Goal: Task Accomplishment & Management: Use online tool/utility

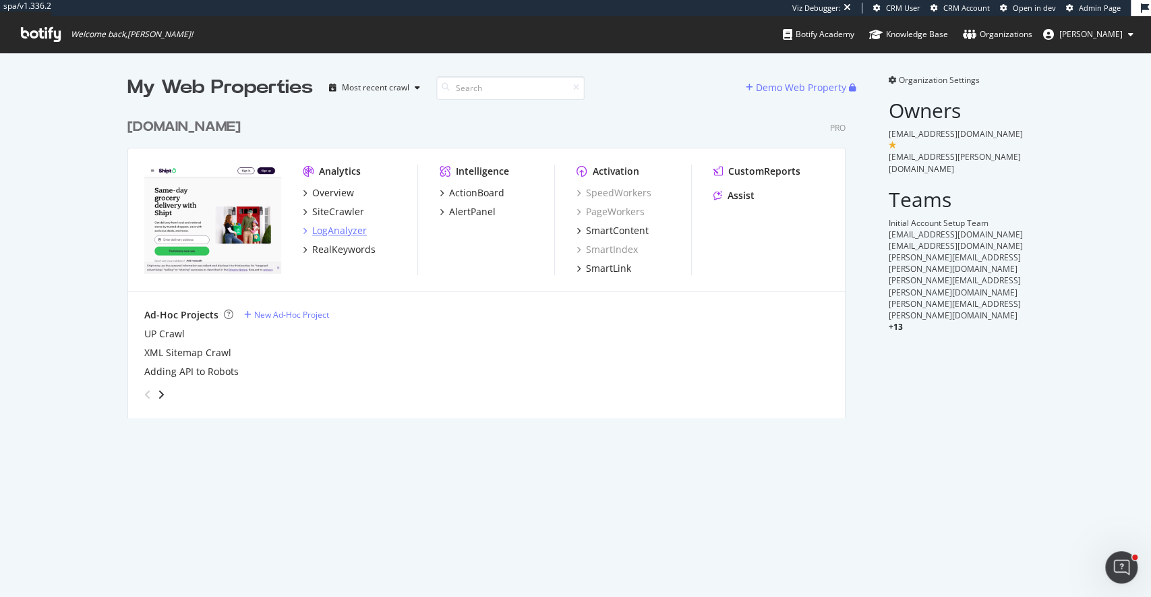
click at [350, 231] on div "LogAnalyzer" at bounding box center [339, 230] width 55 height 13
click at [342, 207] on div "SiteCrawler" at bounding box center [338, 211] width 52 height 13
click at [353, 251] on div "RealKeywords" at bounding box center [343, 249] width 63 height 13
click at [753, 165] on div "CustomReports" at bounding box center [764, 171] width 72 height 13
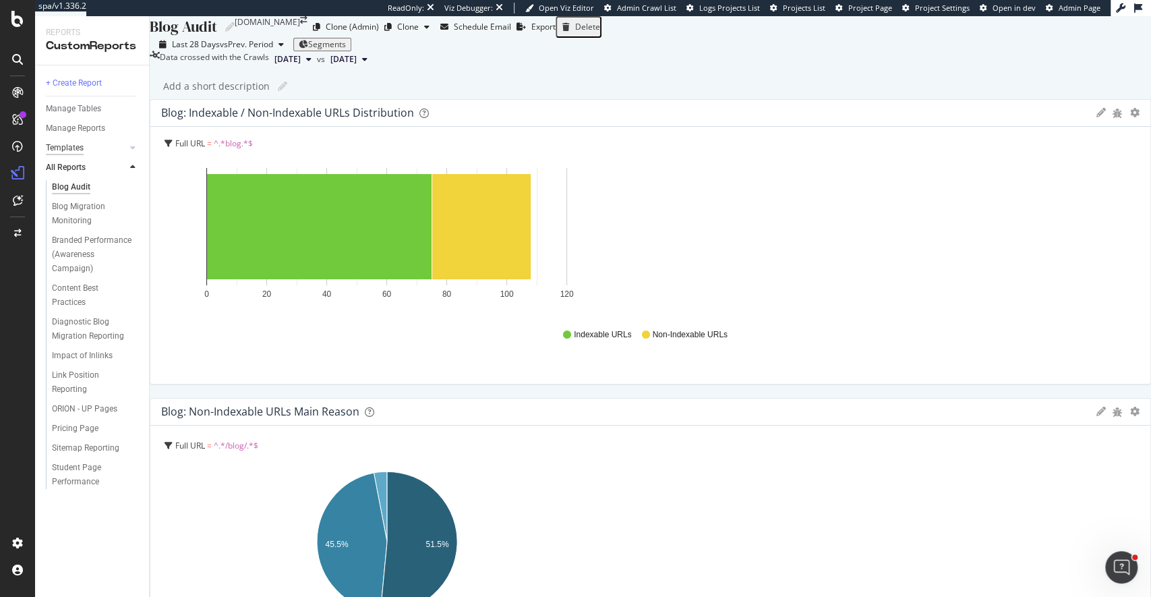
click at [63, 150] on div "Templates" at bounding box center [65, 148] width 38 height 14
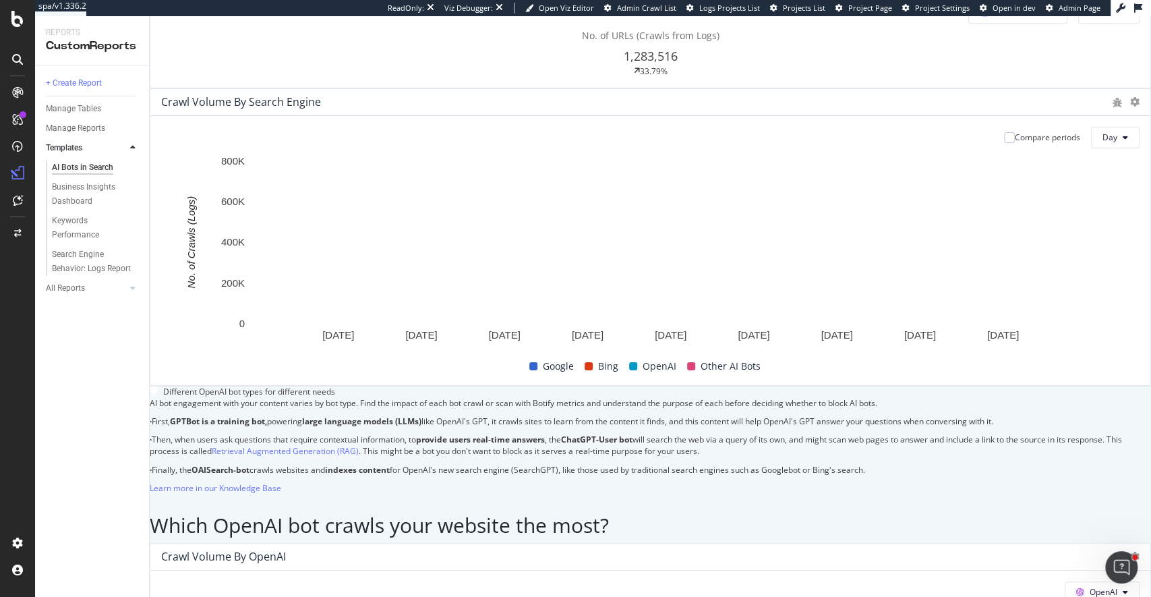
scroll to position [514, 0]
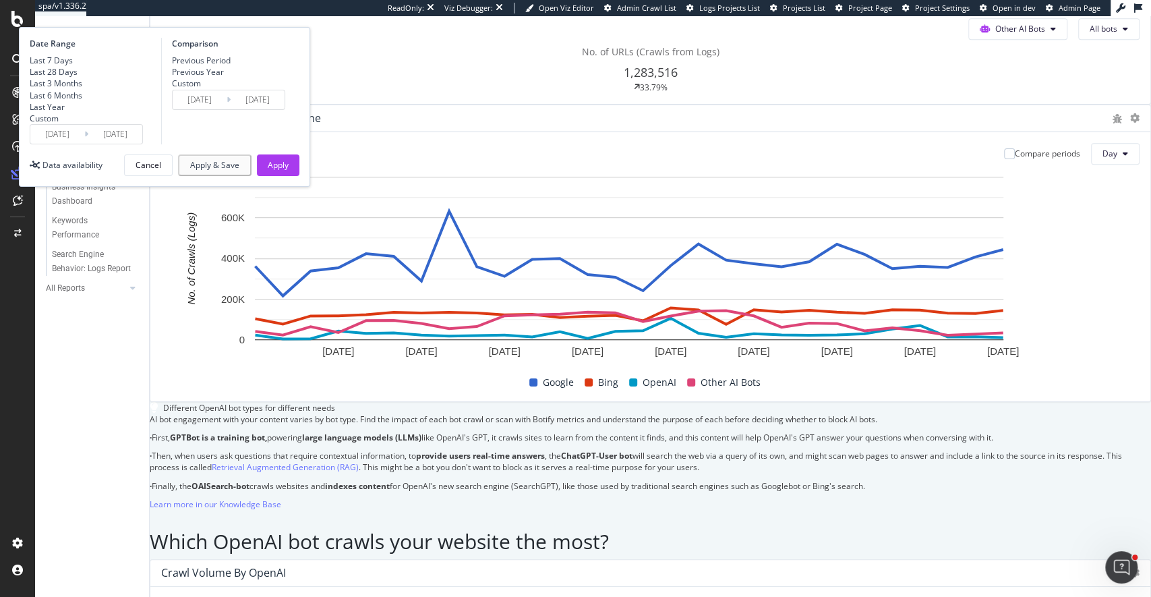
click at [82, 89] on div "Last 3 Months" at bounding box center [56, 83] width 53 height 11
type input "2025/05/18"
type input "2025/02/15"
type input "2025/05/17"
click at [289, 171] on div "Apply" at bounding box center [278, 164] width 21 height 11
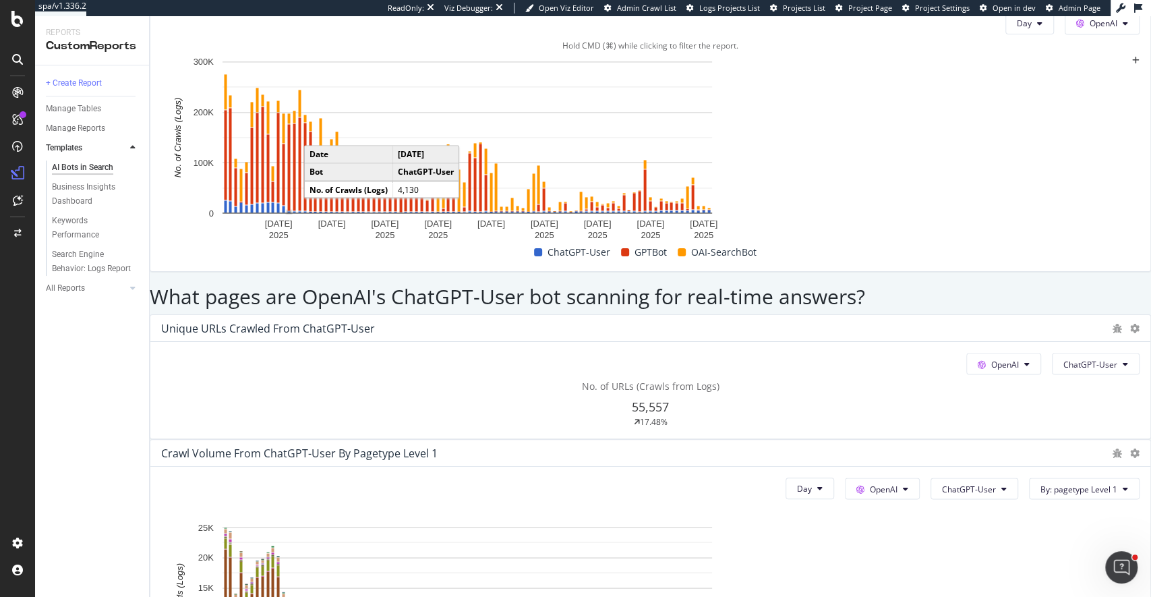
scroll to position [1450, 0]
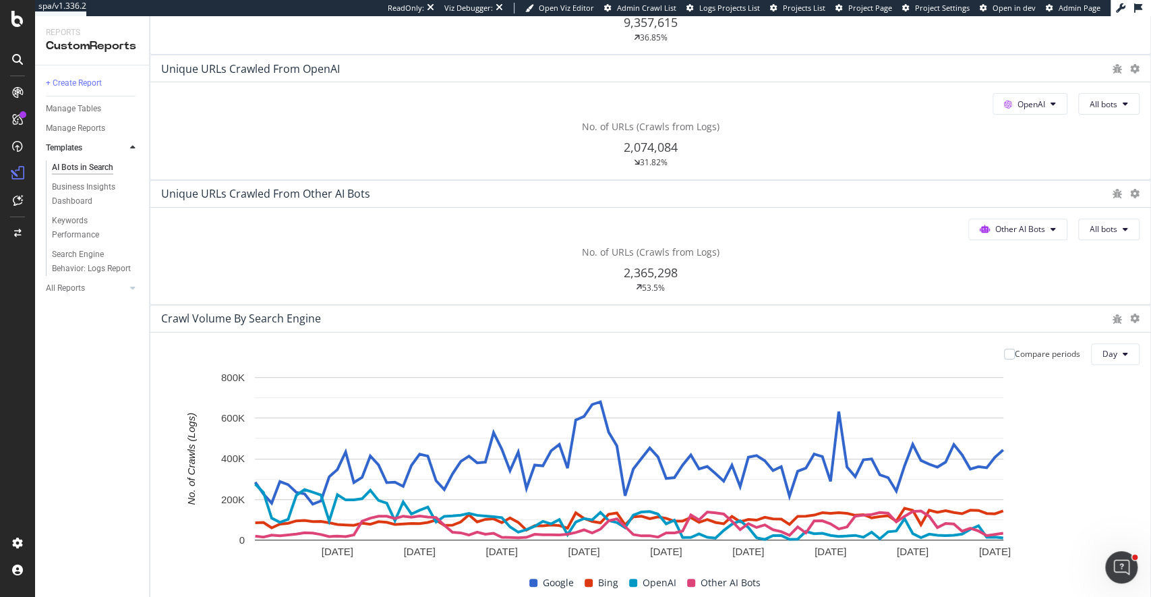
scroll to position [0, 0]
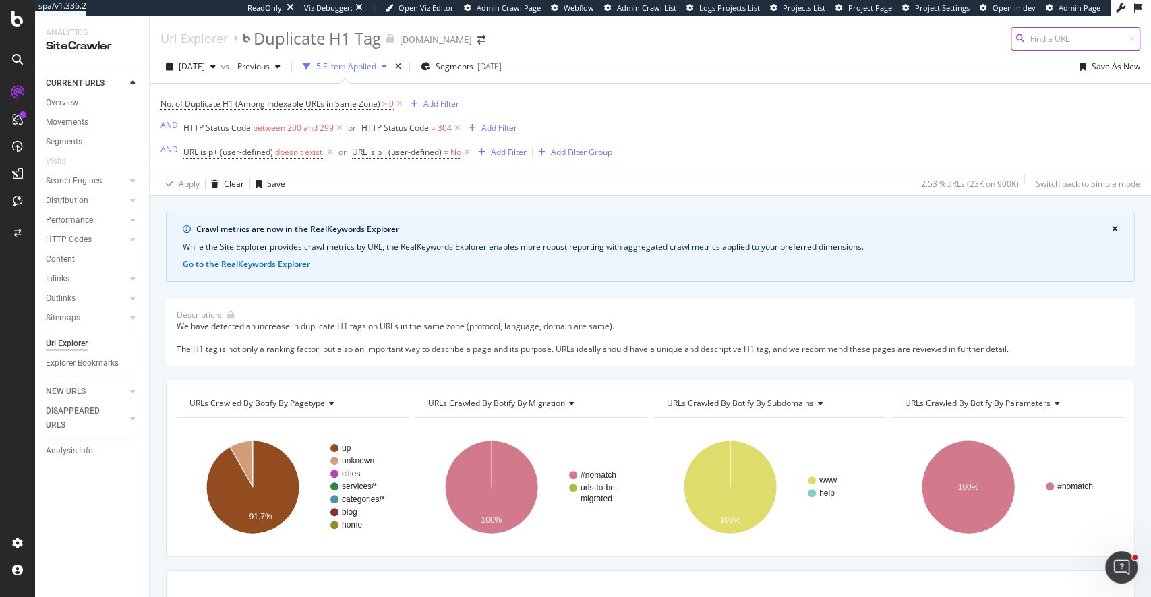
scroll to position [221, 0]
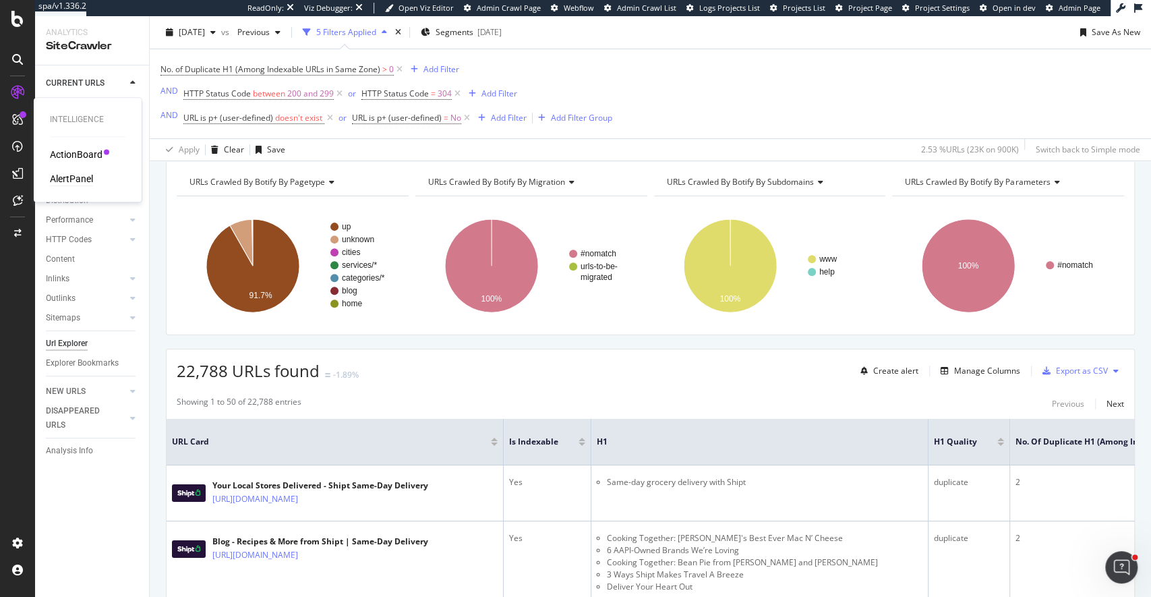
click at [67, 177] on div "AlertPanel" at bounding box center [71, 178] width 43 height 13
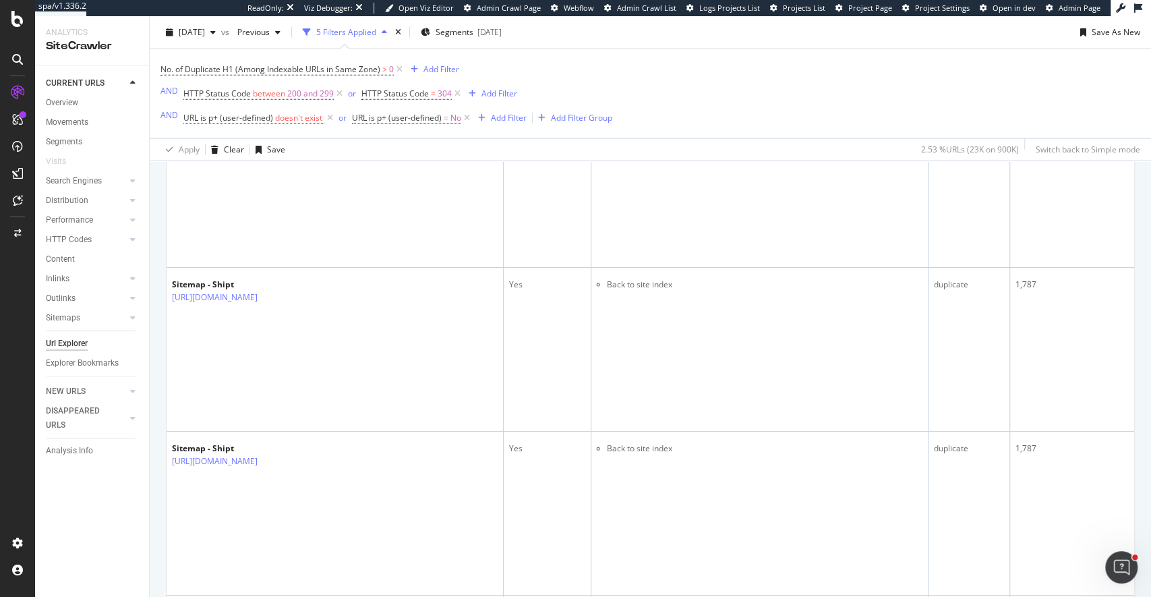
scroll to position [2426, 0]
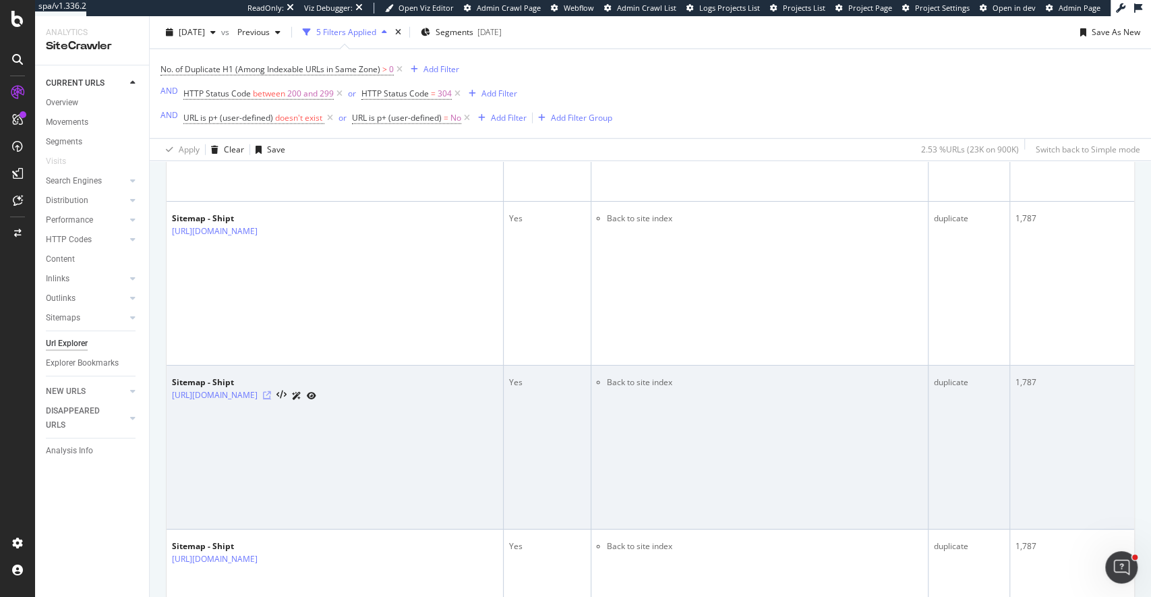
click at [271, 392] on icon at bounding box center [267, 395] width 8 height 8
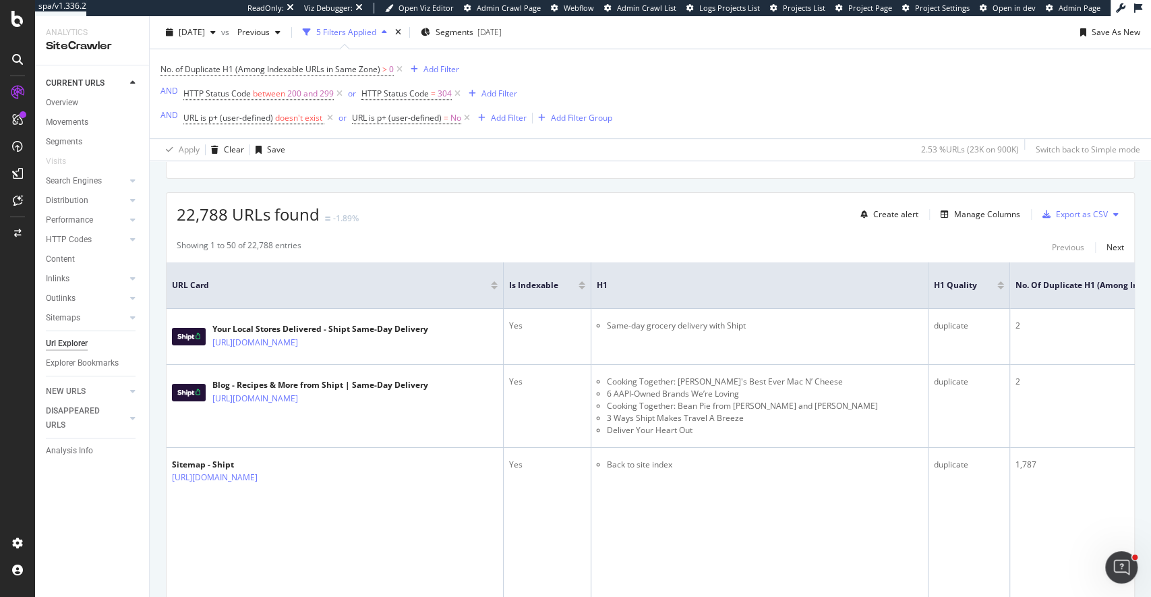
scroll to position [394, 0]
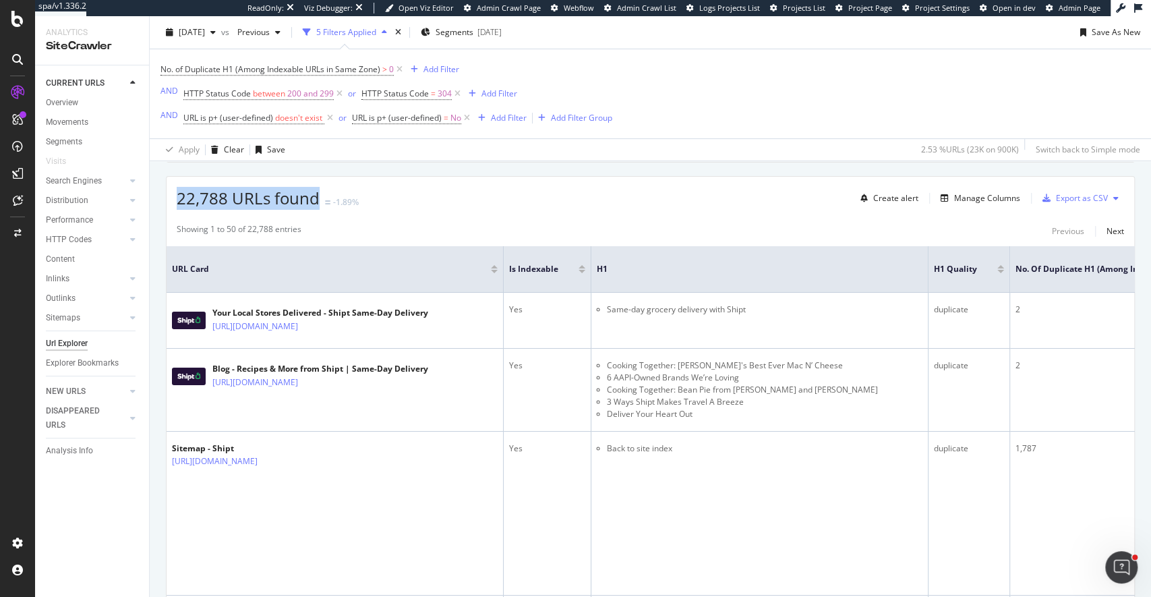
drag, startPoint x: 192, startPoint y: 200, endPoint x: 318, endPoint y: 205, distance: 126.2
click at [318, 205] on span "22,788 URLs found" at bounding box center [248, 198] width 143 height 22
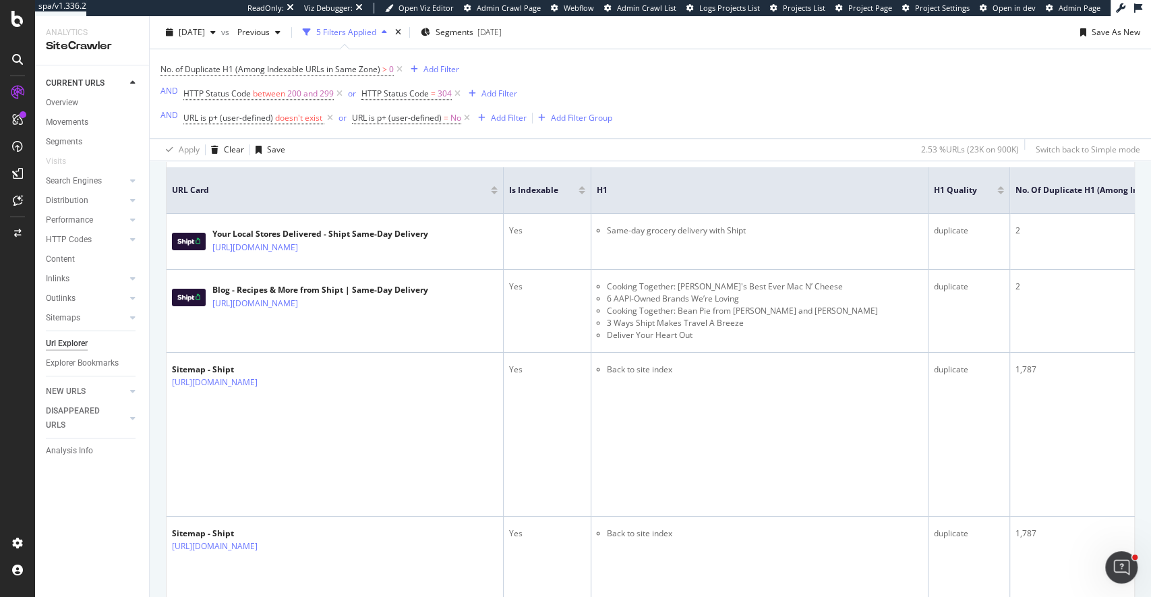
scroll to position [494, 0]
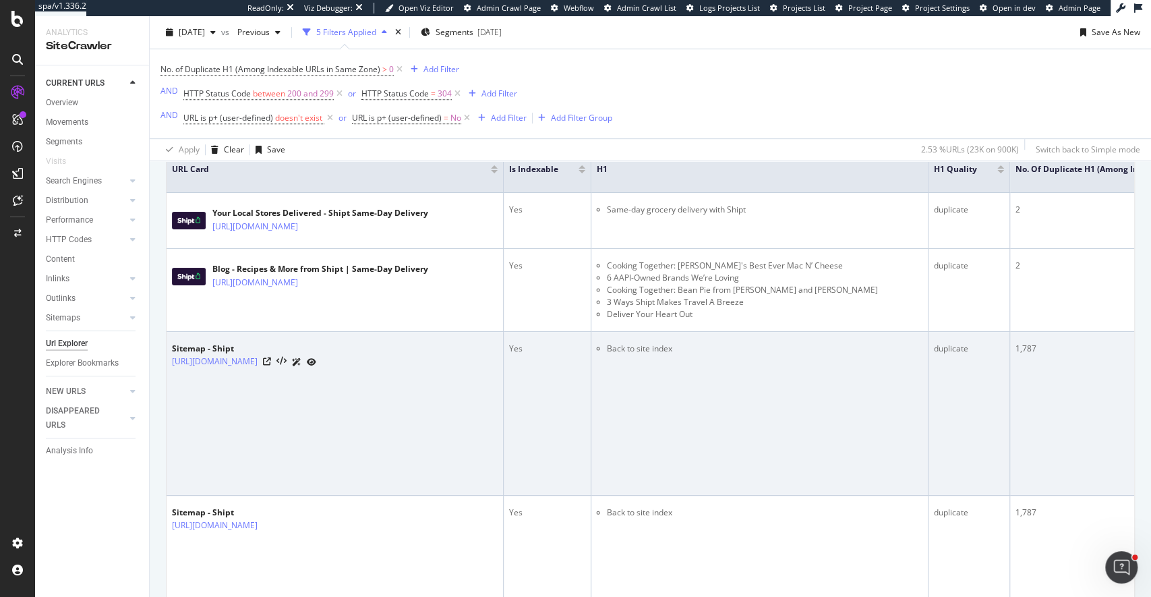
click at [620, 353] on td "Back to site index" at bounding box center [759, 414] width 337 height 164
drag, startPoint x: 608, startPoint y: 347, endPoint x: 682, endPoint y: 349, distance: 74.2
click at [682, 349] on li "Back to site index" at bounding box center [765, 349] width 316 height 12
drag, startPoint x: 678, startPoint y: 345, endPoint x: 602, endPoint y: 346, distance: 75.5
click at [602, 346] on ul "Back to site index" at bounding box center [760, 349] width 326 height 12
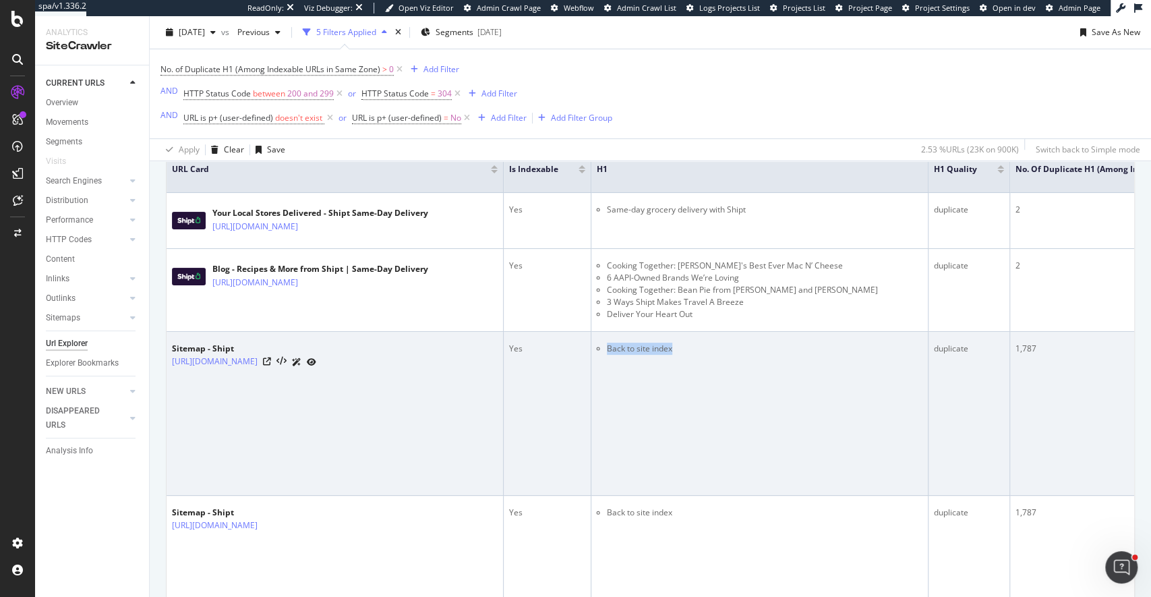
click at [620, 369] on td "Back to site index" at bounding box center [759, 414] width 337 height 164
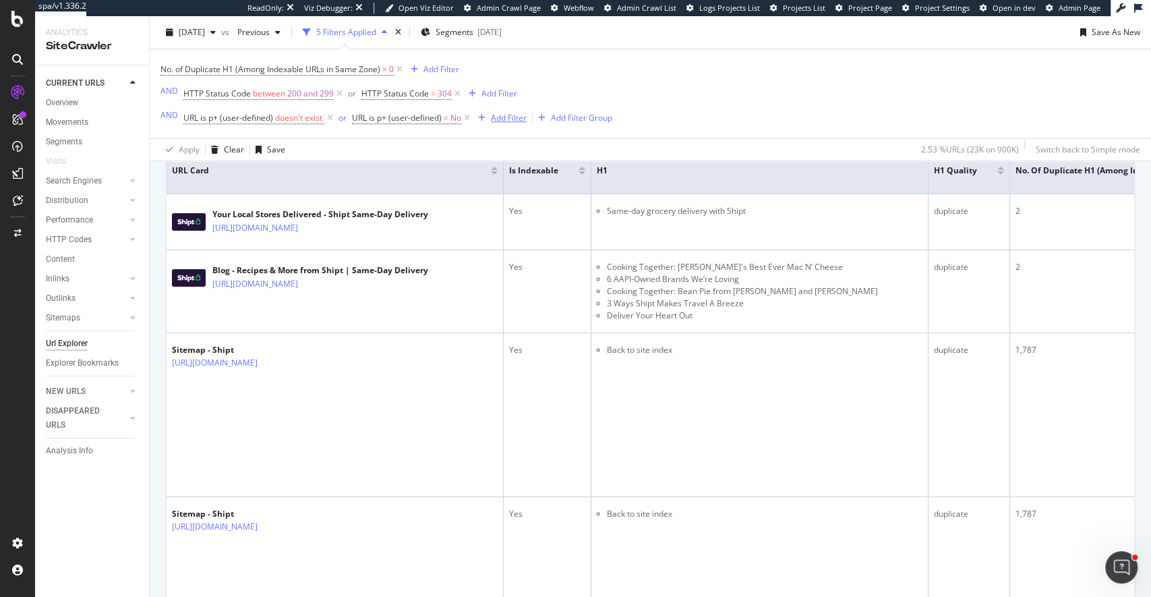
click at [518, 119] on div "Add Filter" at bounding box center [509, 117] width 36 height 11
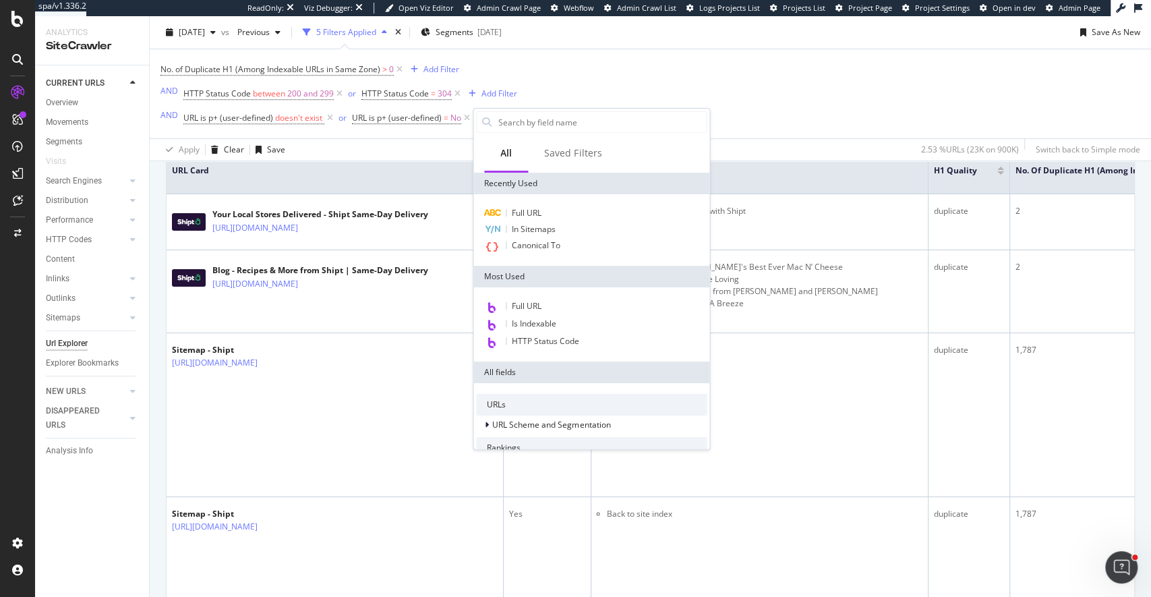
scroll to position [491, 0]
click at [643, 59] on div "No. of Duplicate H1 (Among Indexable URLs in Same Zone) > 0 Add Filter AND HTTP…" at bounding box center [651, 93] width 980 height 89
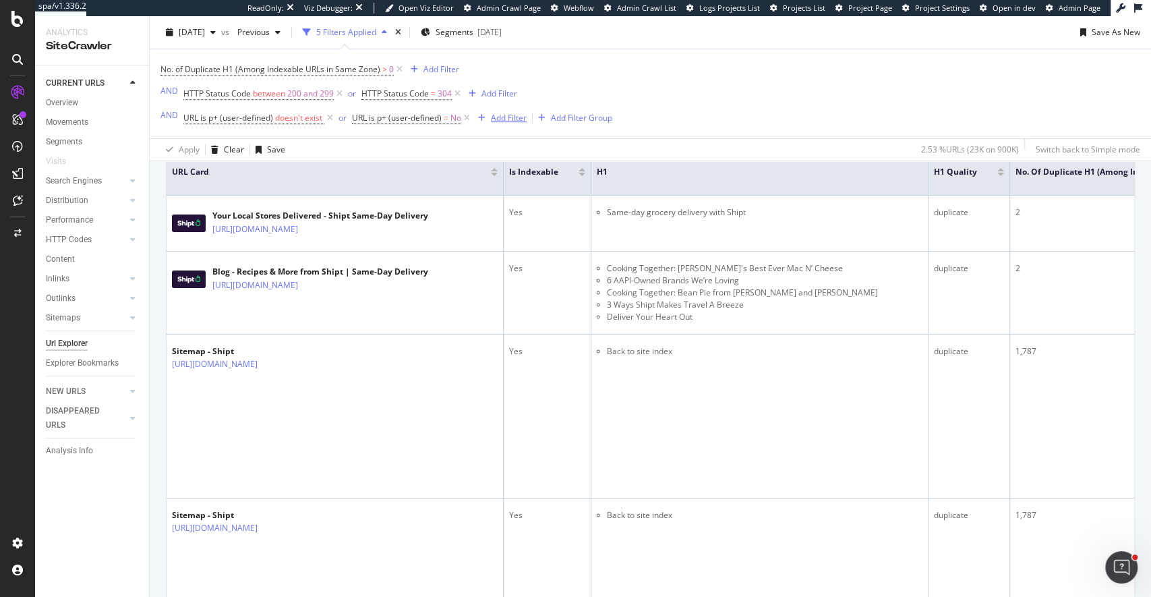
click at [519, 119] on div "Add Filter" at bounding box center [509, 117] width 36 height 11
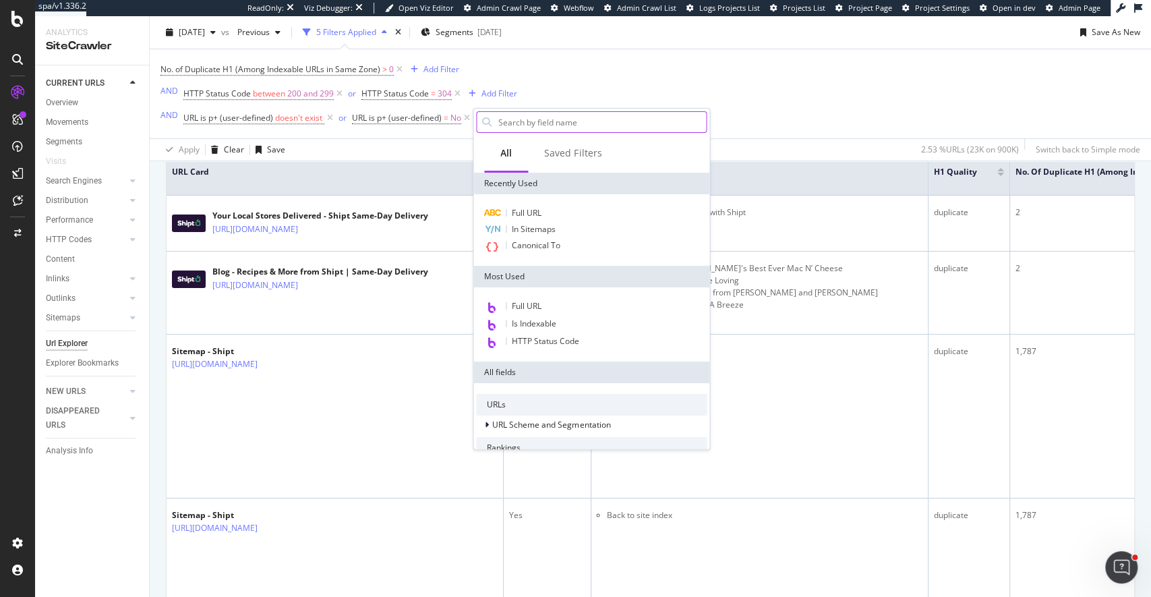
click at [645, 120] on input "text" at bounding box center [601, 122] width 209 height 20
click at [671, 94] on div "No. of Duplicate H1 (Among Indexable URLs in Same Zone) > 0 Add Filter AND HTTP…" at bounding box center [651, 93] width 980 height 89
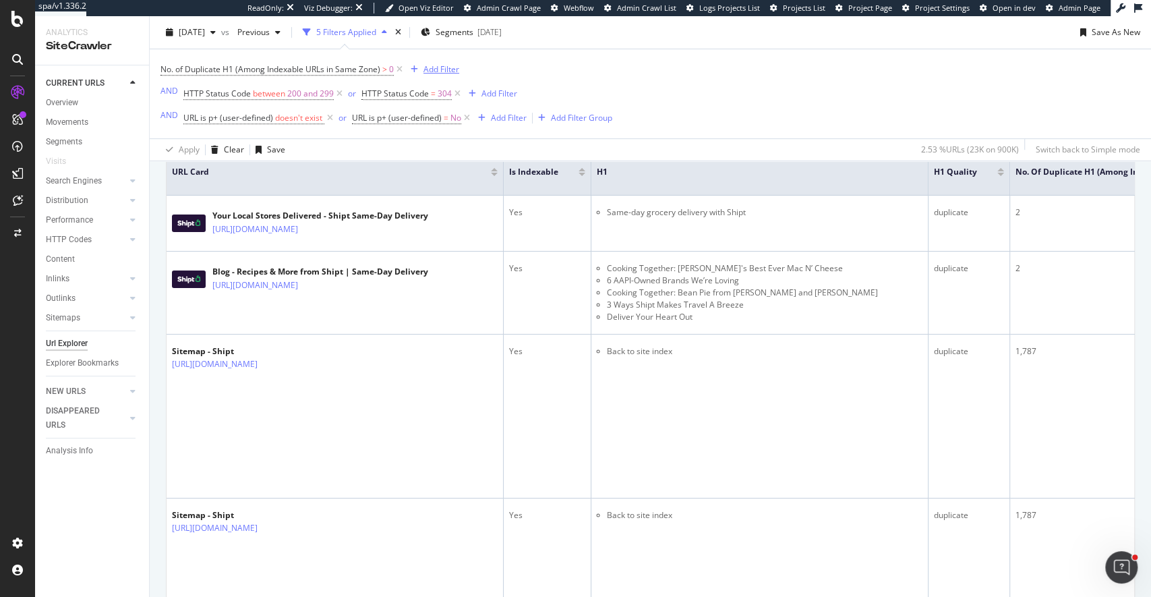
click at [441, 67] on div "Add Filter" at bounding box center [442, 68] width 36 height 11
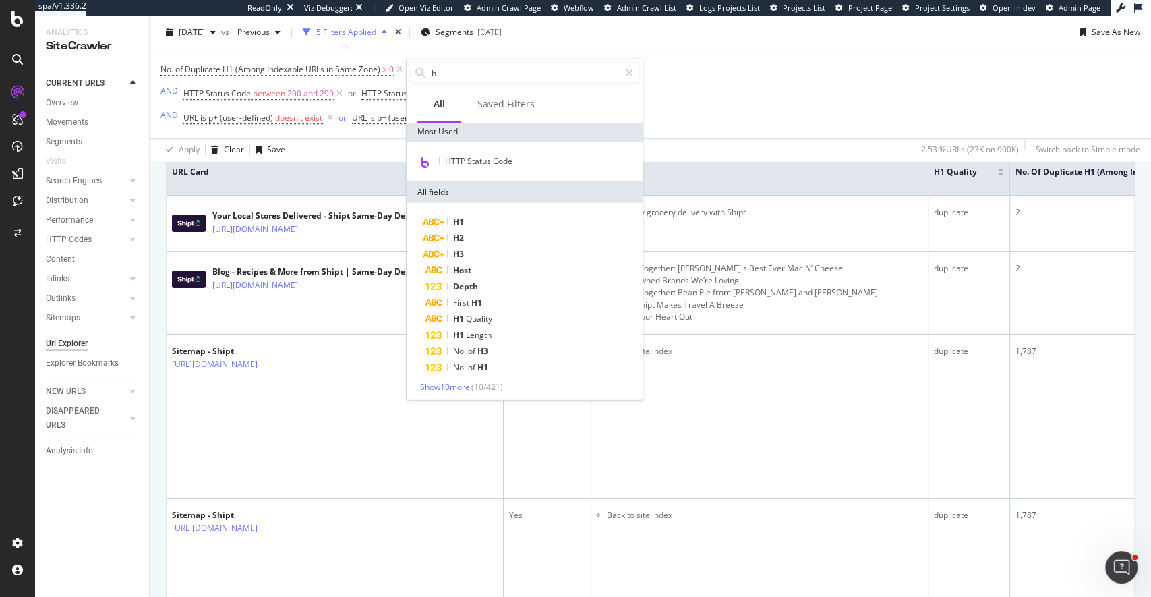
scroll to position [5, 0]
type input "h"
click at [444, 388] on div "Show 10 more ( 10 / 421 )" at bounding box center [524, 383] width 231 height 11
click at [449, 383] on span "Show 10 more" at bounding box center [445, 383] width 50 height 11
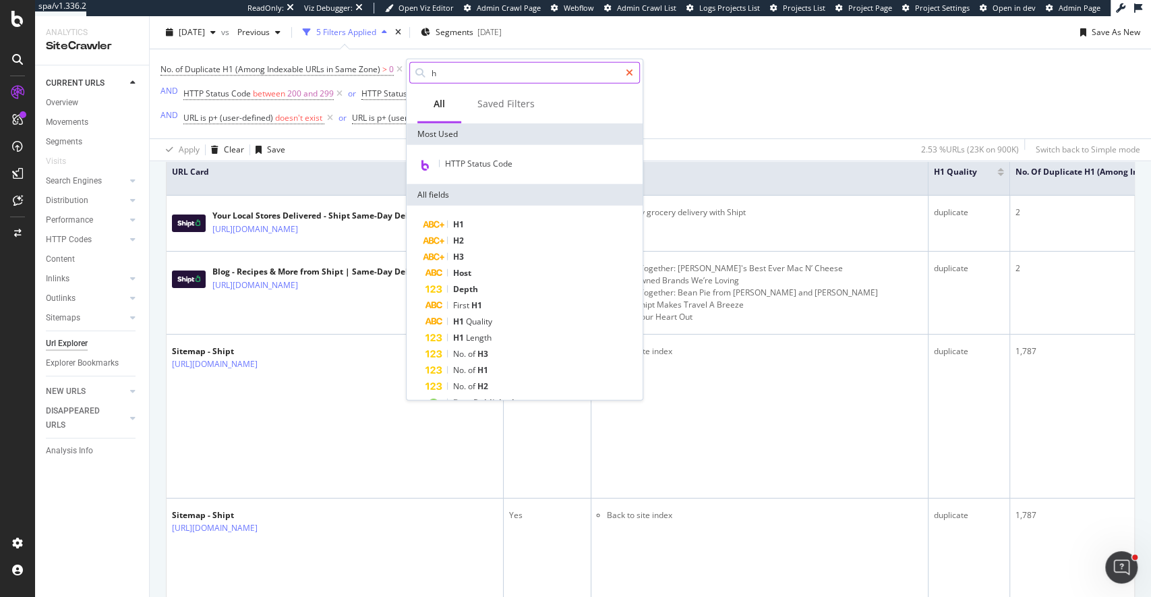
click at [630, 70] on icon at bounding box center [629, 72] width 7 height 9
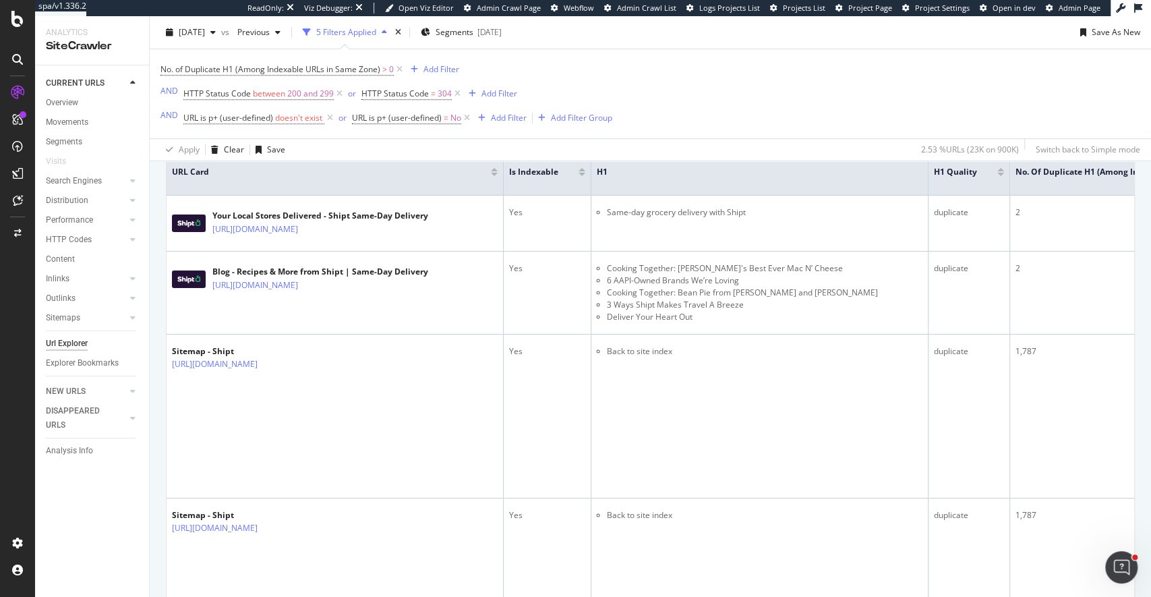
click at [767, 71] on div "No. of Duplicate H1 (Among Indexable URLs in Same Zone) > 0 Add Filter AND HTTP…" at bounding box center [651, 93] width 980 height 89
click at [272, 151] on div "Save" at bounding box center [276, 149] width 18 height 11
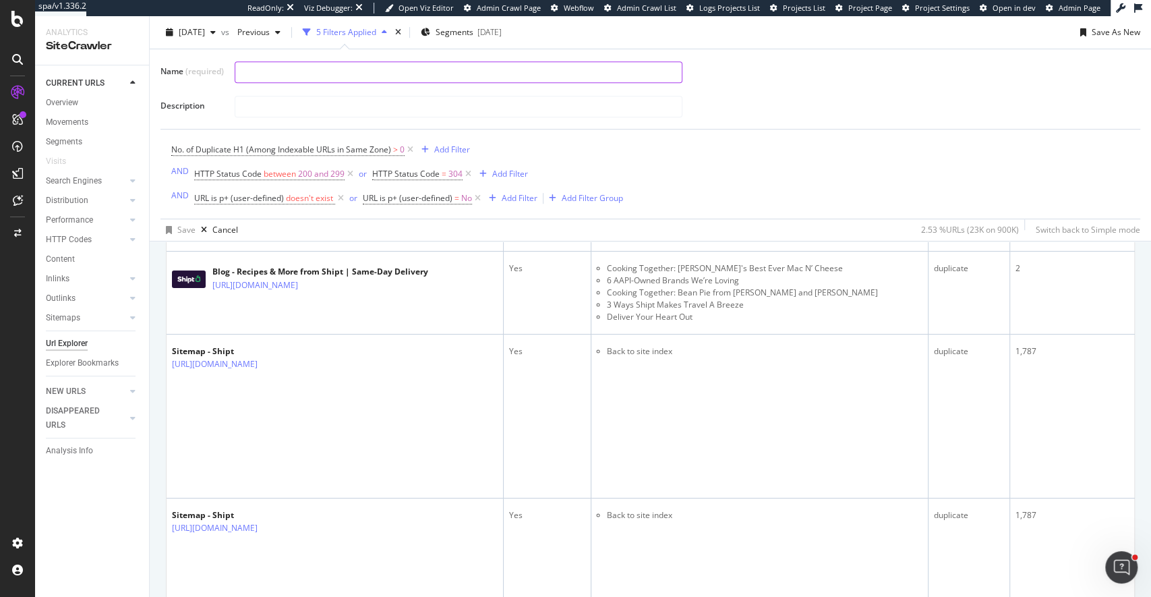
click at [277, 70] on input "text" at bounding box center [458, 72] width 446 height 20
type input "Duplicate H1s"
click at [176, 229] on div "button" at bounding box center [169, 230] width 17 height 8
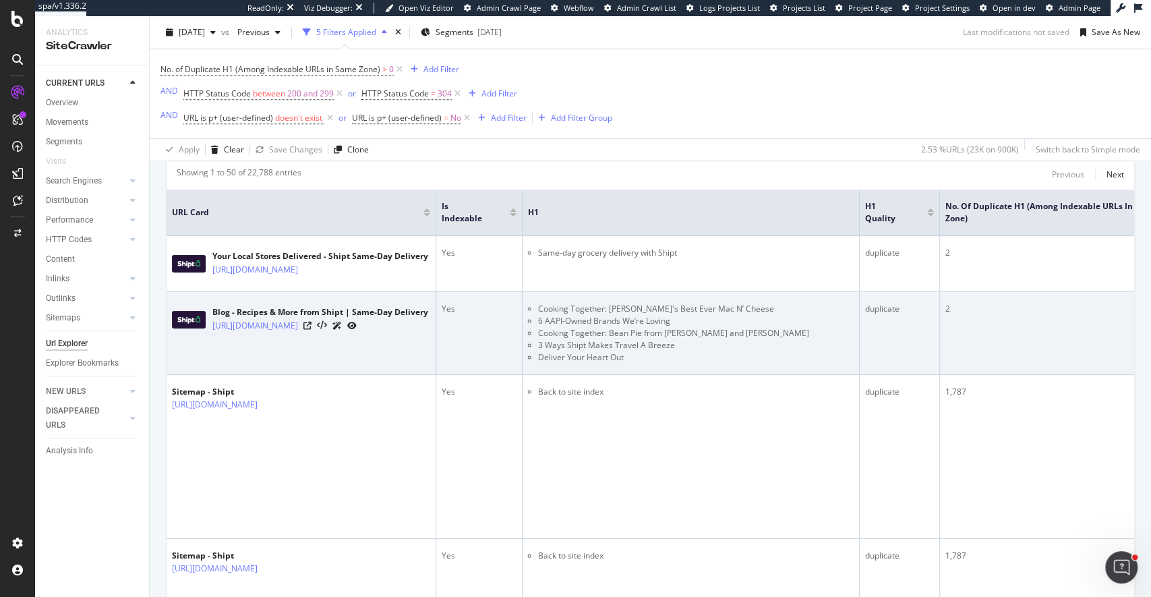
click at [246, 344] on td "Blog - Recipes & More from Shipt | Same-Day Delivery https://www.shipt.com/blog" at bounding box center [302, 333] width 270 height 83
click at [322, 322] on div "https://www.shipt.com/blog" at bounding box center [320, 325] width 216 height 14
click at [320, 324] on div "https://www.shipt.com/blog" at bounding box center [320, 325] width 216 height 14
click at [312, 324] on icon at bounding box center [307, 326] width 8 height 8
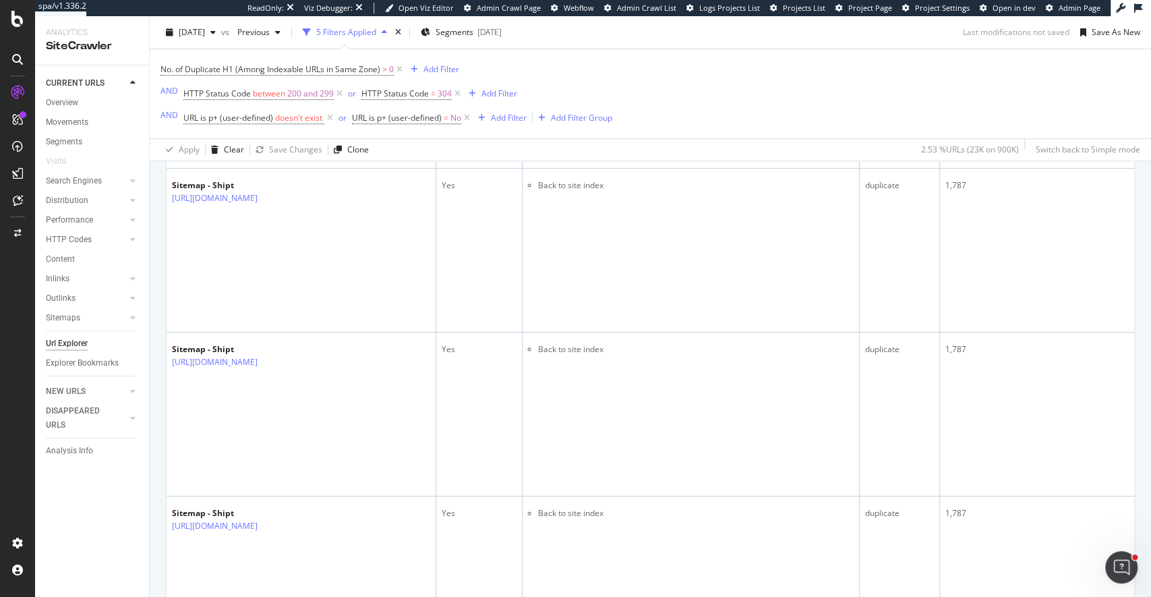
scroll to position [662, 0]
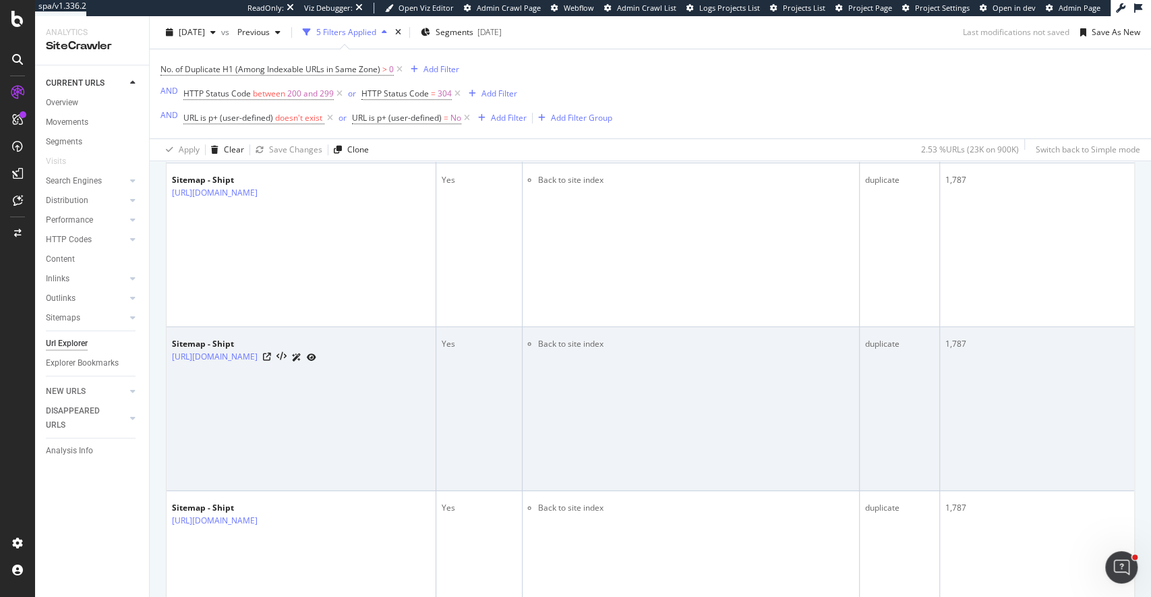
click at [544, 343] on li "Back to site index" at bounding box center [696, 344] width 316 height 12
click at [538, 343] on li "Back to site index" at bounding box center [696, 344] width 316 height 12
drag, startPoint x: 538, startPoint y: 342, endPoint x: 642, endPoint y: 347, distance: 104.0
click at [642, 347] on li "Back to site index" at bounding box center [696, 344] width 316 height 12
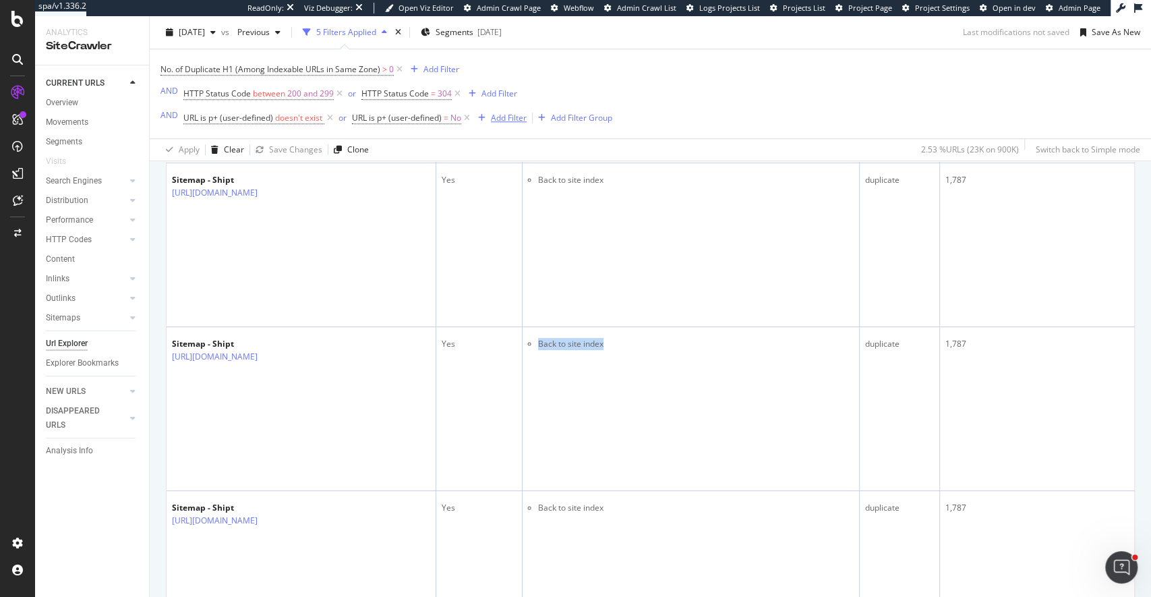
click at [510, 118] on div "Add Filter" at bounding box center [509, 117] width 36 height 11
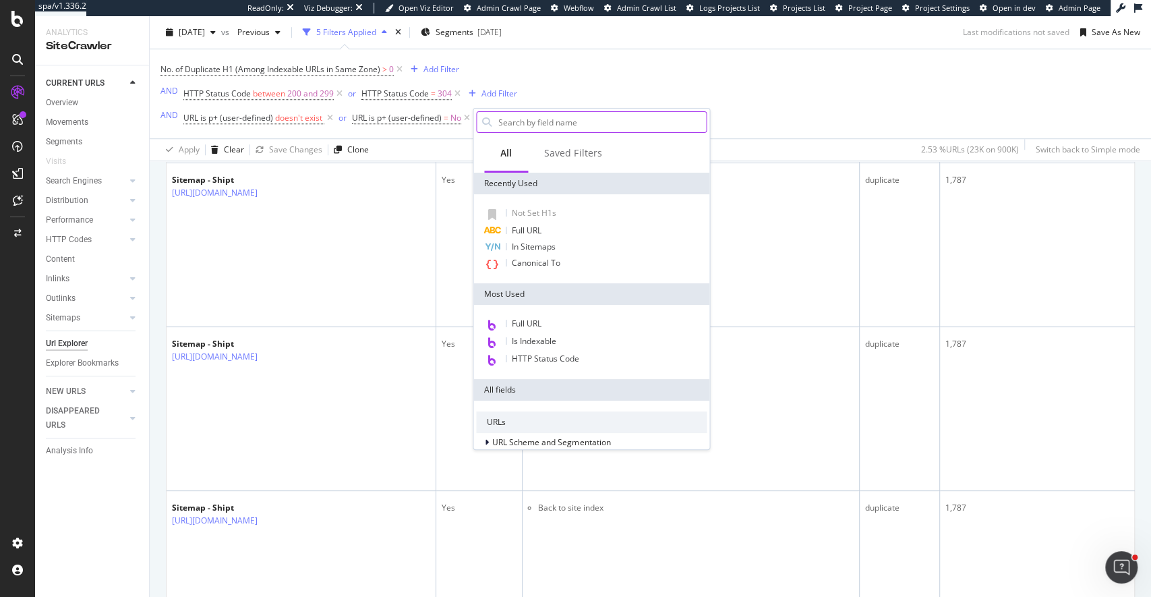
click at [529, 114] on input "text" at bounding box center [601, 122] width 209 height 20
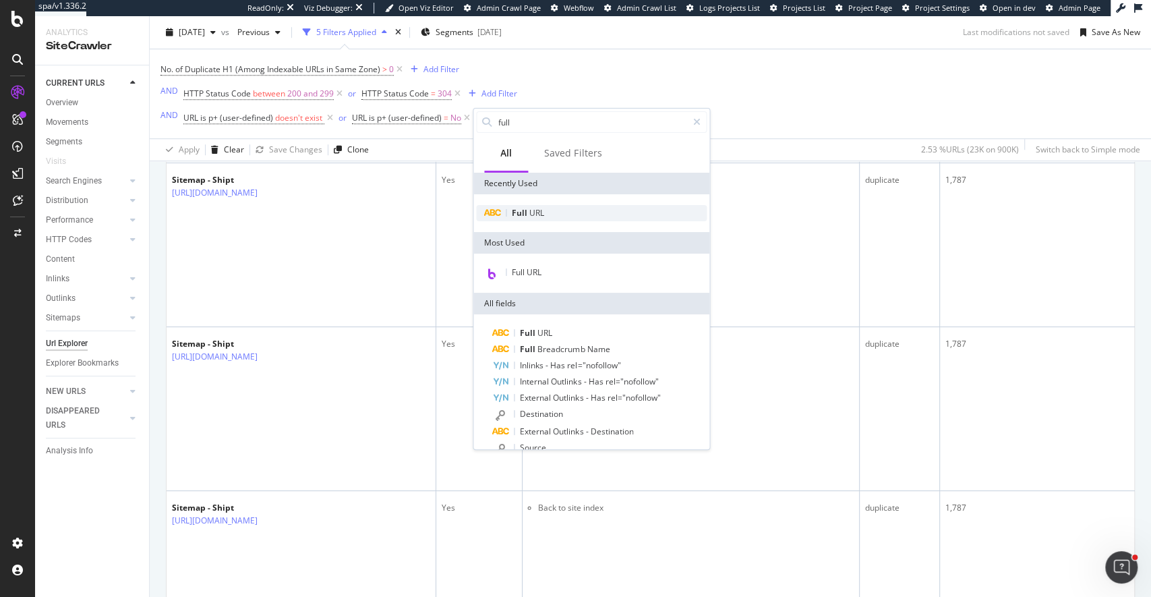
type input "full"
click at [540, 206] on div "Full URL" at bounding box center [591, 213] width 231 height 16
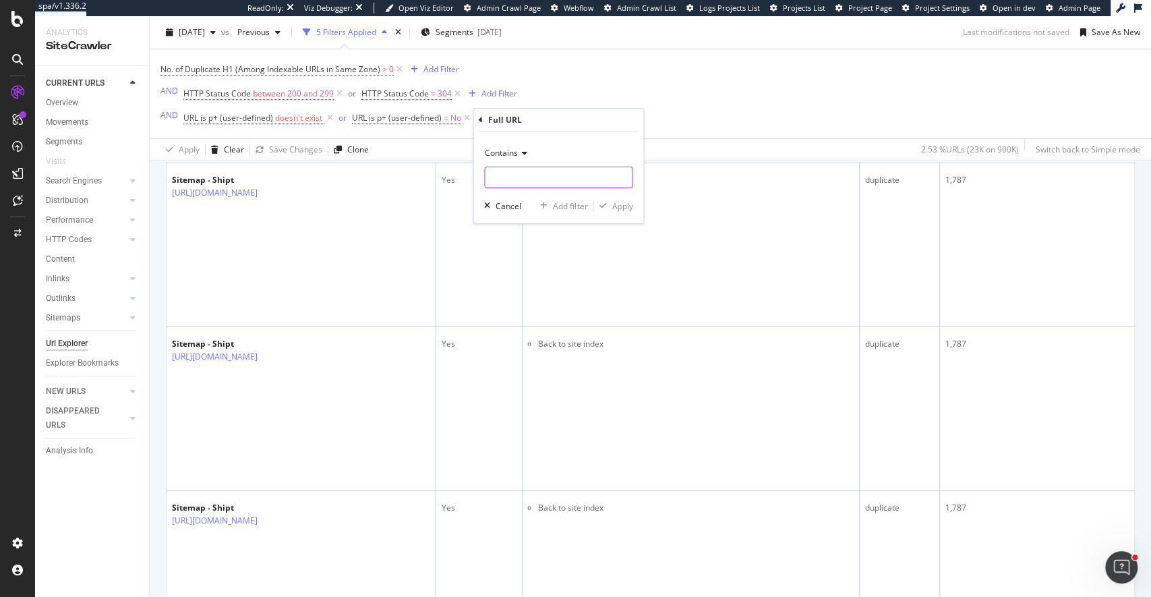
click at [529, 179] on input "text" at bounding box center [558, 178] width 147 height 22
type input "sitemap-index"
click at [511, 151] on span "Contains" at bounding box center [501, 152] width 33 height 11
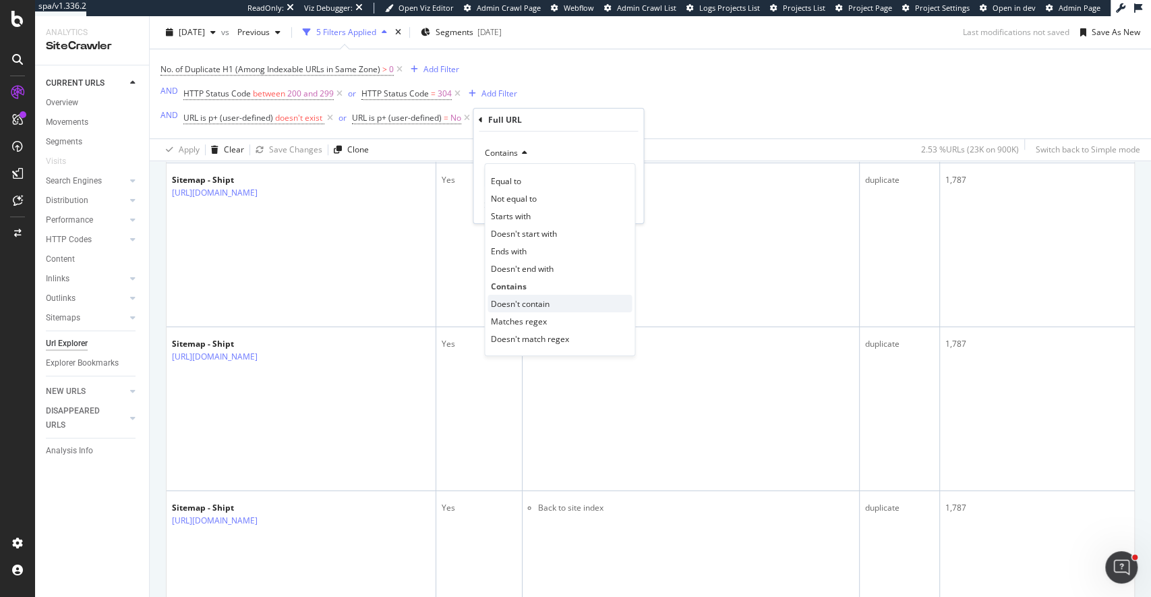
click at [525, 304] on span "Doesn't contain" at bounding box center [520, 303] width 59 height 11
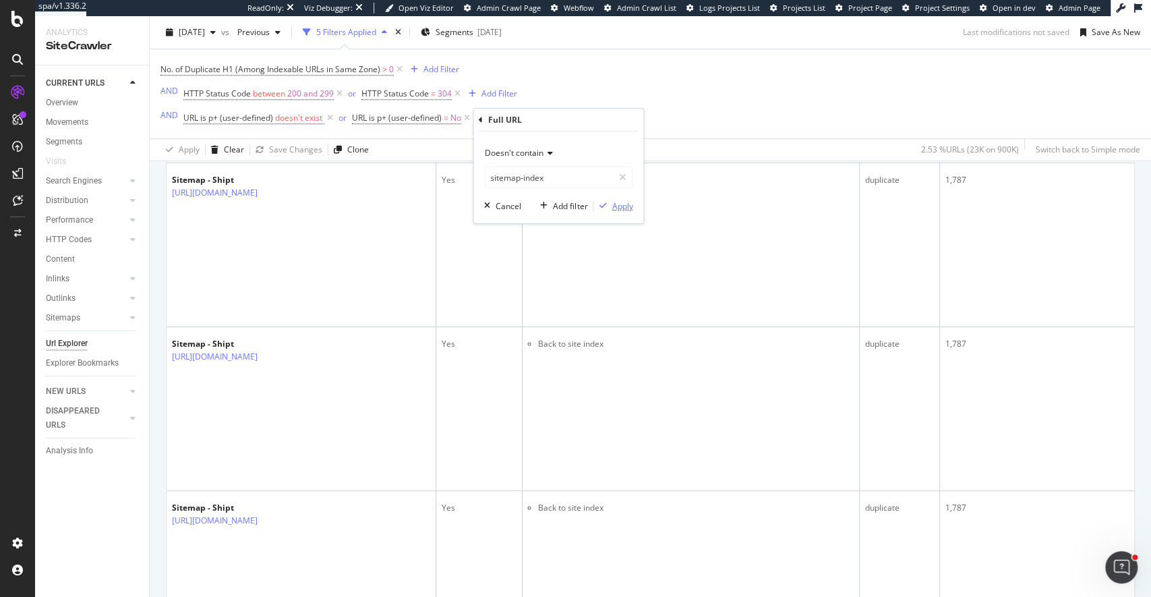
click at [623, 205] on div "Apply" at bounding box center [622, 205] width 21 height 11
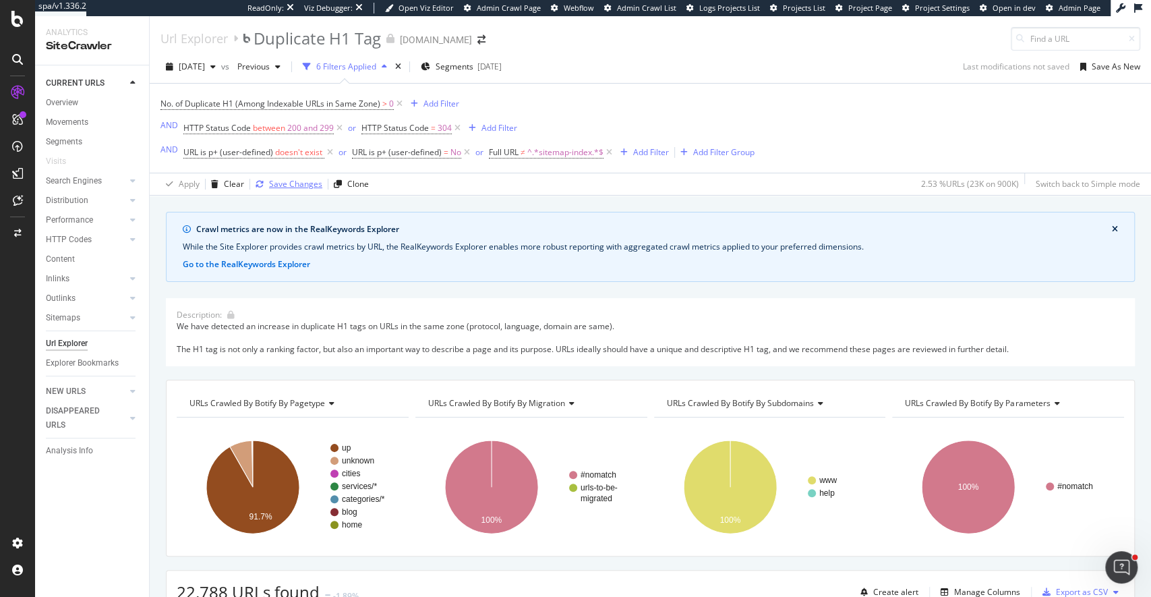
click at [294, 186] on div "Save Changes" at bounding box center [295, 183] width 53 height 11
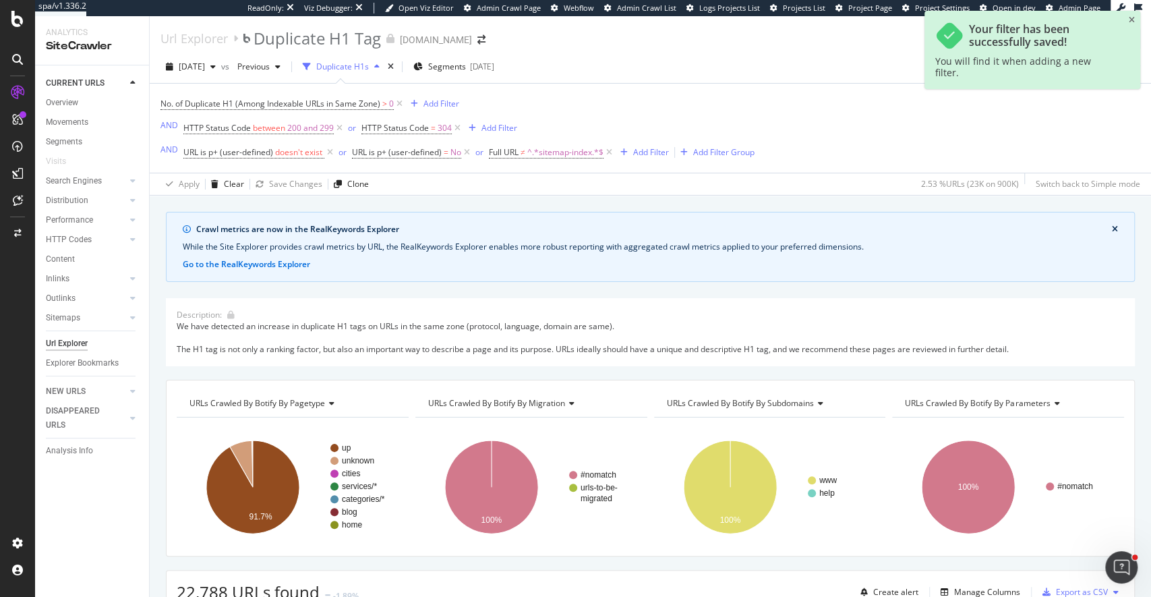
click at [732, 57] on div "2025 Aug. 11th vs Previous Duplicate H1s Segments 2025-07-22 Last modifications…" at bounding box center [650, 69] width 1001 height 27
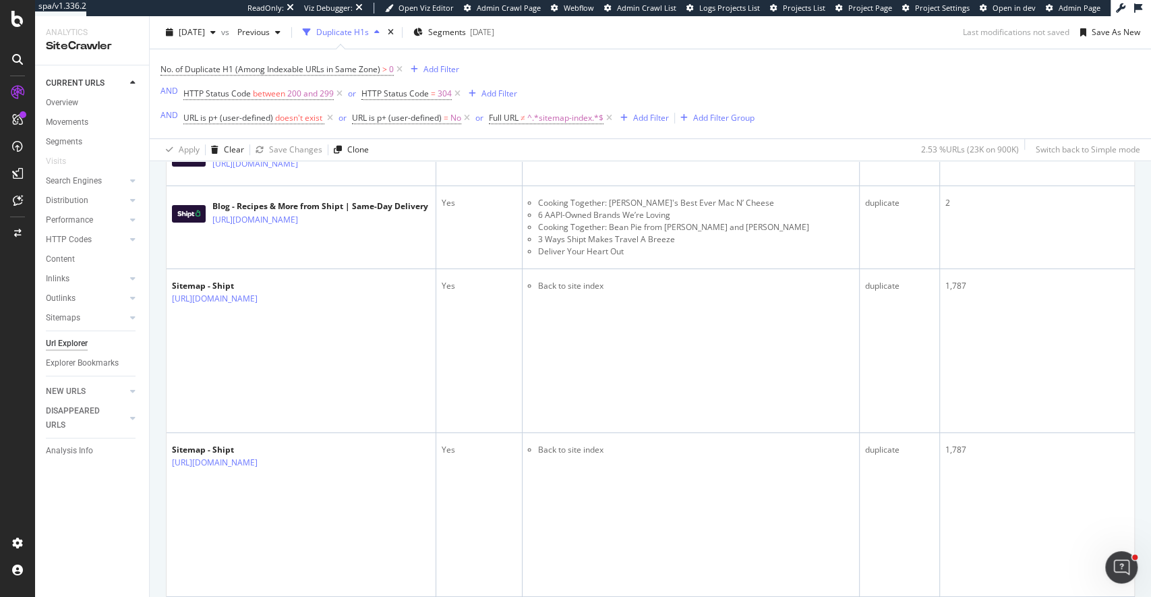
scroll to position [555, 0]
click at [547, 121] on span "^.*sitemap-index.*$" at bounding box center [565, 118] width 76 height 19
click at [572, 175] on input "sitemap-index" at bounding box center [564, 175] width 127 height 22
click at [540, 150] on span "Doesn't contain" at bounding box center [530, 149] width 59 height 11
click at [556, 109] on span "^.*sitemap-index.*$" at bounding box center [565, 118] width 76 height 19
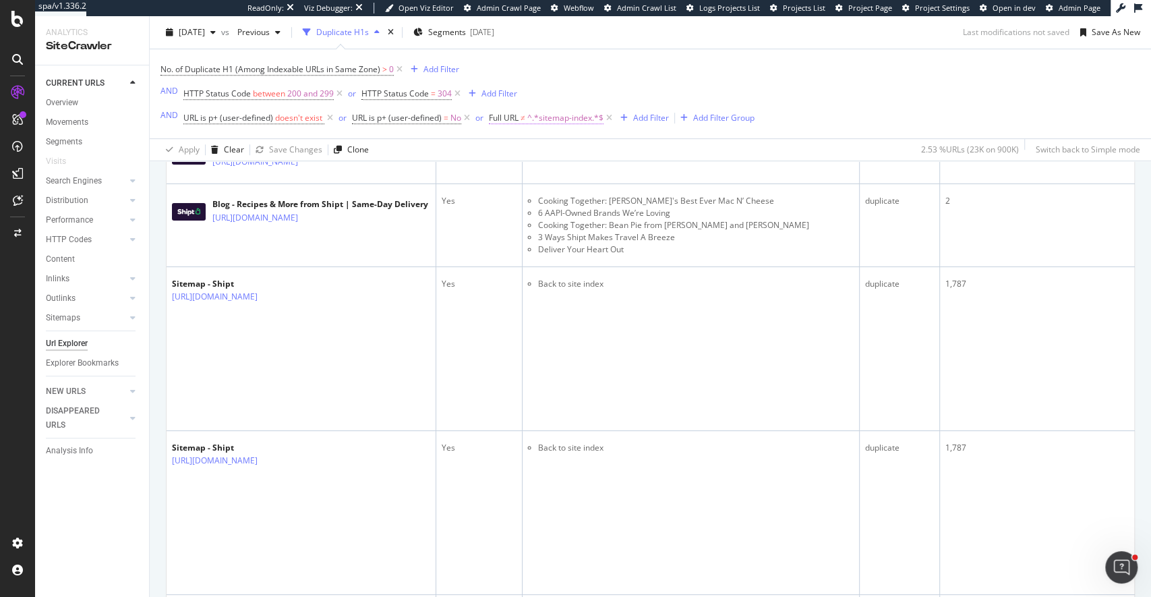
scroll to position [557, 0]
click at [532, 147] on span "Doesn't contain" at bounding box center [530, 149] width 59 height 11
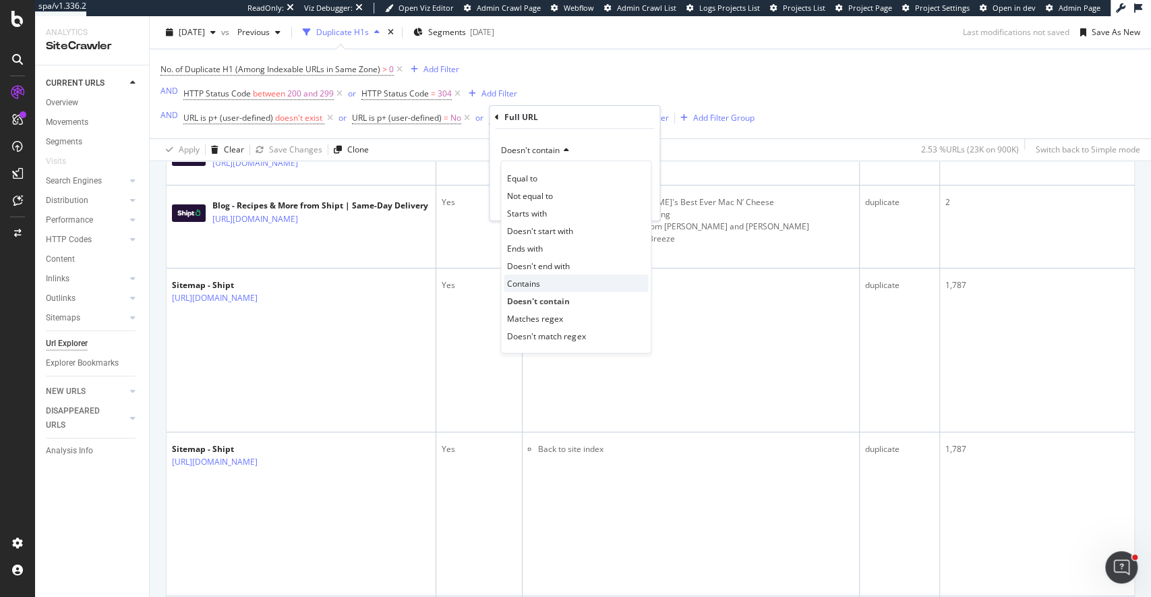
click at [531, 281] on span "Contains" at bounding box center [523, 283] width 33 height 11
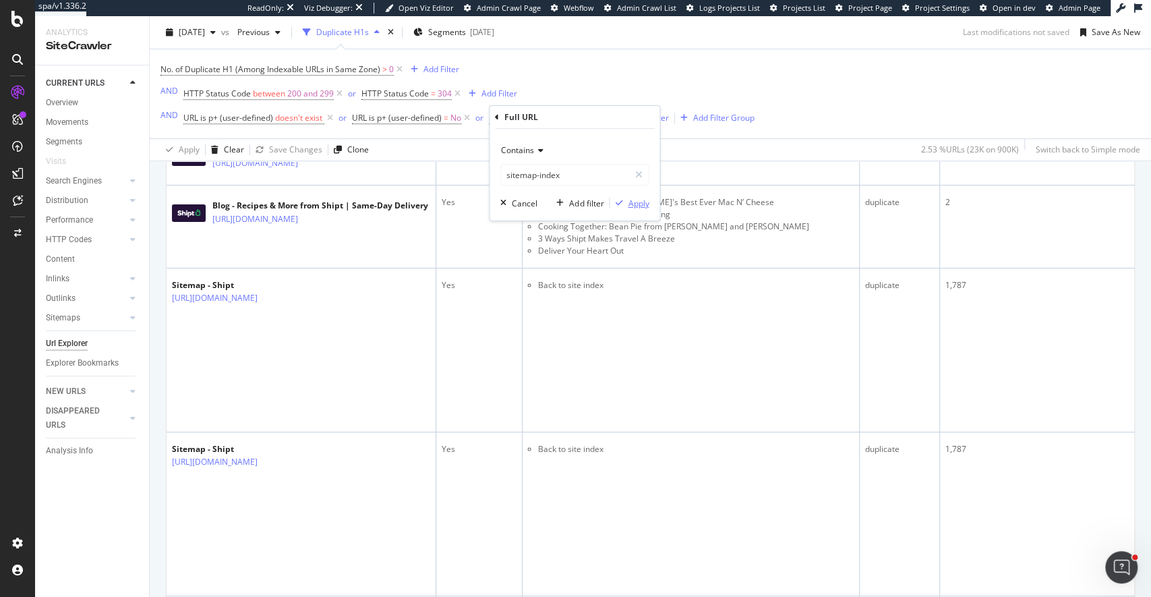
click at [639, 203] on div "Apply" at bounding box center [638, 203] width 21 height 11
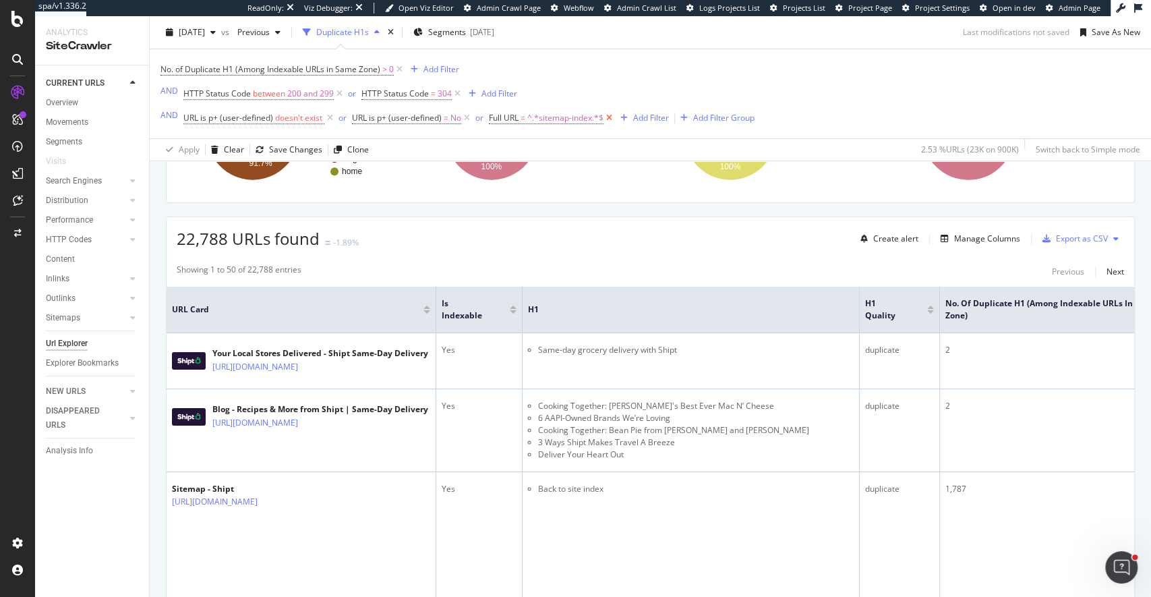
scroll to position [353, 0]
click at [610, 119] on icon at bounding box center [609, 117] width 11 height 13
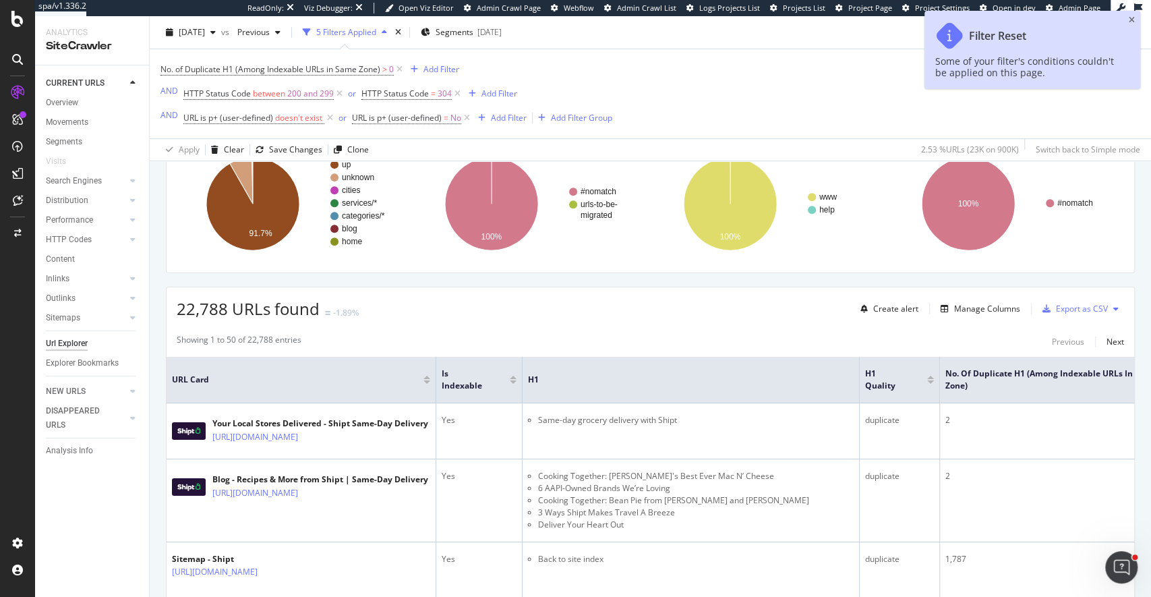
scroll to position [283, 0]
click at [438, 71] on div "Add Filter" at bounding box center [442, 68] width 36 height 11
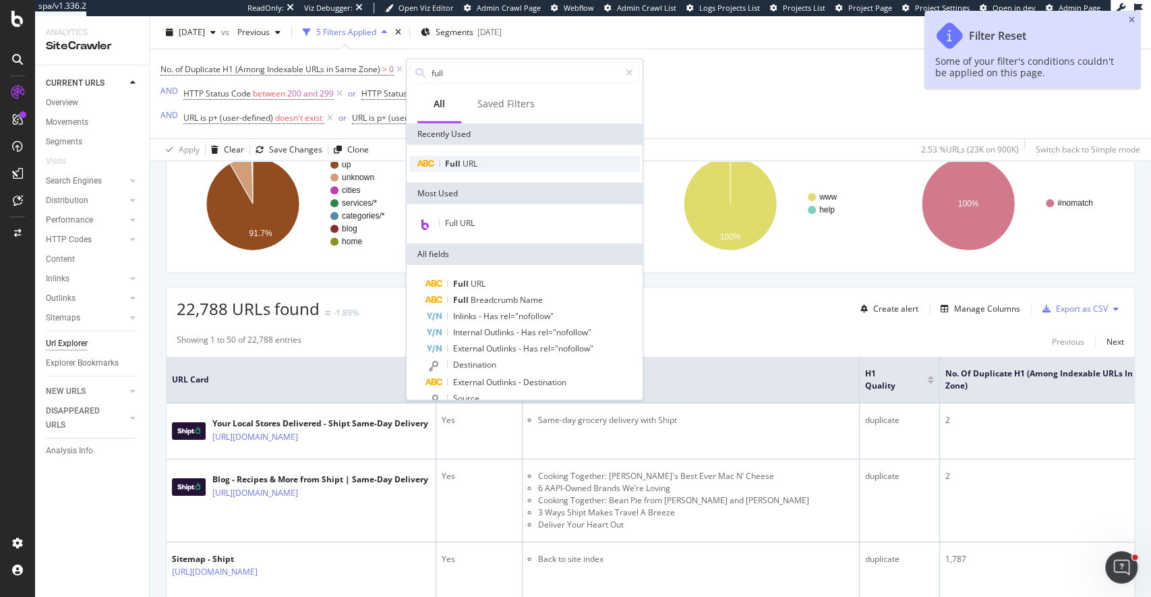
click at [475, 163] on span "URL" at bounding box center [470, 163] width 15 height 11
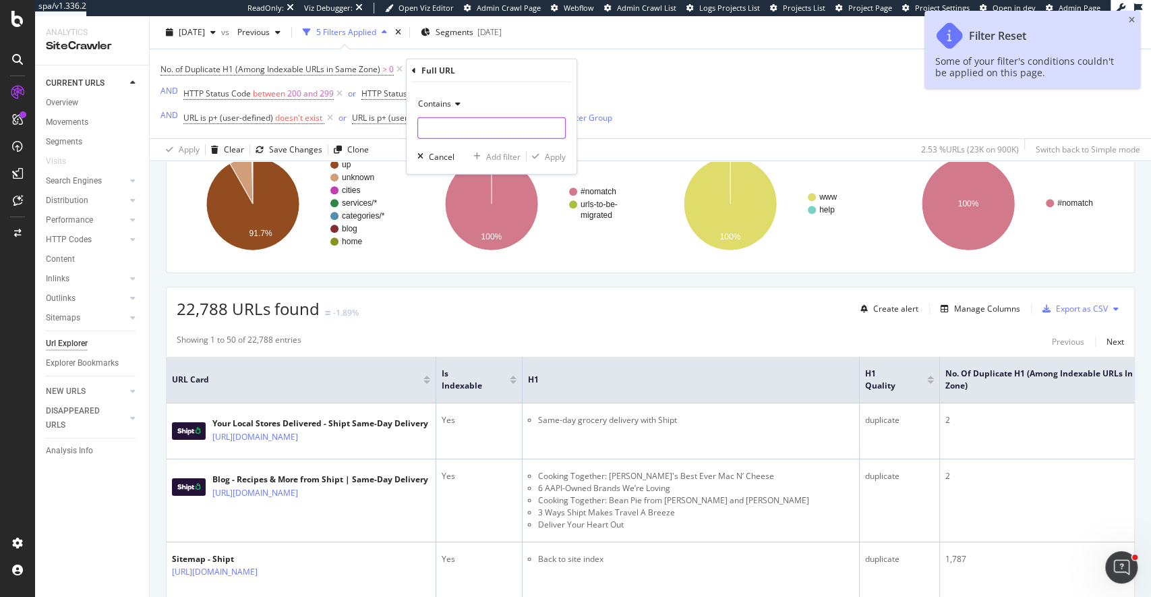
click at [477, 131] on input "text" at bounding box center [491, 128] width 147 height 22
click at [437, 102] on span "Contains" at bounding box center [434, 103] width 33 height 11
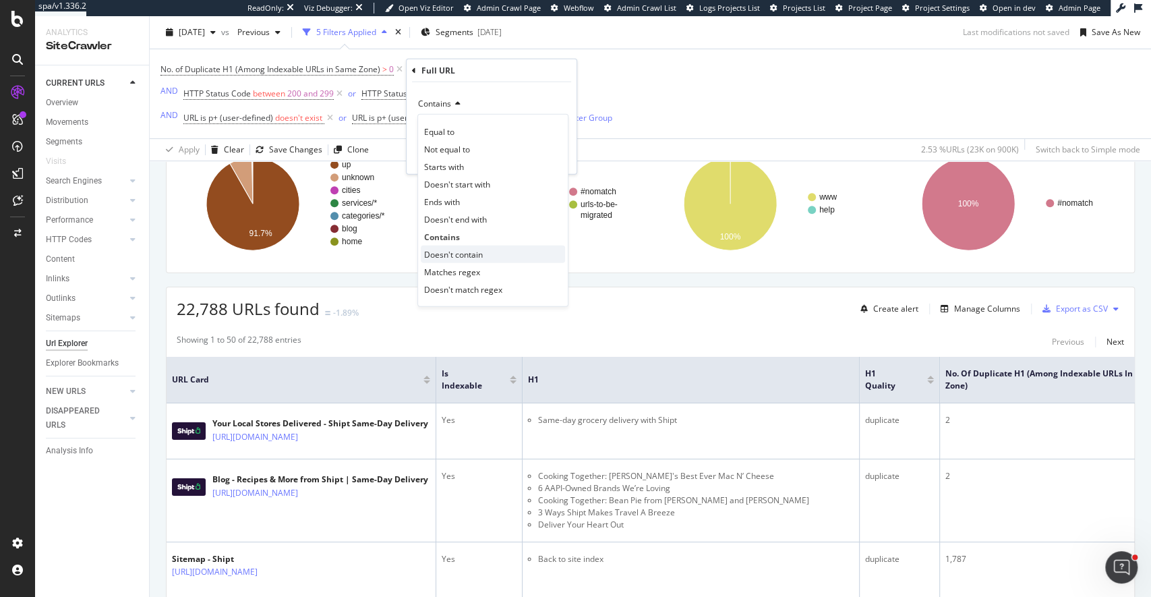
click at [457, 255] on span "Doesn't contain" at bounding box center [453, 253] width 59 height 11
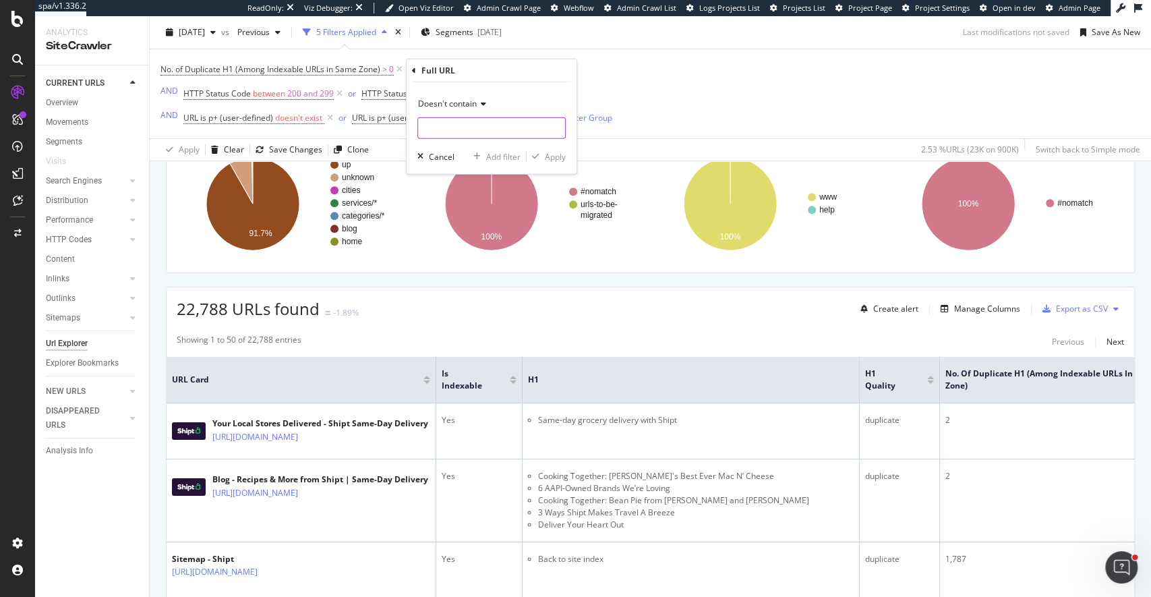
click at [450, 124] on input "text" at bounding box center [491, 128] width 147 height 22
type input "sitemap-index"
click at [558, 158] on div "Apply" at bounding box center [555, 155] width 21 height 11
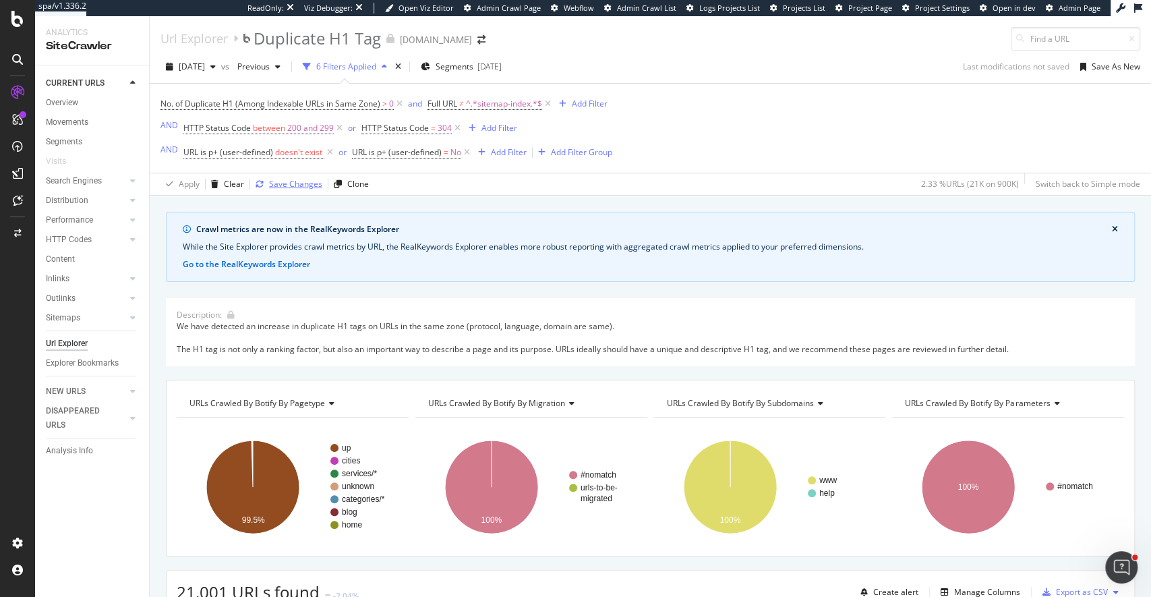
click at [280, 185] on div "Save Changes" at bounding box center [295, 183] width 53 height 11
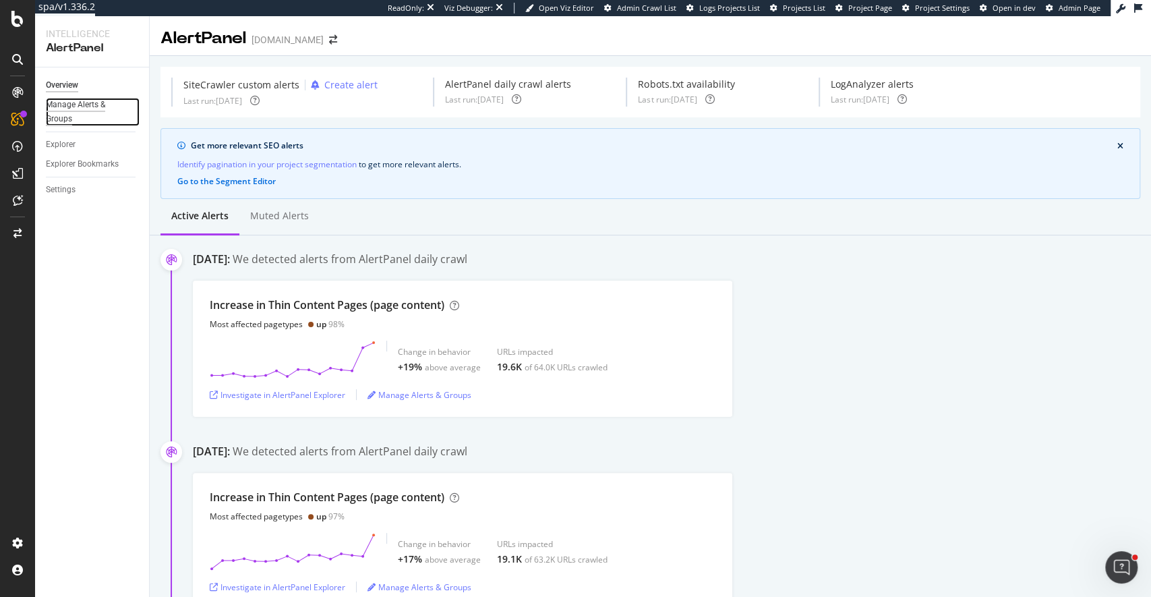
click at [84, 115] on div "Manage Alerts & Groups" at bounding box center [86, 112] width 81 height 28
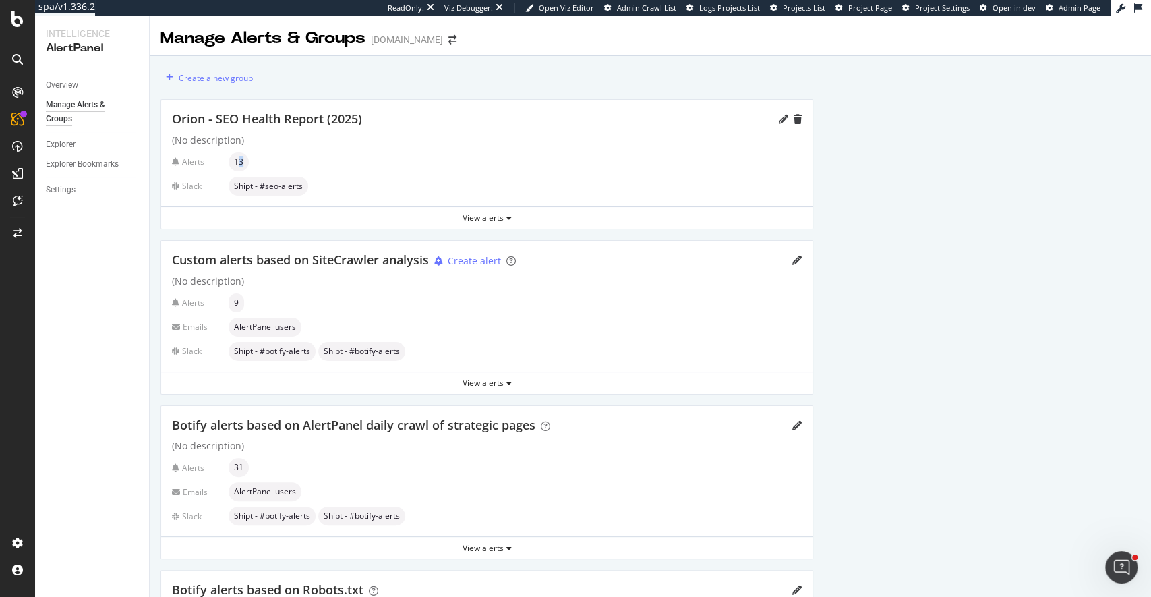
drag, startPoint x: 239, startPoint y: 159, endPoint x: 405, endPoint y: 161, distance: 166.6
click at [405, 161] on div "Alerts 13" at bounding box center [487, 161] width 630 height 19
click at [423, 162] on div "Alerts 13" at bounding box center [487, 161] width 630 height 19
click at [497, 210] on div "View alerts" at bounding box center [486, 218] width 651 height 20
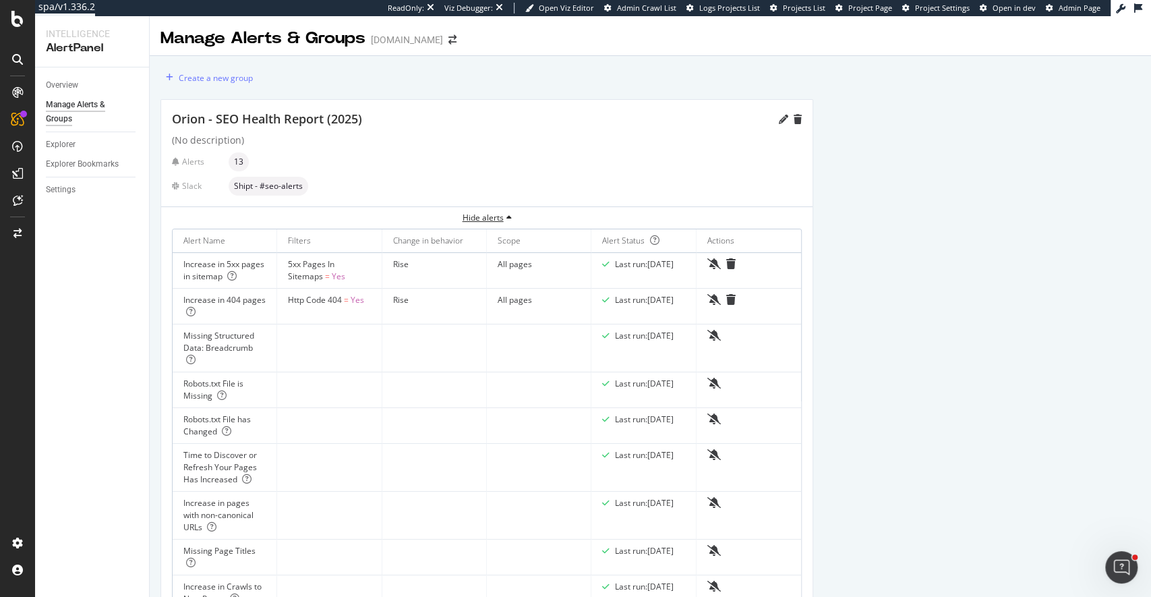
click at [497, 210] on div "Hide alerts" at bounding box center [486, 218] width 651 height 20
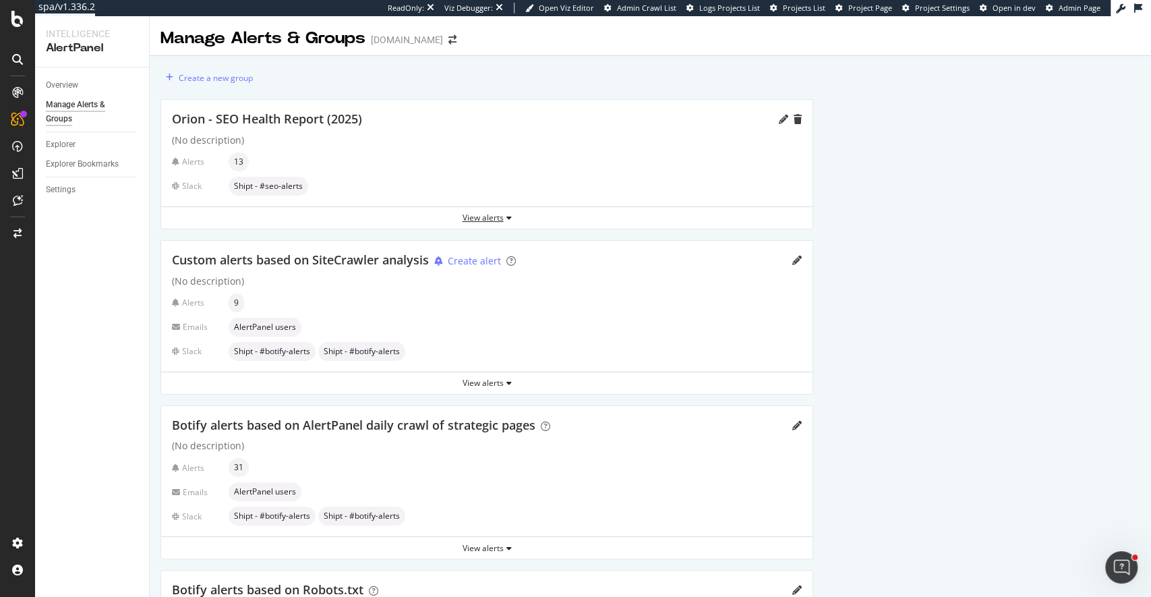
scroll to position [1, 0]
drag, startPoint x: 264, startPoint y: 304, endPoint x: 430, endPoint y: 338, distance: 169.3
click at [265, 304] on div "Alerts 9" at bounding box center [487, 301] width 630 height 19
click at [490, 372] on div "View alerts" at bounding box center [486, 382] width 651 height 20
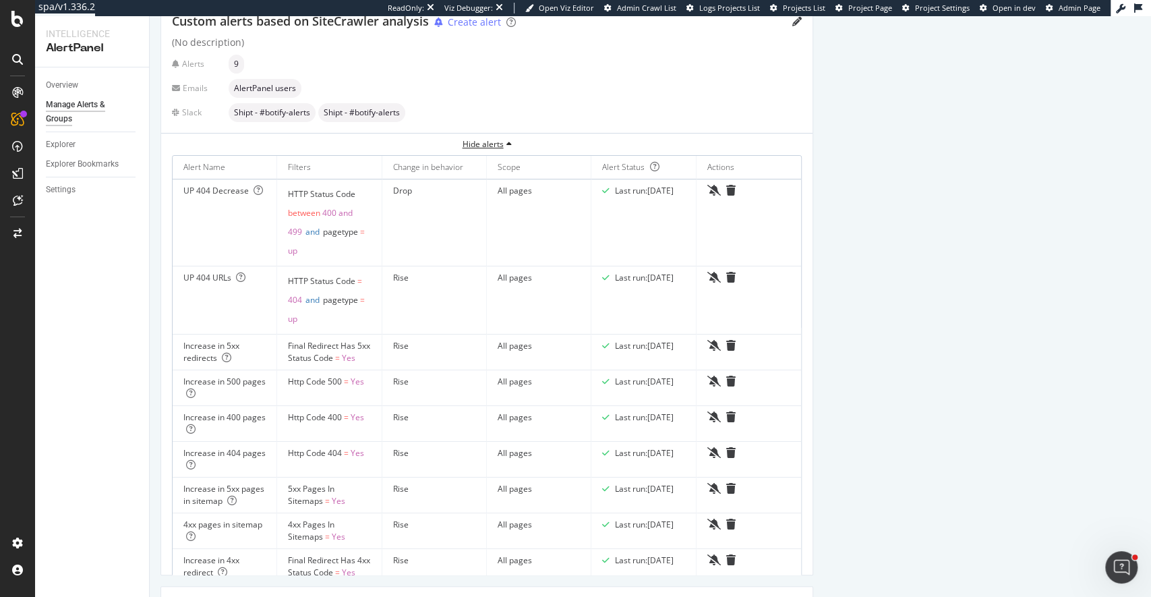
scroll to position [248, 0]
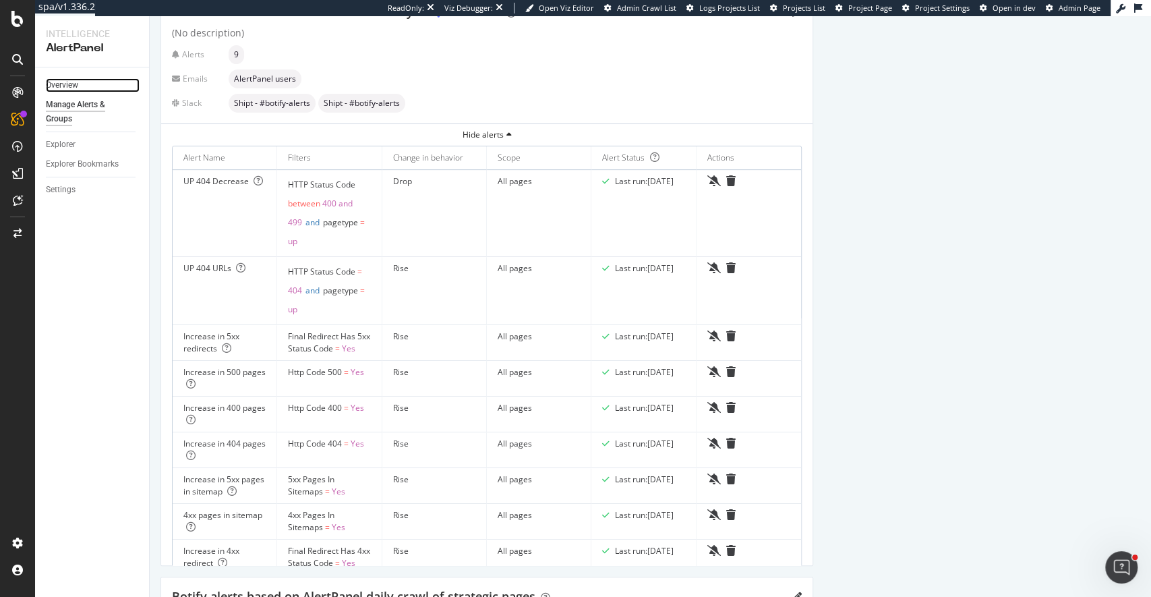
click at [89, 81] on link "Overview" at bounding box center [93, 85] width 94 height 14
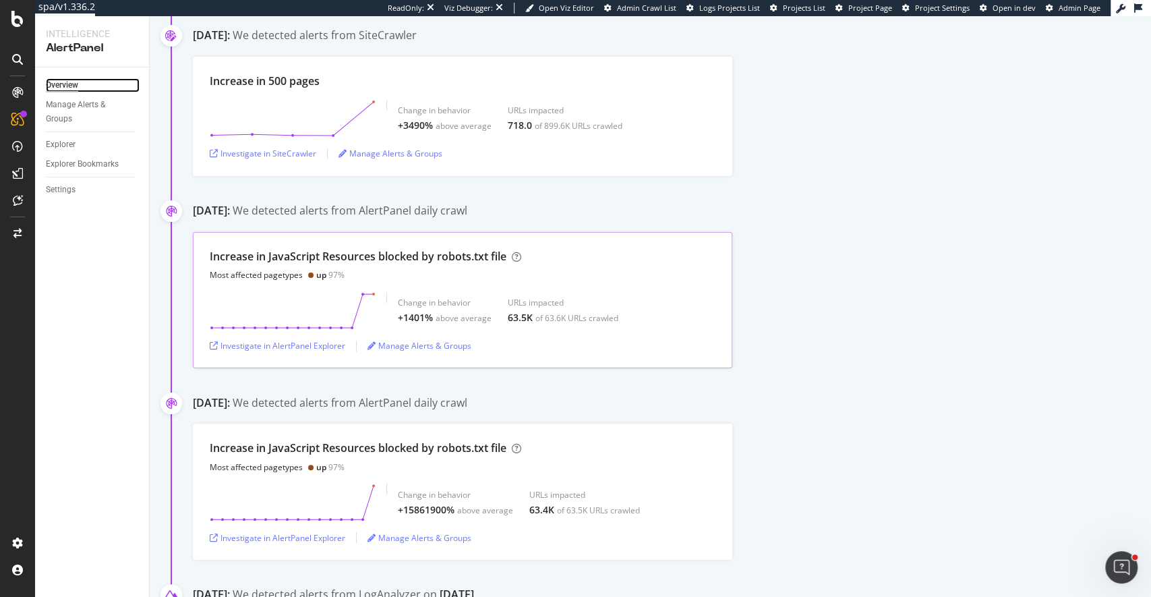
scroll to position [596, 0]
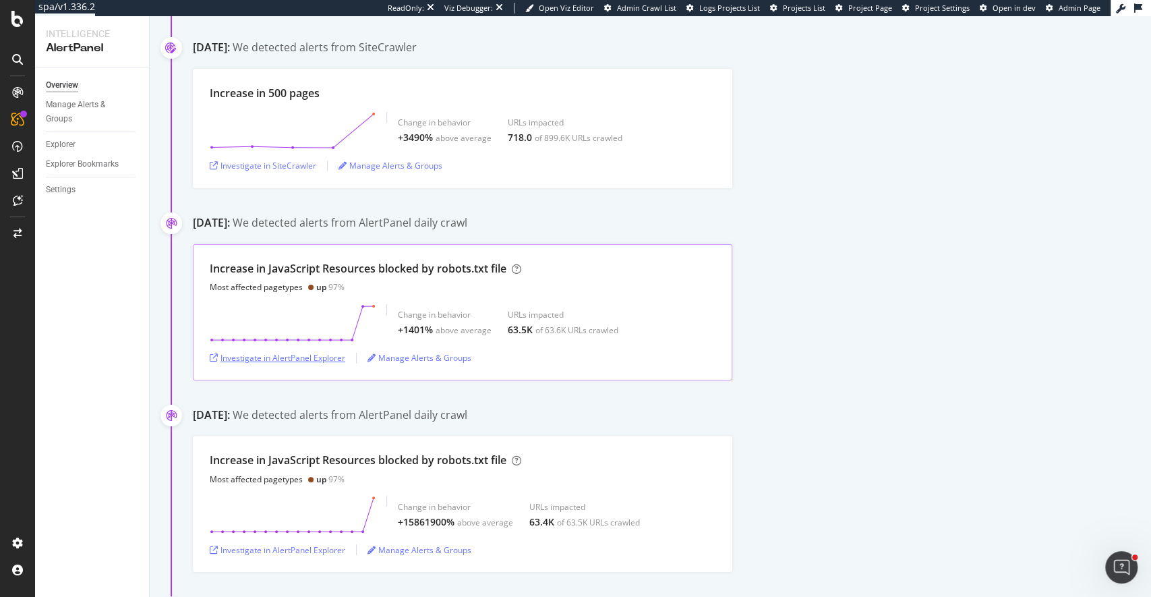
click at [326, 356] on div "Investigate in AlertPanel Explorer" at bounding box center [278, 357] width 136 height 11
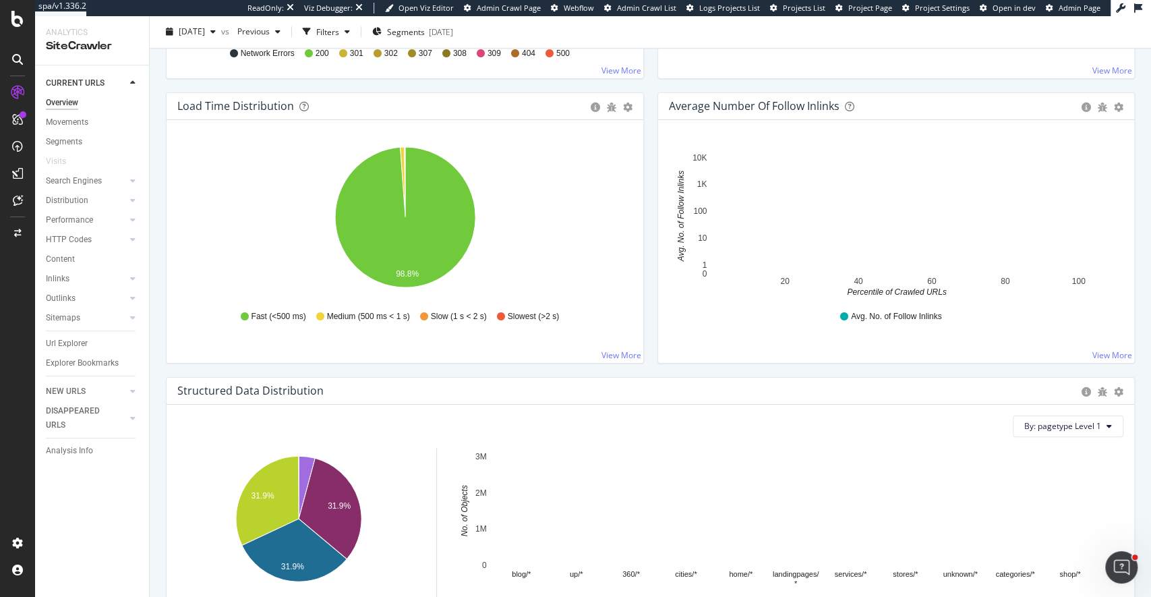
scroll to position [1372, 0]
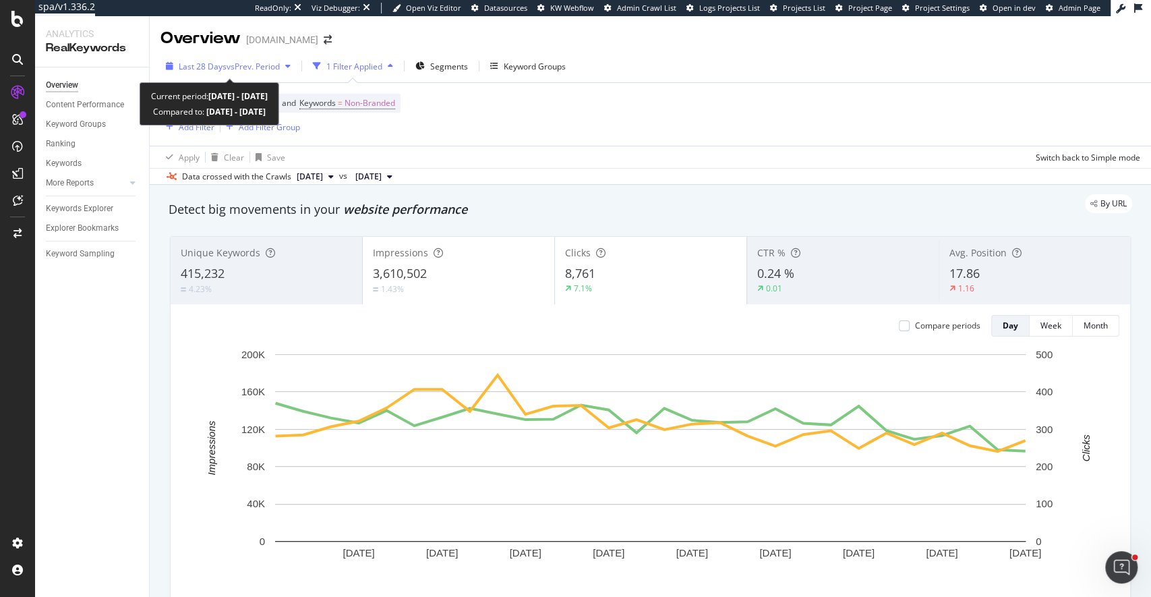
click at [266, 65] on span "vs Prev. Period" at bounding box center [253, 66] width 53 height 11
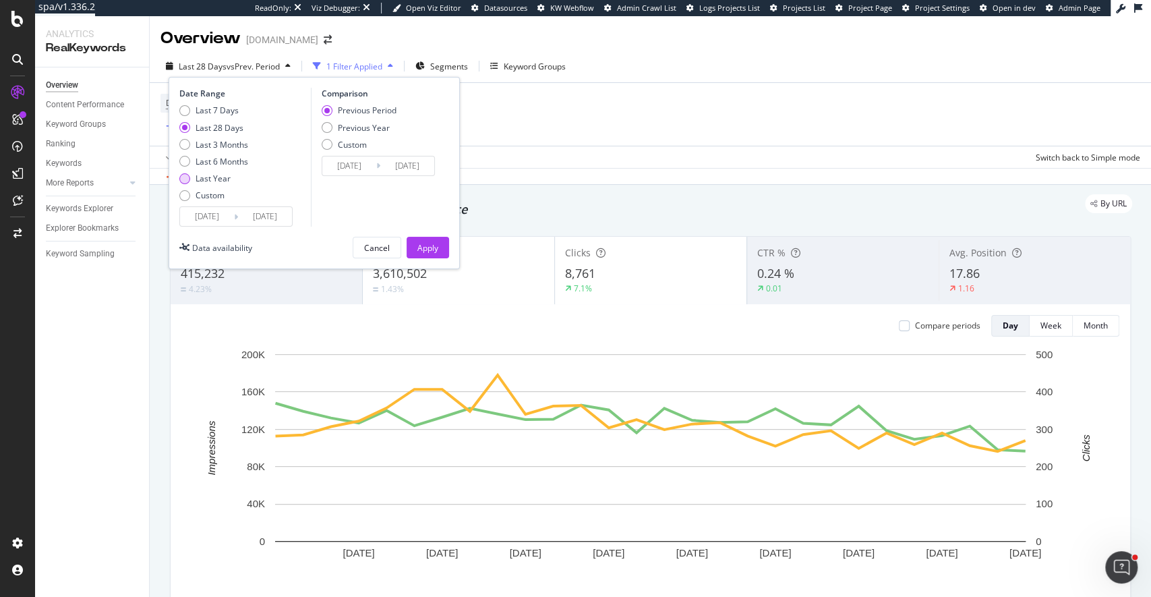
click at [216, 173] on div "Last Year" at bounding box center [213, 178] width 35 height 11
type input "2024/08/16"
type input "2023/08/17"
type input "2024/08/15"
click at [380, 129] on div "Previous Year" at bounding box center [364, 127] width 52 height 11
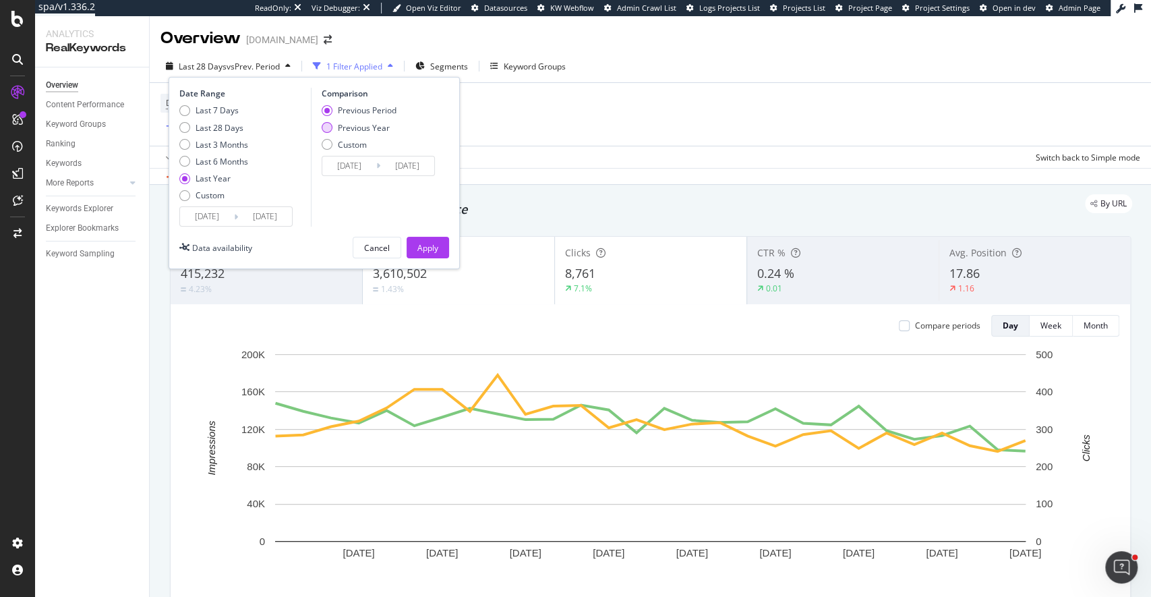
type input "2023/08/18"
type input "2024/08/16"
click at [438, 247] on button "Apply" at bounding box center [428, 248] width 42 height 22
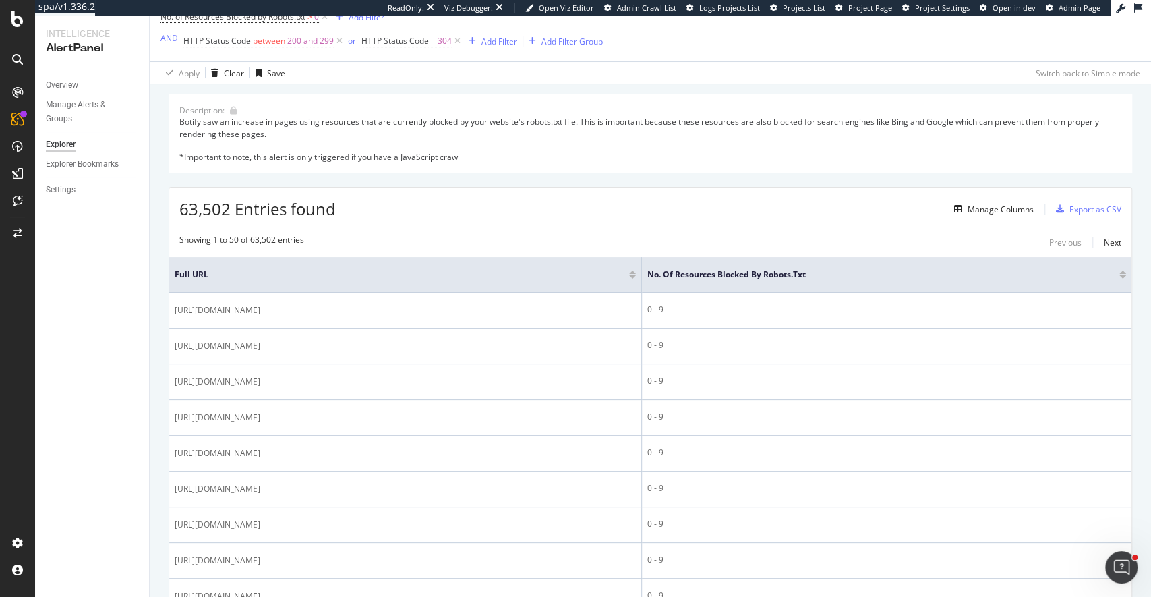
scroll to position [92, 0]
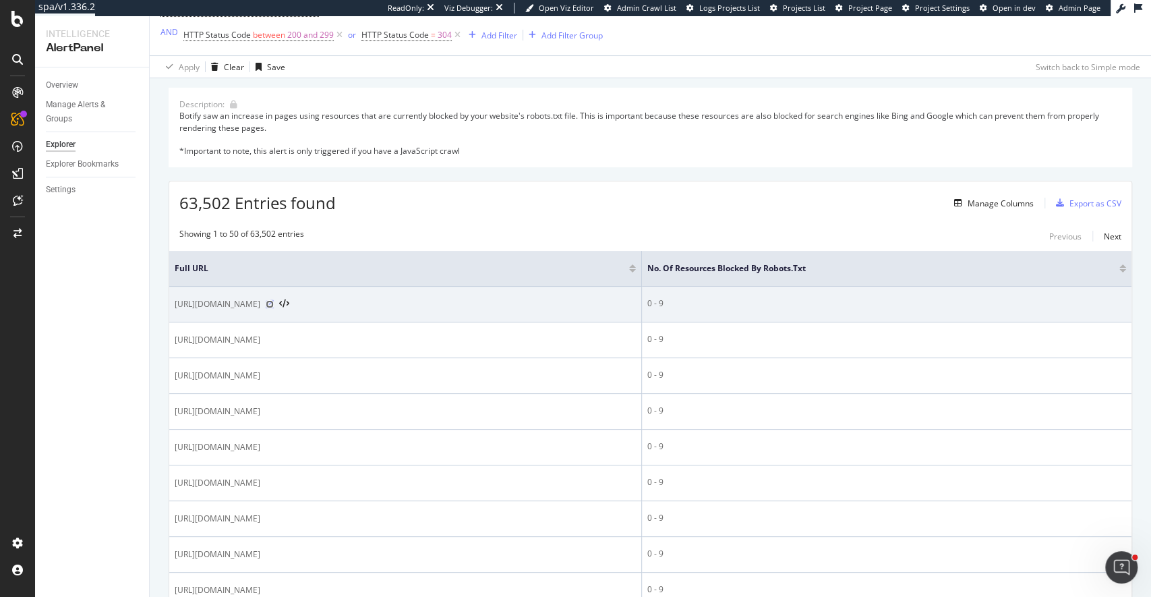
click at [274, 303] on icon at bounding box center [270, 304] width 8 height 8
click at [289, 301] on icon at bounding box center [284, 303] width 10 height 9
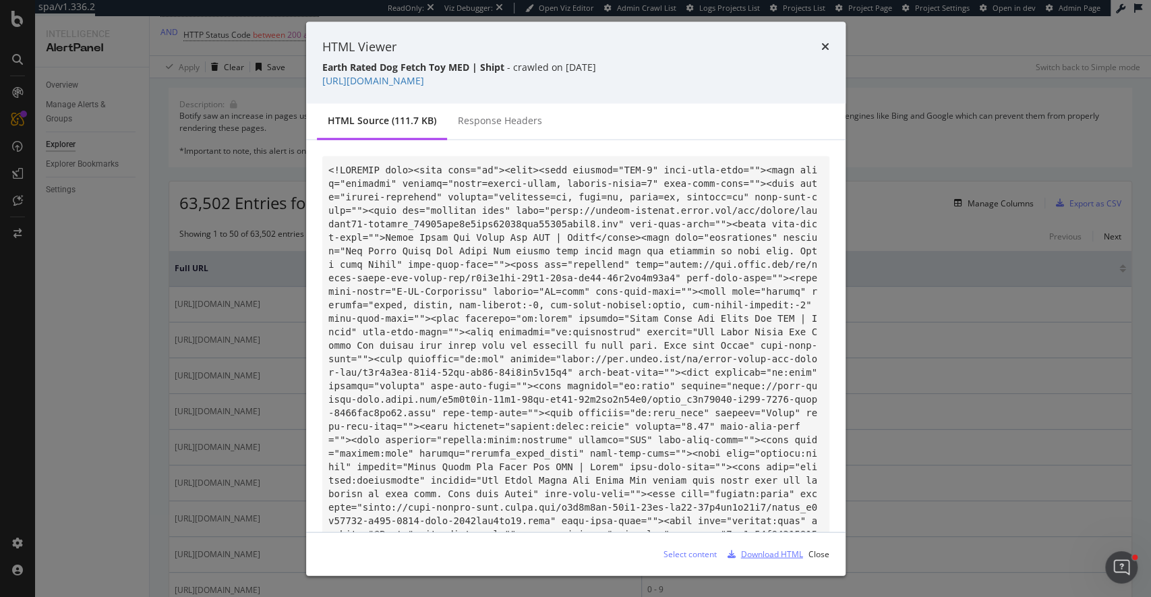
click at [776, 556] on div "Download HTML" at bounding box center [772, 553] width 62 height 11
click at [191, 221] on div "HTML Viewer Earth Rated Dog Fetch Toy MED | Shipt - crawled on 2025-08-01 https…" at bounding box center [575, 298] width 1151 height 597
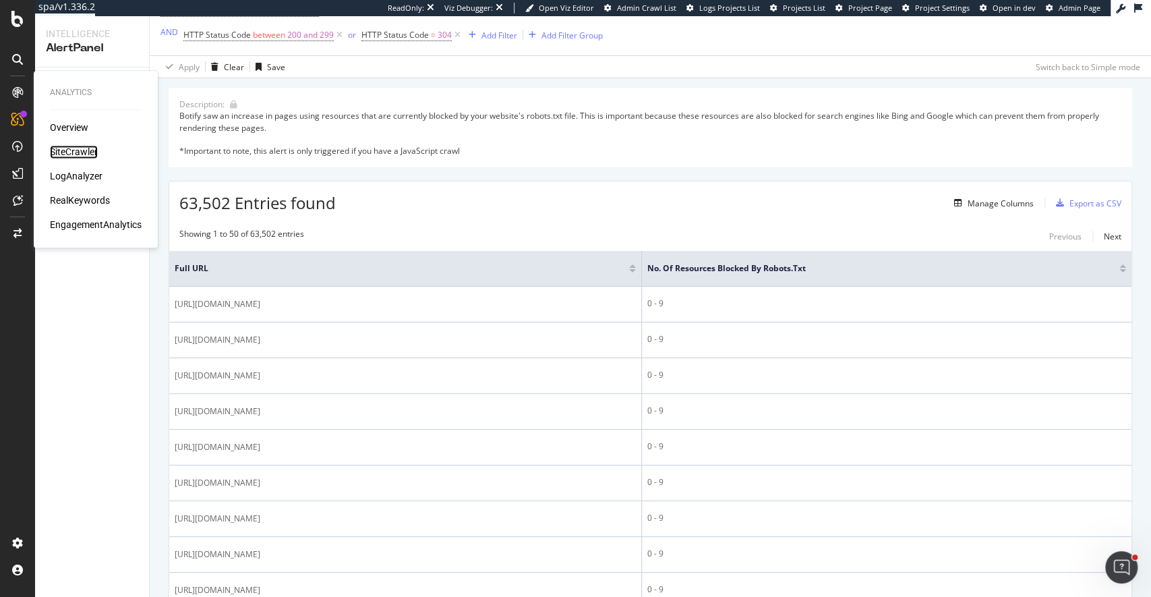
click at [66, 152] on div "SiteCrawler" at bounding box center [74, 151] width 48 height 13
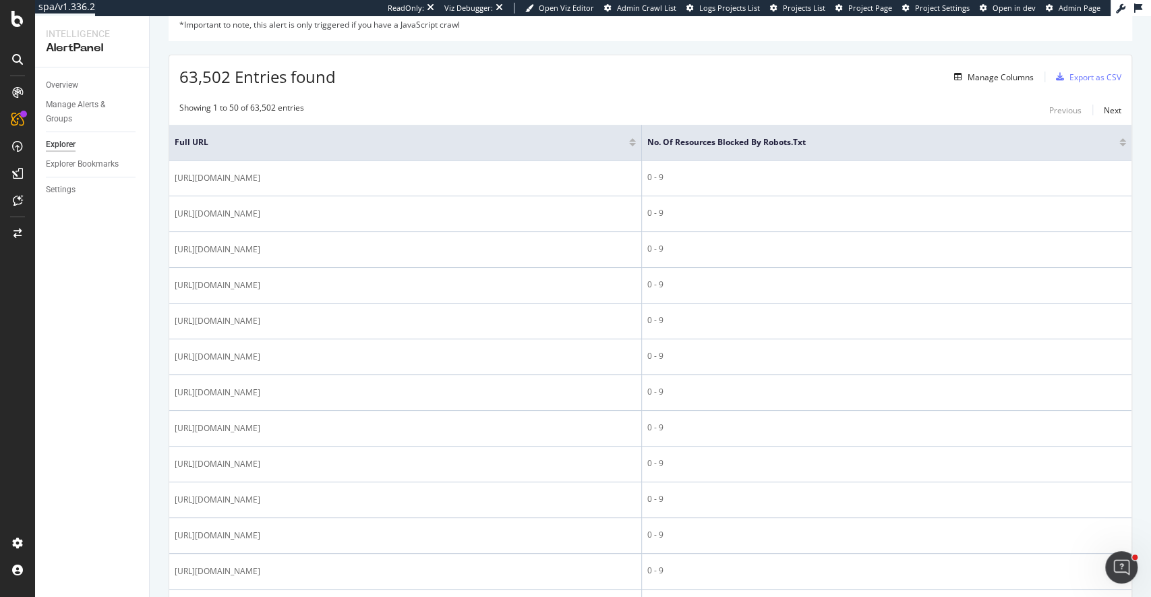
scroll to position [217, 0]
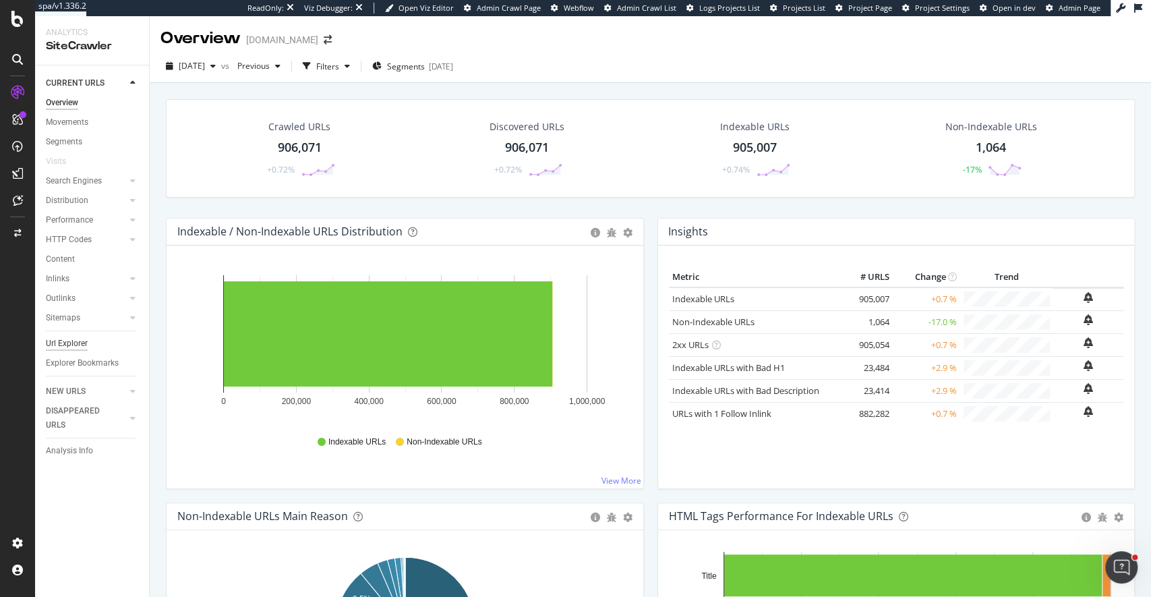
click at [56, 341] on div "Url Explorer" at bounding box center [67, 344] width 42 height 14
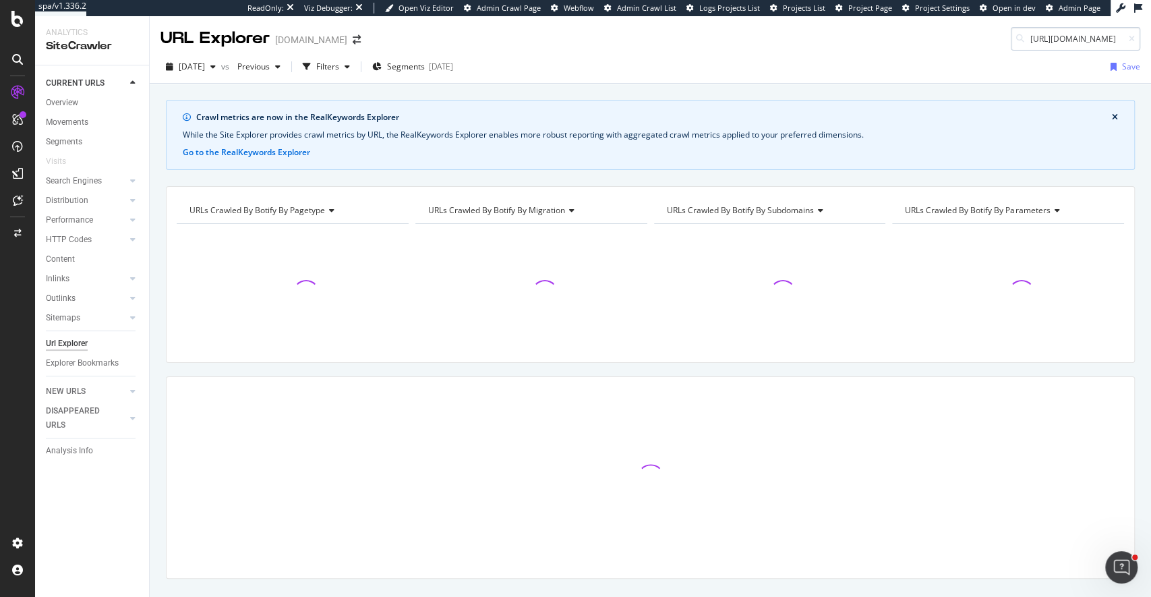
scroll to position [0, 267]
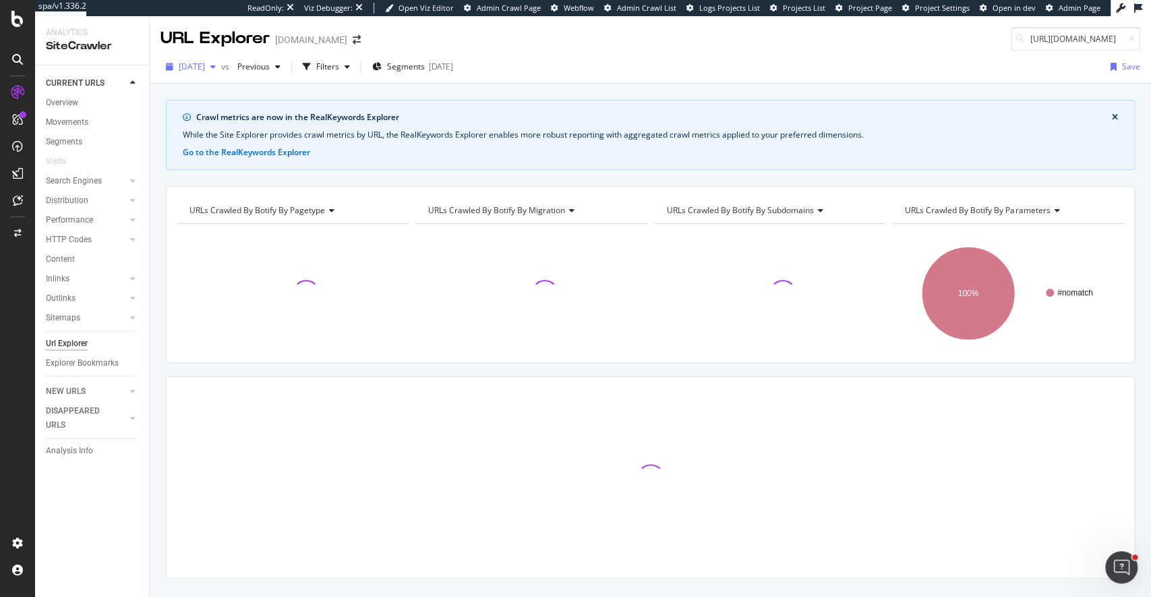
click at [205, 70] on span "2025 Aug. 18th" at bounding box center [192, 66] width 26 height 11
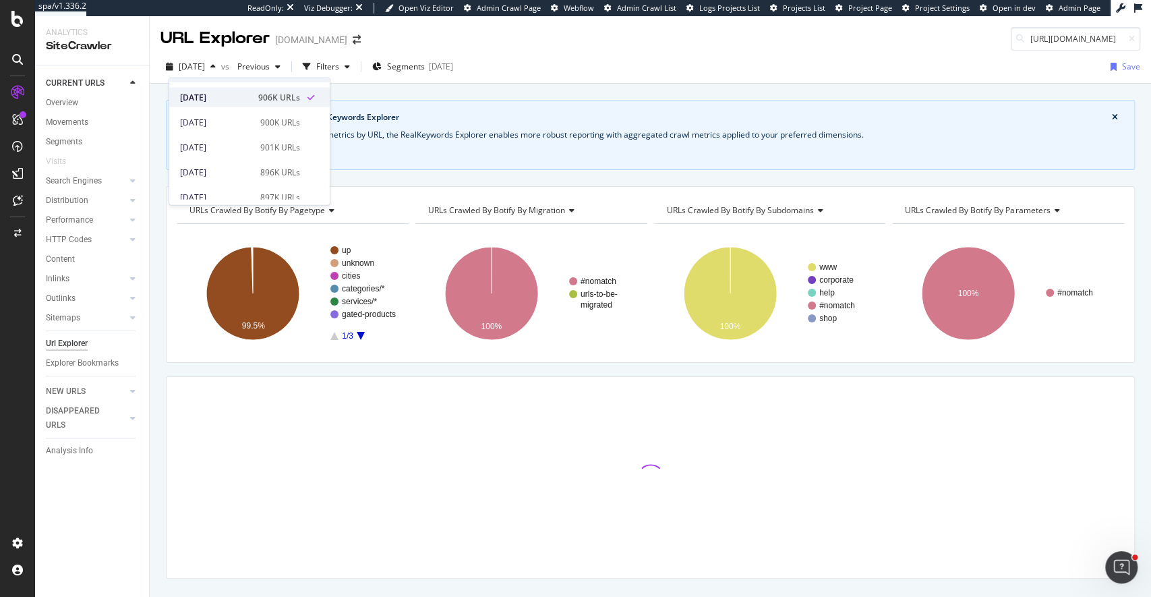
scroll to position [16, 0]
click at [717, 70] on div "2025 Aug. 18th vs Previous Filters Segments 2025-07-22 Save" at bounding box center [650, 69] width 1001 height 27
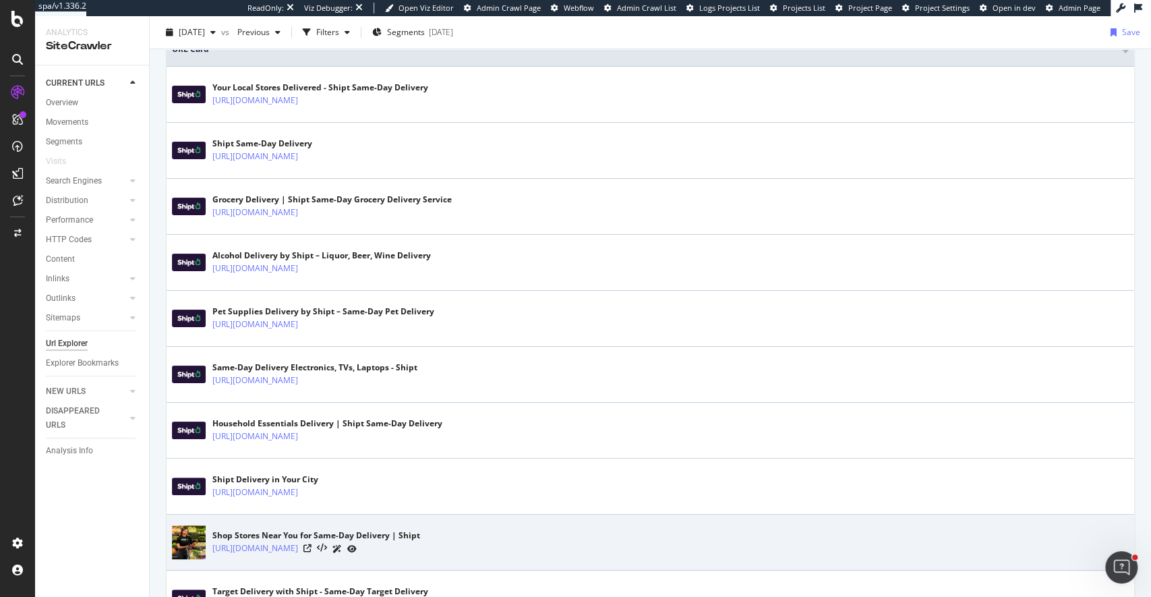
scroll to position [0, 0]
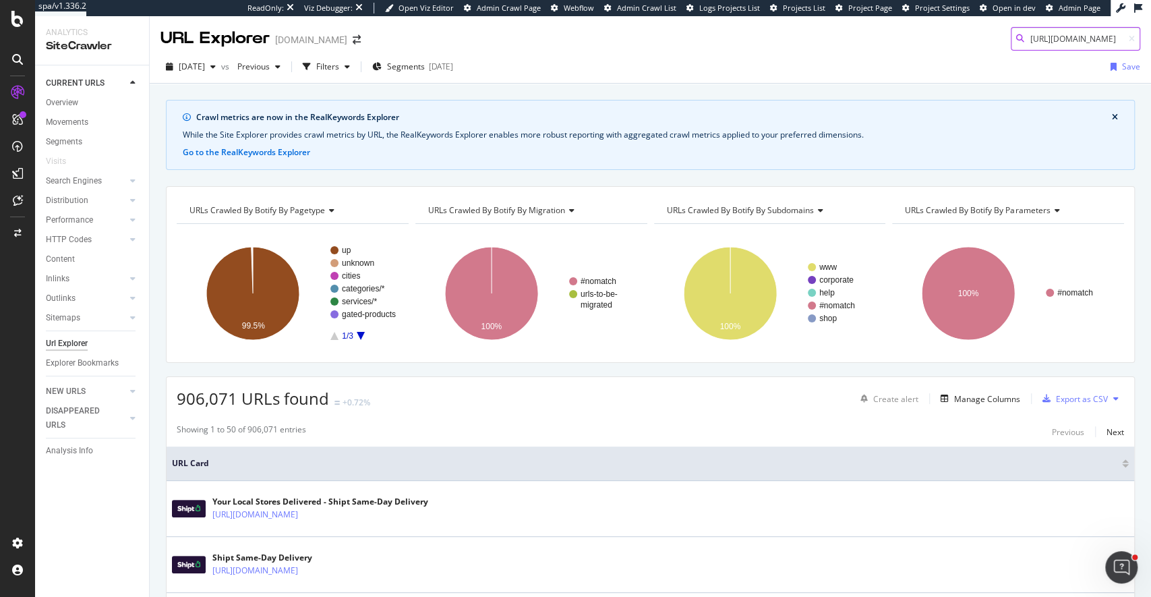
click at [1088, 40] on input "https://www.shipt.com/up/earth-rated-dog-fetch-toy/b9b6b6cc-47b5-11ef-be80-87e7…" at bounding box center [1075, 39] width 129 height 24
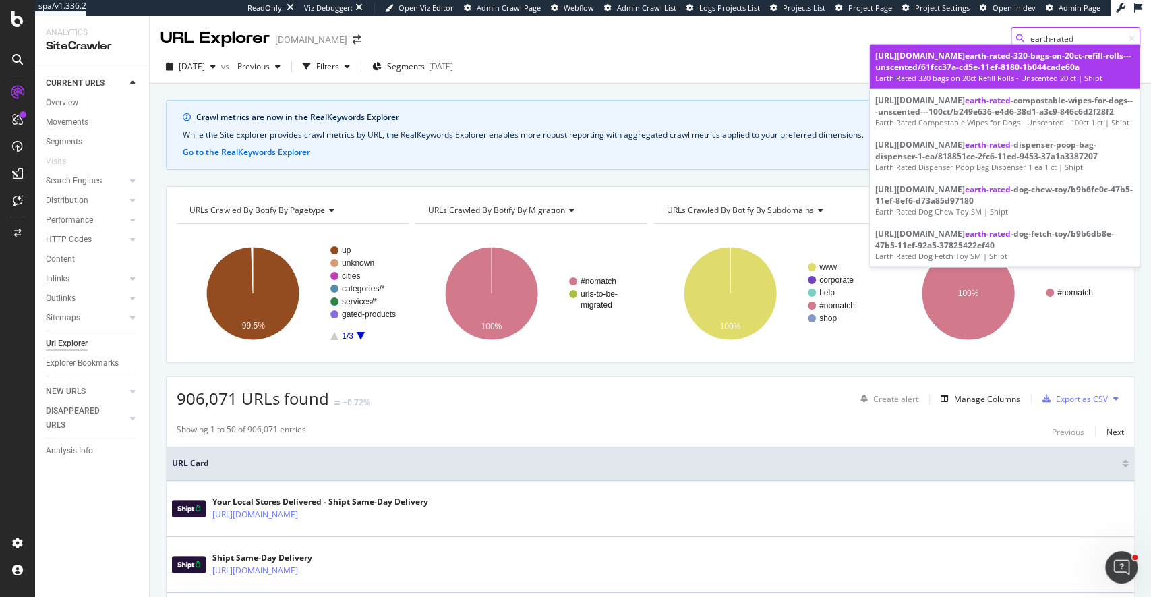
type input "earth-rated"
click at [960, 54] on div "https://www.shipt.com/up/ earth-rated -320-bags-on-20ct-refill-rolls---unscente…" at bounding box center [1004, 61] width 259 height 23
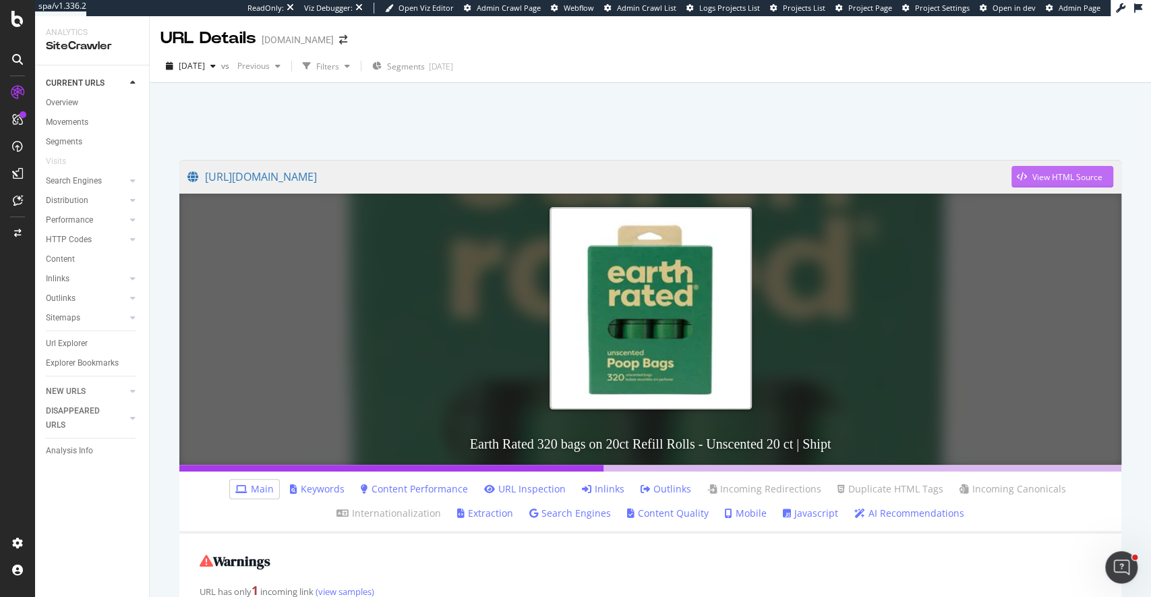
click at [1035, 171] on div "View HTML Source" at bounding box center [1067, 176] width 70 height 11
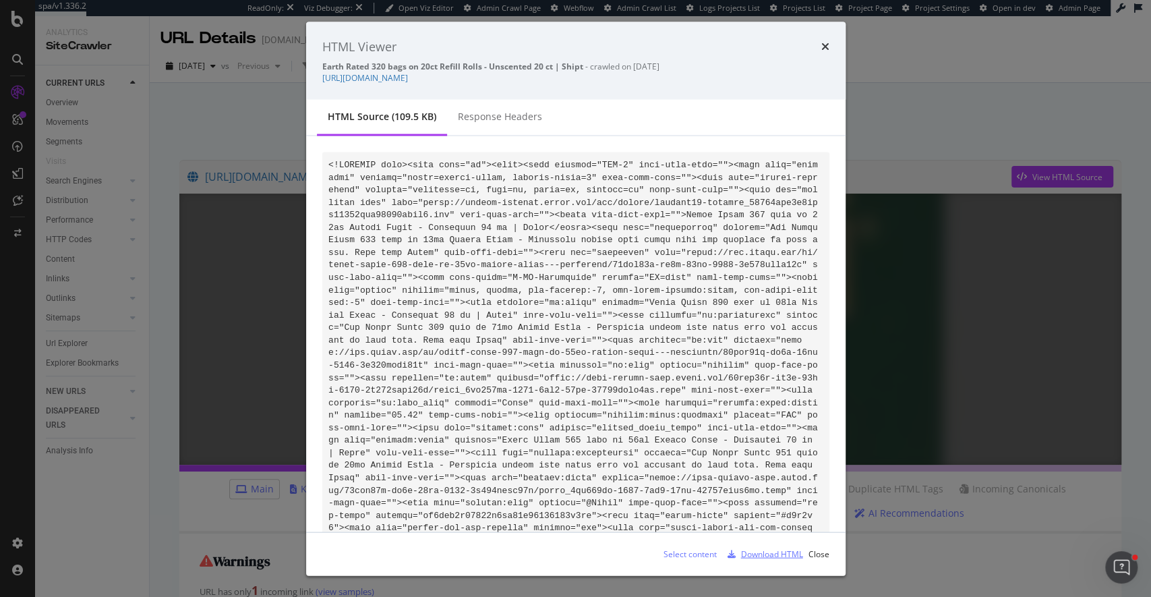
click at [784, 550] on div "Download HTML" at bounding box center [772, 553] width 62 height 11
click at [826, 44] on icon "times" at bounding box center [825, 46] width 8 height 11
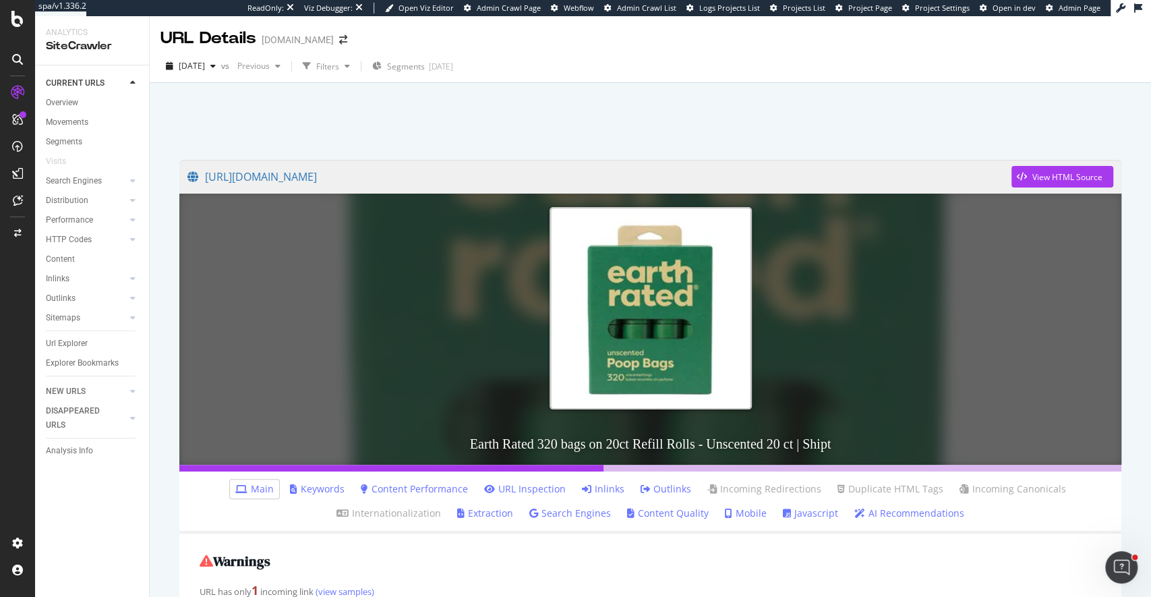
click at [818, 515] on link "Javascript" at bounding box center [810, 512] width 55 height 13
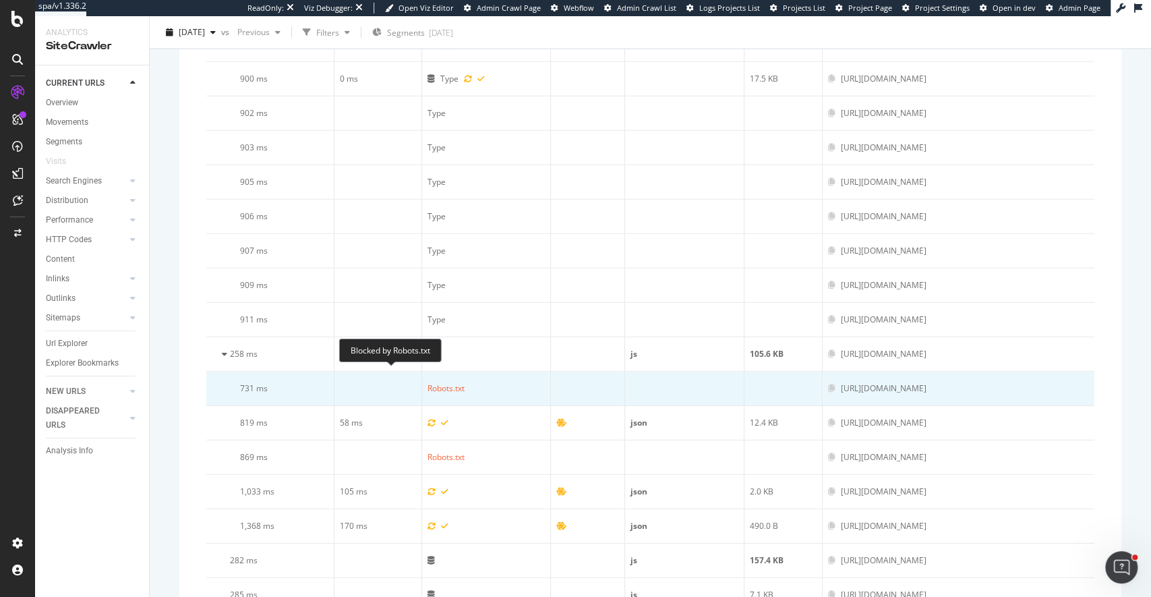
scroll to position [2418, 0]
click at [841, 381] on div "https://www.shipt.com/api/auth/me" at bounding box center [884, 387] width 86 height 12
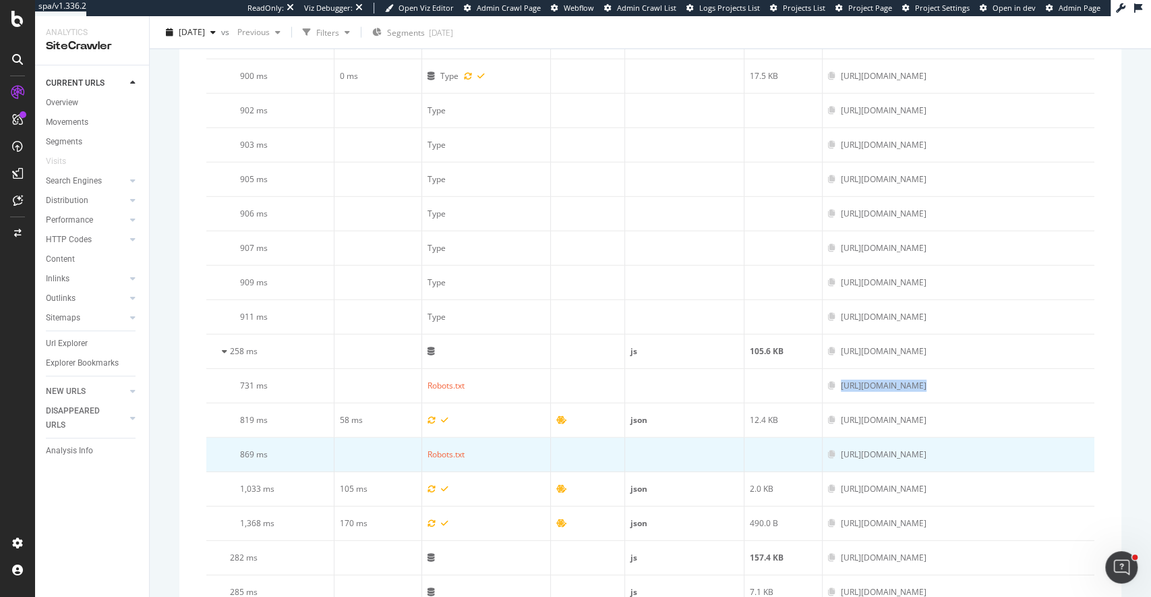
scroll to position [2422, 0]
click at [841, 446] on div "https://www.shipt.com/api/auth/token" at bounding box center [884, 452] width 86 height 12
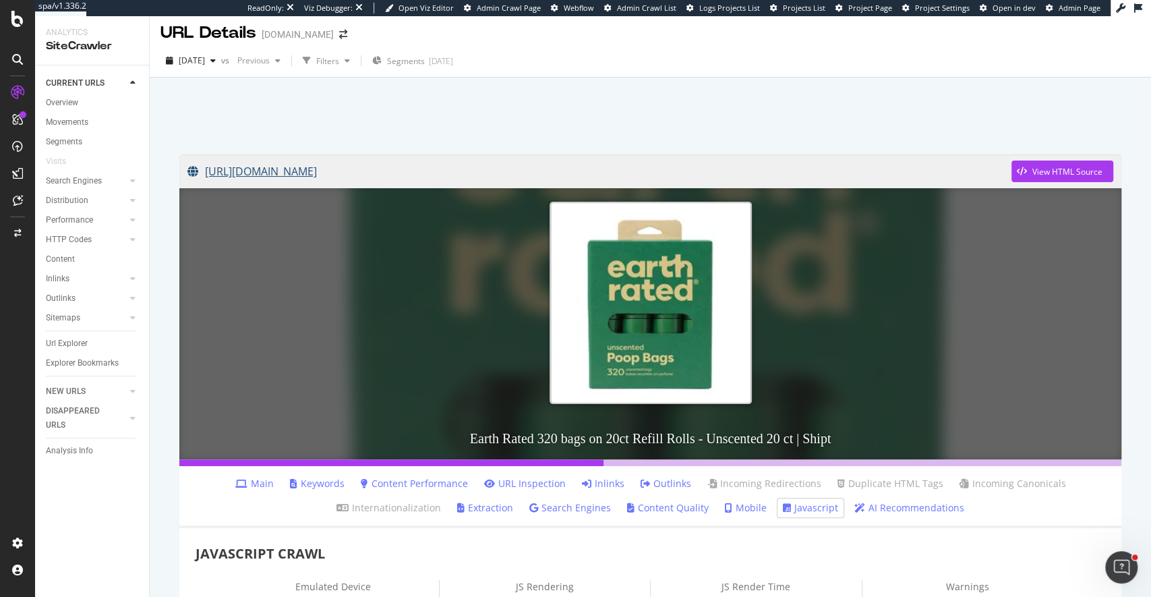
scroll to position [5, 0]
copy link "https://www.shipt.com/up/earth-rated-320-bags-on-20ct-refill-rolls---unscented/…"
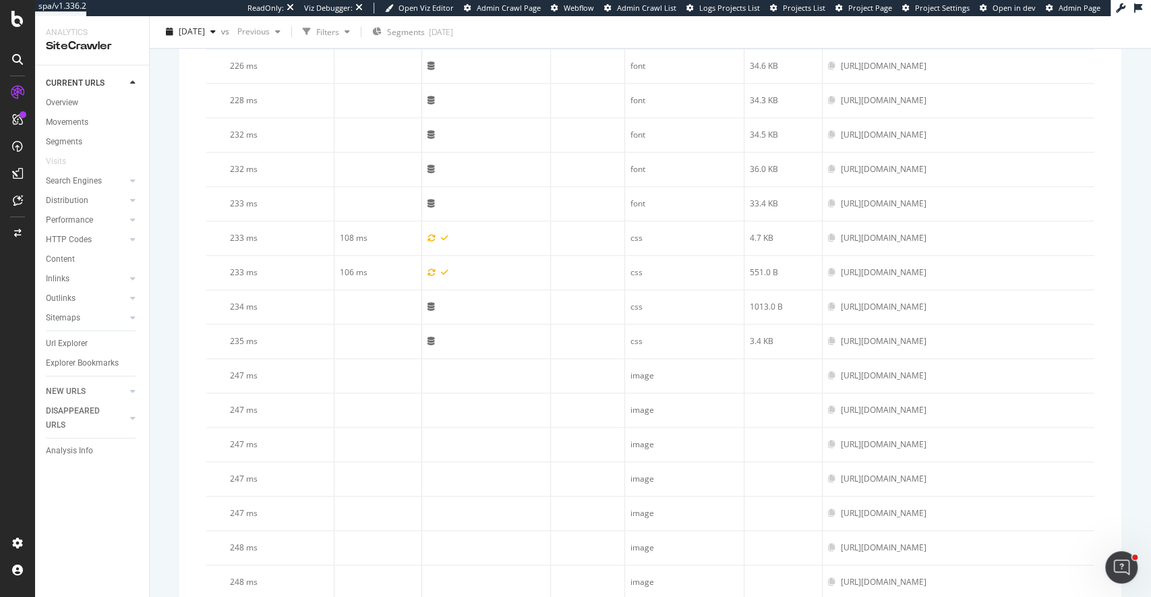
scroll to position [0, 0]
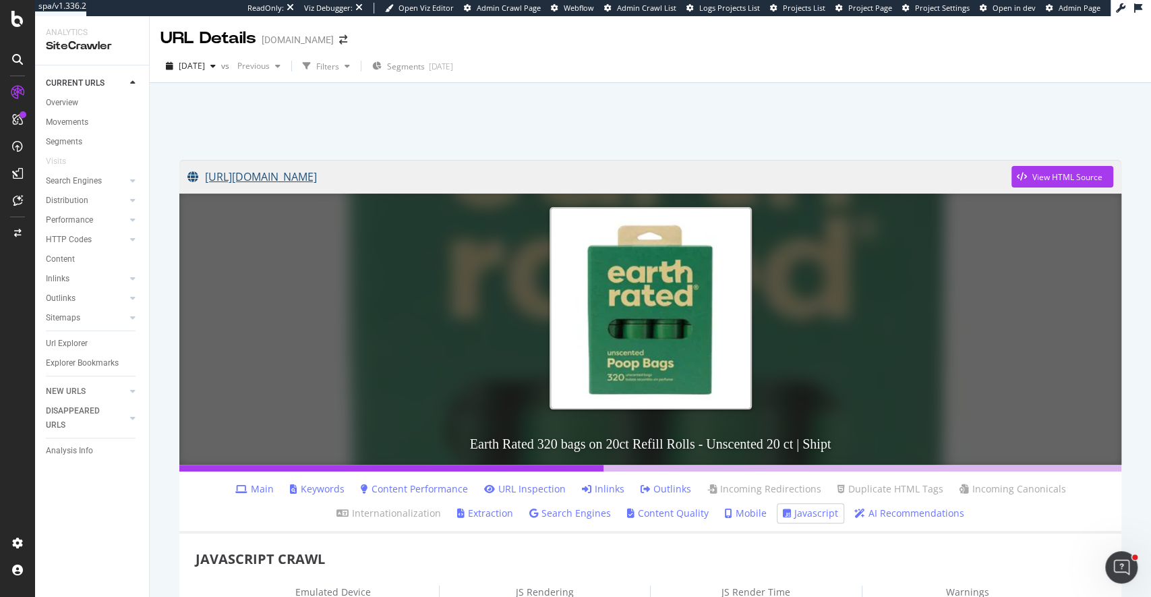
copy link "https://www.shipt.com/up/earth-rated-320-bags-on-20ct-refill-rolls---unscented/…"
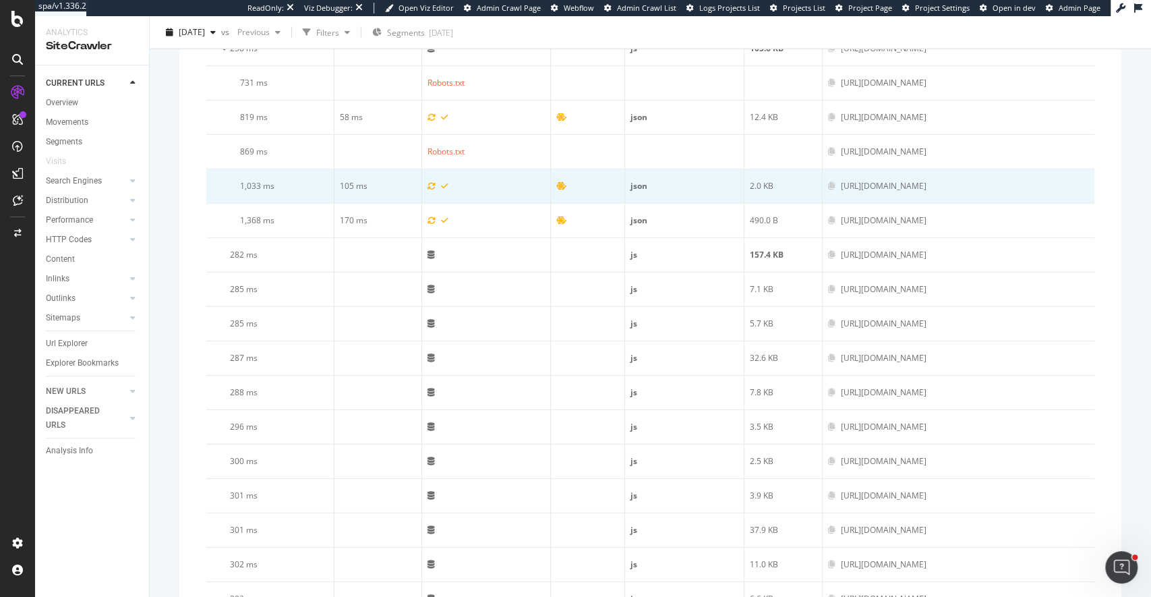
scroll to position [2721, 0]
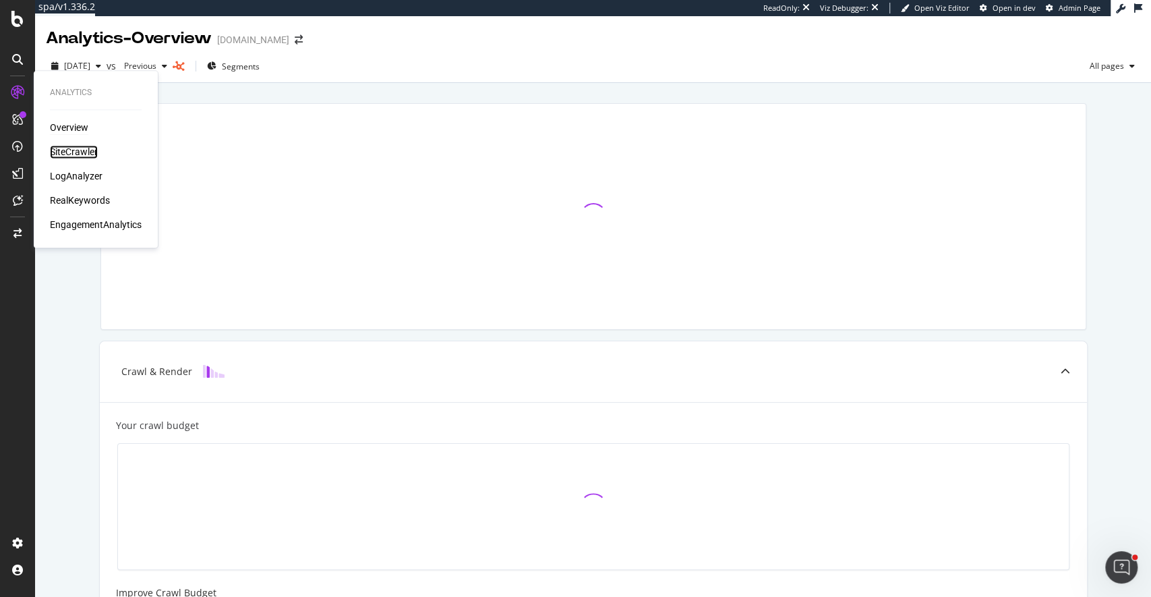
click at [60, 151] on div "SiteCrawler" at bounding box center [74, 151] width 48 height 13
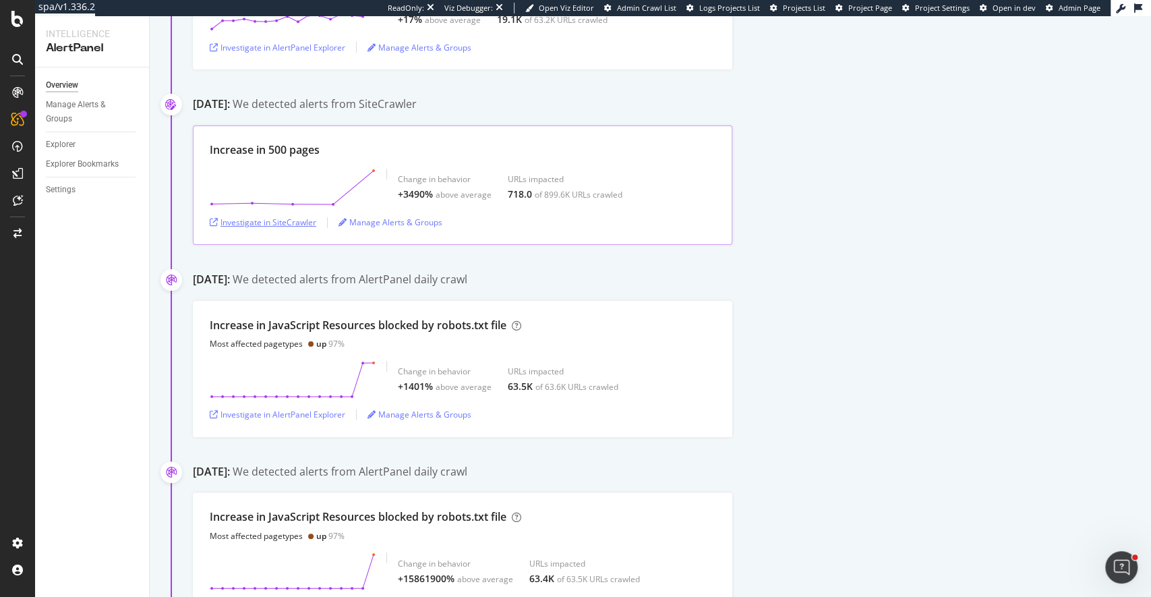
scroll to position [529, 0]
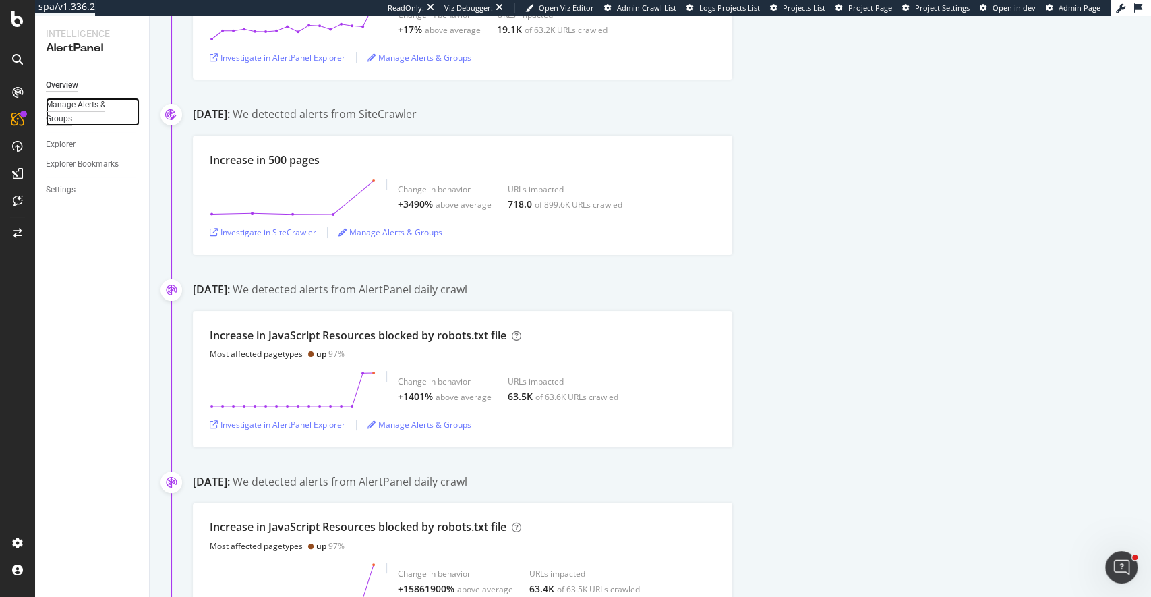
click at [62, 121] on div "Manage Alerts & Groups" at bounding box center [86, 112] width 81 height 28
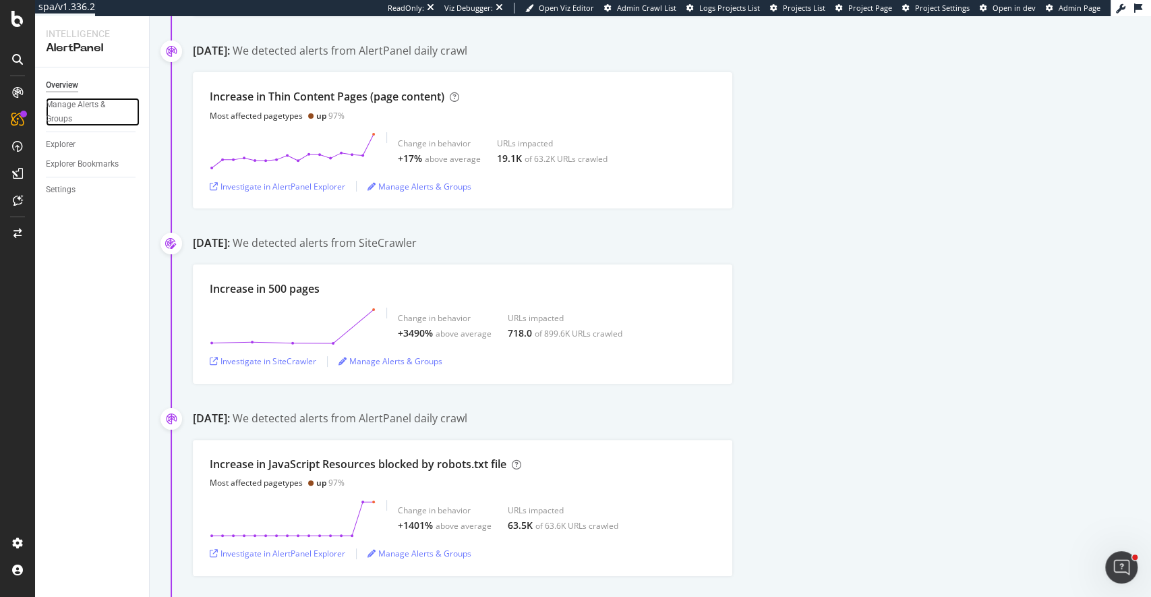
scroll to position [403, 0]
click at [291, 287] on div "Increase in 500 pages" at bounding box center [265, 287] width 110 height 16
click at [349, 337] on polygon at bounding box center [293, 325] width 162 height 34
click at [378, 277] on div "Increase in 500 pages Change in behavior +3490% above average URLs impacted 718…" at bounding box center [463, 321] width 540 height 119
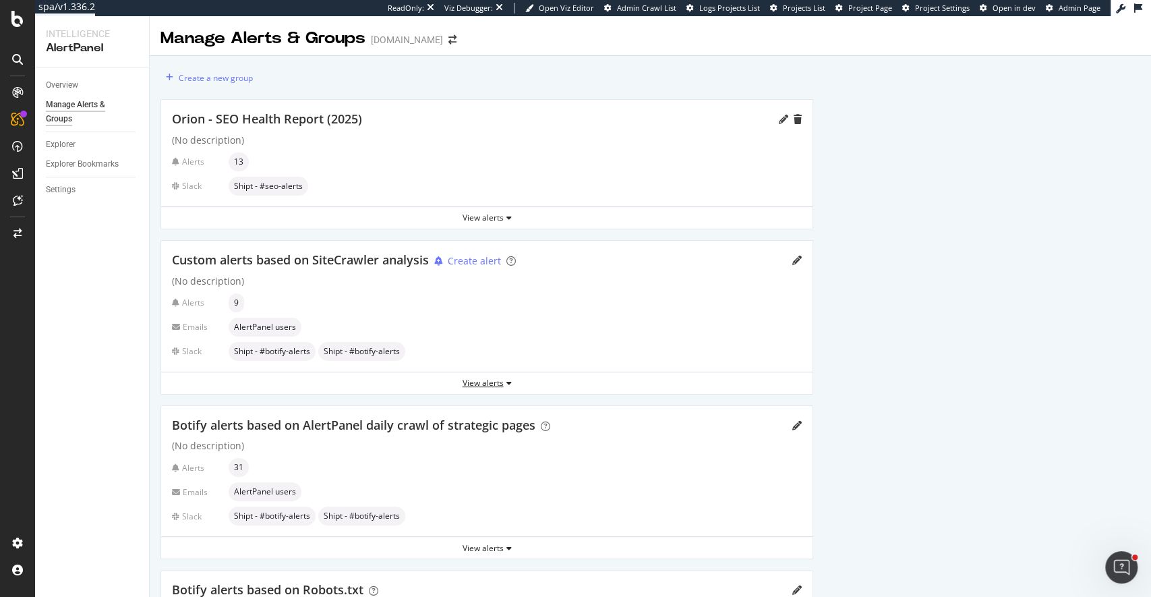
click at [486, 382] on div "View alerts" at bounding box center [486, 382] width 651 height 11
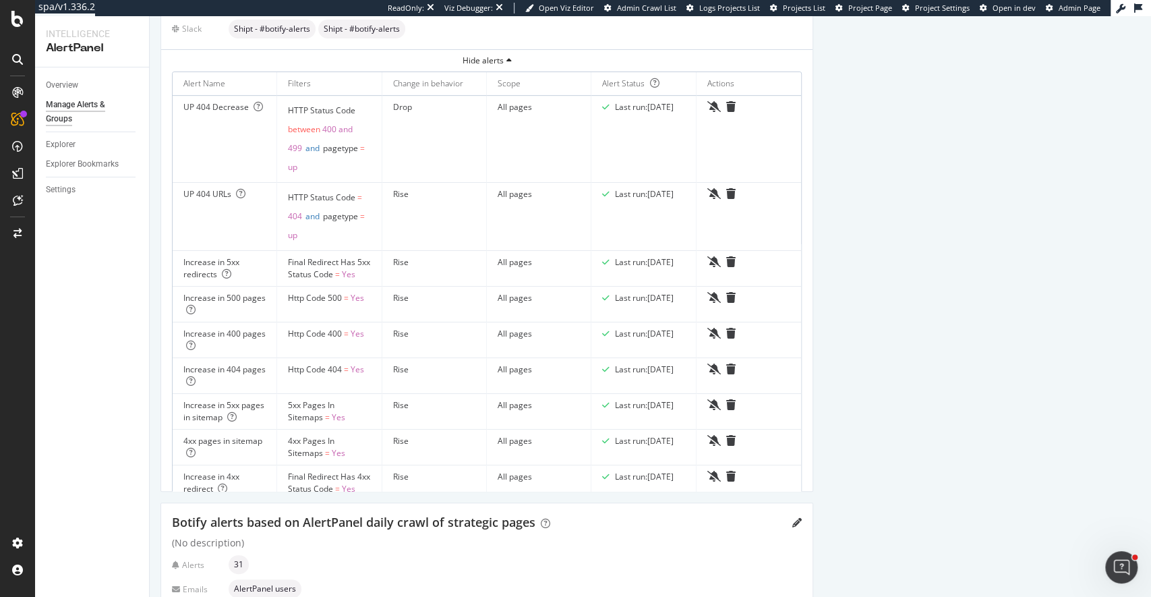
scroll to position [302, 0]
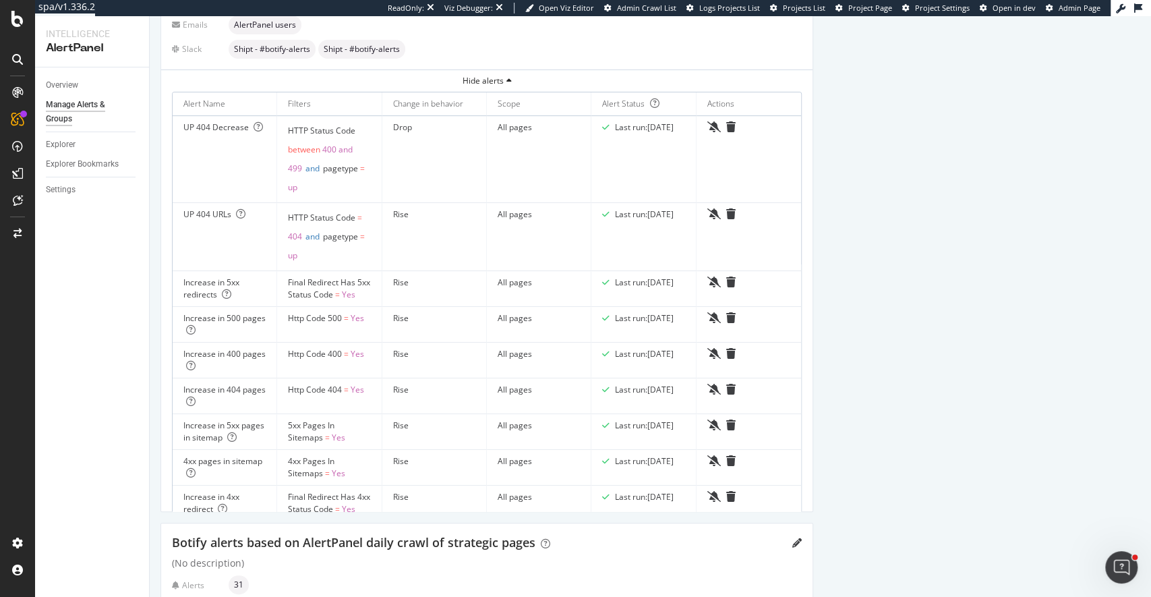
drag, startPoint x: 152, startPoint y: 253, endPoint x: 126, endPoint y: 289, distance: 44.4
click at [126, 289] on div "Intelligence AlertPanel Overview Manage Alerts & Groups Explorer Explorer Bookm…" at bounding box center [593, 306] width 1116 height 581
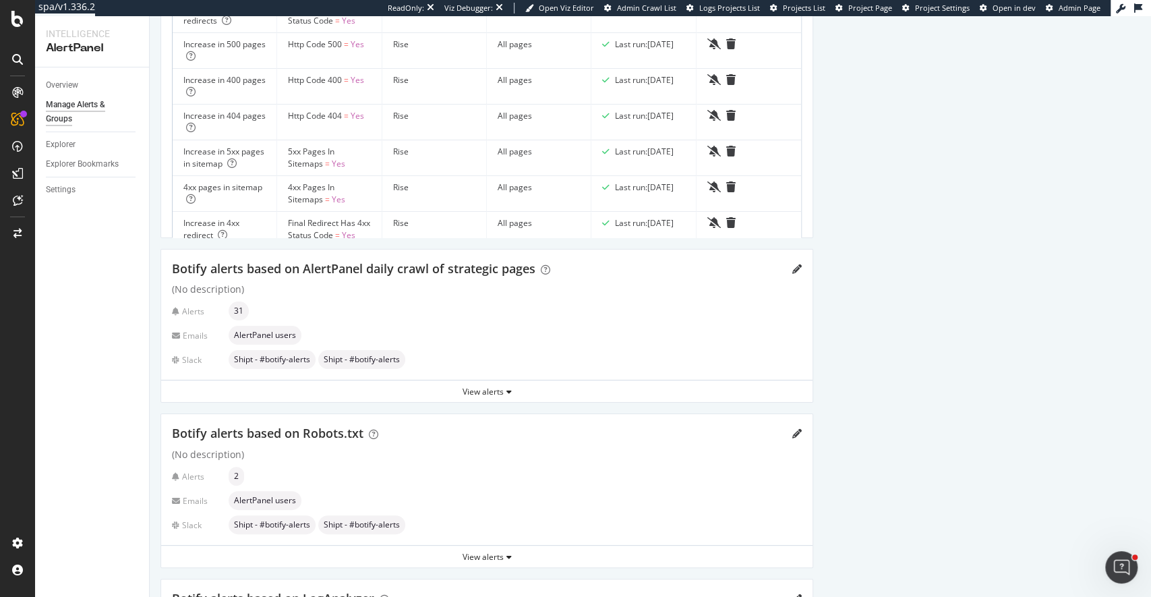
scroll to position [598, 0]
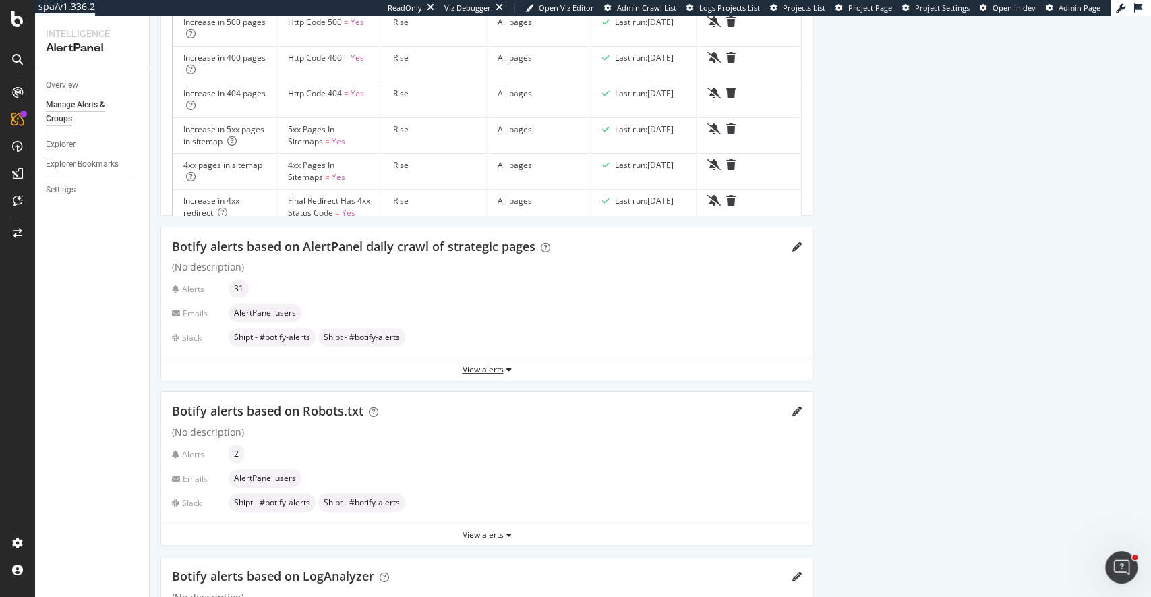
click at [488, 371] on div "View alerts" at bounding box center [486, 368] width 651 height 11
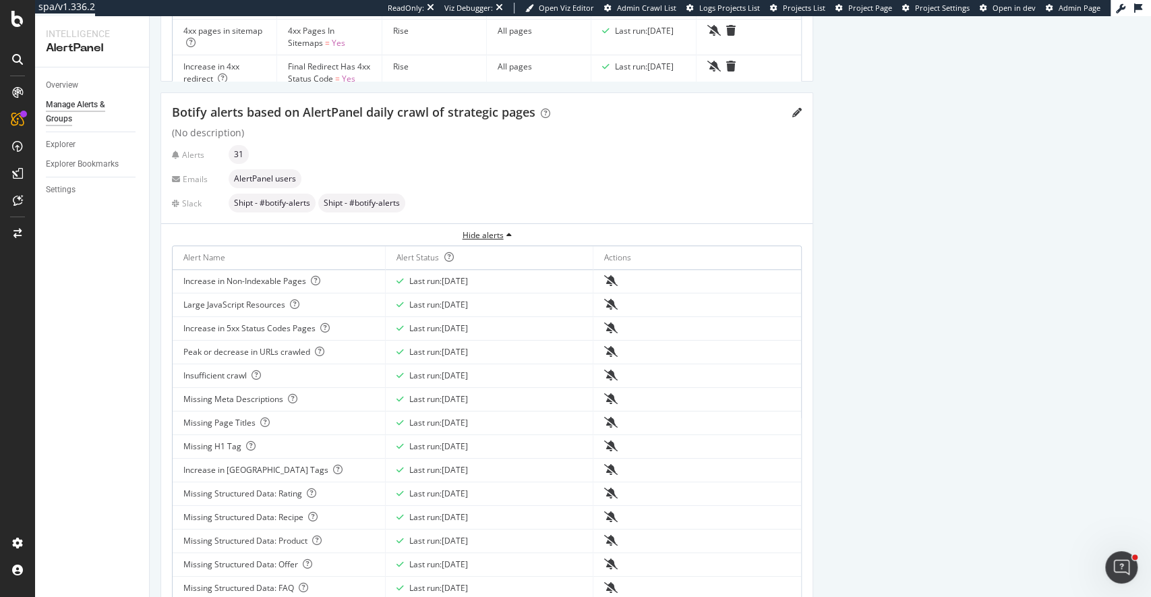
scroll to position [730, 0]
click at [64, 89] on div "Overview" at bounding box center [62, 85] width 32 height 14
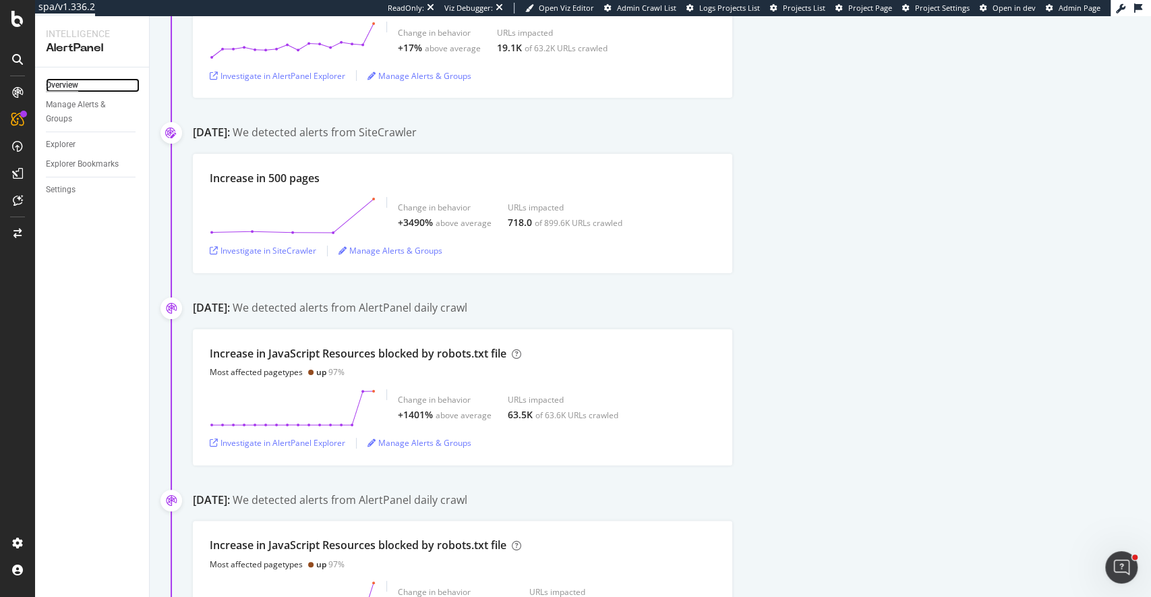
scroll to position [513, 0]
click at [370, 393] on polygon at bounding box center [293, 406] width 162 height 34
click at [363, 387] on circle at bounding box center [363, 389] width 4 height 4
click at [363, 388] on icon at bounding box center [293, 406] width 166 height 38
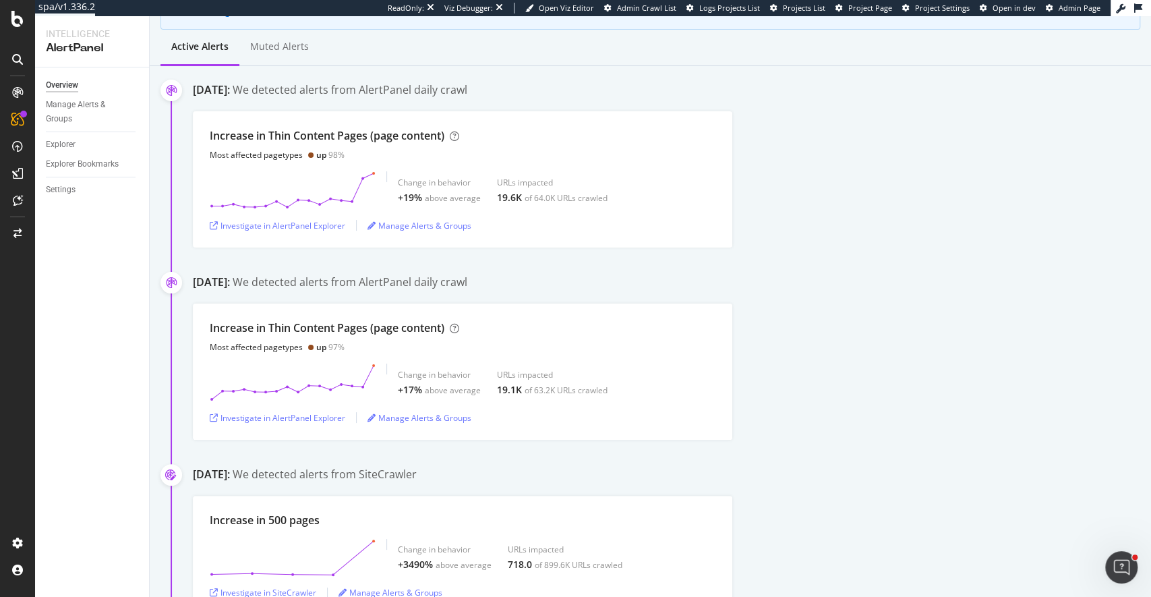
scroll to position [152, 0]
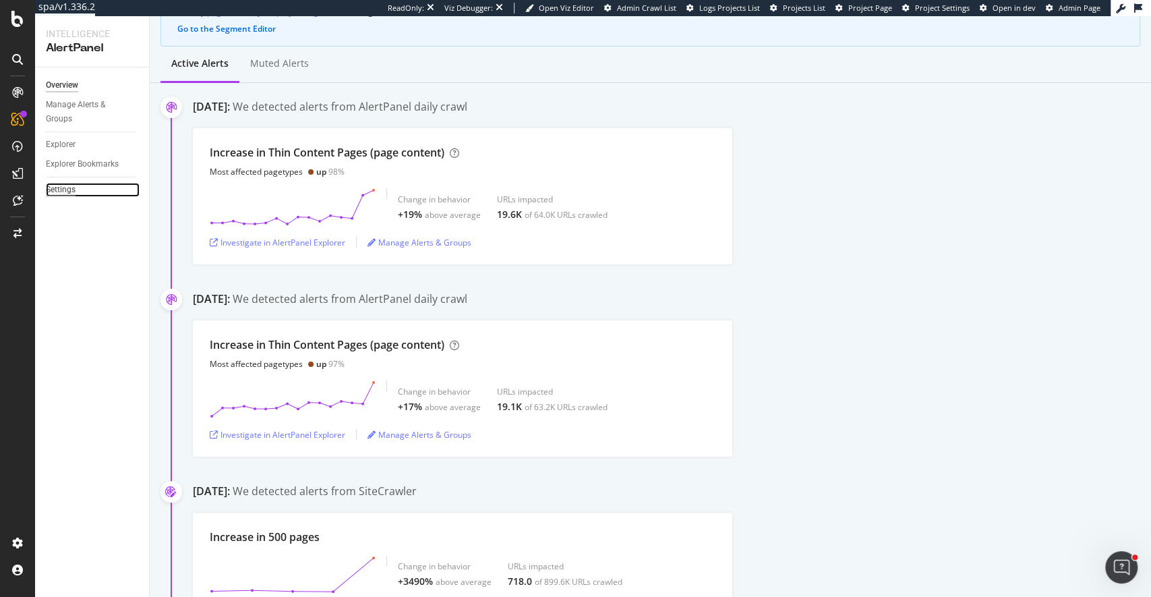
click at [66, 184] on div "Settings" at bounding box center [61, 190] width 30 height 14
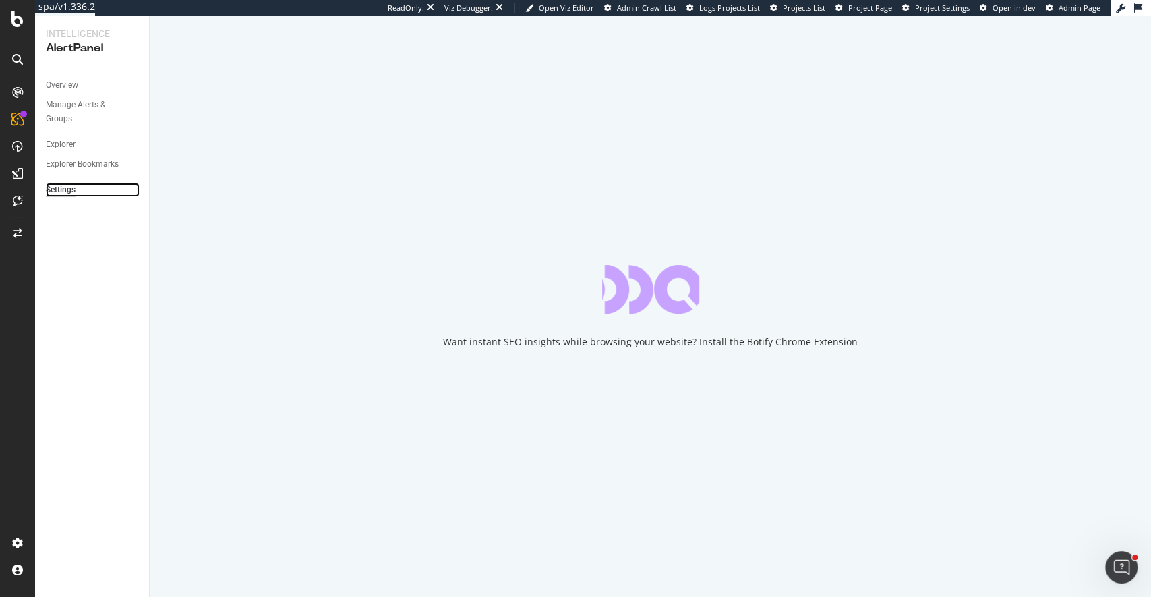
select select "15"
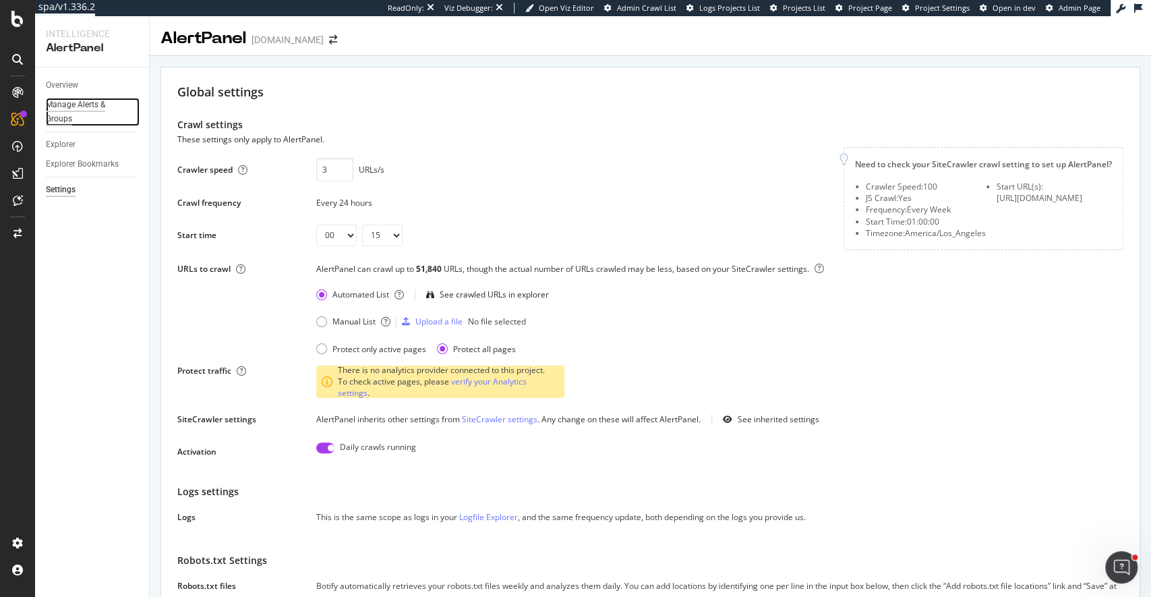
click at [56, 107] on div "Manage Alerts & Groups" at bounding box center [86, 112] width 81 height 28
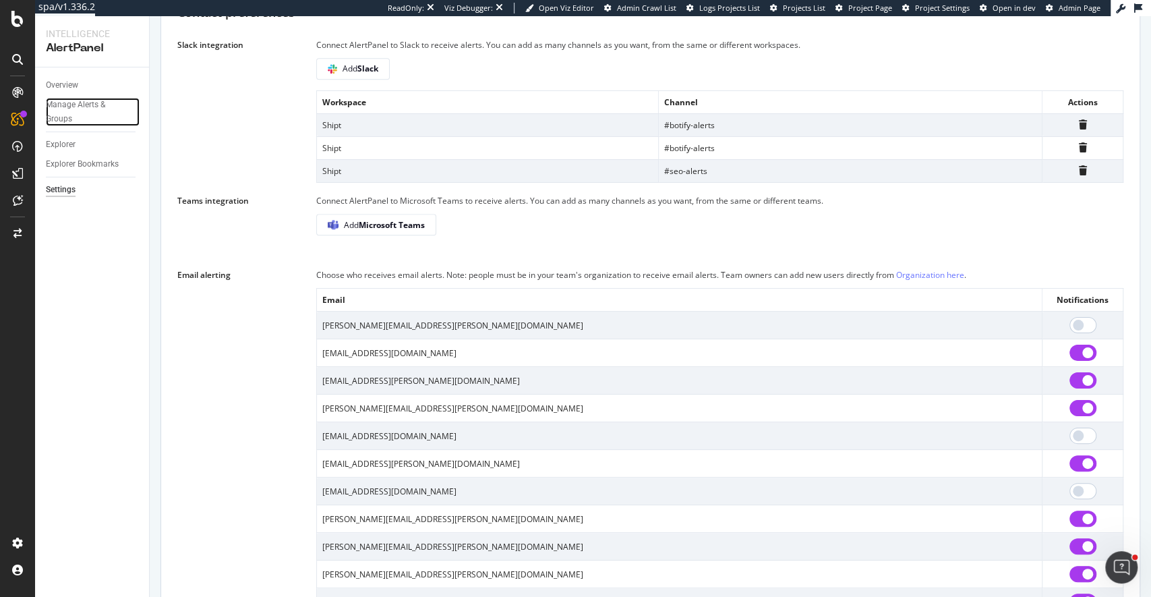
scroll to position [1009, 0]
click at [923, 281] on link "Organization here" at bounding box center [930, 275] width 68 height 11
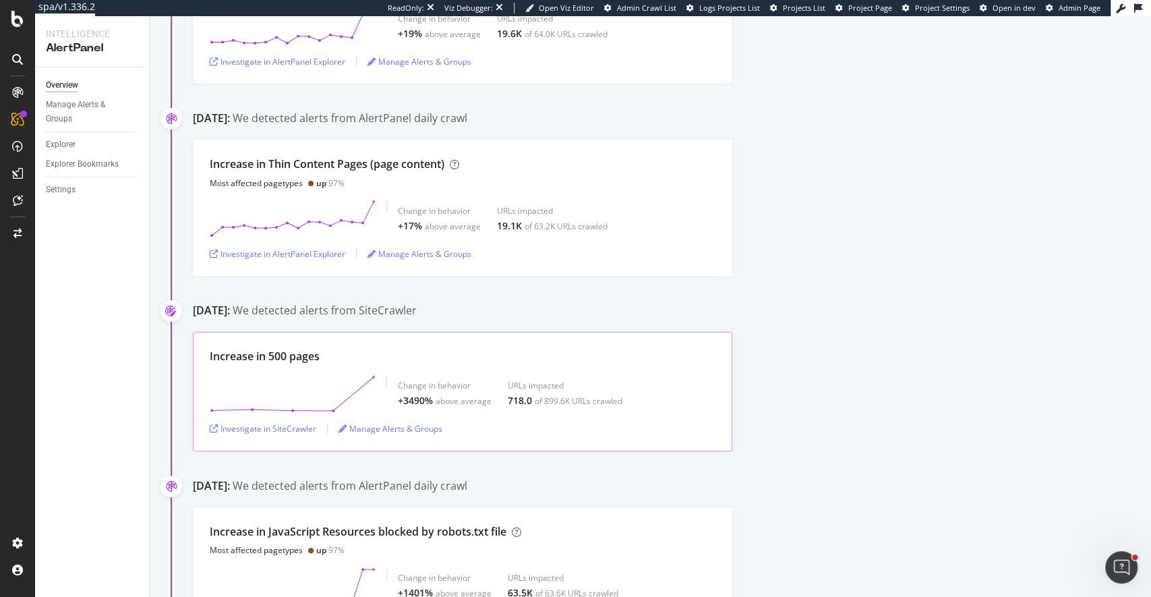
scroll to position [332, 0]
click at [376, 376] on div "Change in behavior +3490% above average URLs impacted 718.0 of 899.6K URLs craw…" at bounding box center [463, 395] width 506 height 38
click at [373, 377] on g at bounding box center [292, 394] width 165 height 37
click at [374, 377] on circle at bounding box center [373, 378] width 3 height 3
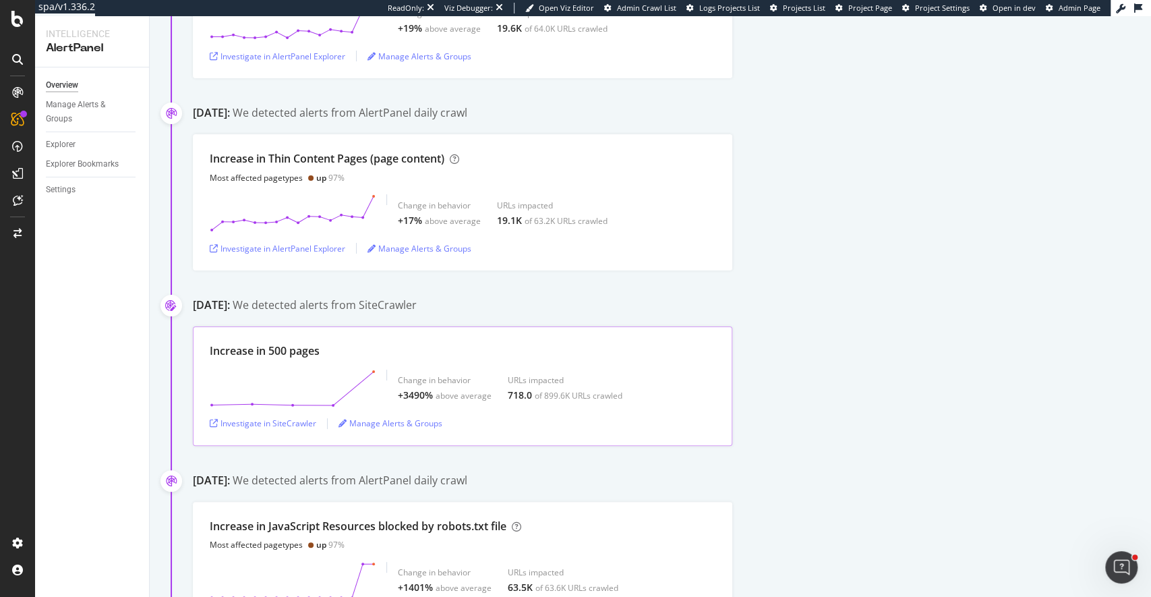
scroll to position [337, 0]
click at [279, 422] on div "Investigate in SiteCrawler" at bounding box center [263, 424] width 107 height 11
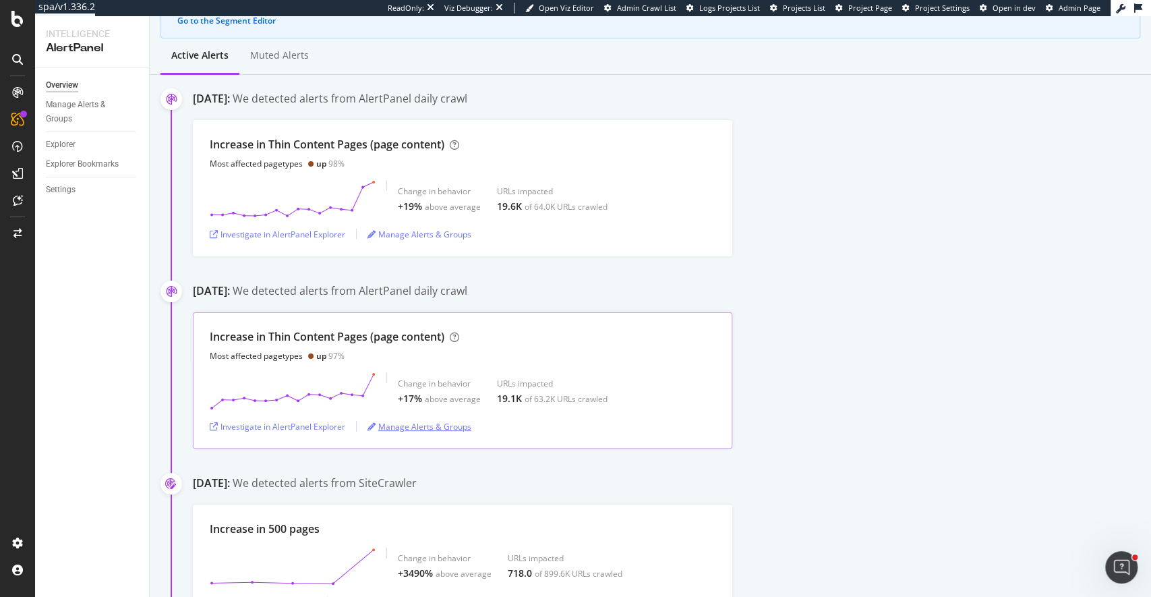
scroll to position [0, 0]
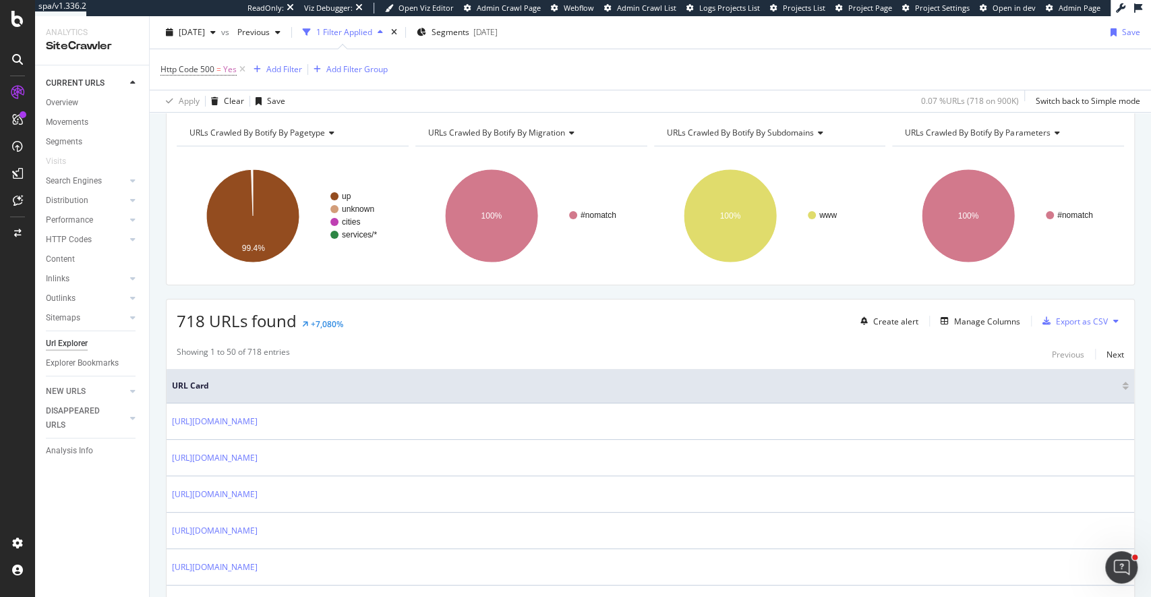
scroll to position [140, 0]
click at [298, 279] on div "URLs Crawled By Botify By pagetype Chart (by Value) Table Expand Export as CSV …" at bounding box center [650, 197] width 969 height 177
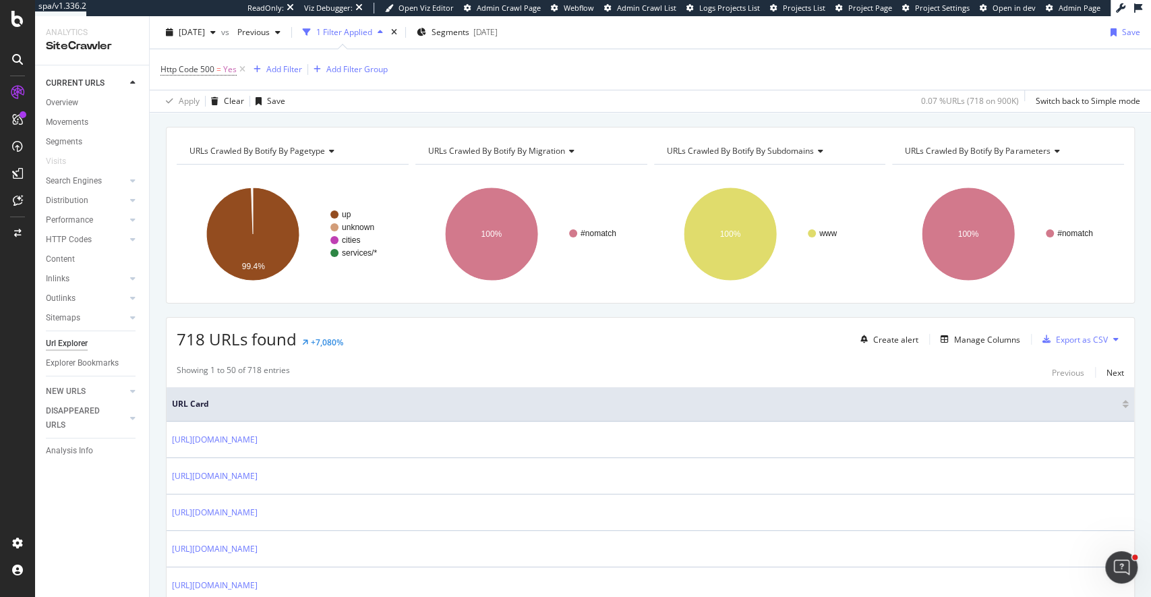
scroll to position [65, 0]
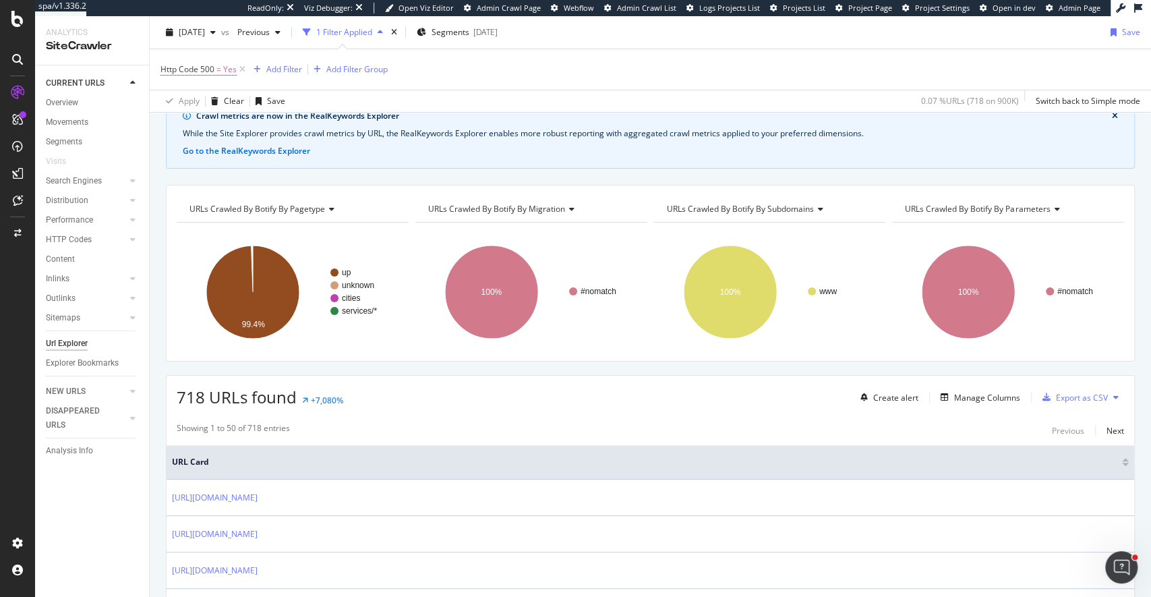
click at [223, 340] on rect "A chart." at bounding box center [293, 291] width 232 height 117
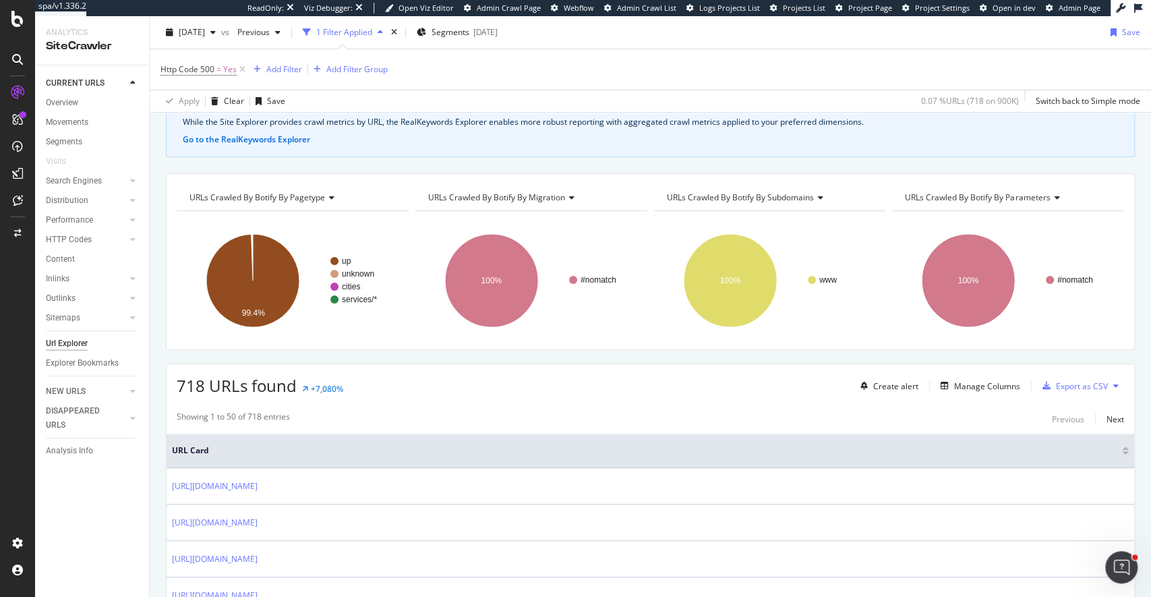
scroll to position [82, 0]
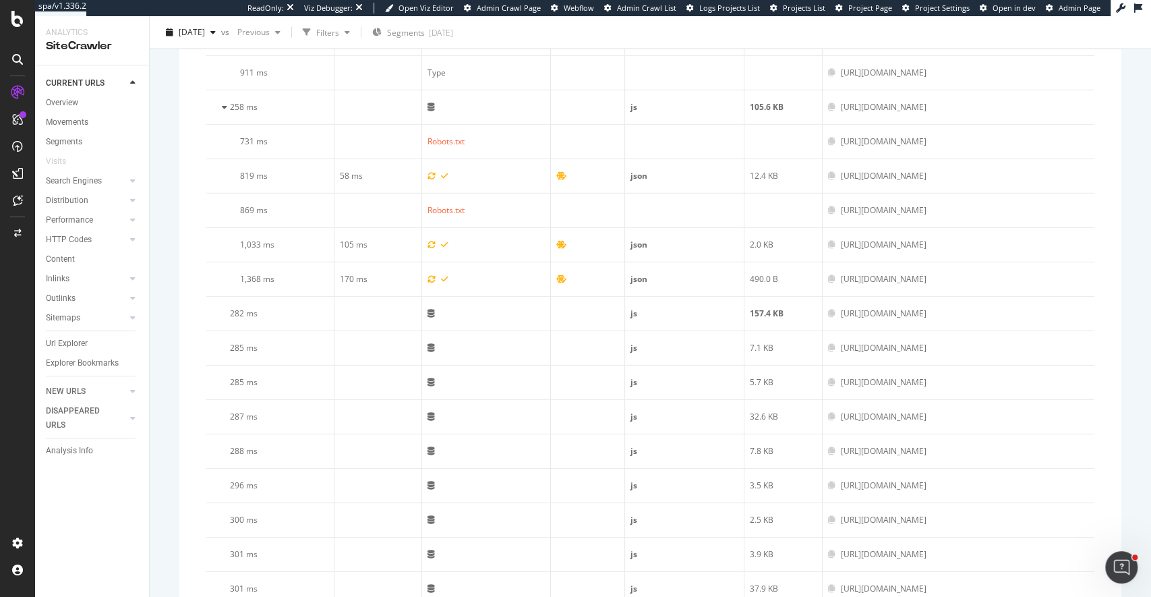
scroll to position [2669, 0]
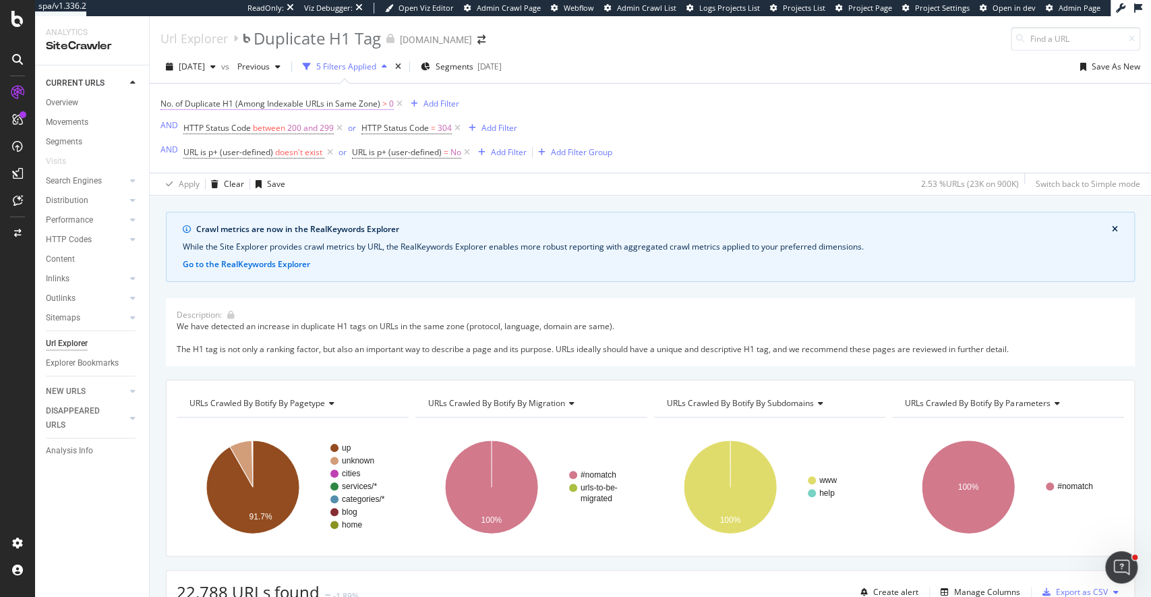
click at [324, 101] on span "No. of Duplicate H1 (Among Indexable URLs in Same Zone)" at bounding box center [271, 103] width 220 height 11
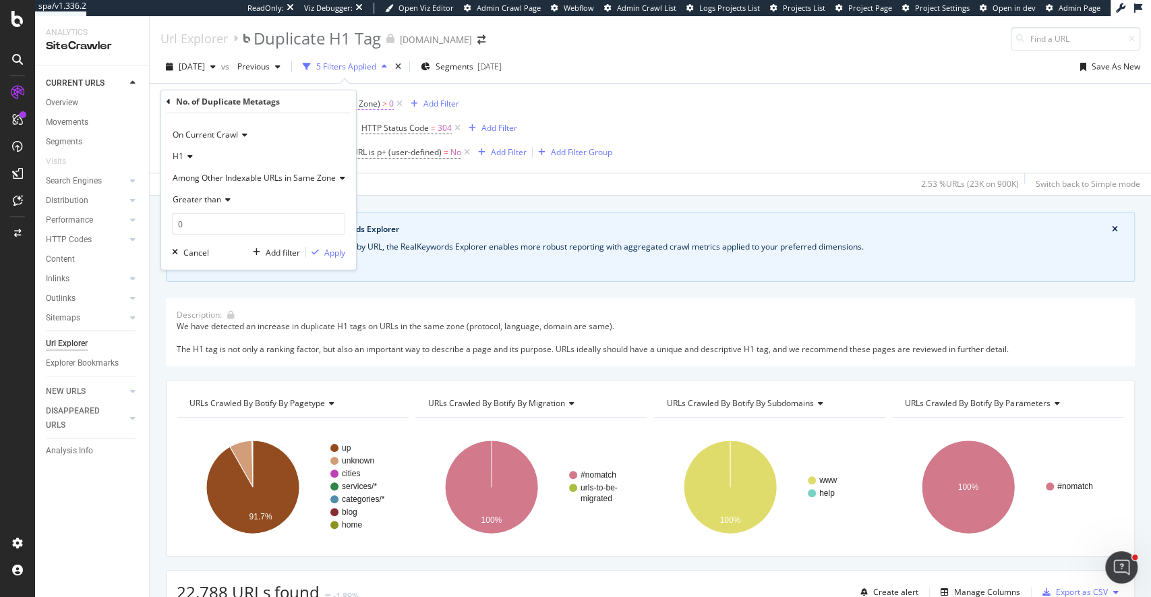
click at [302, 106] on div "No. of Duplicate Metatags" at bounding box center [259, 101] width 184 height 23
click at [169, 102] on icon at bounding box center [169, 101] width 4 height 8
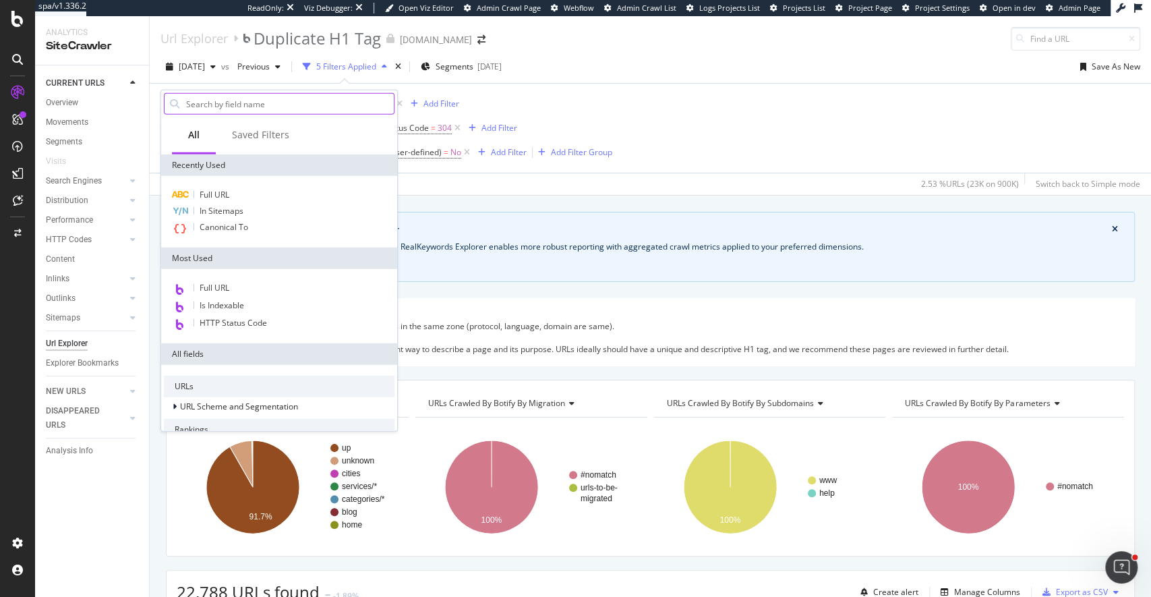
click at [239, 114] on div at bounding box center [279, 104] width 231 height 22
click at [242, 107] on input "text" at bounding box center [289, 104] width 209 height 20
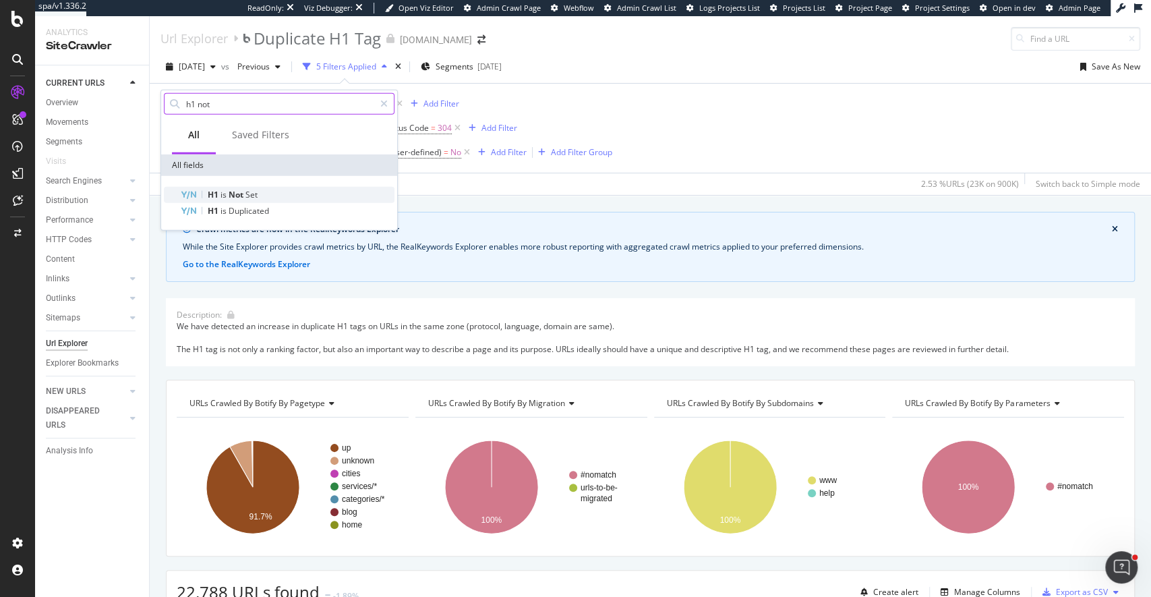
type input "h1 not"
click at [237, 191] on span "Not" at bounding box center [237, 194] width 17 height 11
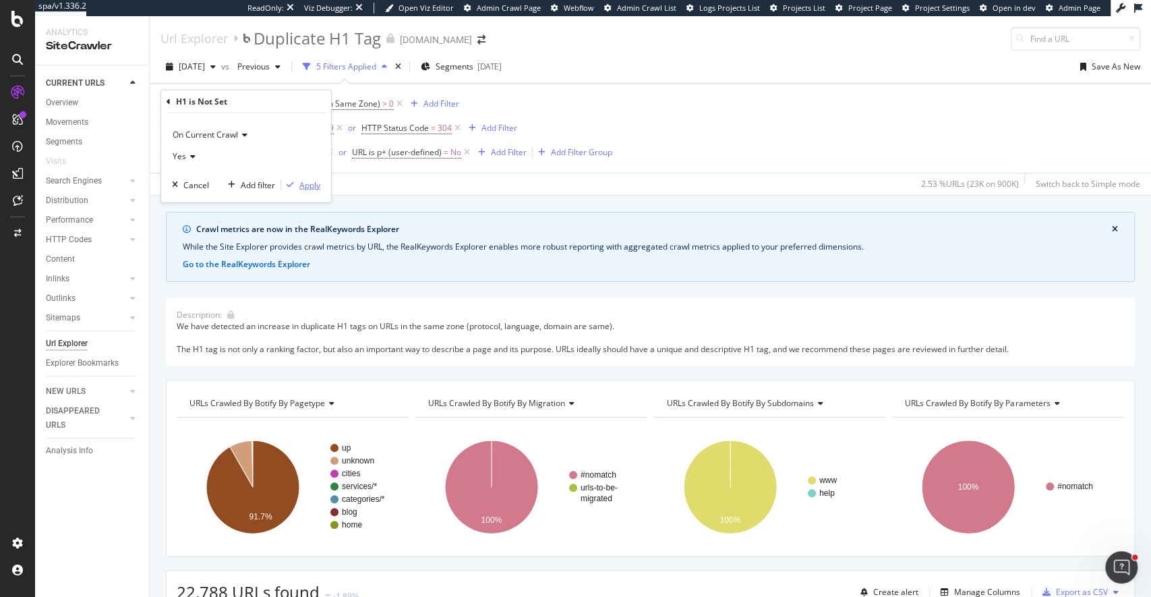
click at [301, 182] on div "Apply" at bounding box center [309, 184] width 21 height 11
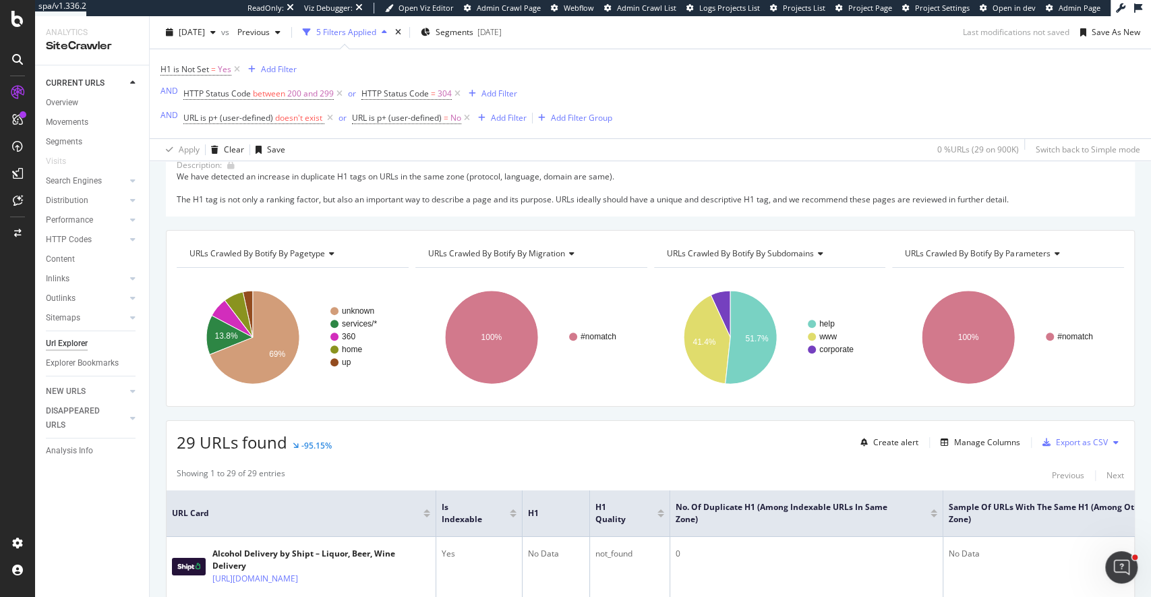
scroll to position [253, 0]
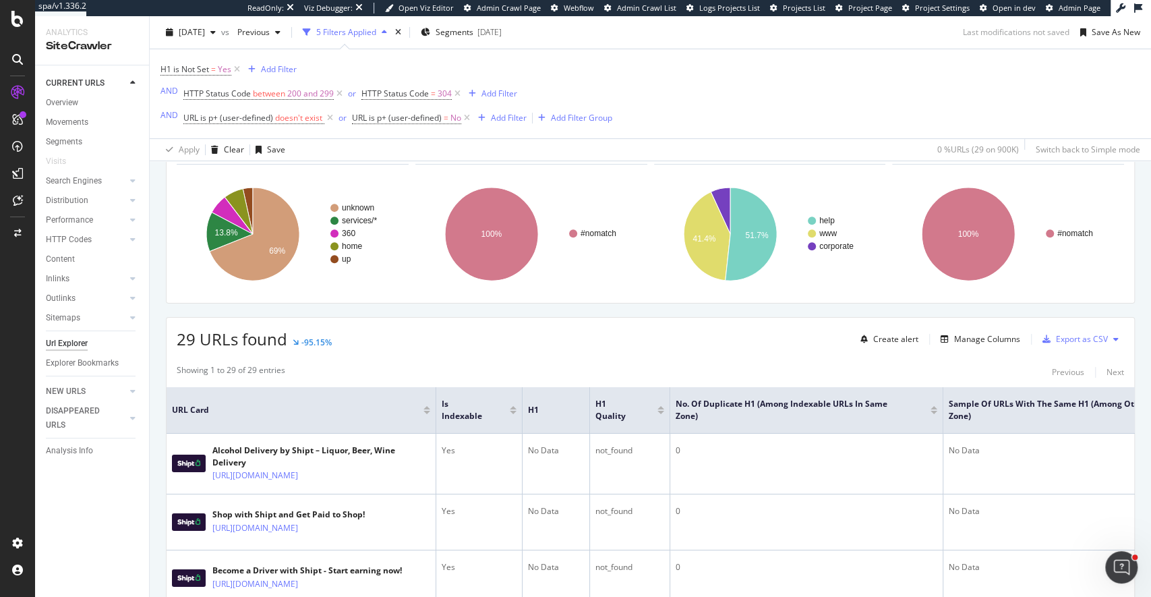
click at [788, 274] on rect "A chart." at bounding box center [770, 233] width 232 height 117
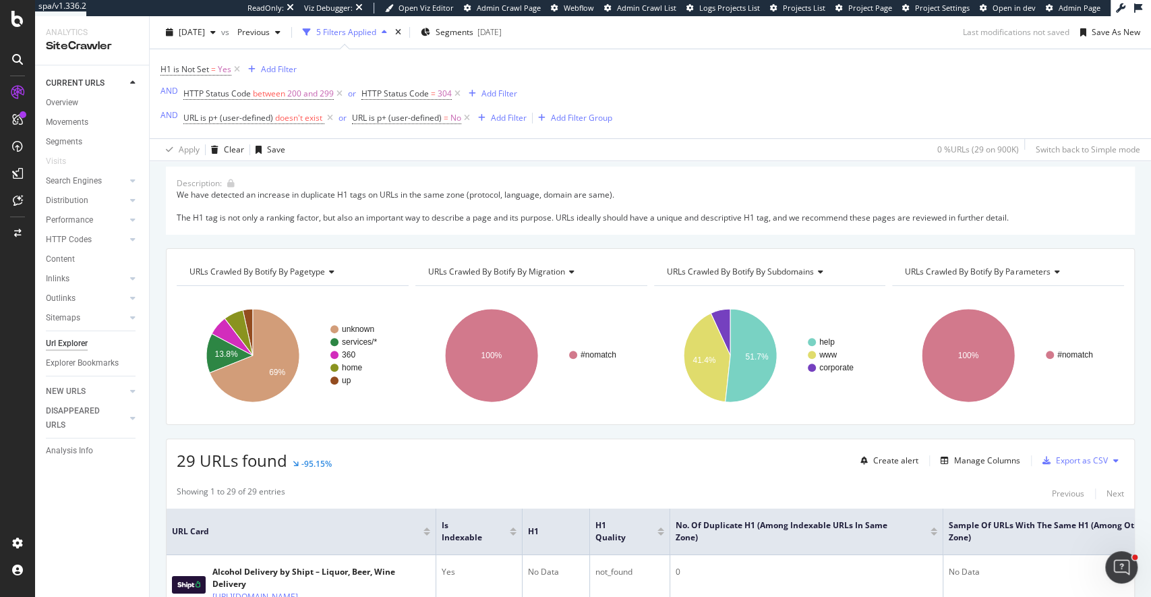
scroll to position [0, 0]
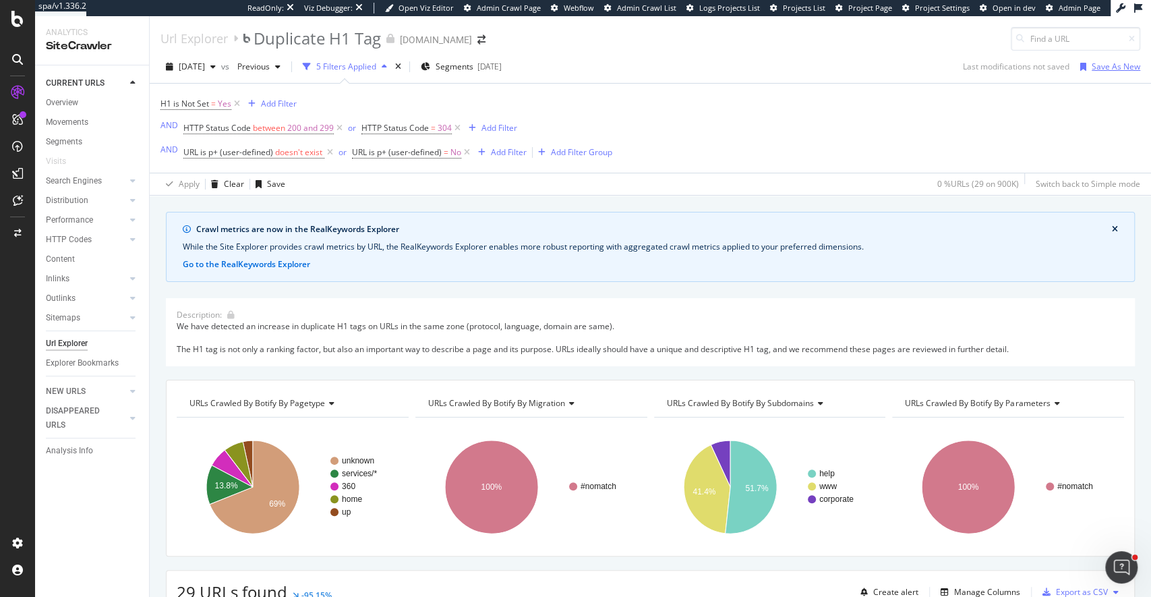
click at [1109, 68] on div "Save As New" at bounding box center [1116, 66] width 49 height 11
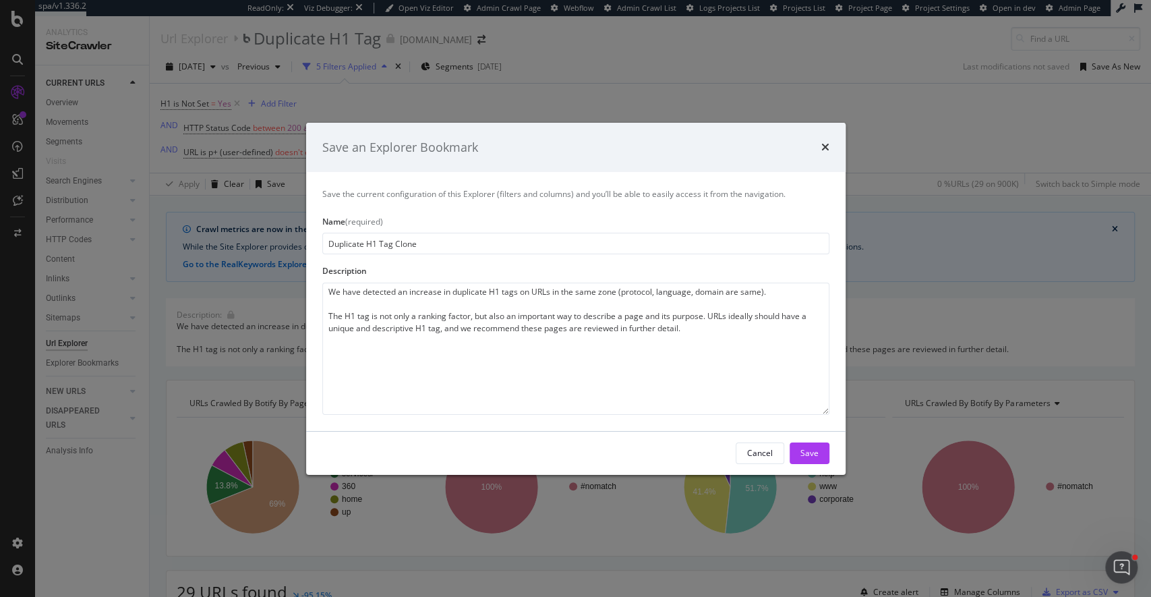
click at [366, 244] on input "Duplicate H1 Tag Clone" at bounding box center [575, 244] width 507 height 22
drag, startPoint x: 359, startPoint y: 243, endPoint x: 303, endPoint y: 243, distance: 56.0
click at [303, 243] on div "Save an Explorer Bookmark Save the current configuration of this Explorer (filt…" at bounding box center [575, 298] width 1151 height 597
type input "N H1 Tag Clone"
type textarea "We have detected an increase in duplicate H1 tags on URLs in the same zone (pro…"
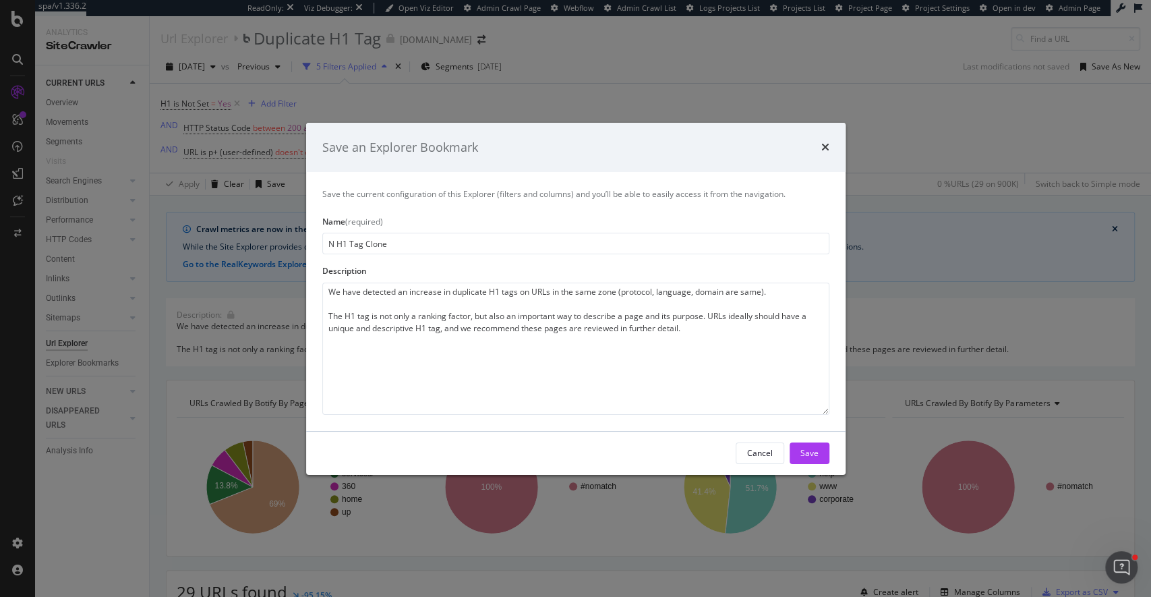
type input "No H1 Tag Clone"
type textarea "We have detected an increase in duplicate H1 tags on URLs in the same zone (pro…"
type input "Not H1 Tag Clone"
type textarea "We have detected an increase in duplicate H1 tags on URLs in the same zone (pro…"
type input "Not H1 Tag Clone"
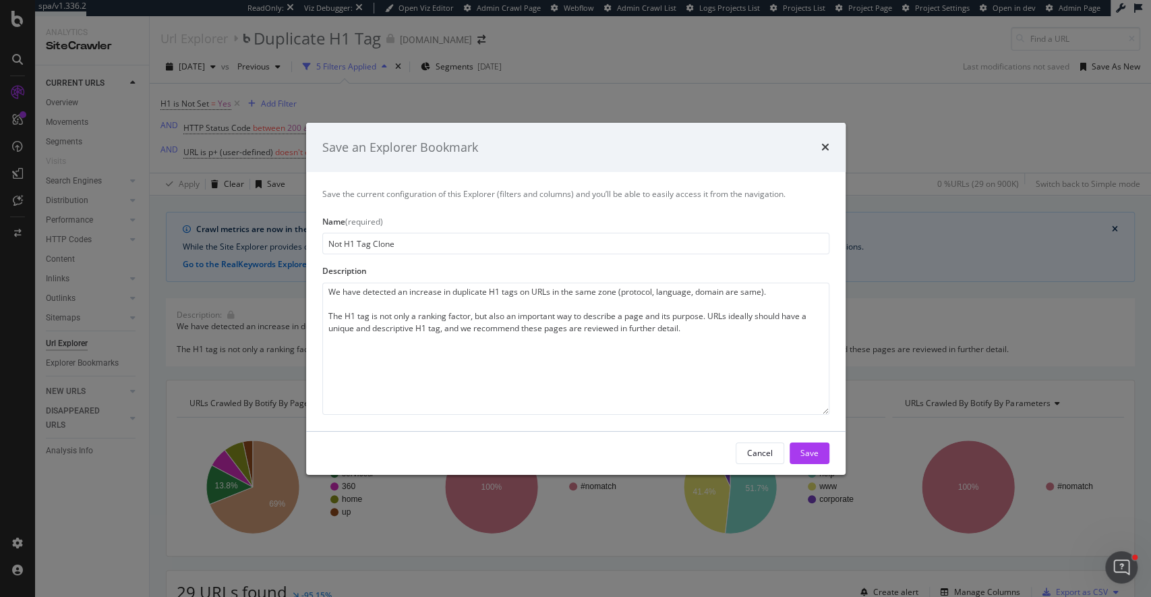
type textarea "We have detected an increase in duplicate H1 tags on URLs in the same zone (pro…"
type input "Not S H1 Tag Clone"
type textarea "We have detected an increase in duplicate H1 tags on URLs in the same zone (pro…"
type input "Not Se H1 Tag Clone"
type textarea "We have detected an increase in duplicate H1 tags on URLs in the same zone (pro…"
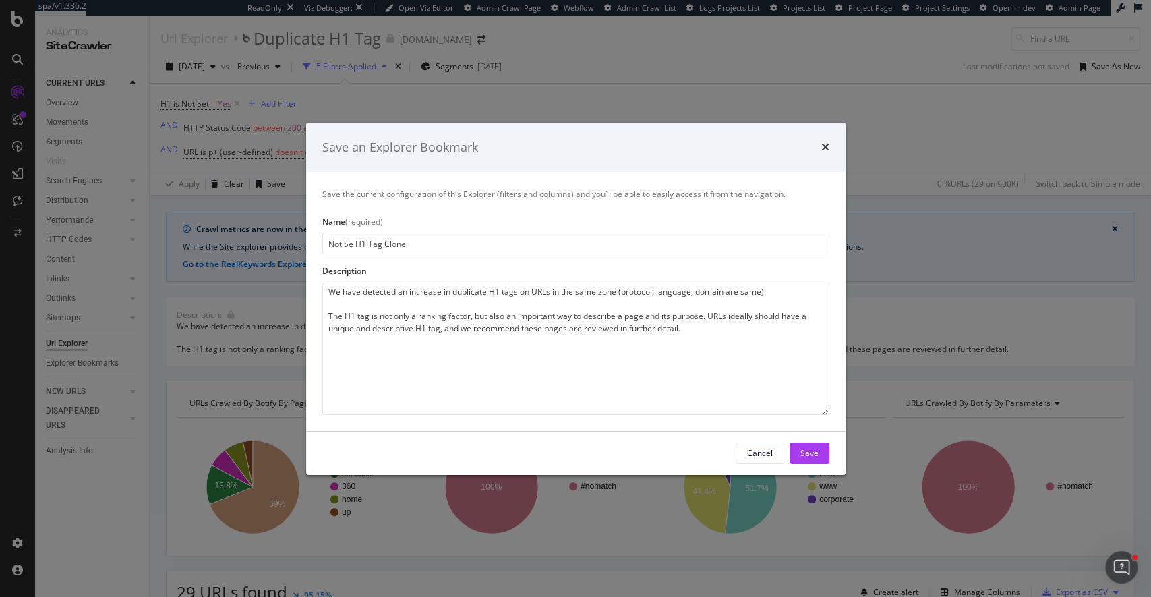
type input "Not Set H1 Tag Clone"
type textarea "We have detected an increase in duplicate H1 tags on URLs in the same zone (pro…"
type input "Not Set H1 Tag Clone"
click at [808, 459] on div "Save" at bounding box center [810, 453] width 18 height 20
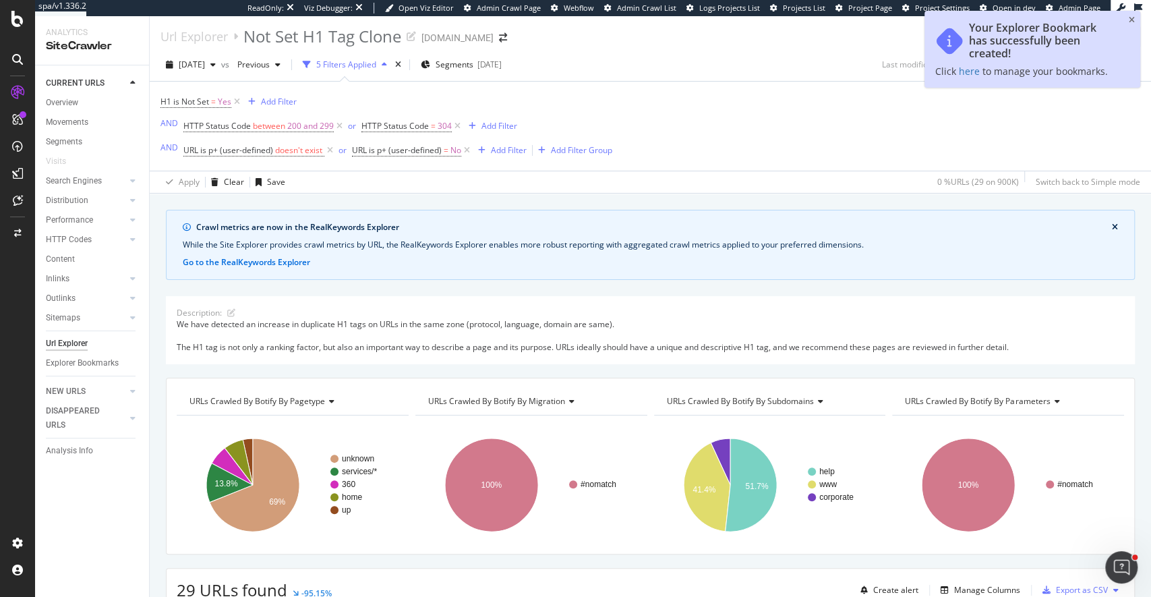
scroll to position [3, 0]
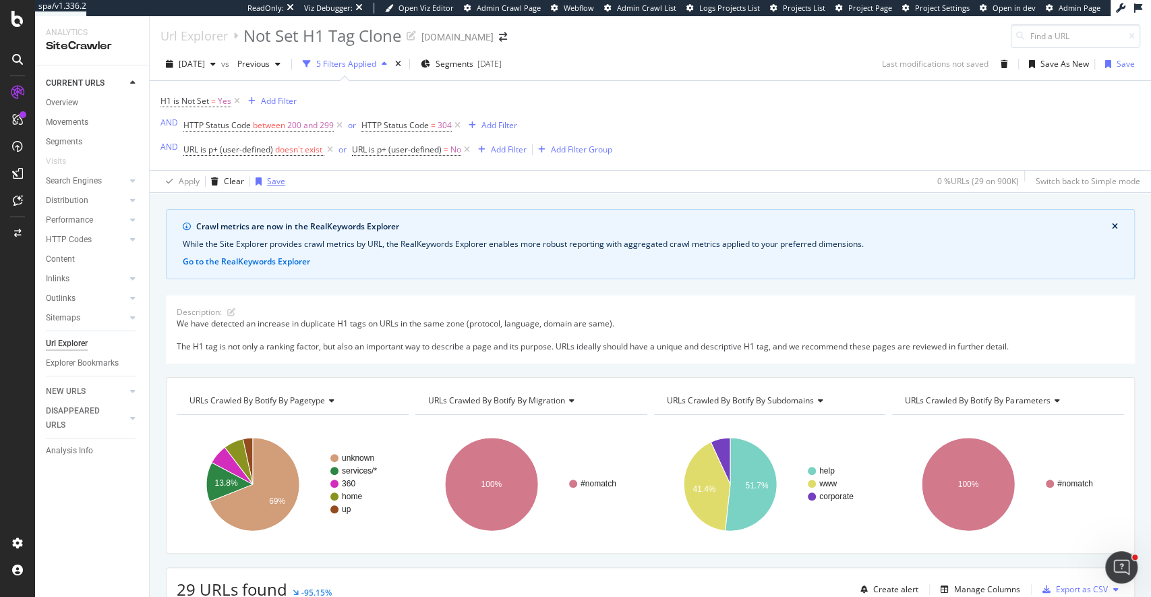
click at [267, 181] on div "Save" at bounding box center [276, 180] width 18 height 11
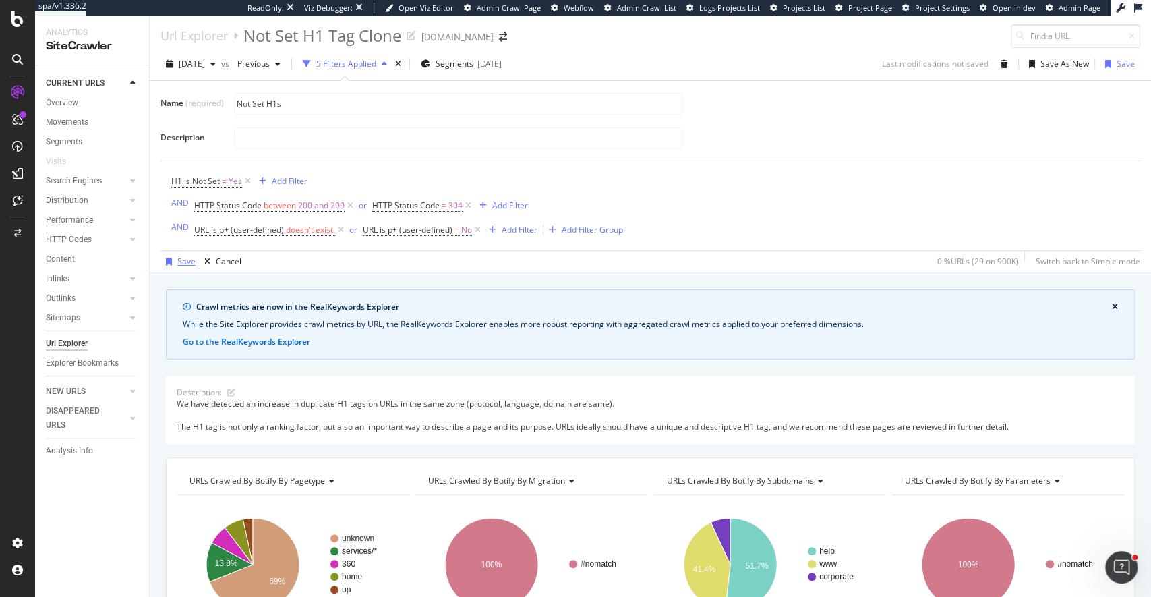
type input "Not Set H1s"
click at [179, 259] on div "Save" at bounding box center [186, 261] width 18 height 11
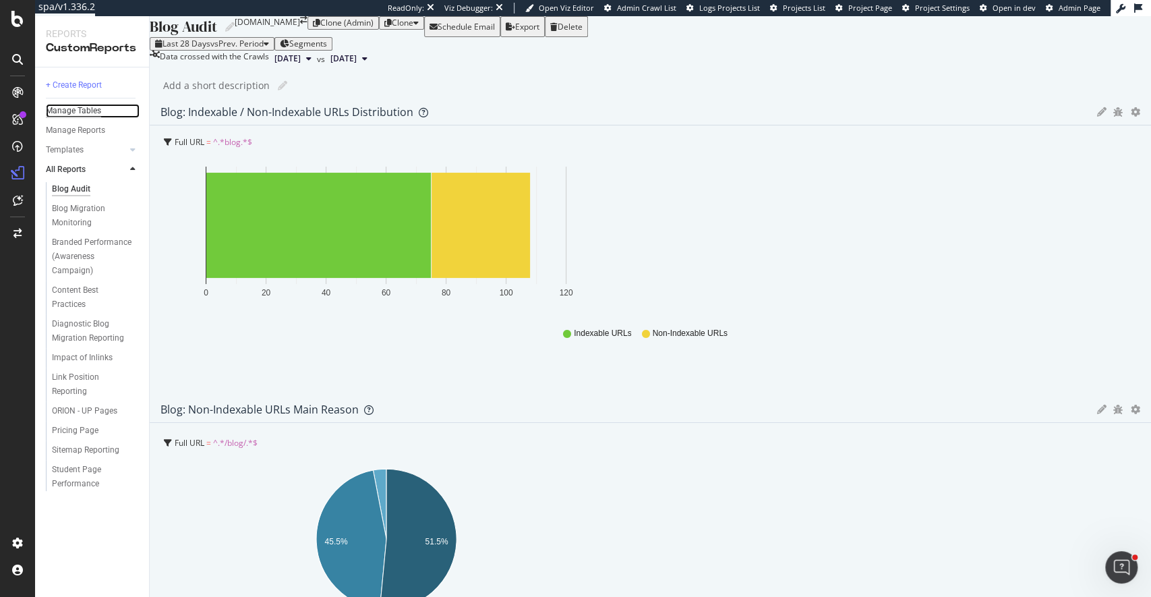
click at [86, 113] on div "Manage Tables" at bounding box center [73, 111] width 55 height 14
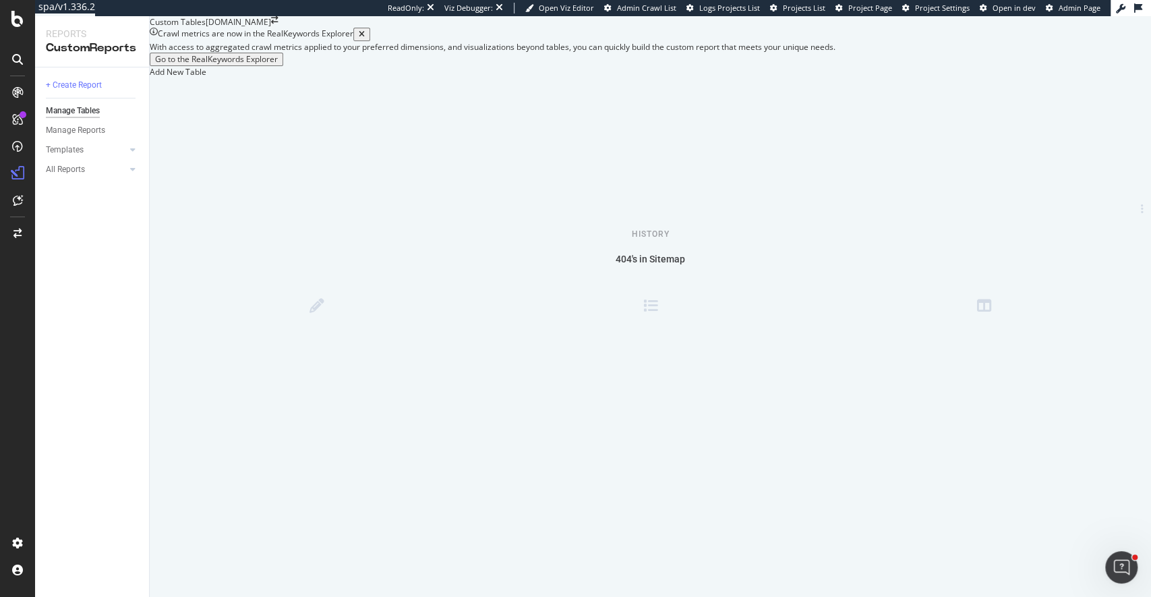
click at [269, 78] on div "Add New Table" at bounding box center [650, 71] width 1001 height 11
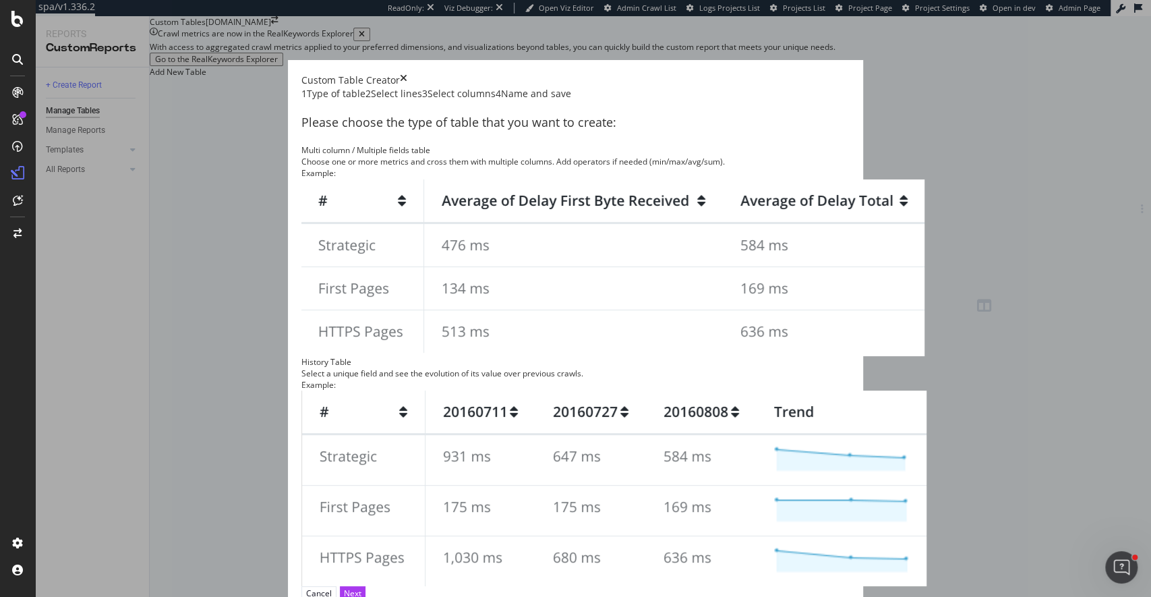
click at [705, 390] on img "modal" at bounding box center [613, 488] width 625 height 196
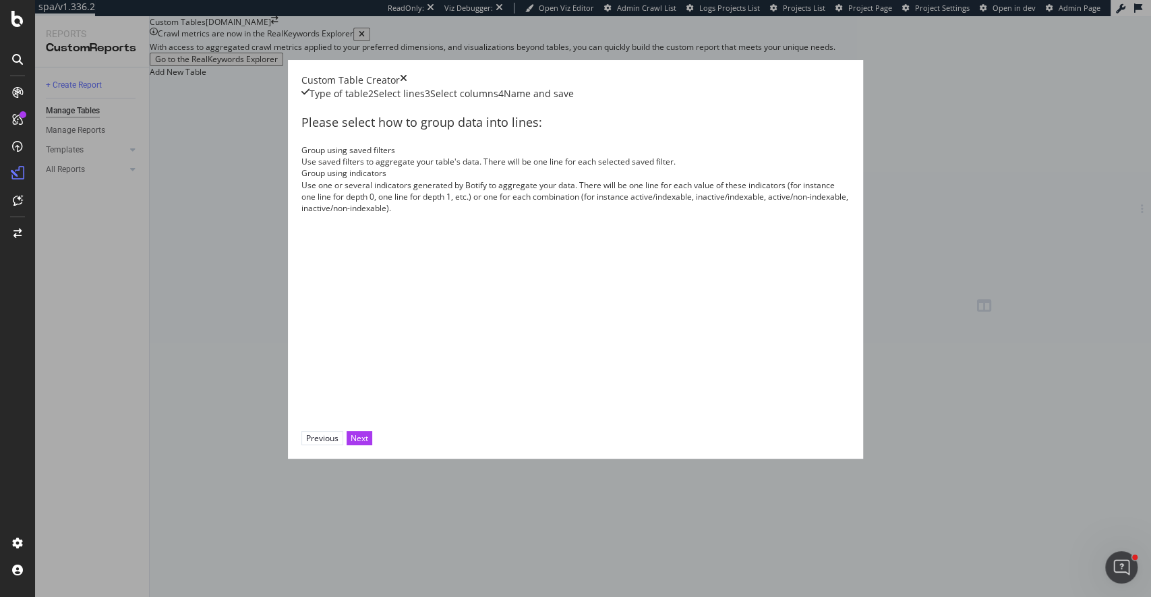
click at [376, 167] on div "Use saved filters to aggregate your table's data. There will be one line for ea…" at bounding box center [575, 161] width 549 height 11
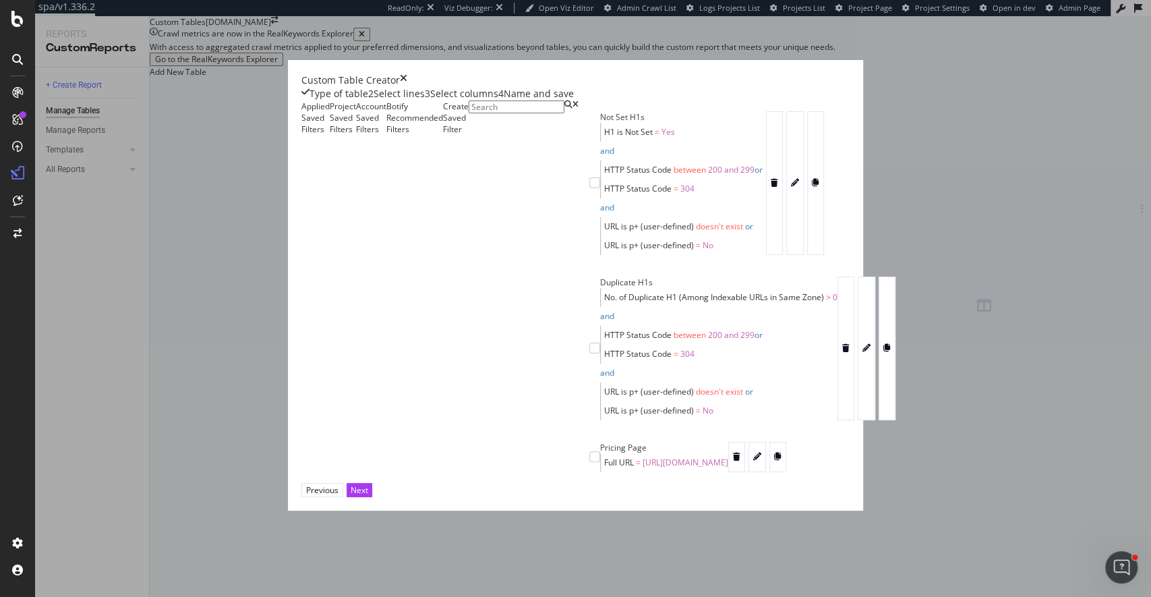
scroll to position [3, 0]
click at [589, 188] on div "modal" at bounding box center [594, 182] width 11 height 11
click at [589, 353] on div "modal" at bounding box center [594, 348] width 11 height 11
click at [368, 496] on div "Next" at bounding box center [360, 489] width 18 height 11
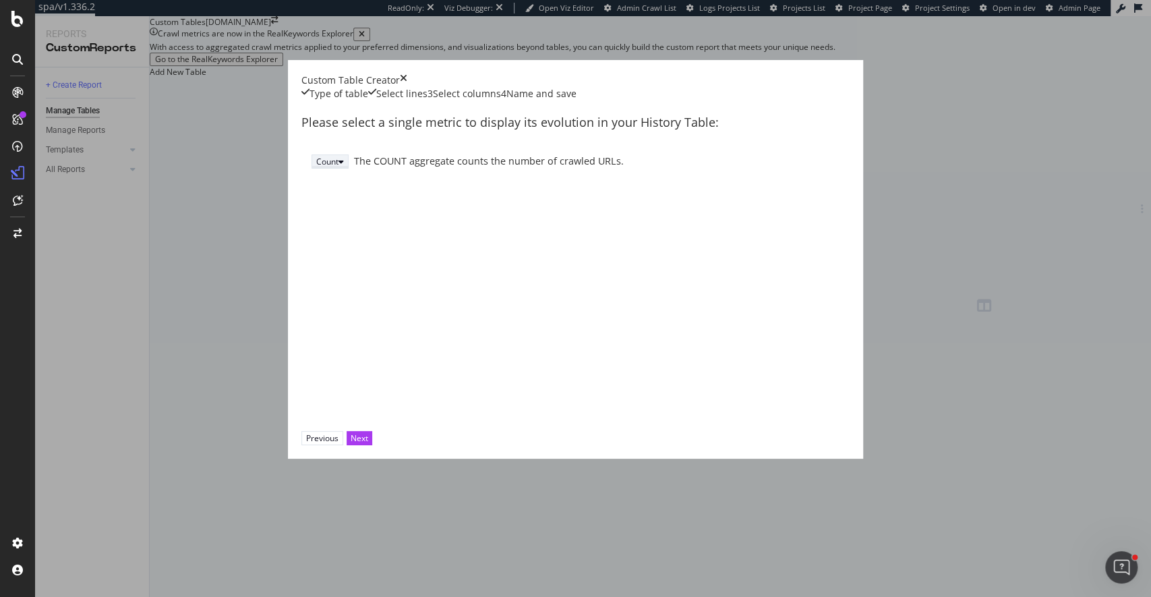
click at [316, 167] on div "Count" at bounding box center [327, 161] width 22 height 11
click at [339, 166] on div "modal" at bounding box center [341, 162] width 5 height 8
click at [368, 444] on div "Next" at bounding box center [360, 437] width 18 height 11
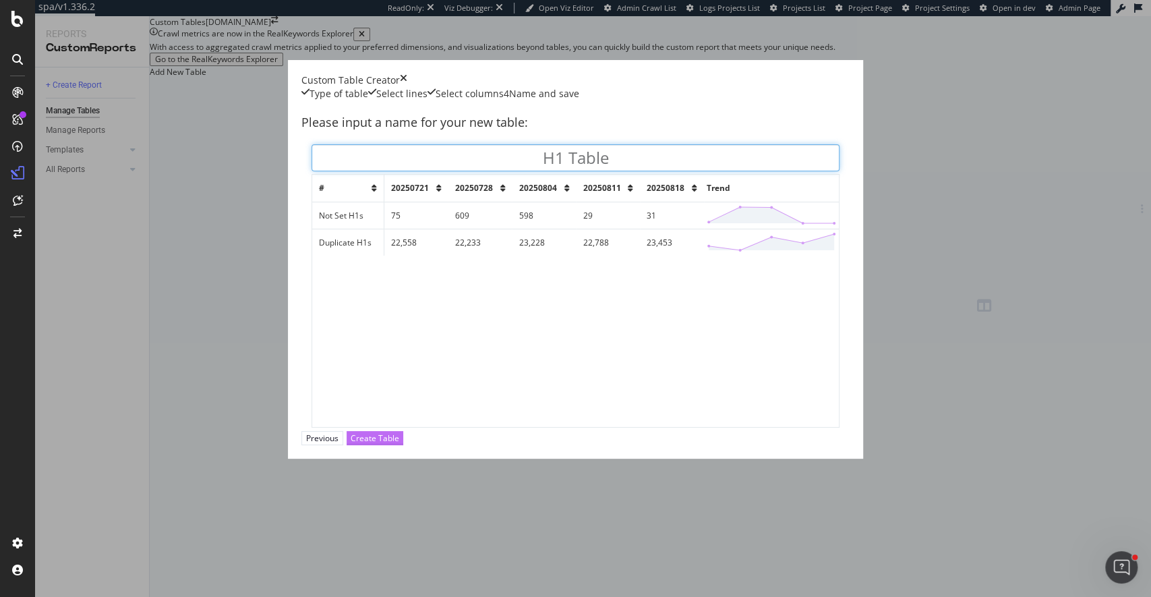
type input "H1 Table"
click at [399, 444] on div "Create Table" at bounding box center [375, 437] width 49 height 11
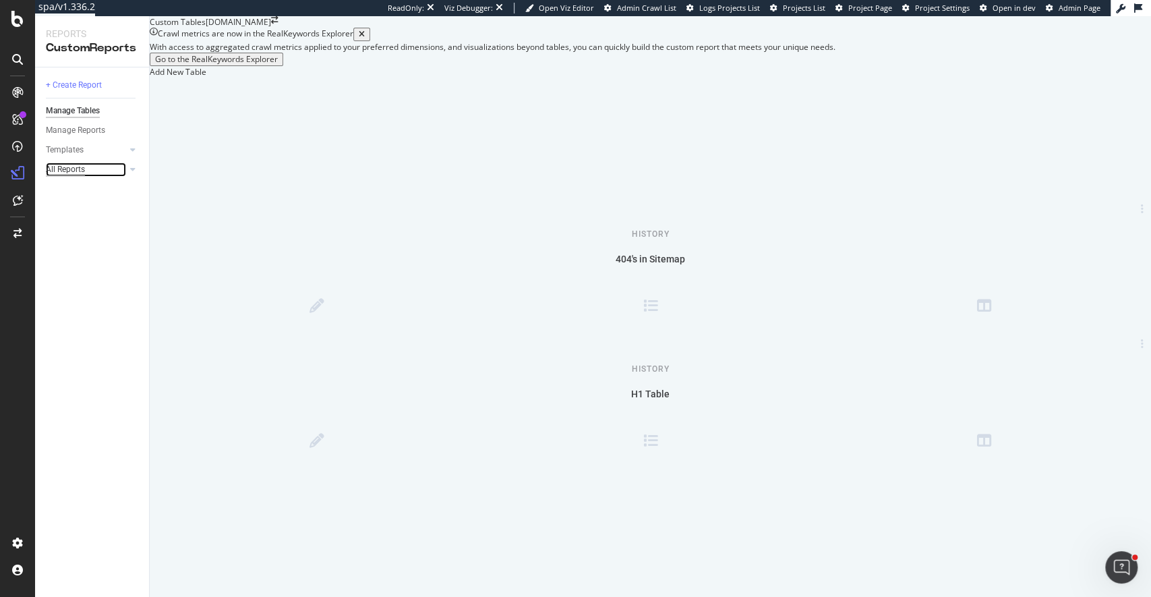
click at [66, 173] on div "All Reports" at bounding box center [65, 170] width 39 height 14
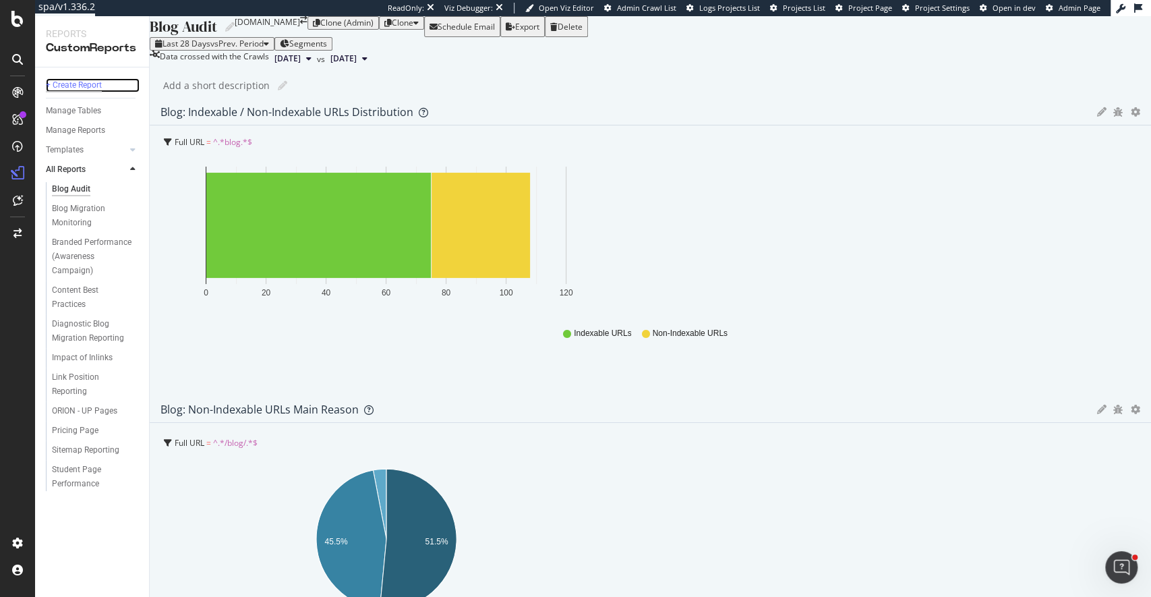
click at [88, 86] on div "+ Create Report" at bounding box center [74, 85] width 56 height 14
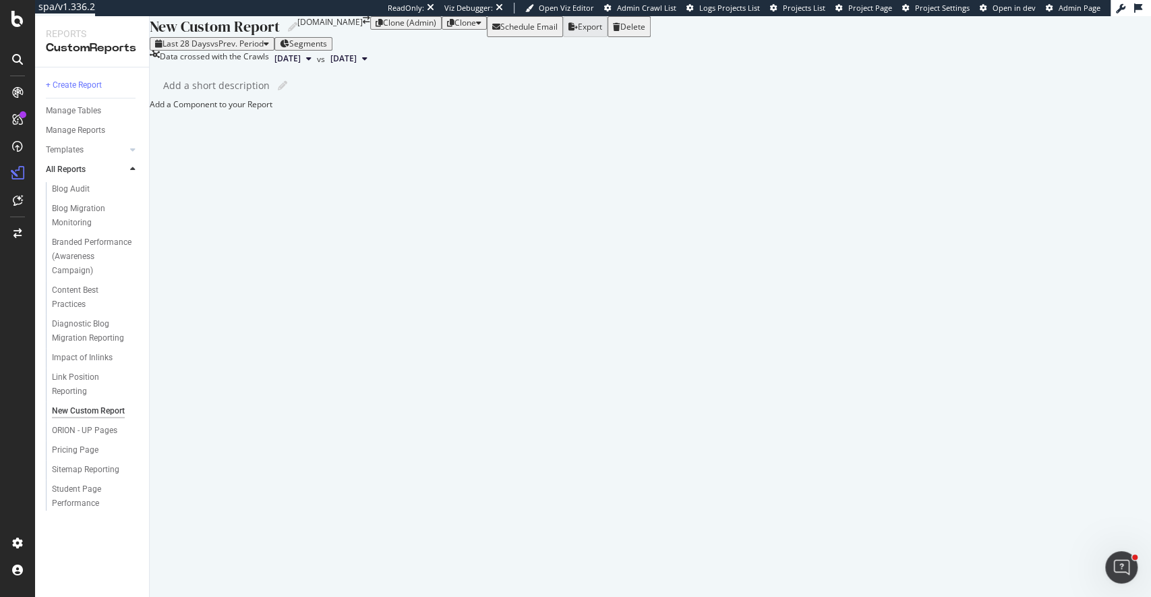
click at [150, 110] on div at bounding box center [150, 103] width 0 height 11
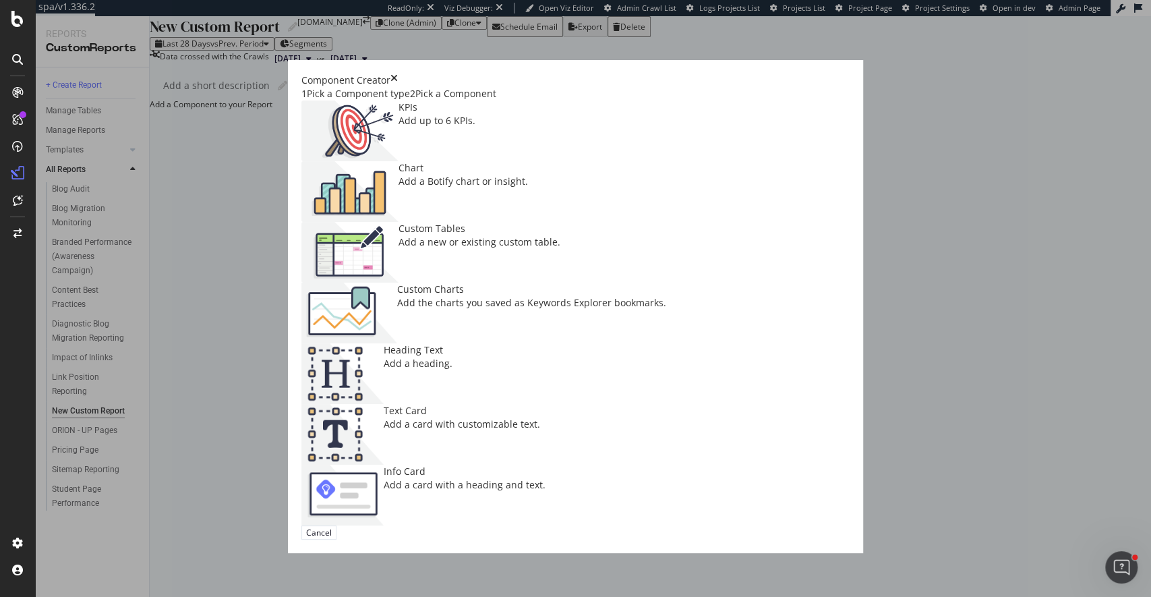
click at [301, 272] on img "modal" at bounding box center [349, 252] width 97 height 61
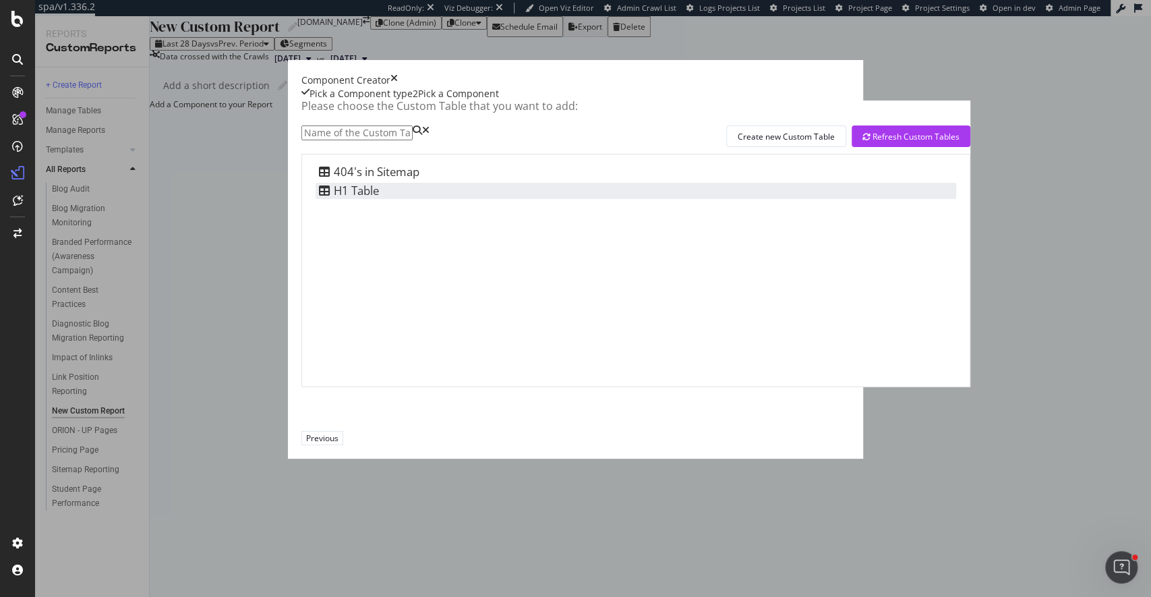
click at [316, 199] on div "H1 Table" at bounding box center [347, 191] width 63 height 16
click at [411, 444] on div "Add Component" at bounding box center [381, 437] width 61 height 11
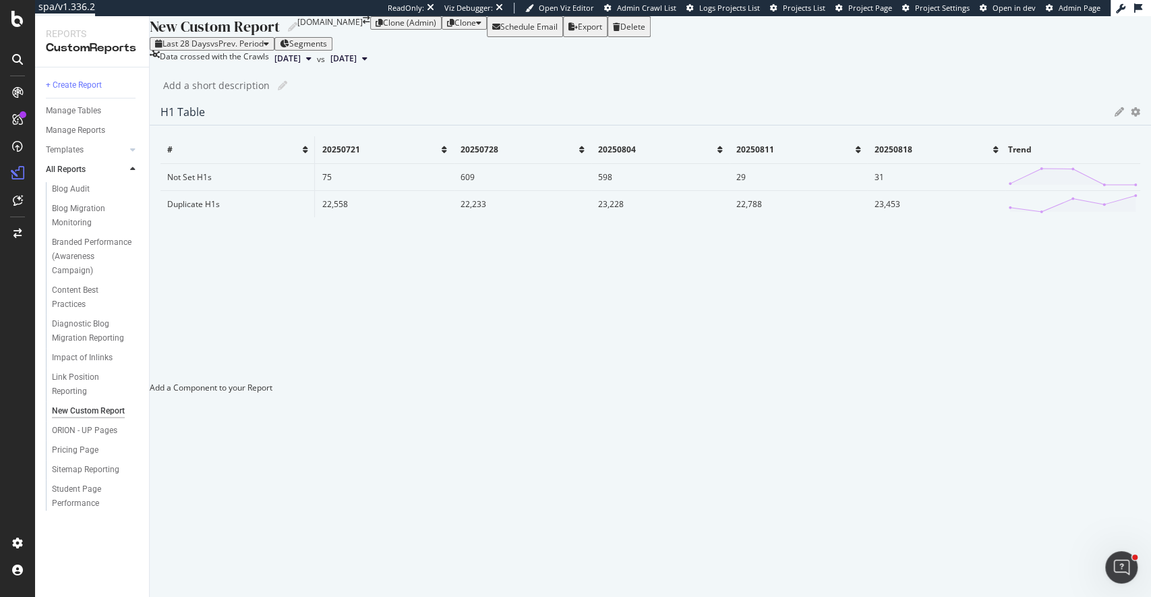
click at [644, 382] on div at bounding box center [650, 382] width 1001 height 0
drag, startPoint x: 645, startPoint y: 268, endPoint x: 679, endPoint y: 269, distance: 34.4
click at [679, 269] on div "H1 Table Export as CSV Delete Add to Custom Report # 20250721 20250728 20250804…" at bounding box center [650, 245] width 1001 height 295
click at [598, 301] on div "# 20250721 20250728 20250804 20250811 20250818 Trend Not Set H1s 75 609 598 29 …" at bounding box center [651, 246] width 980 height 221
drag, startPoint x: 645, startPoint y: 298, endPoint x: 748, endPoint y: 300, distance: 103.2
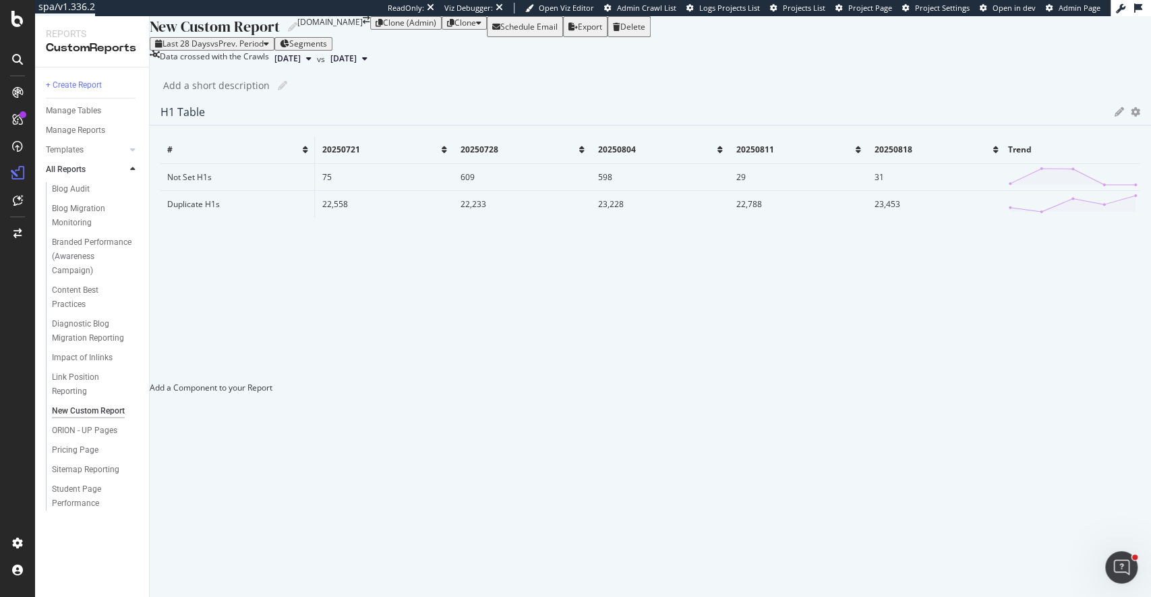
click at [748, 300] on div "H1 Table Export as CSV Delete Add to Custom Report # 20250721 20250728 20250804…" at bounding box center [650, 245] width 1001 height 295
drag, startPoint x: 738, startPoint y: 302, endPoint x: 1104, endPoint y: 324, distance: 366.9
click at [1104, 324] on div "H1 Table Export as CSV Delete Add to Custom Report # 20250721 20250728 20250804…" at bounding box center [650, 233] width 1001 height 270
click at [150, 393] on div at bounding box center [150, 387] width 0 height 11
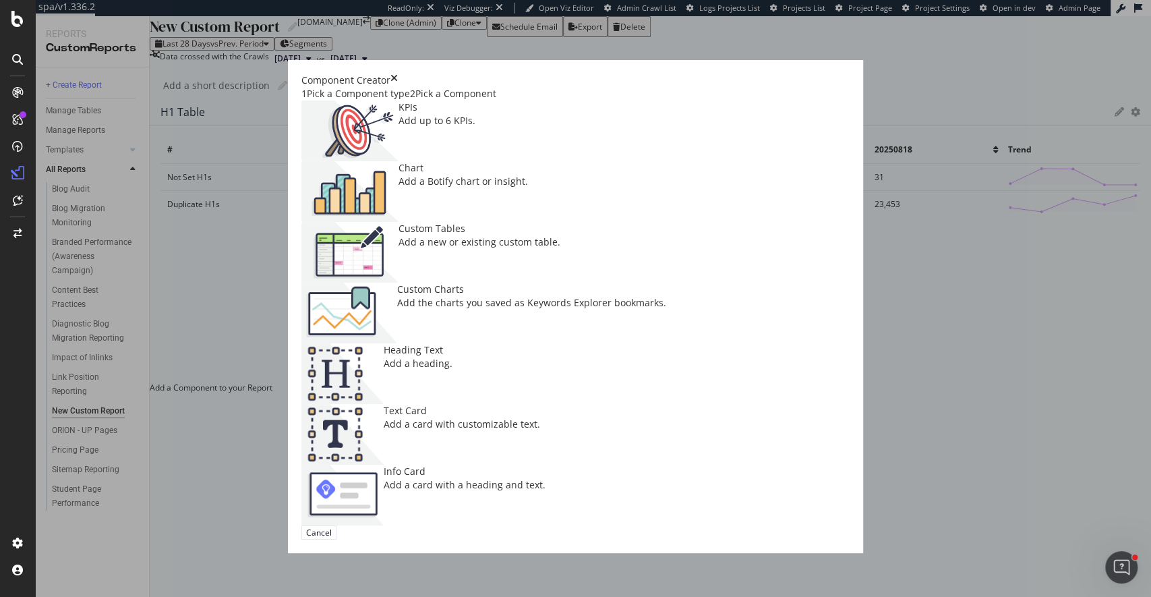
click at [540, 417] on div "Add a card with customizable text." at bounding box center [462, 423] width 156 height 13
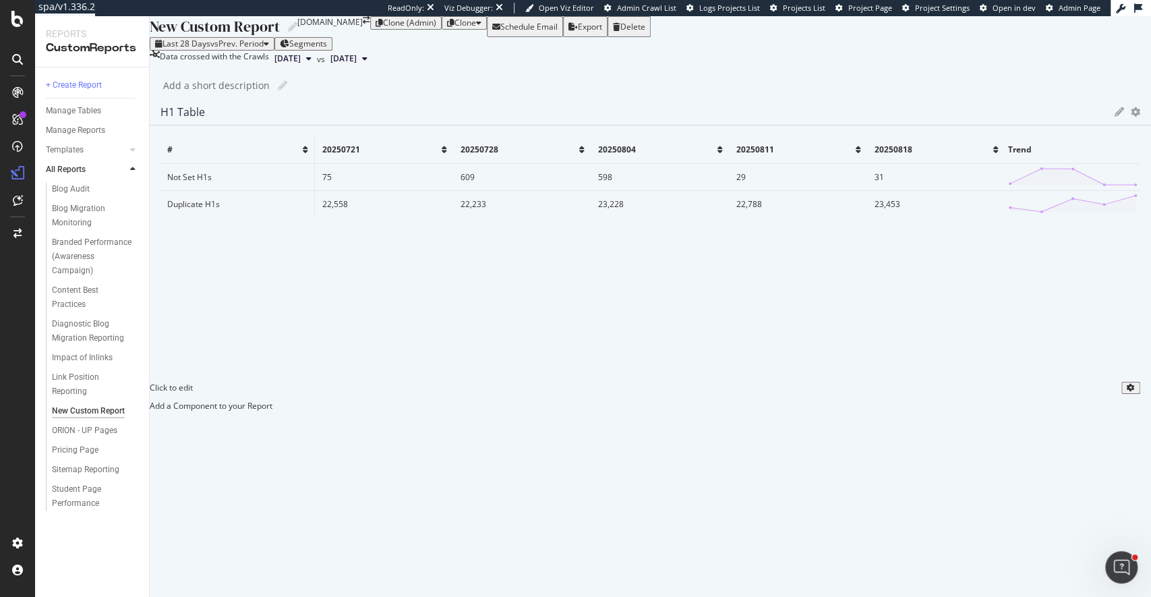
scroll to position [32, 0]
click at [452, 400] on div "Click to edit" at bounding box center [650, 391] width 1001 height 18
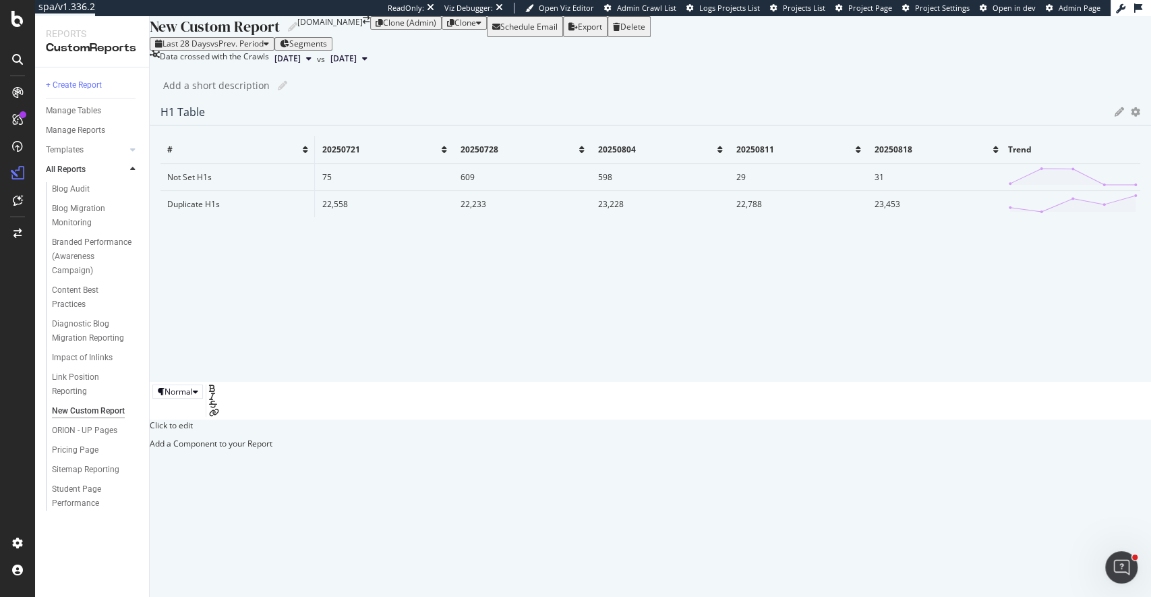
click at [243, 431] on p "Click to edit" at bounding box center [650, 424] width 1001 height 11
click at [193, 431] on span "Click to edit" at bounding box center [171, 424] width 43 height 11
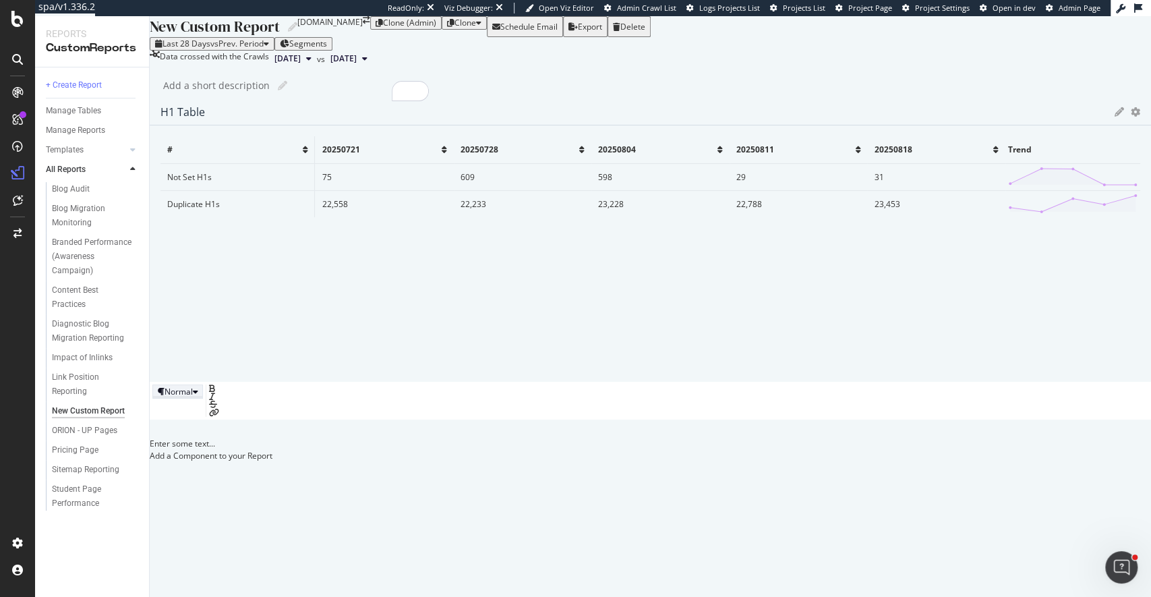
click at [193, 397] on div "Normal" at bounding box center [179, 391] width 28 height 11
click at [219, 395] on div "Bullet List" at bounding box center [213, 400] width 55 height 11
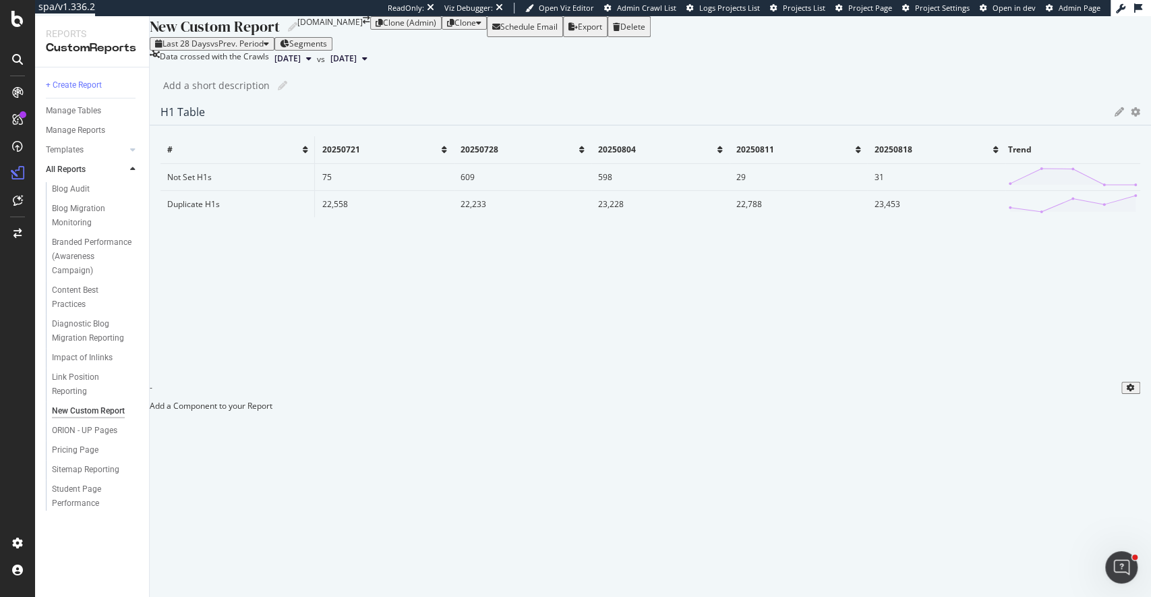
click at [220, 400] on div "-" at bounding box center [650, 391] width 1001 height 18
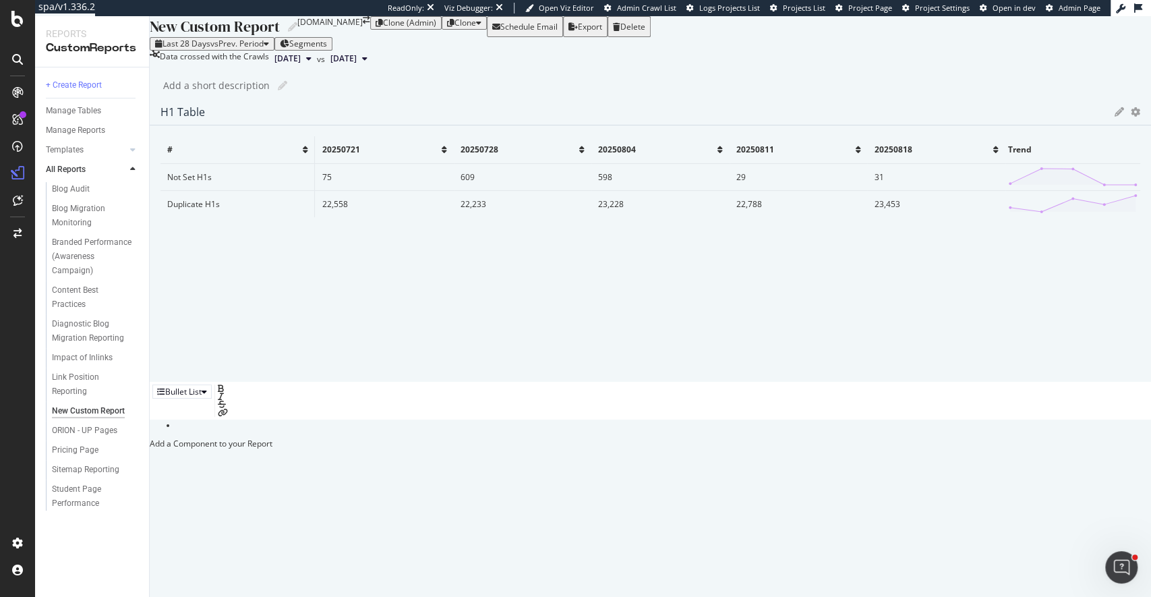
click at [234, 431] on li at bounding box center [664, 424] width 974 height 11
click at [245, 431] on li "To enrich screen reader interactions, please activate Accessibility in Grammarl…" at bounding box center [664, 424] width 974 height 11
click at [247, 431] on span "Not Set H1s report" at bounding box center [212, 424] width 70 height 11
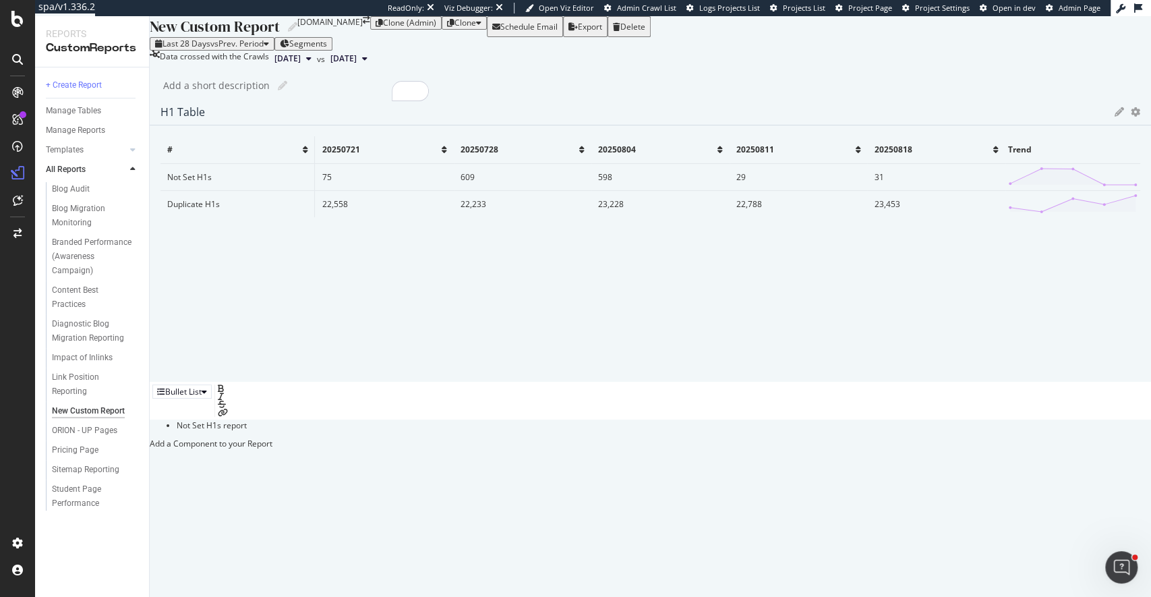
click at [247, 431] on span "Not Set H1s report" at bounding box center [212, 424] width 70 height 11
click at [228, 417] on icon "link" at bounding box center [223, 413] width 10 height 8
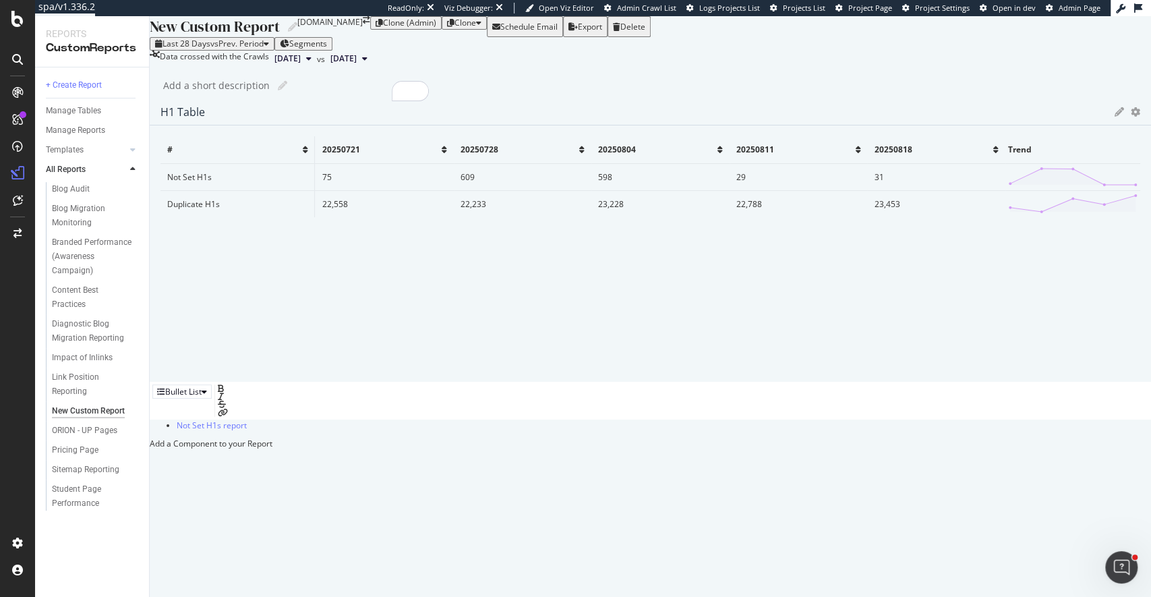
type input "h"
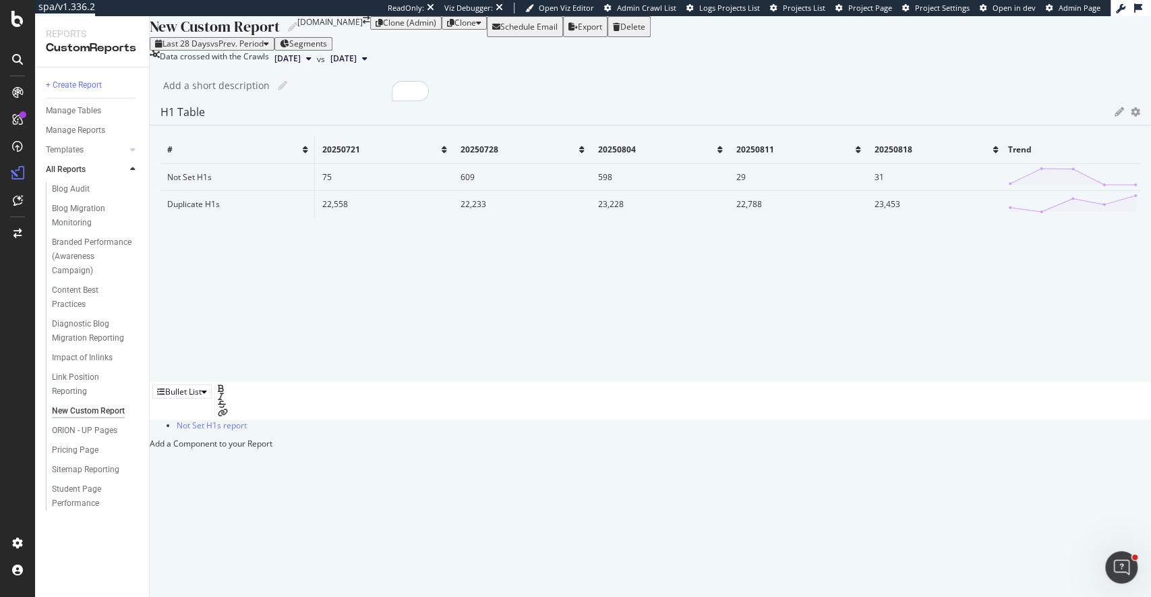
paste input "https://app.botify.com/shipt/www.shipt.com/crawl/explorer?context=%7B%22filter%…"
type input "https://app.botify.com/shipt/www.shipt.com/crawl/explorer?context=%7B%22filter%…"
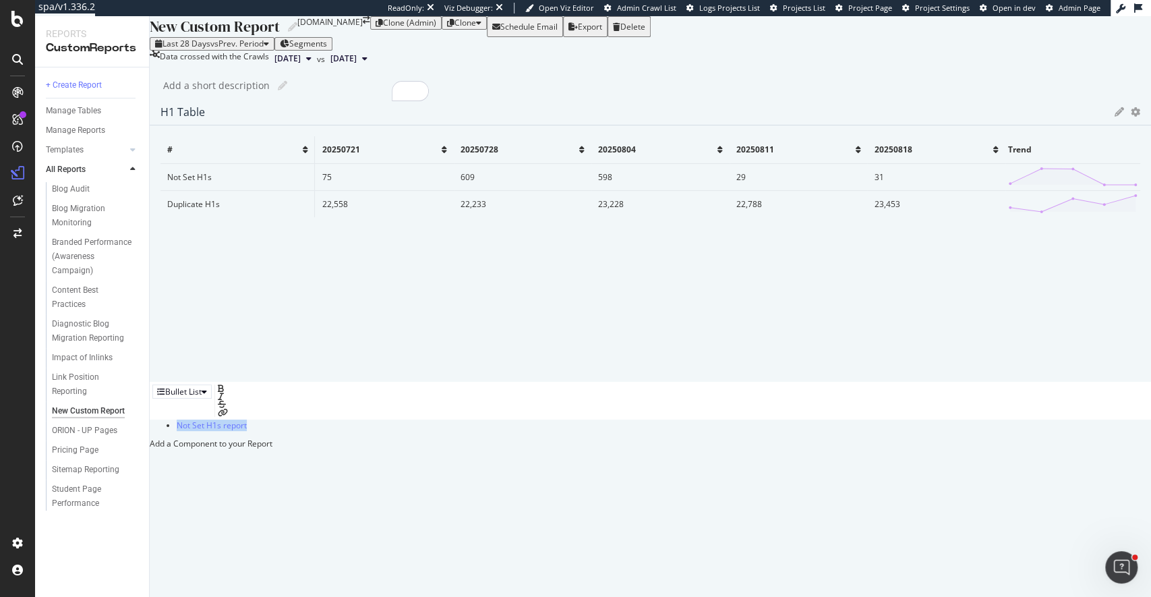
click at [336, 431] on li "Not Set H1s report" at bounding box center [664, 424] width 974 height 11
click at [303, 431] on li "Not Set H1s report" at bounding box center [664, 424] width 974 height 11
click at [227, 431] on li "To enrich screen reader interactions, please activate Accessibility in Grammarl…" at bounding box center [664, 436] width 974 height 11
drag, startPoint x: 645, startPoint y: 349, endPoint x: 1129, endPoint y: 360, distance: 483.7
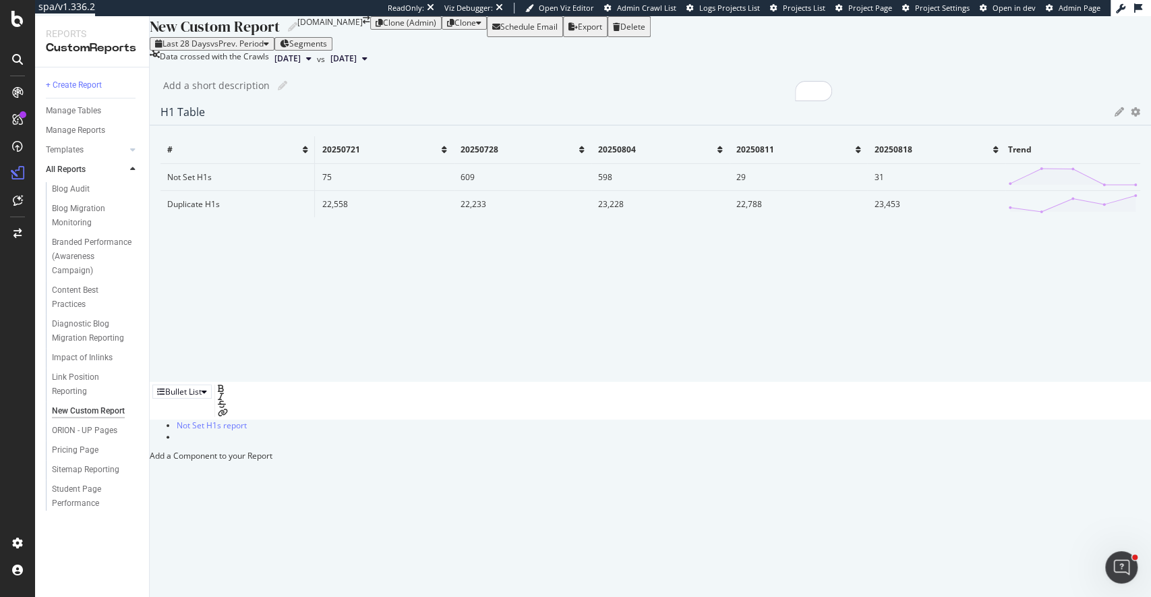
click at [1129, 360] on div "New Custom Report New Custom Report www.shipt.com Clone (Admin) Clone Schedule …" at bounding box center [650, 306] width 1001 height 581
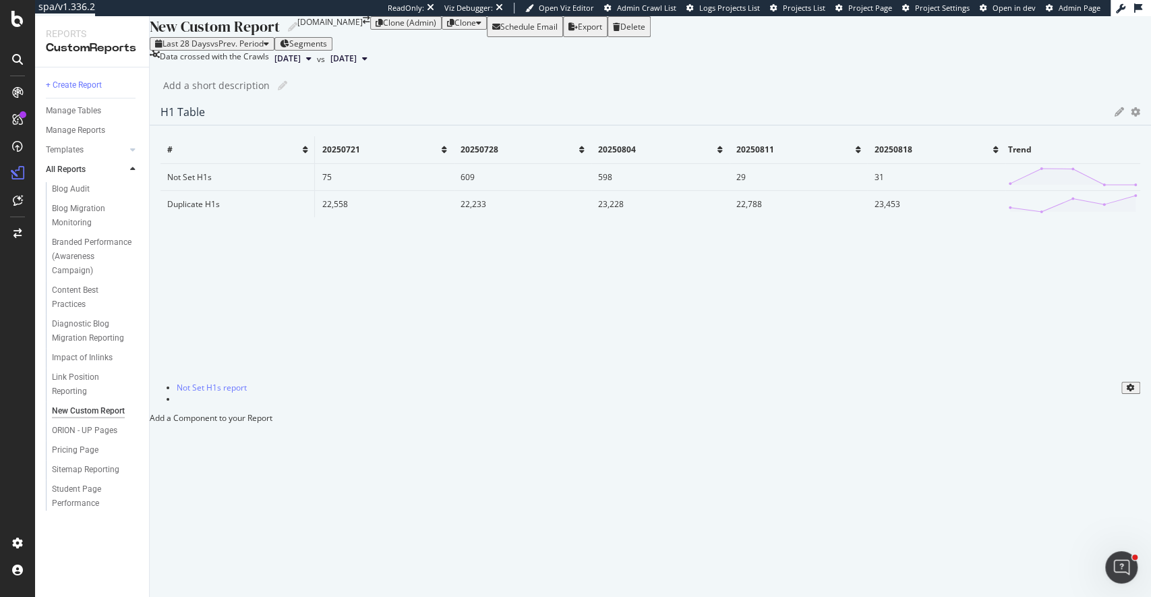
click at [169, 285] on div "New Custom Report New Custom Report www.shipt.com Clone (Admin) Clone Schedule …" at bounding box center [650, 306] width 1001 height 581
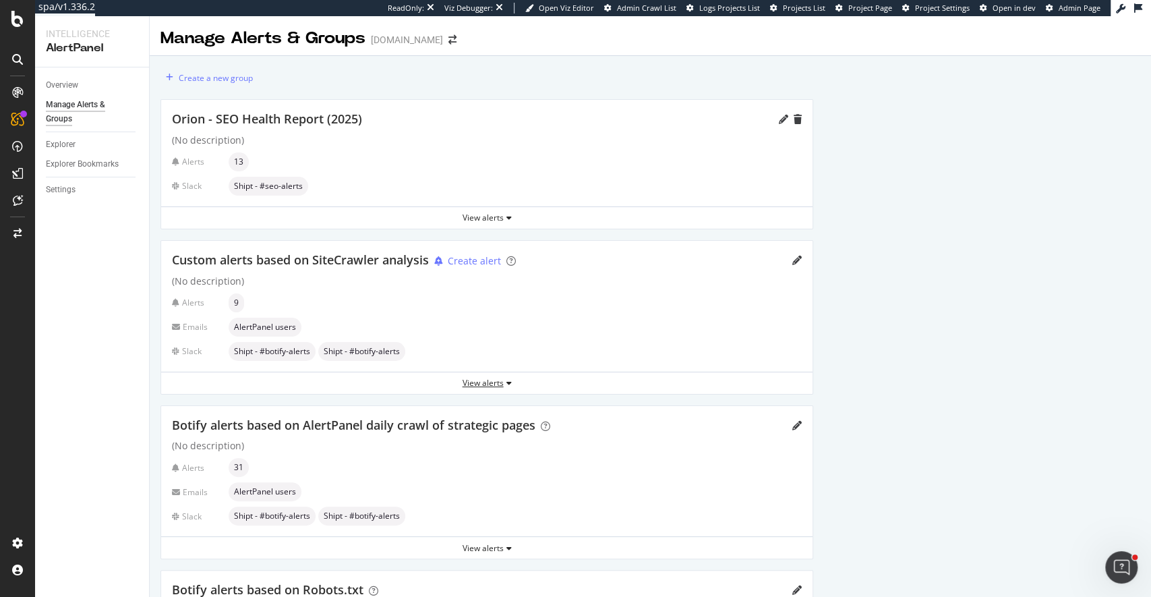
click at [486, 377] on div "View alerts" at bounding box center [486, 382] width 651 height 11
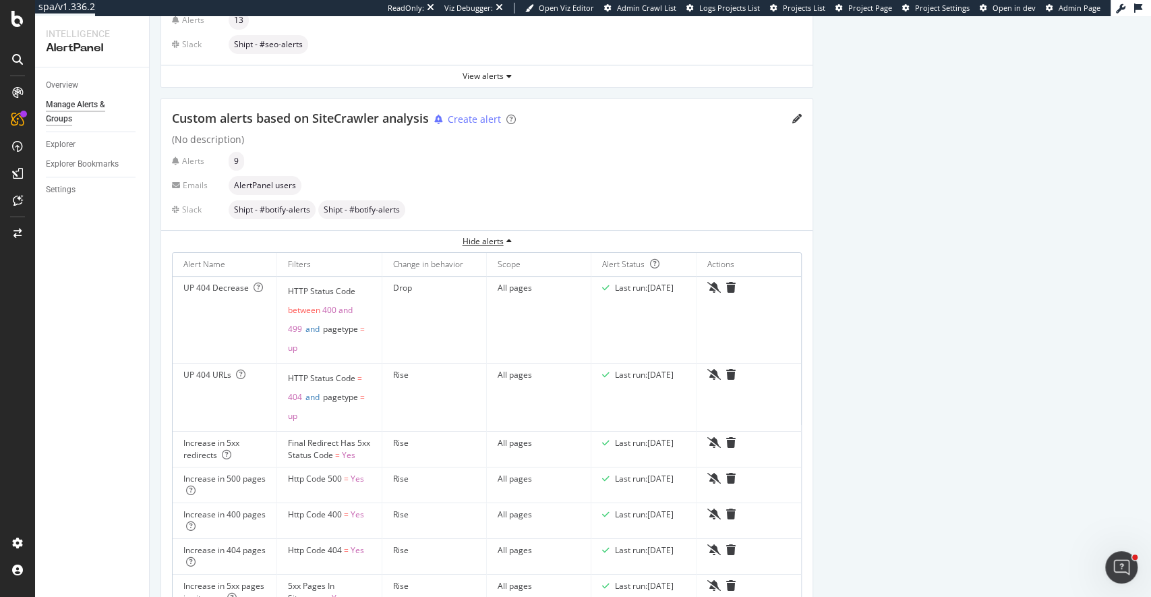
scroll to position [142, 0]
click at [811, 116] on div "Custom alerts based on SiteCrawler analysis Create alert (No description) Alert…" at bounding box center [486, 164] width 651 height 131
click at [794, 118] on icon "pencil" at bounding box center [796, 118] width 9 height 9
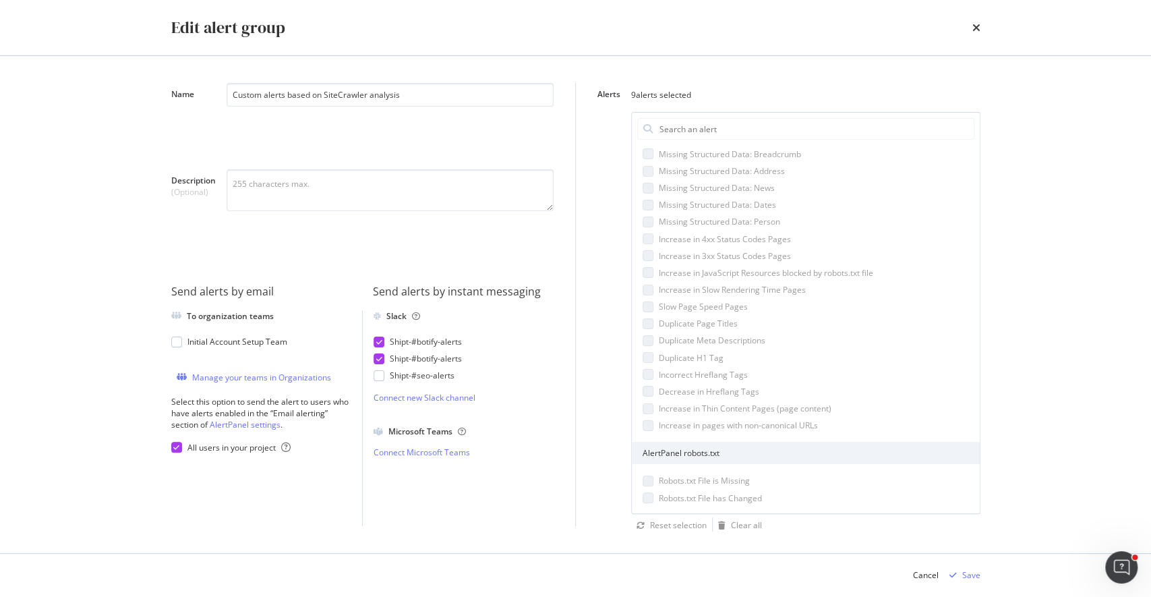
click at [653, 177] on div "Missing Structured Data: Address" at bounding box center [806, 170] width 326 height 11
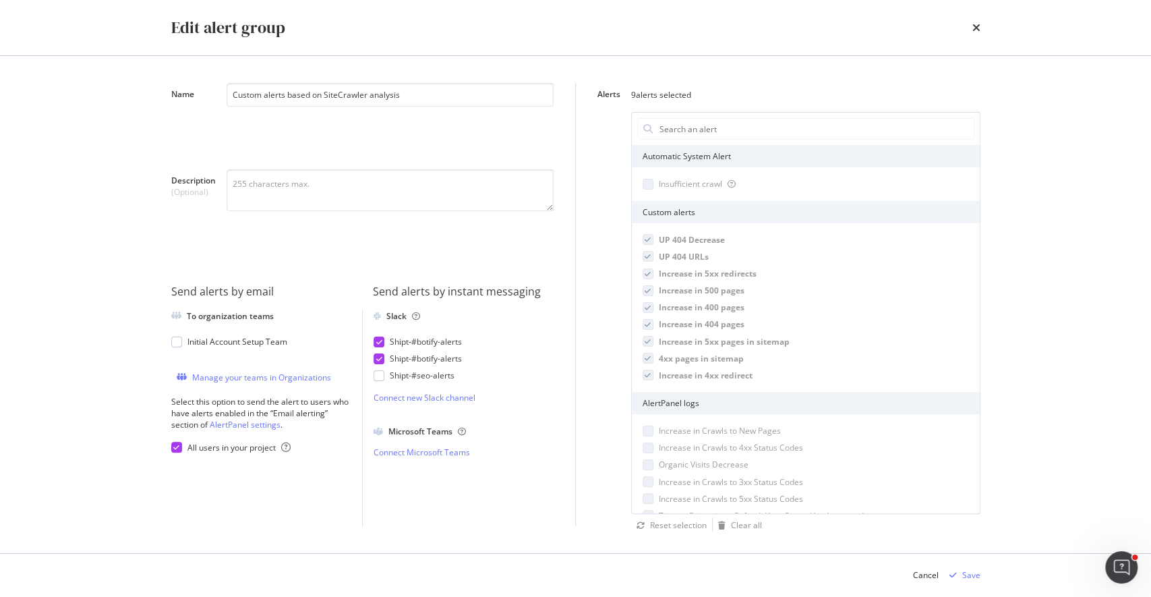
click at [235, 244] on div "modal" at bounding box center [390, 215] width 327 height 93
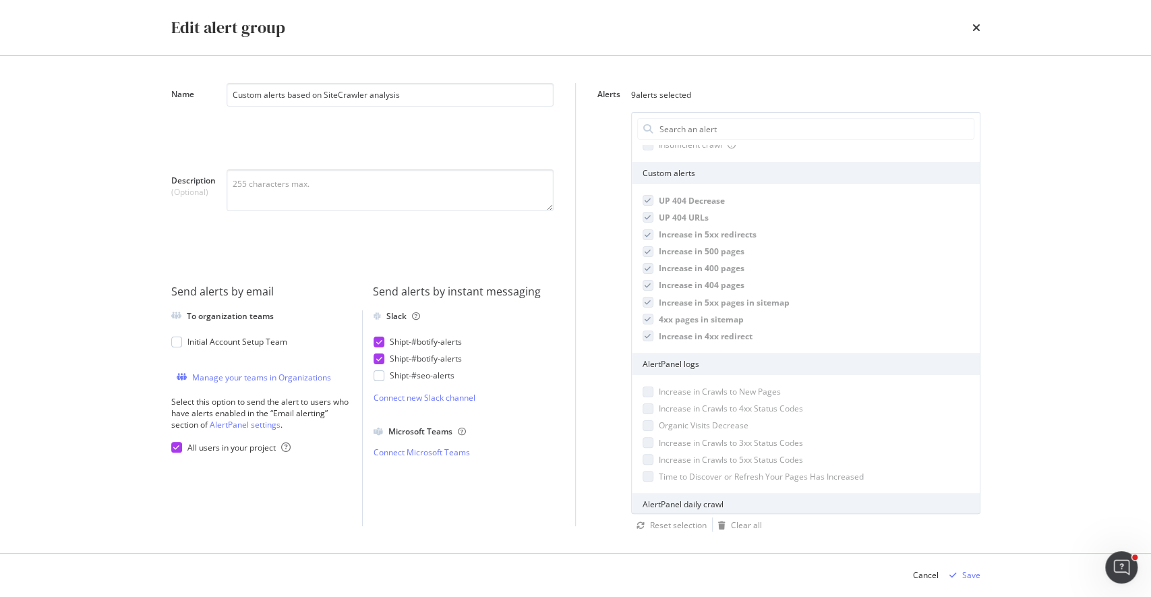
scroll to position [11, 0]
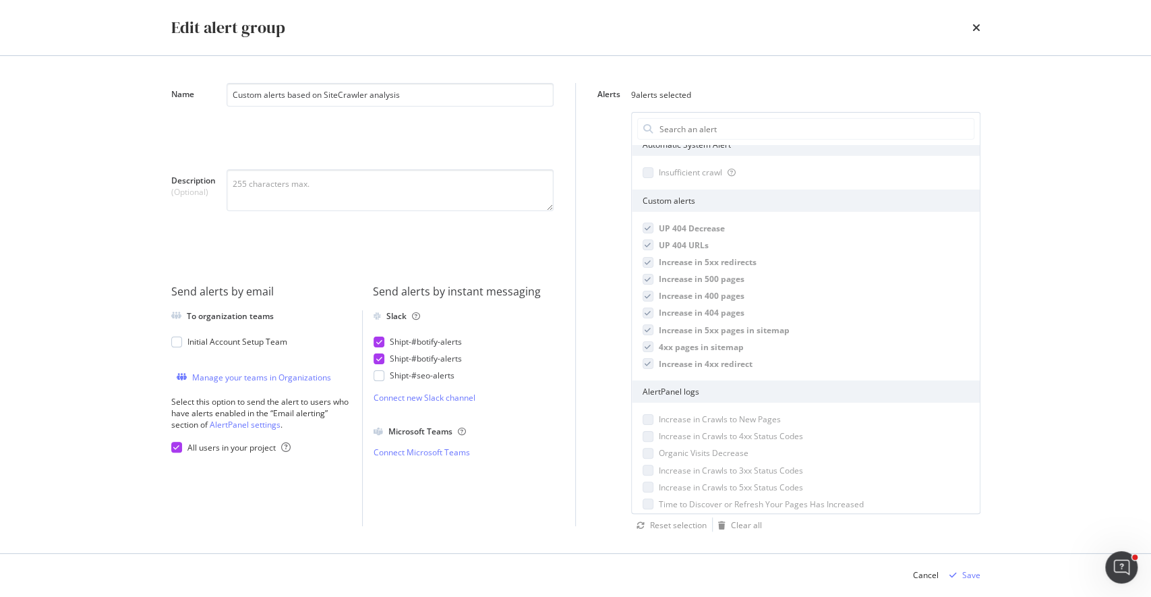
click at [759, 278] on div "UP 404 Decrease UP 404 URLs Increase in 5xx redirects Increase in 500 pages Inc…" at bounding box center [806, 296] width 348 height 169
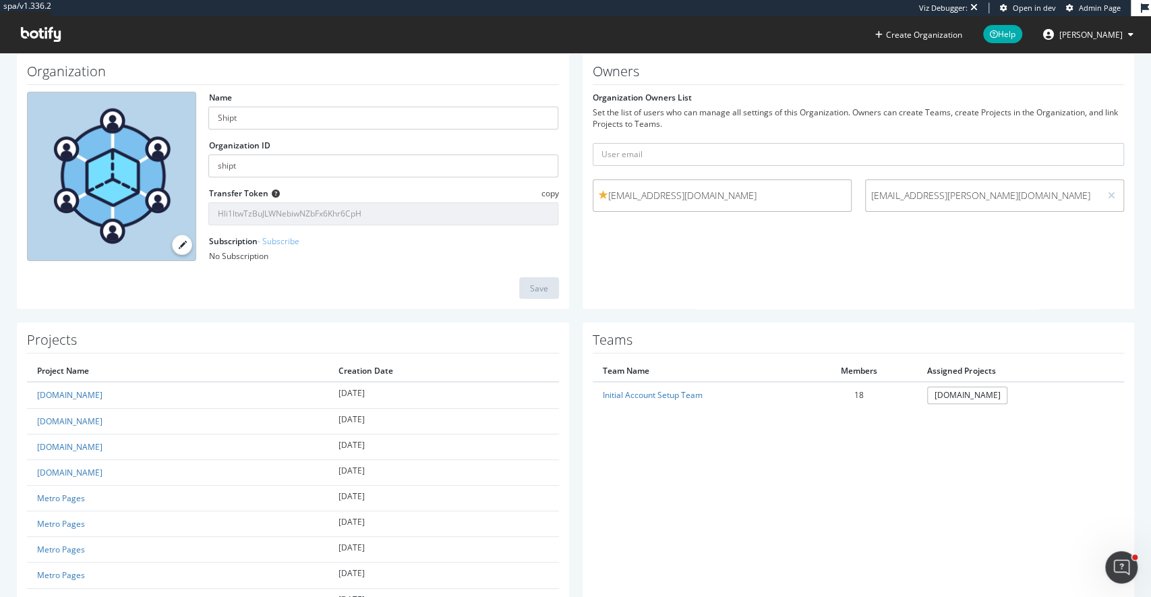
scroll to position [57, 0]
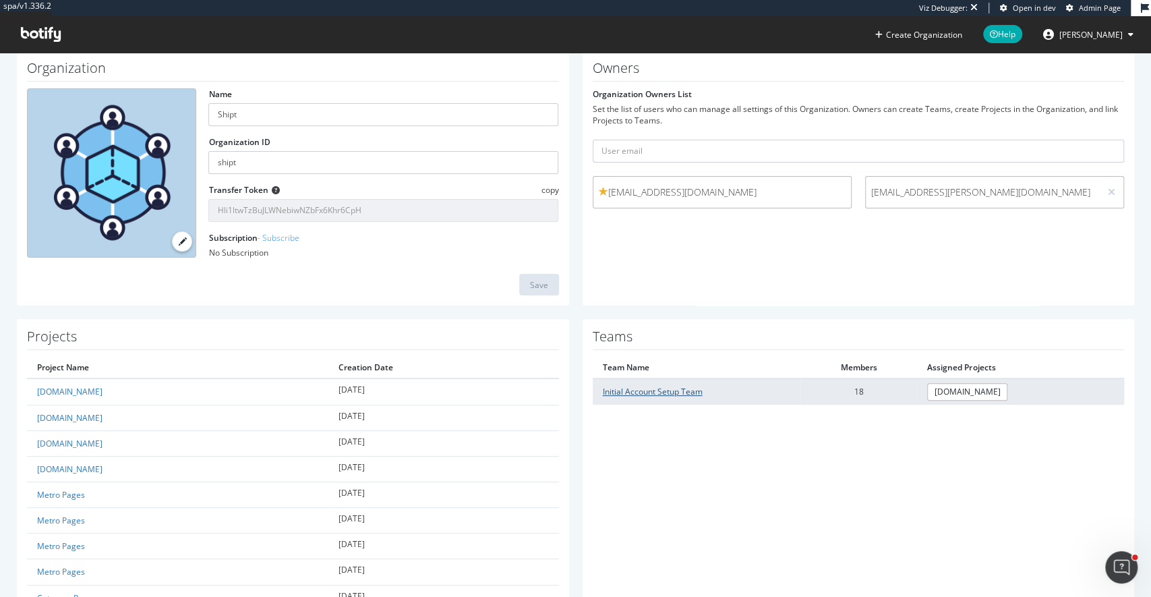
click at [649, 391] on link "Initial Account Setup Team" at bounding box center [653, 391] width 100 height 11
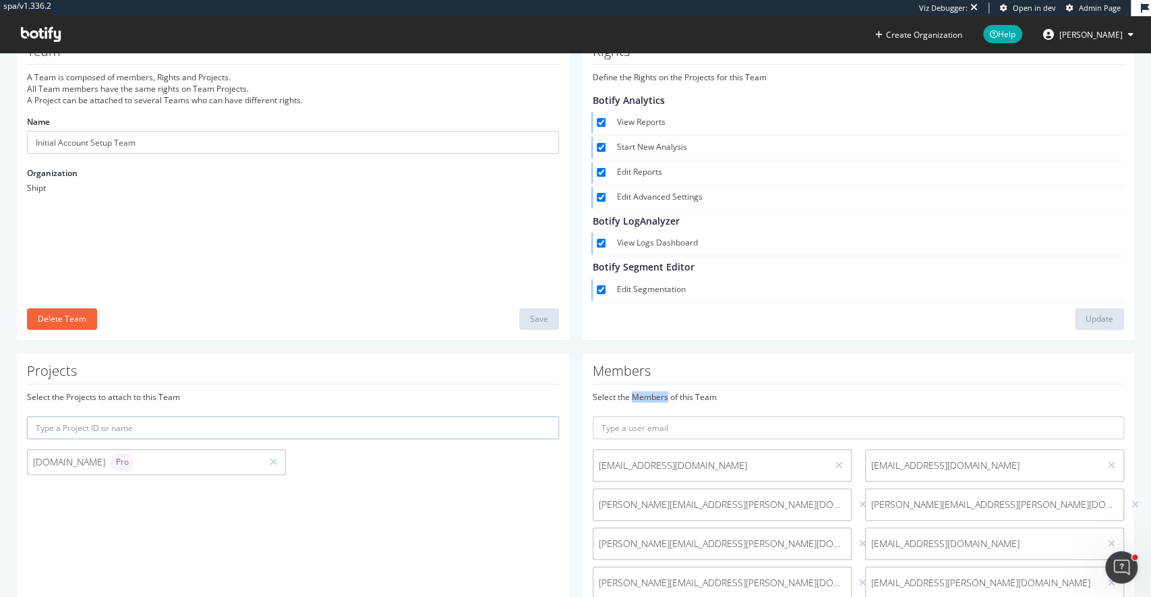
click at [649, 391] on div "Select the Members of this Team" at bounding box center [859, 396] width 532 height 11
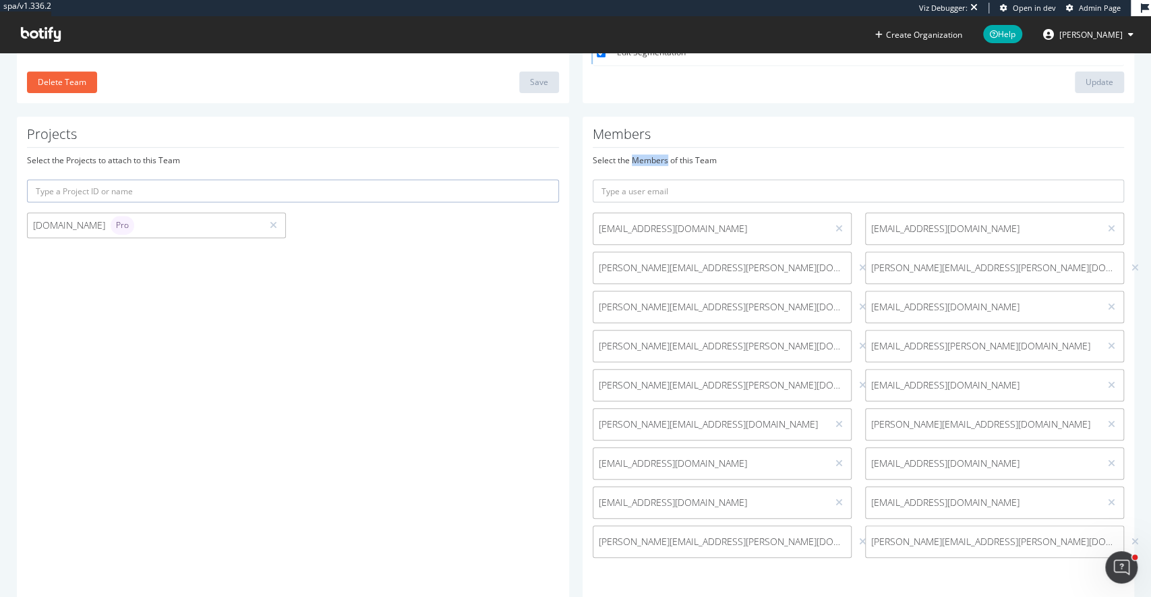
scroll to position [324, 0]
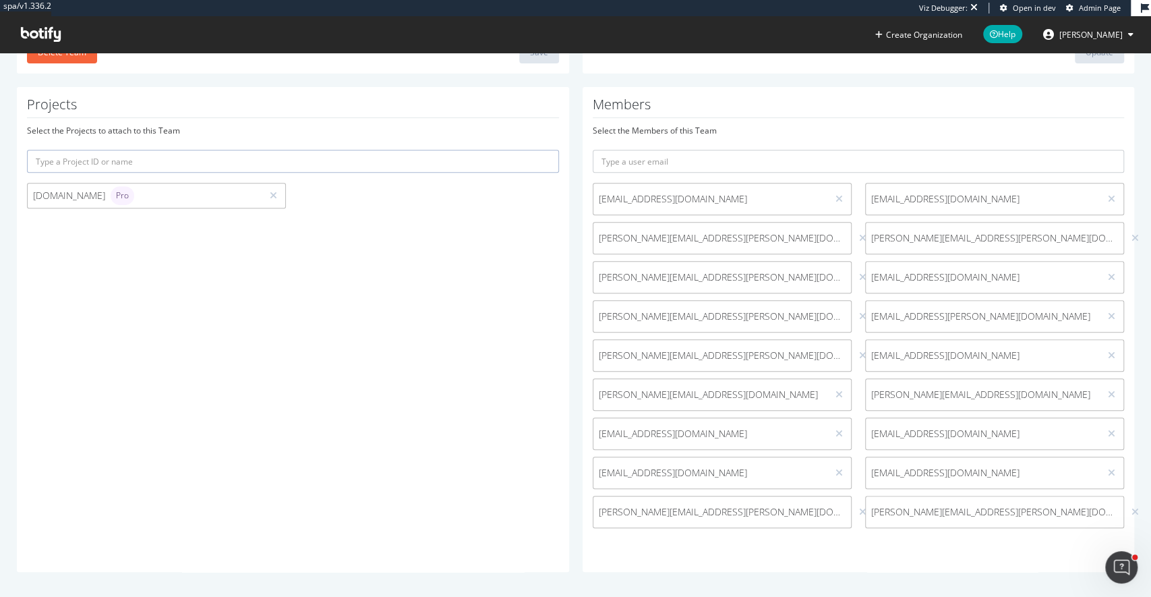
click at [487, 271] on div "Projects Select the Projects to attach to this Team [DOMAIN_NAME] Pro" at bounding box center [293, 329] width 552 height 485
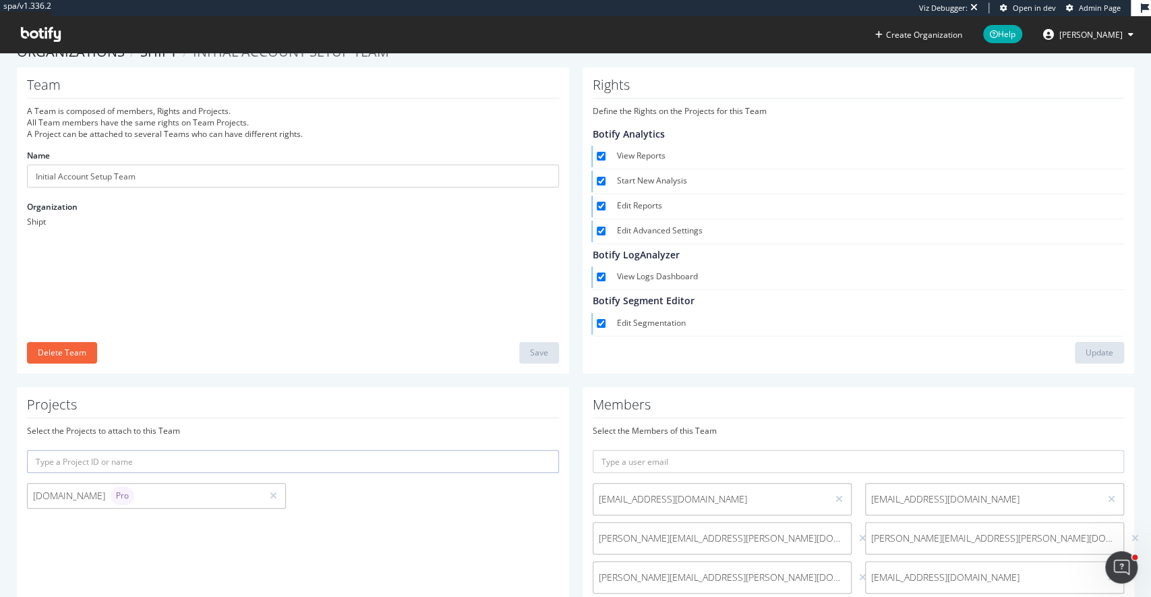
scroll to position [0, 0]
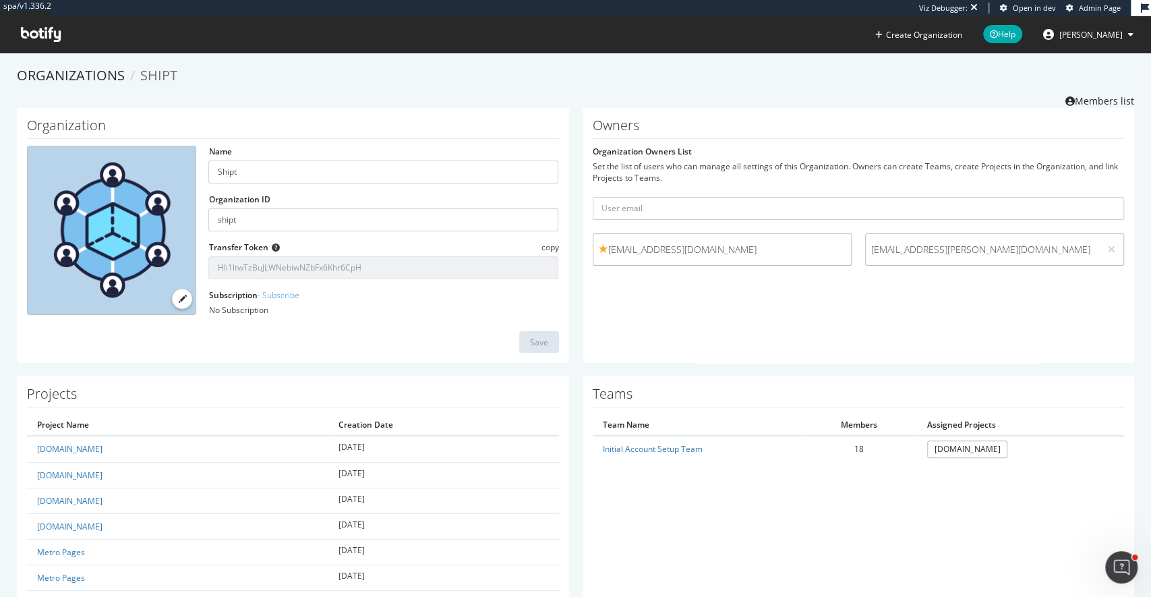
scroll to position [36, 0]
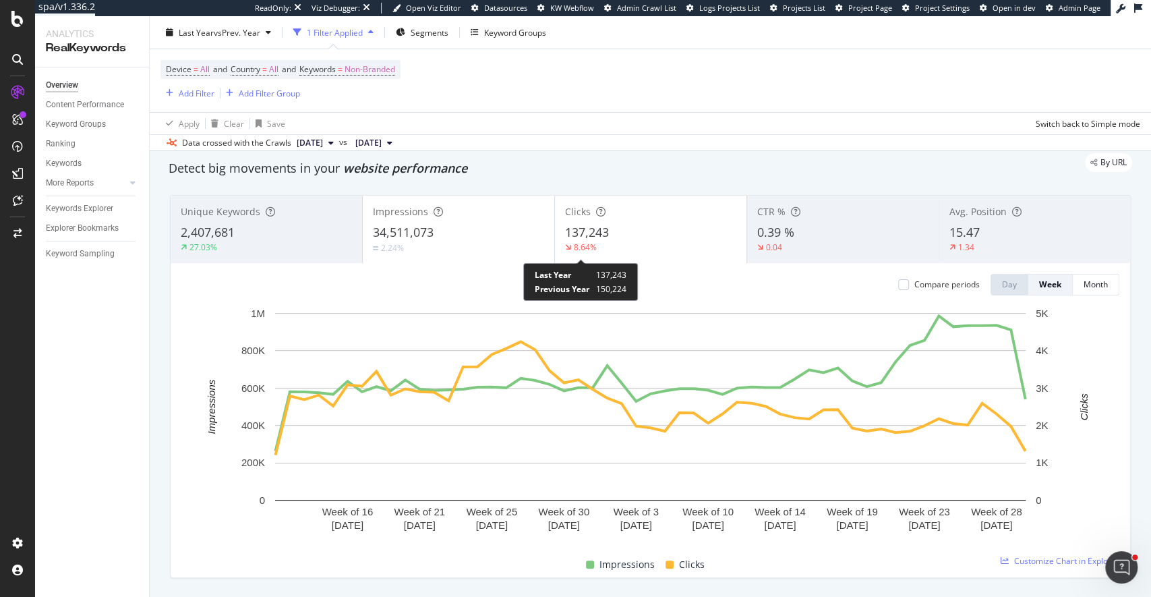
scroll to position [53, 0]
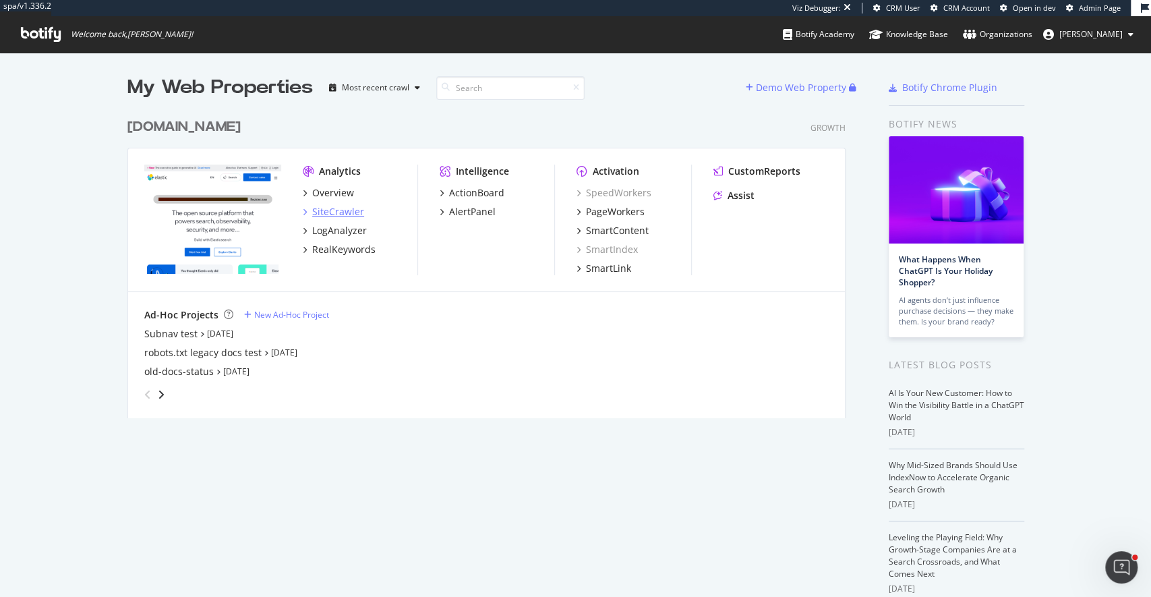
click at [333, 210] on div "SiteCrawler" at bounding box center [338, 211] width 52 height 13
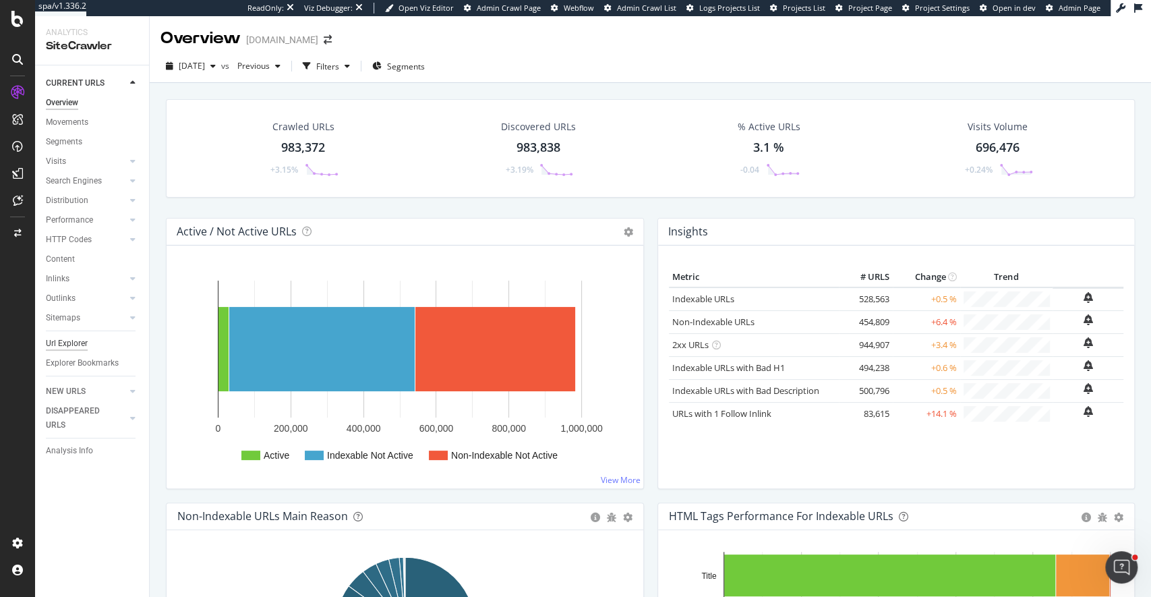
click at [63, 343] on div "Url Explorer" at bounding box center [67, 344] width 42 height 14
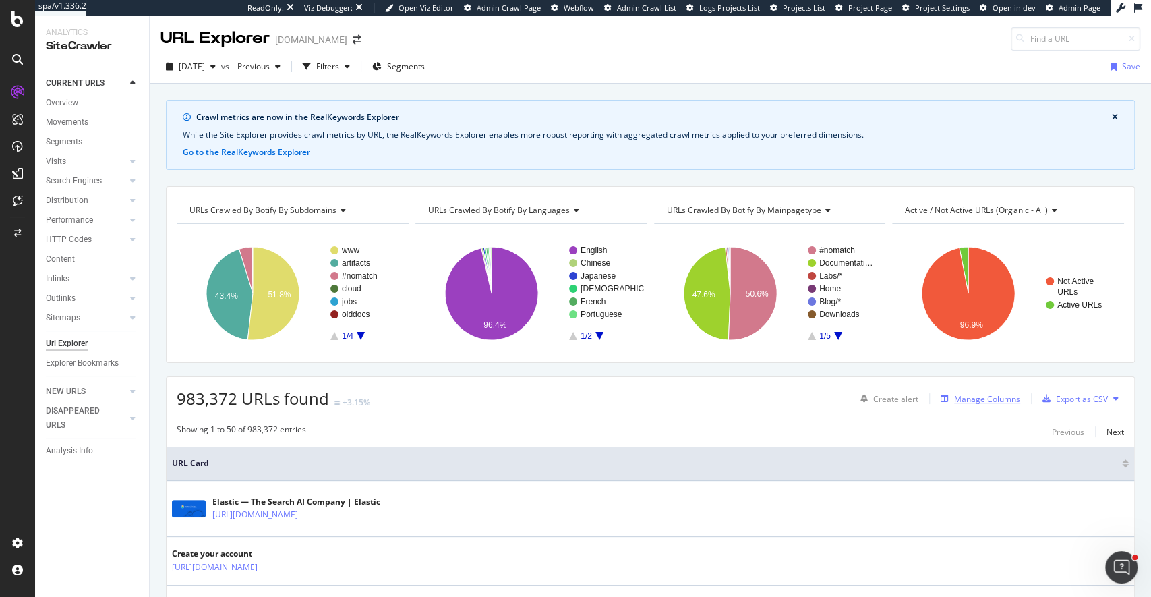
click at [978, 399] on div "Manage Columns" at bounding box center [987, 398] width 66 height 11
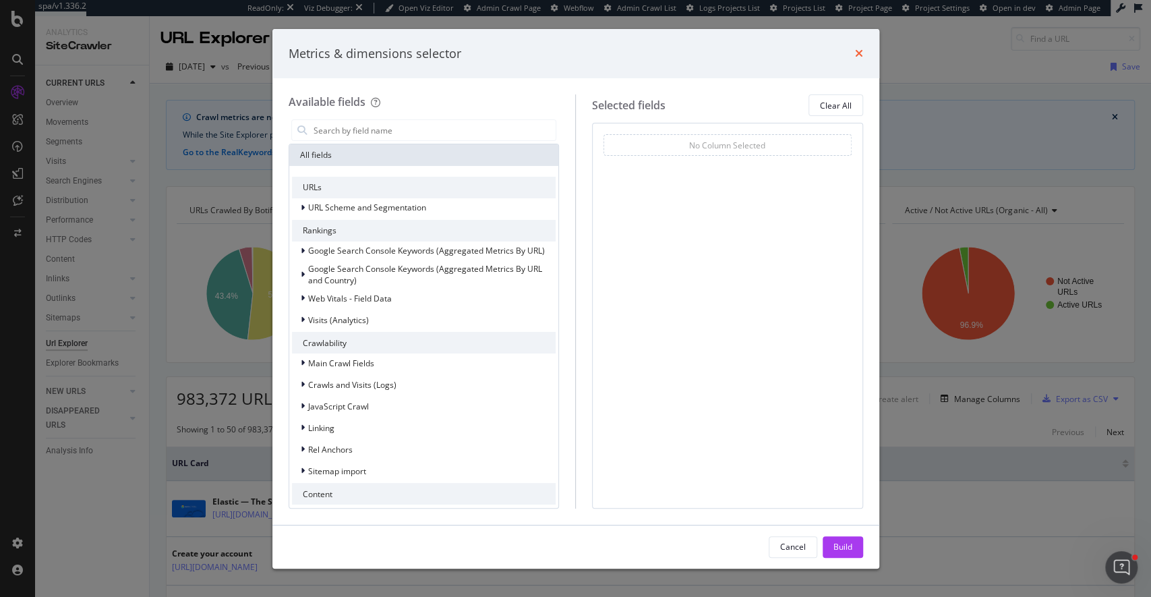
click at [858, 58] on icon "times" at bounding box center [859, 53] width 8 height 11
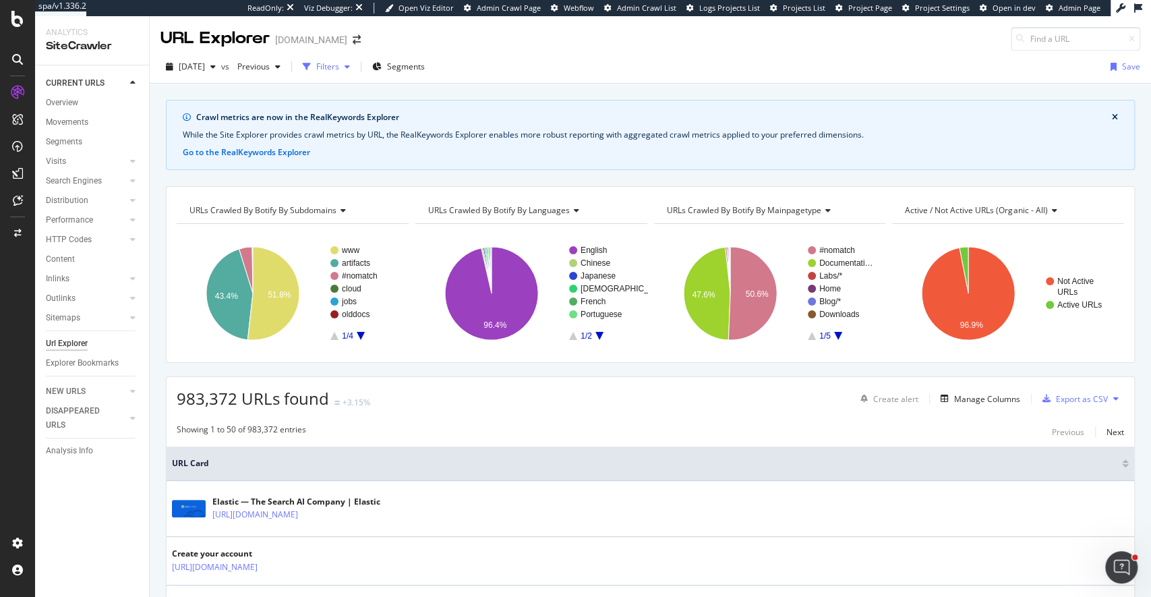
click at [355, 65] on div "button" at bounding box center [347, 67] width 16 height 8
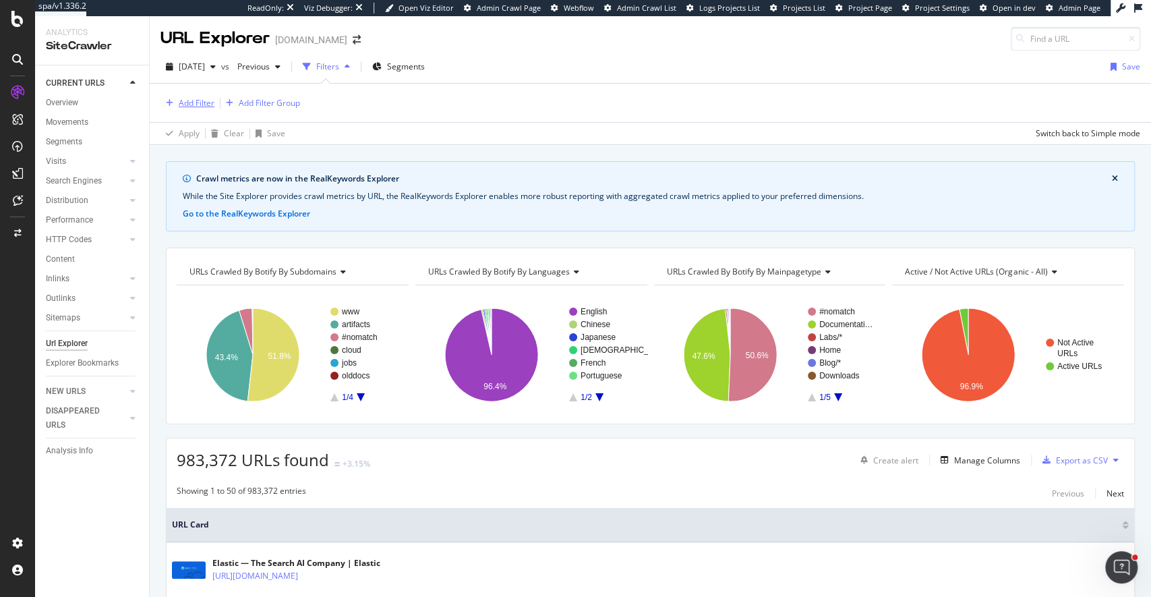
click at [193, 98] on div "Add Filter" at bounding box center [197, 102] width 36 height 11
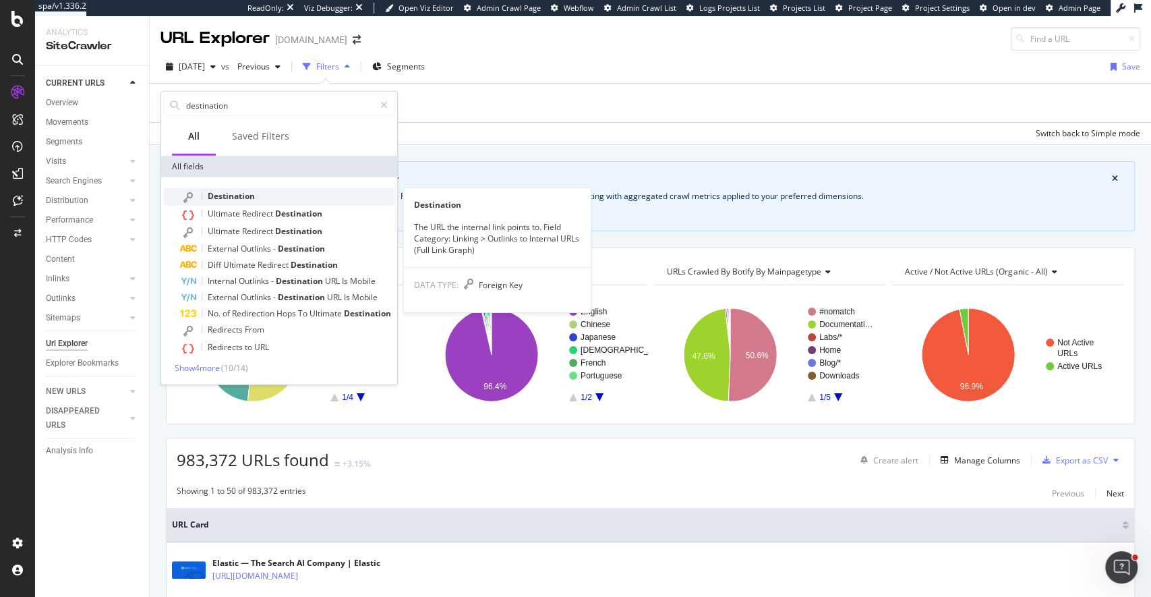
type input "destination"
click at [221, 194] on span "Destination" at bounding box center [231, 195] width 47 height 11
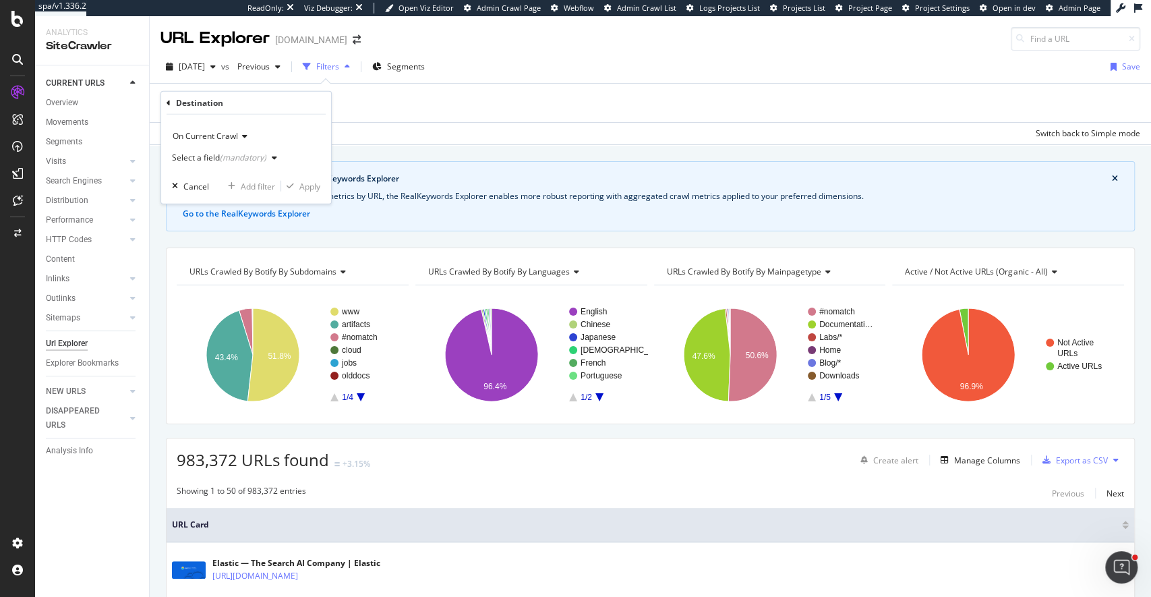
click at [194, 161] on div "Select a field (mandatory)" at bounding box center [219, 158] width 94 height 8
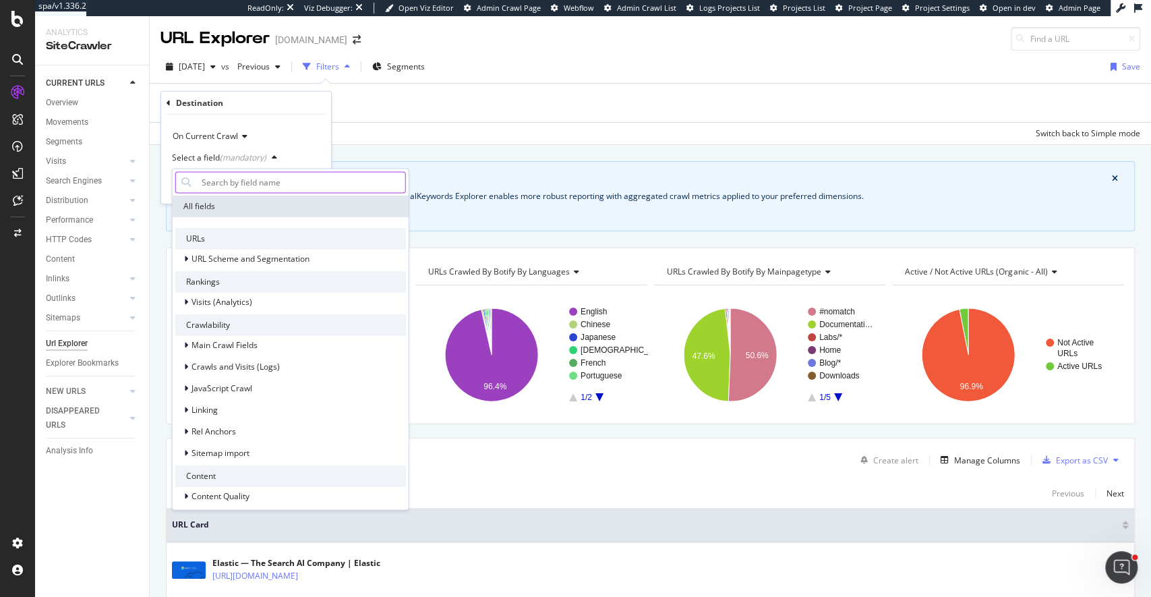
click at [239, 177] on input "text" at bounding box center [300, 182] width 209 height 22
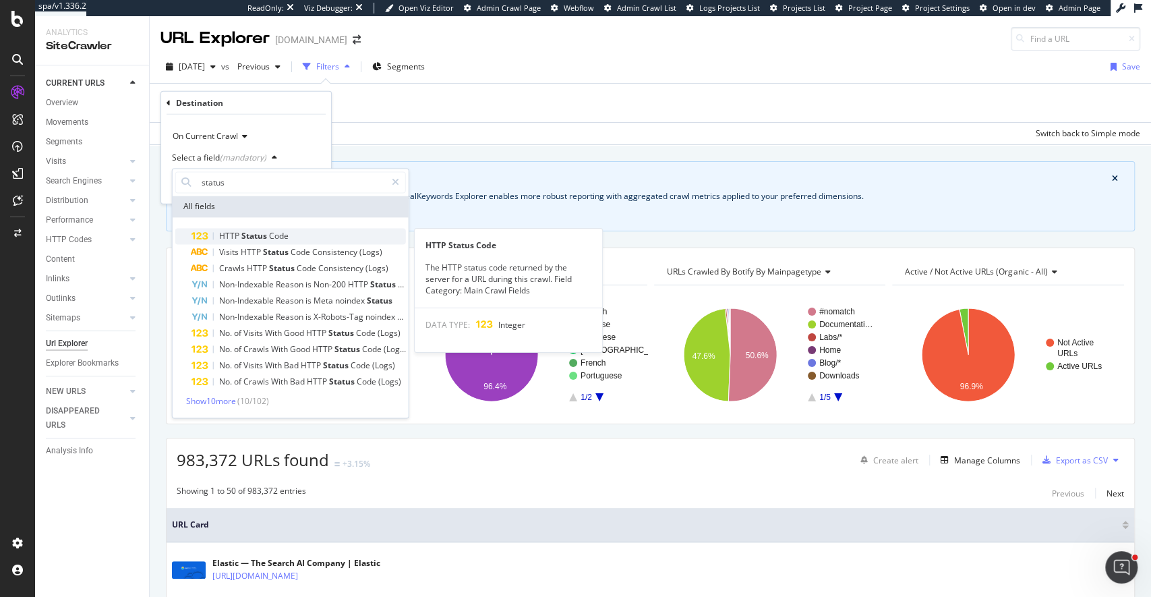
type input "status"
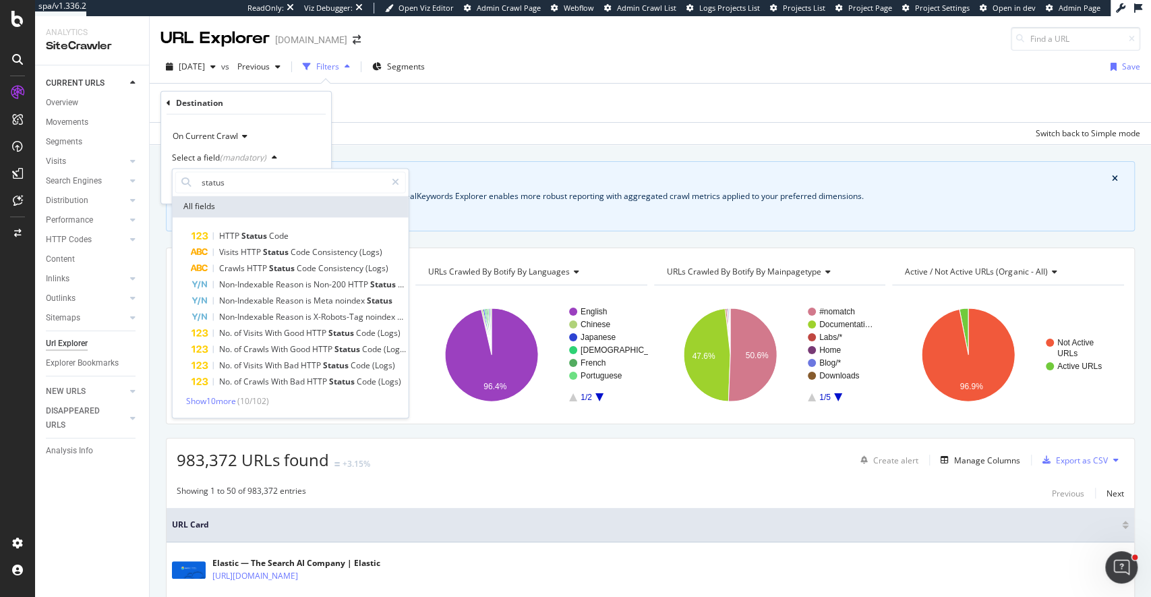
drag, startPoint x: 248, startPoint y: 236, endPoint x: 239, endPoint y: 225, distance: 14.4
click at [248, 236] on span "Status" at bounding box center [255, 235] width 28 height 11
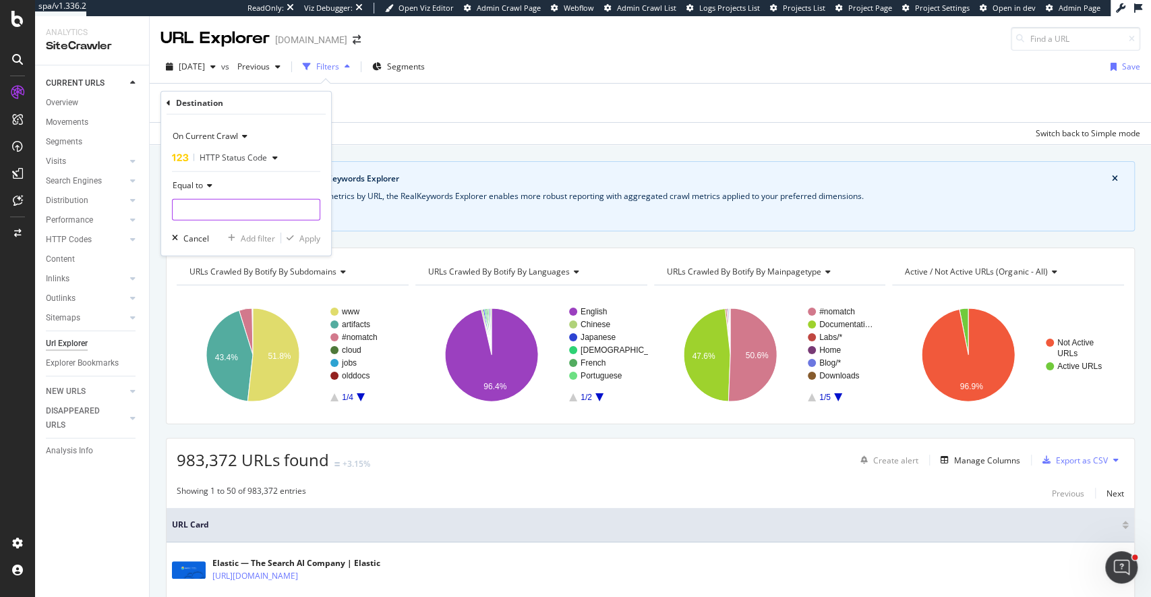
click at [205, 206] on input "number" at bounding box center [246, 210] width 148 height 22
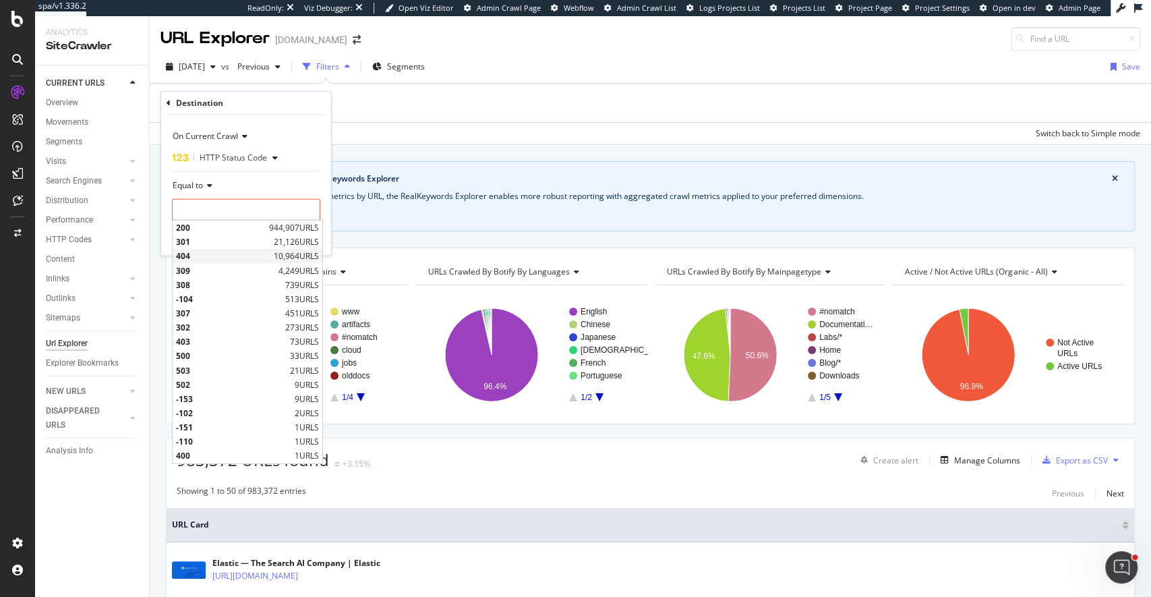
click at [187, 256] on span "404" at bounding box center [223, 255] width 94 height 11
type input "404"
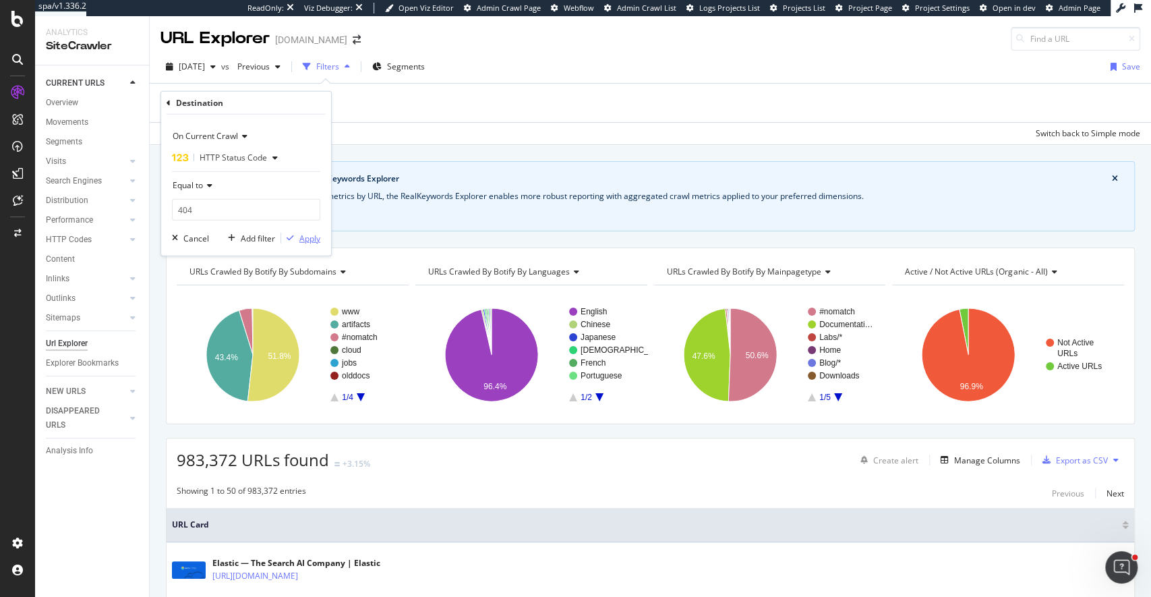
click at [301, 239] on div "Apply" at bounding box center [309, 237] width 21 height 11
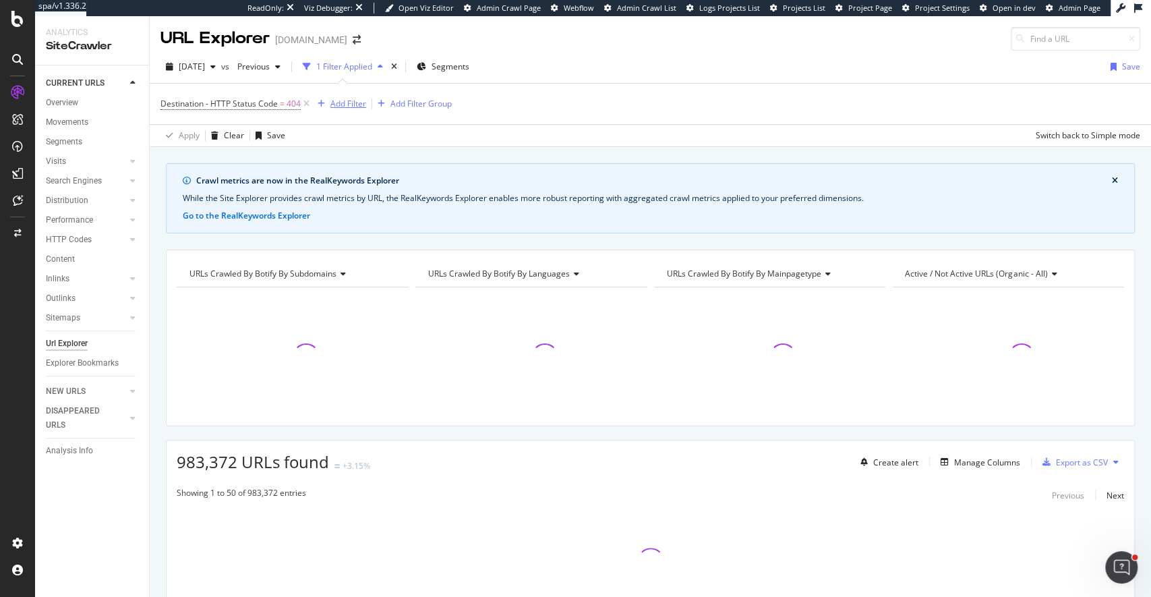
click at [342, 104] on div "Add Filter" at bounding box center [348, 103] width 36 height 11
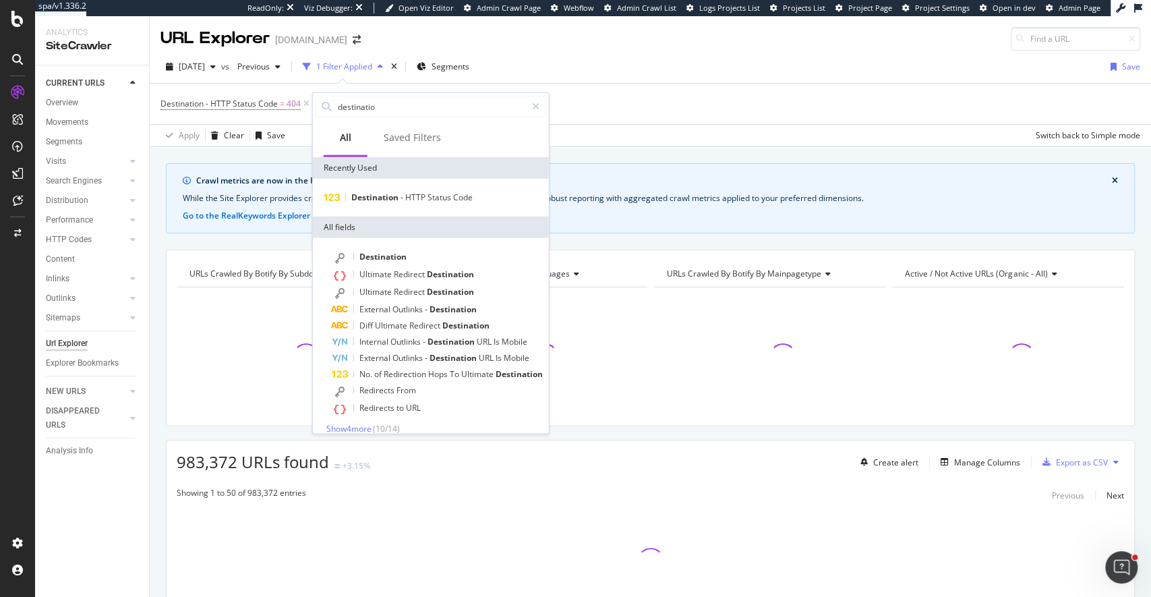
type input "destination"
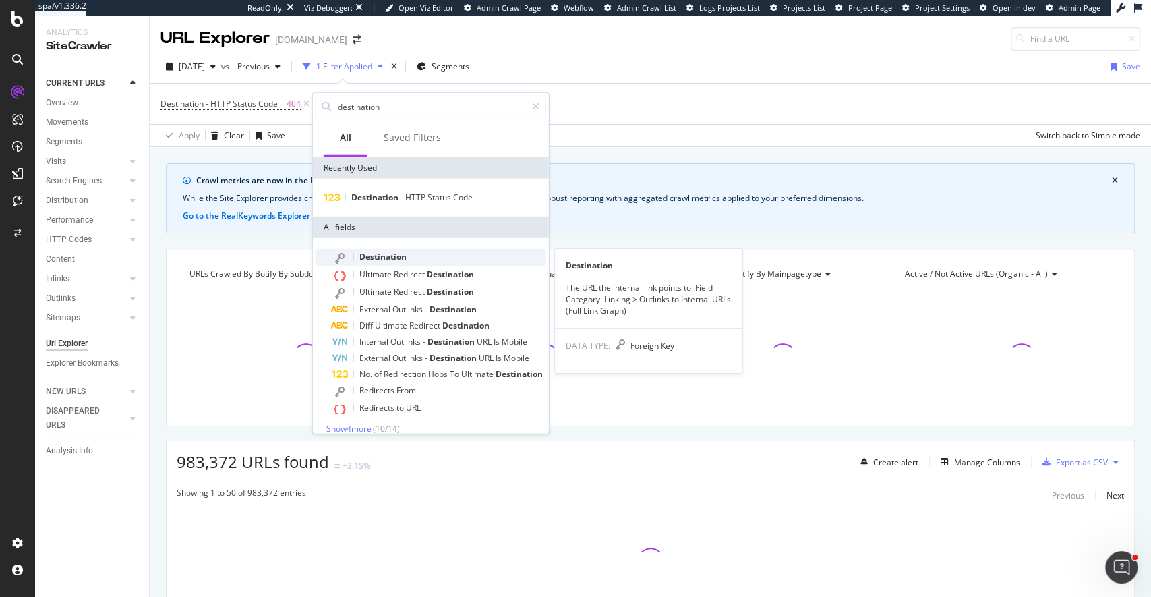
click at [388, 257] on span "Destination" at bounding box center [382, 256] width 47 height 11
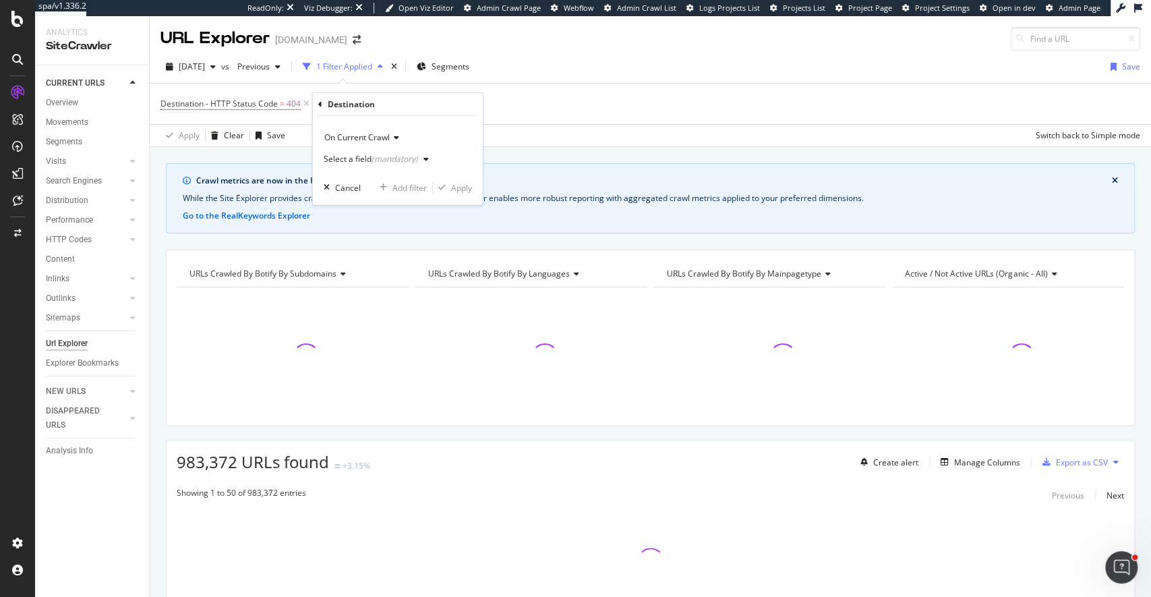
drag, startPoint x: 371, startPoint y: 160, endPoint x: 376, endPoint y: 169, distance: 10.0
click at [372, 161] on div "(mandatory)" at bounding box center [395, 158] width 47 height 11
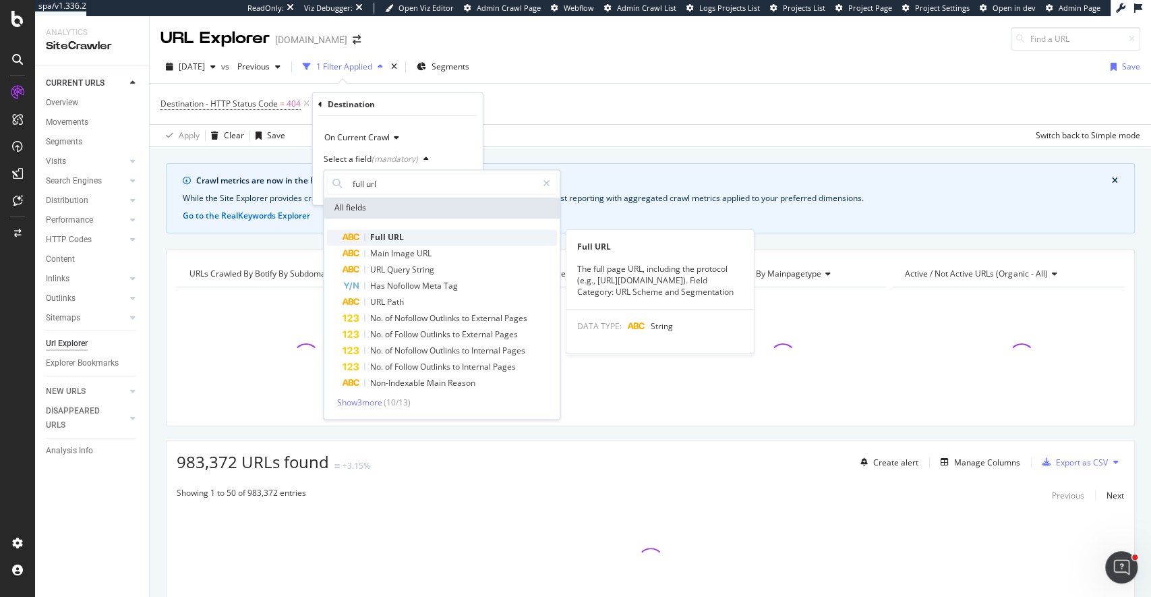
type input "full url"
click at [411, 238] on div "Full URL" at bounding box center [450, 237] width 214 height 16
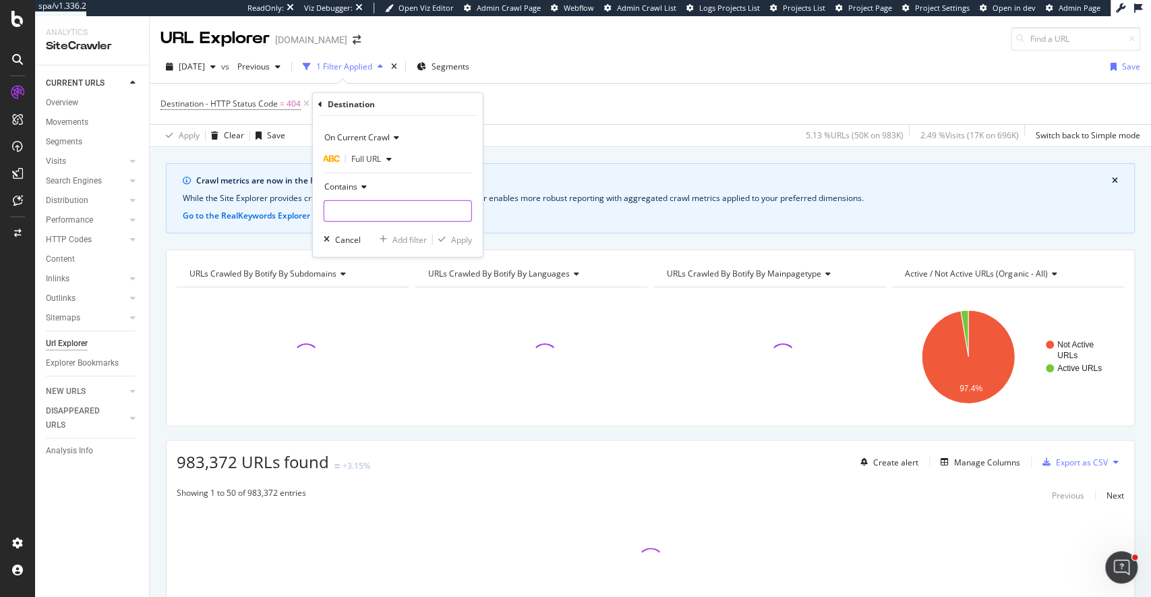
click at [375, 206] on input "text" at bounding box center [397, 211] width 147 height 22
type input "/docs/"
click at [465, 239] on div "Apply" at bounding box center [461, 238] width 21 height 11
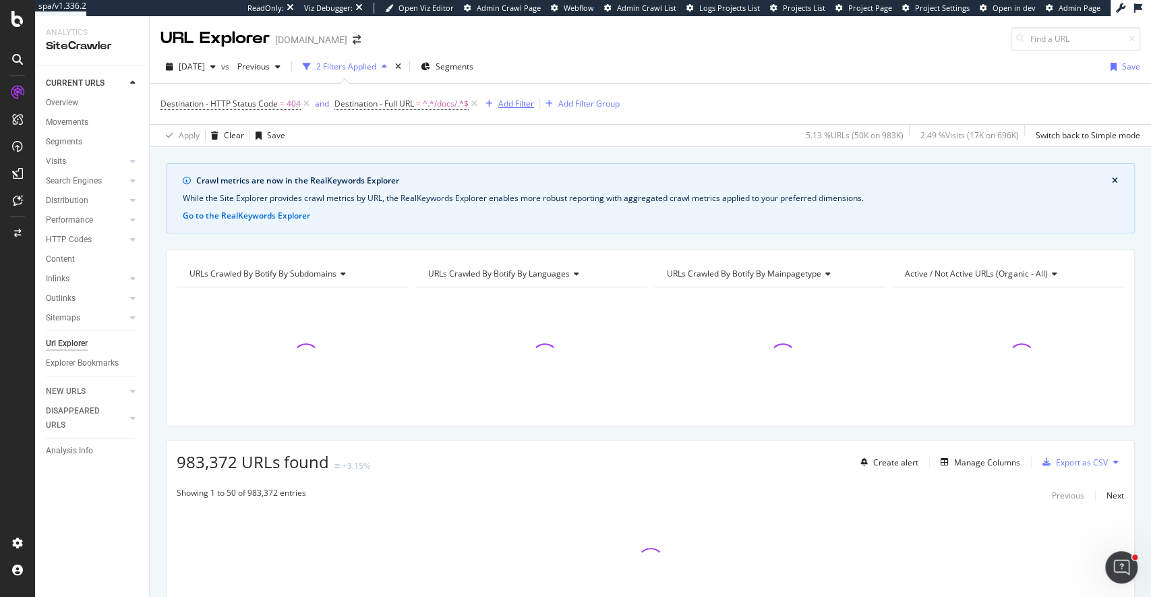
click at [498, 107] on div "button" at bounding box center [489, 104] width 18 height 8
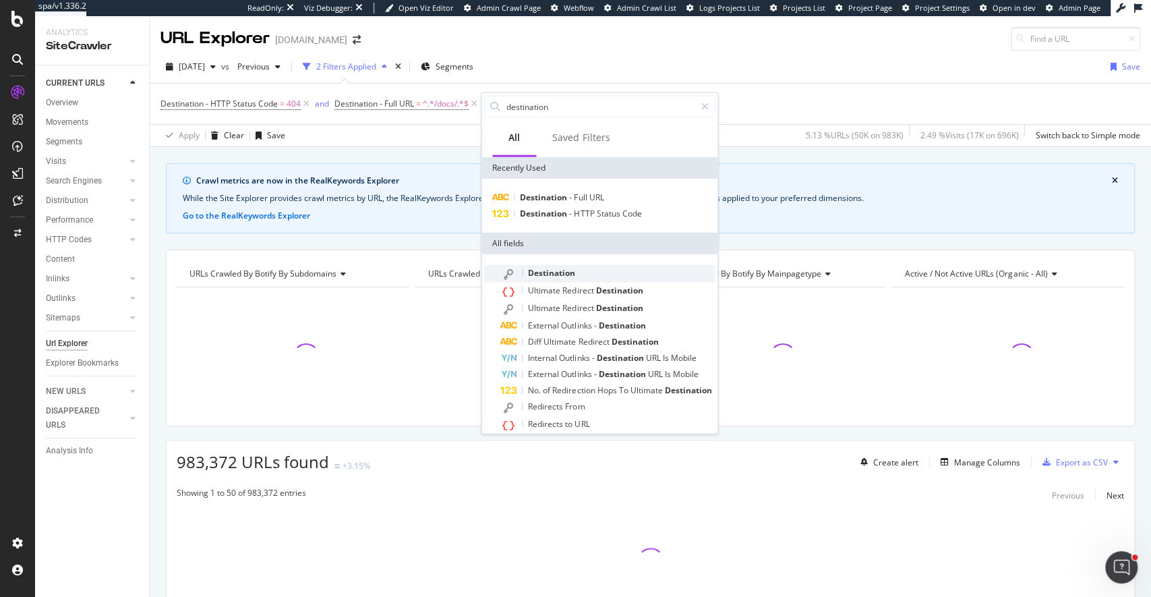
click at [556, 269] on span "Destination" at bounding box center [551, 272] width 47 height 11
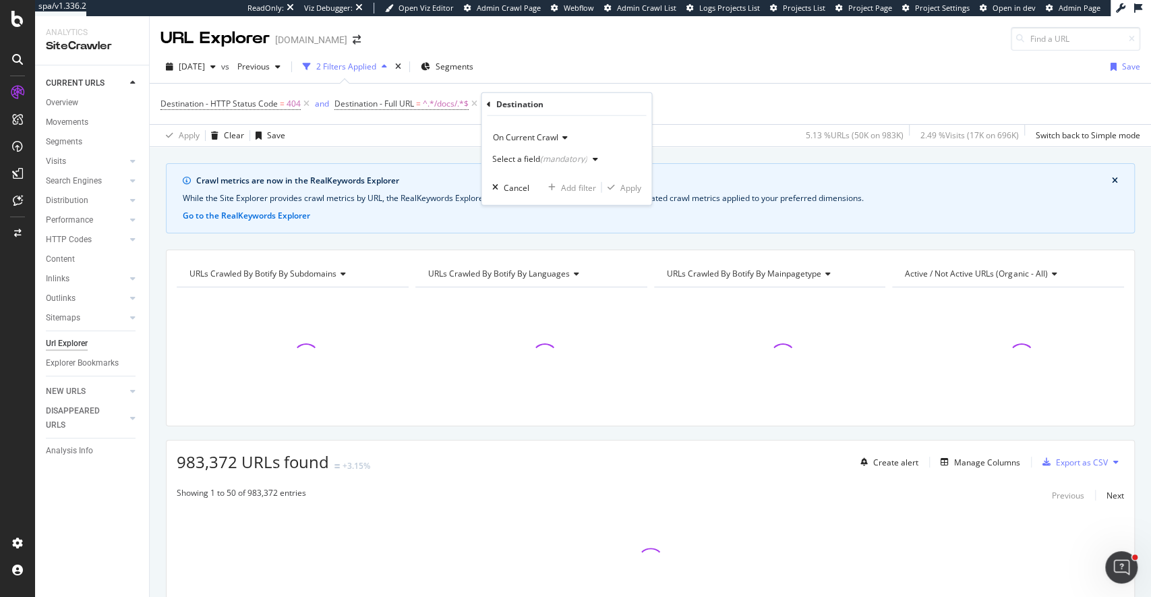
click at [535, 158] on div "Select a field (mandatory)" at bounding box center [539, 159] width 94 height 8
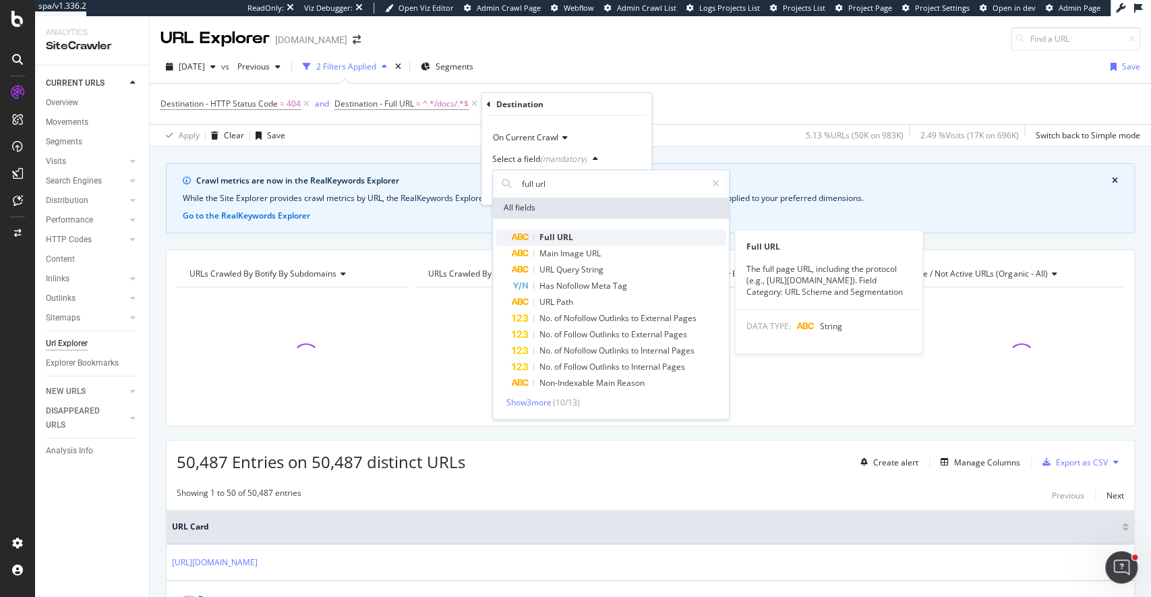
type input "full url"
drag, startPoint x: 548, startPoint y: 236, endPoint x: 557, endPoint y: 235, distance: 8.8
click at [548, 236] on span "Full" at bounding box center [549, 236] width 18 height 11
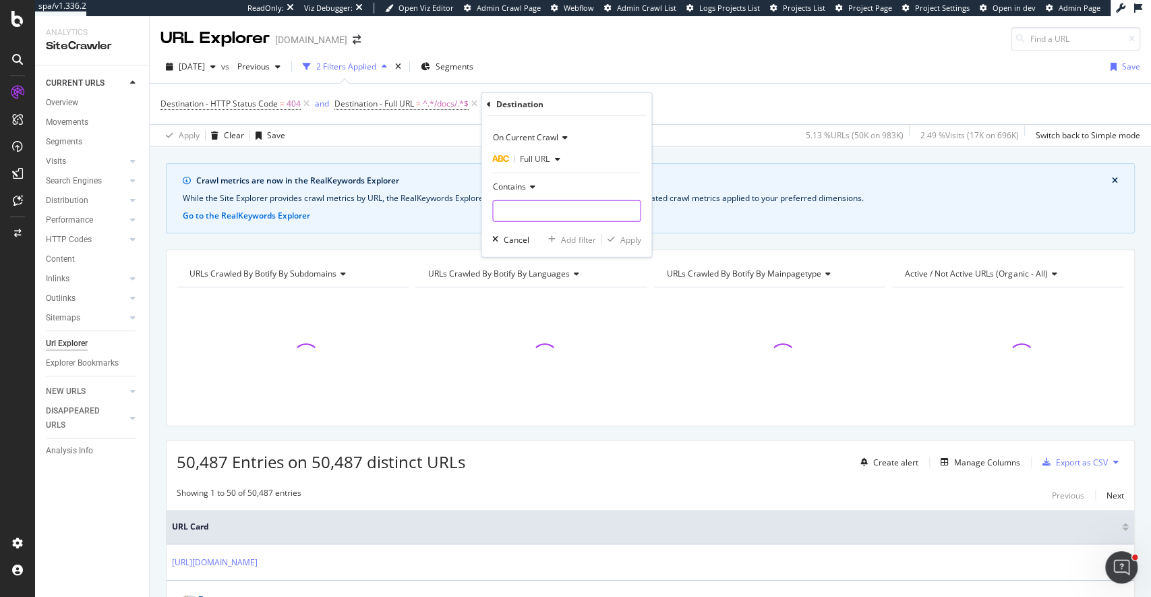
click at [570, 210] on input "text" at bounding box center [566, 211] width 147 height 22
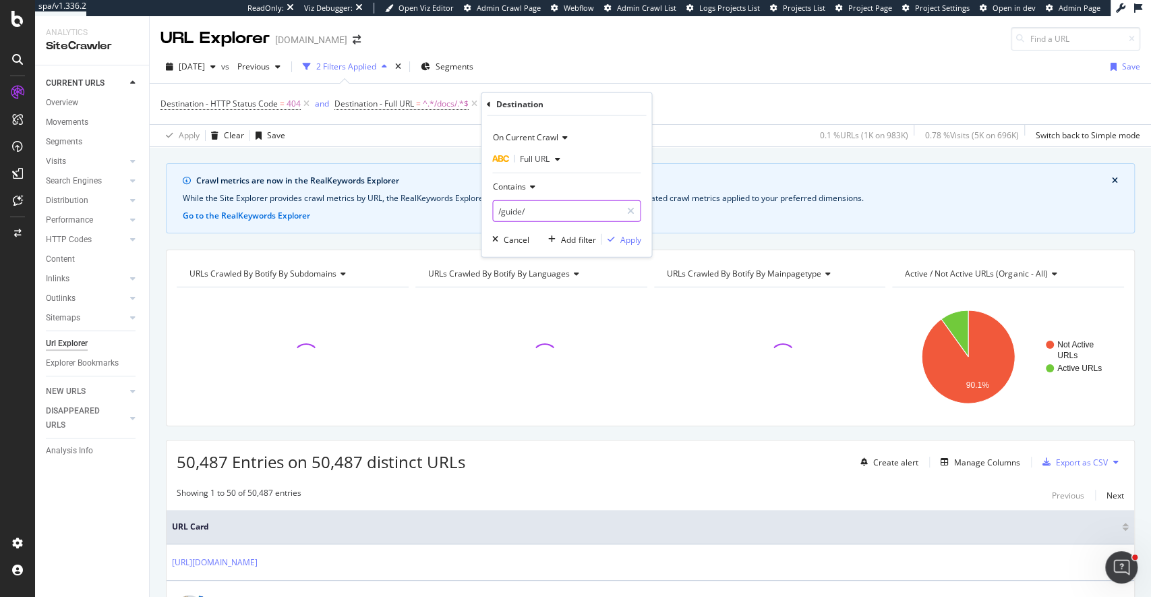
type input "/guide/"
click at [629, 241] on div "Apply" at bounding box center [630, 238] width 21 height 11
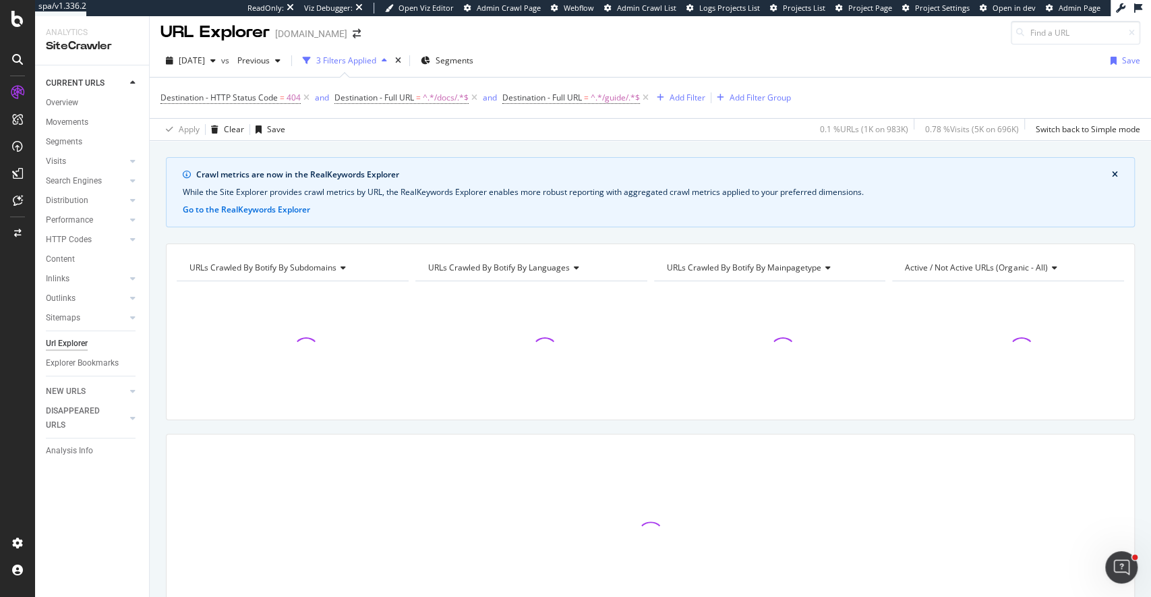
scroll to position [8, 0]
click at [765, 96] on div "Add Filter Group" at bounding box center [760, 95] width 61 height 11
click at [492, 122] on div "Destination - HTTP Status Code = 404 and Destination - Full URL = ^.*/docs/.*$ …" at bounding box center [651, 107] width 980 height 63
drag, startPoint x: 761, startPoint y: 96, endPoint x: 505, endPoint y: 94, distance: 255.6
click at [761, 96] on div "Add Filter Group" at bounding box center [760, 95] width 61 height 11
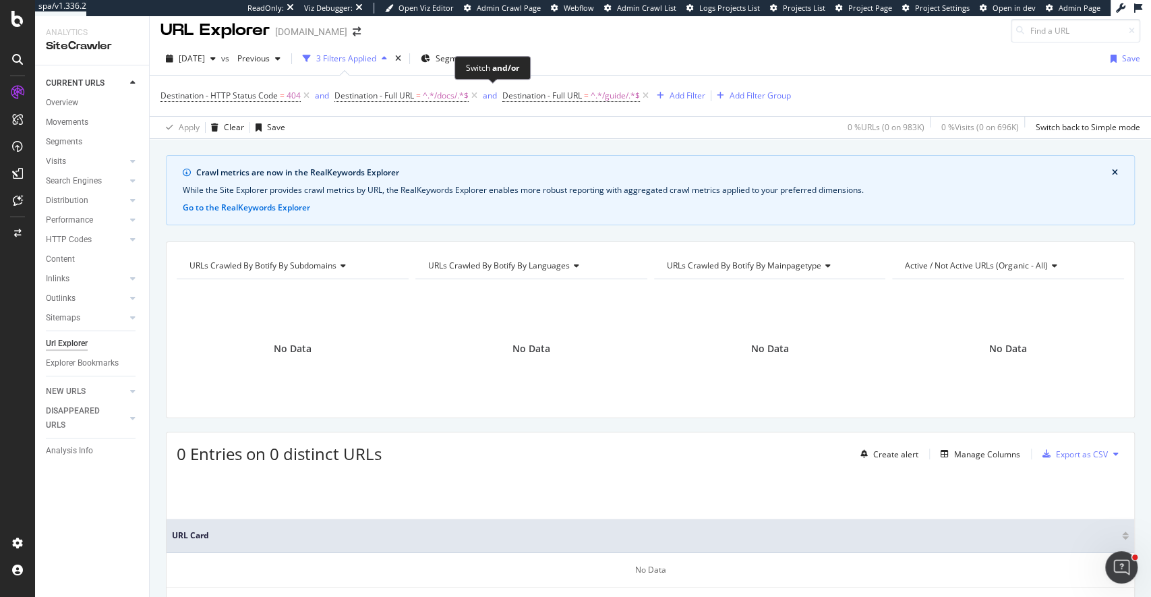
click at [481, 97] on span "and" at bounding box center [491, 95] width 22 height 19
click at [473, 95] on icon at bounding box center [474, 95] width 11 height 13
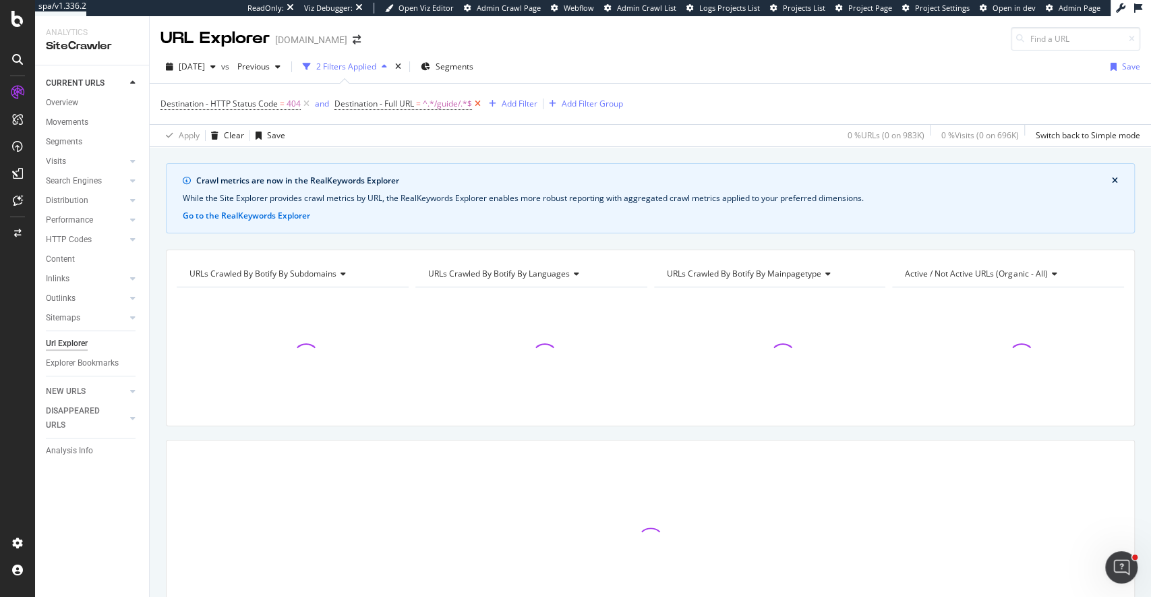
click at [481, 104] on icon at bounding box center [477, 103] width 11 height 13
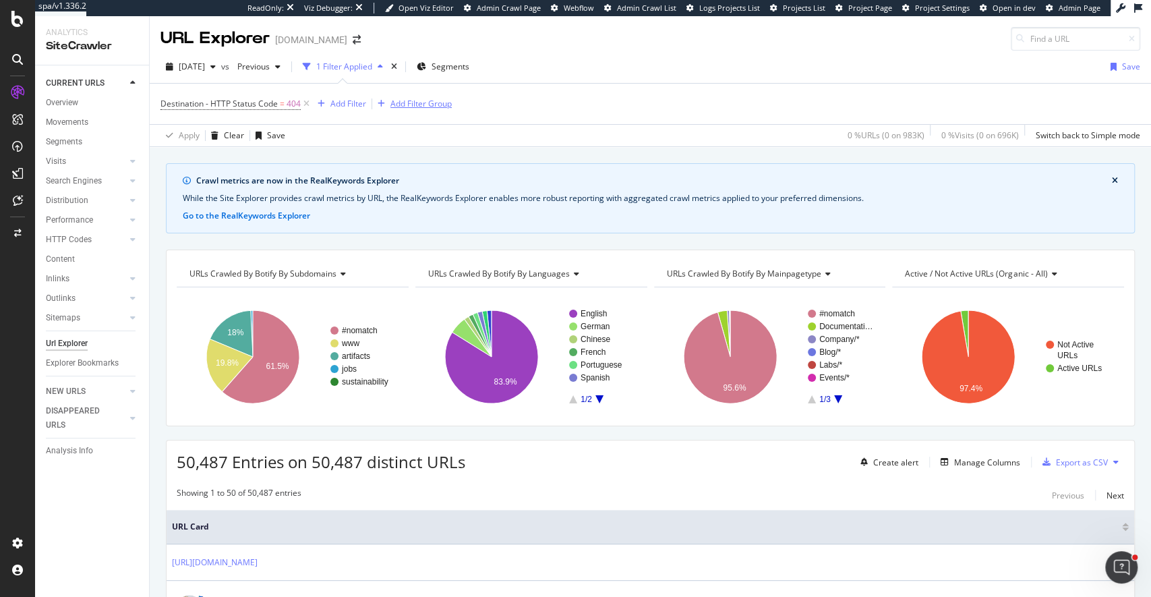
click at [403, 105] on div "Add Filter Group" at bounding box center [420, 103] width 61 height 11
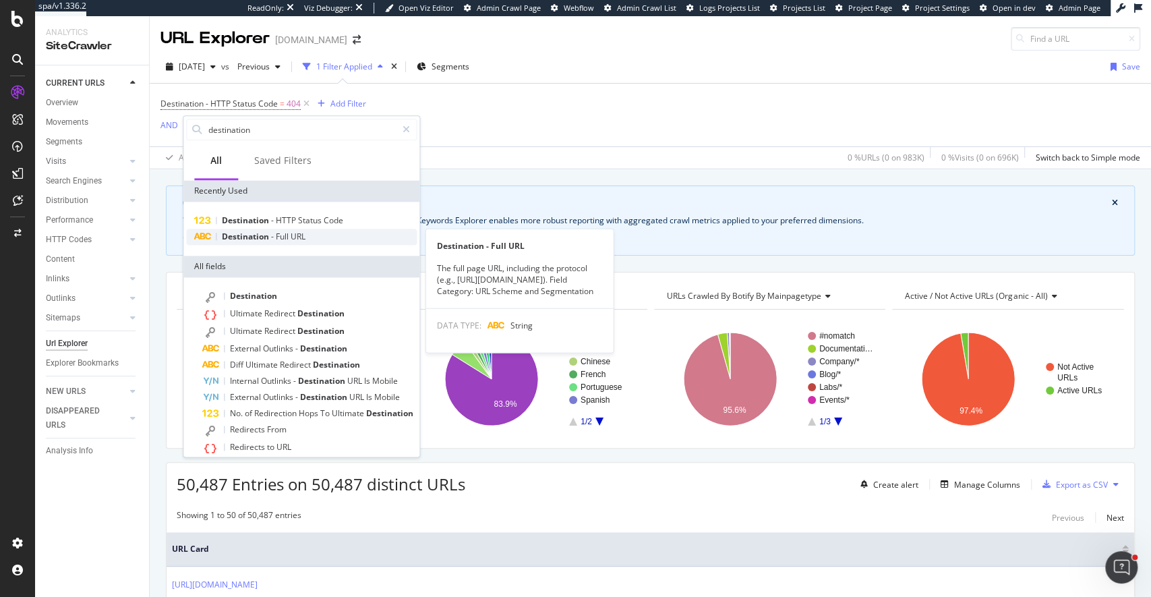
click at [283, 235] on span "Full" at bounding box center [283, 236] width 15 height 11
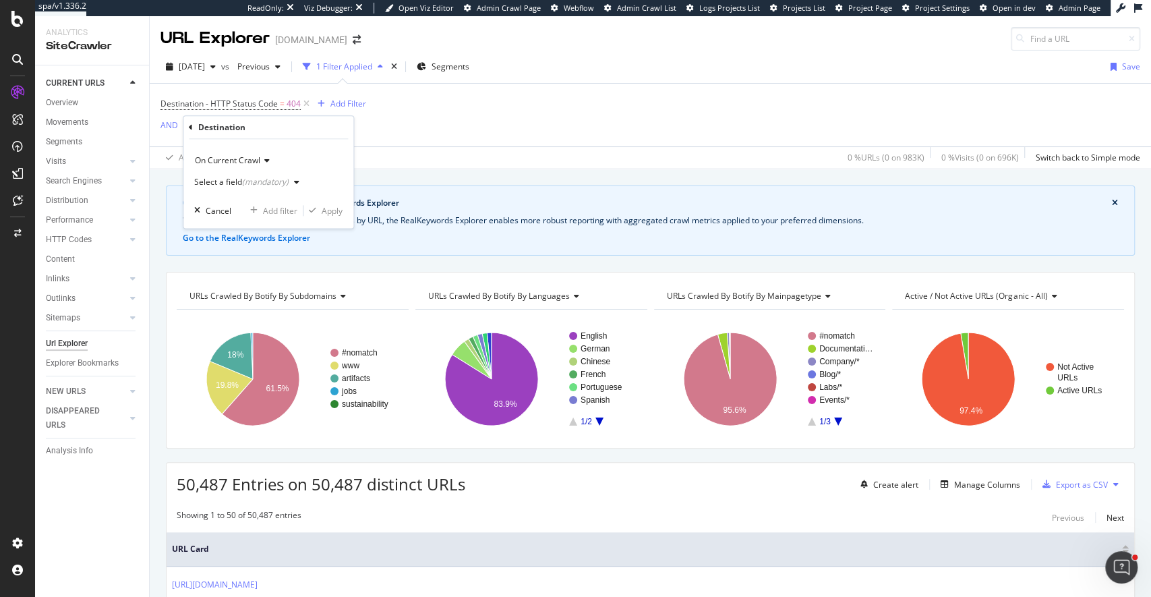
click at [242, 186] on div "Select a field (mandatory)" at bounding box center [249, 182] width 111 height 20
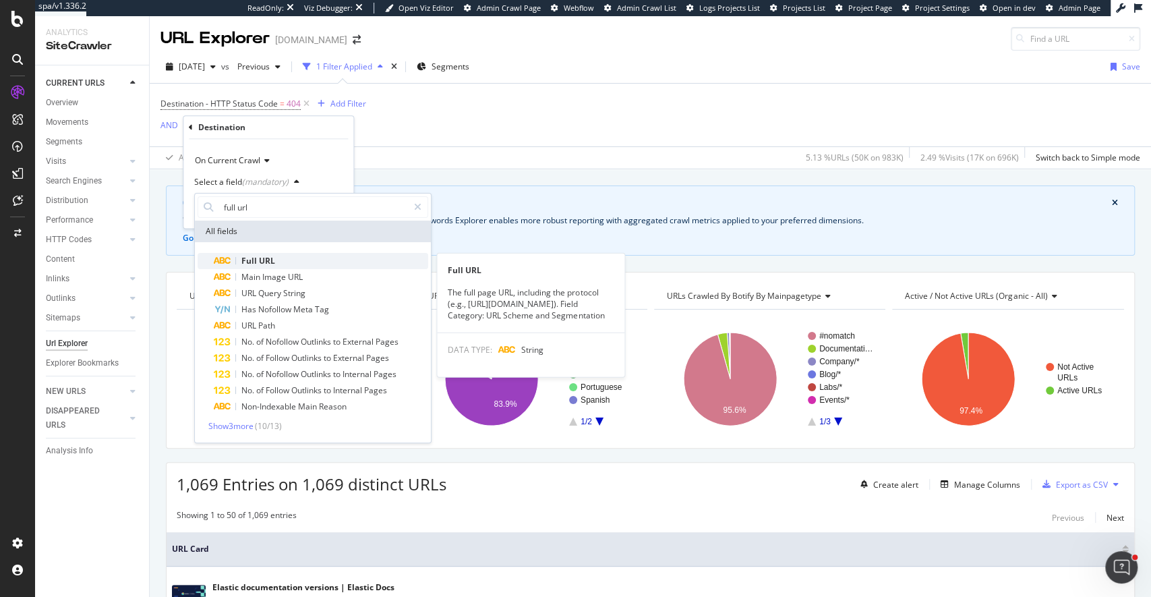
type input "full url"
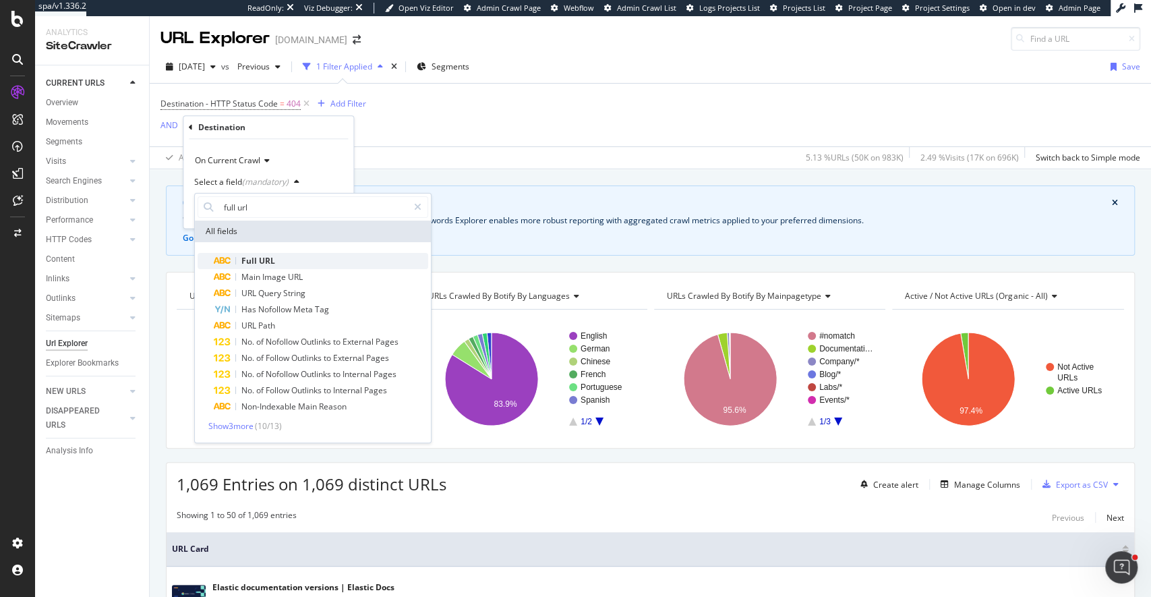
click at [245, 262] on span "Full" at bounding box center [250, 260] width 18 height 11
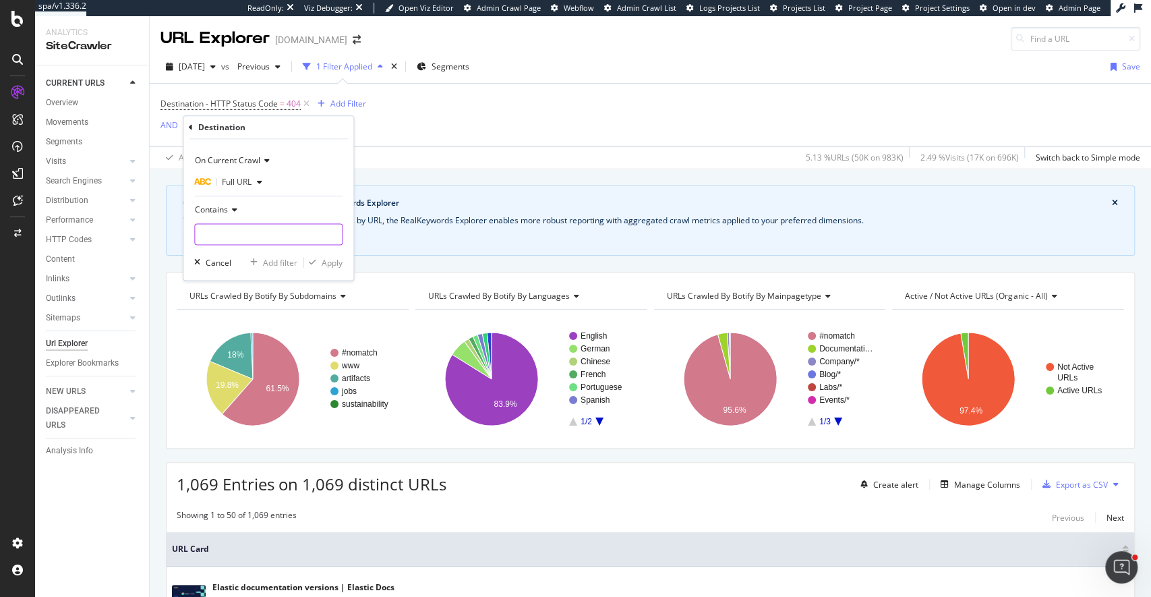
click at [229, 232] on input "text" at bounding box center [268, 234] width 147 height 22
type input "/docs/"
click at [334, 261] on div "Apply" at bounding box center [332, 262] width 21 height 11
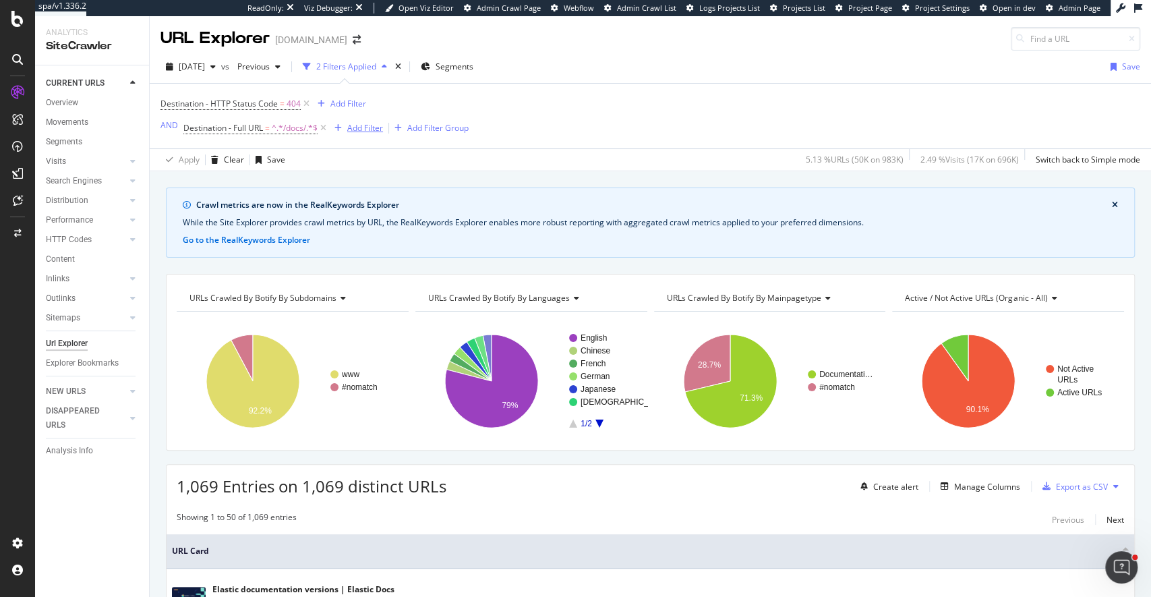
click at [355, 128] on div "Add Filter" at bounding box center [365, 127] width 36 height 11
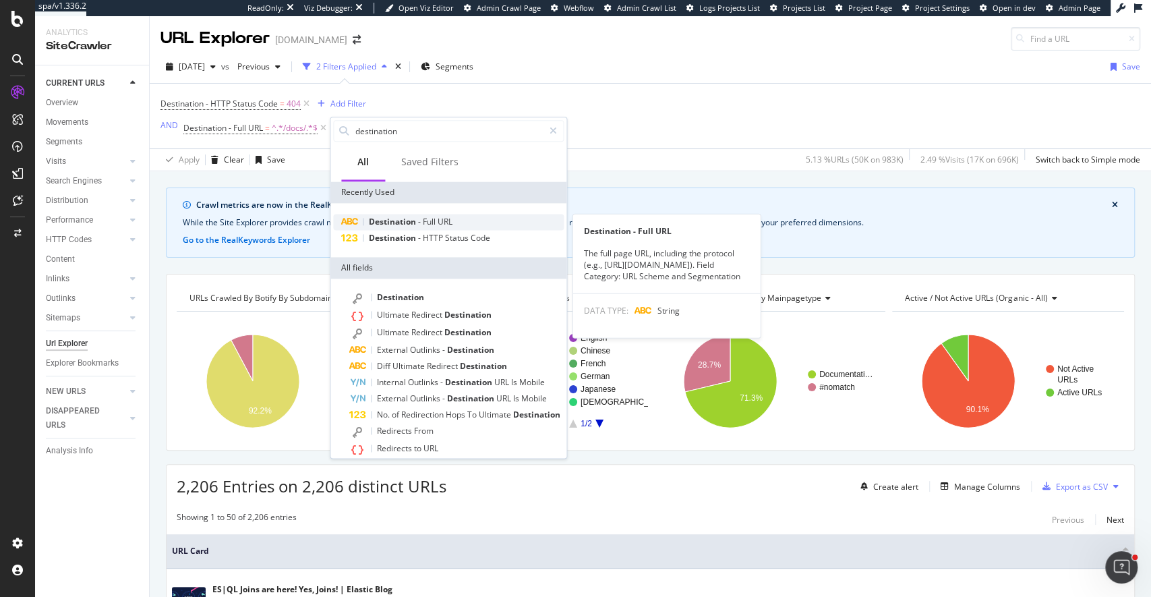
click at [417, 221] on span "Destination" at bounding box center [393, 221] width 49 height 11
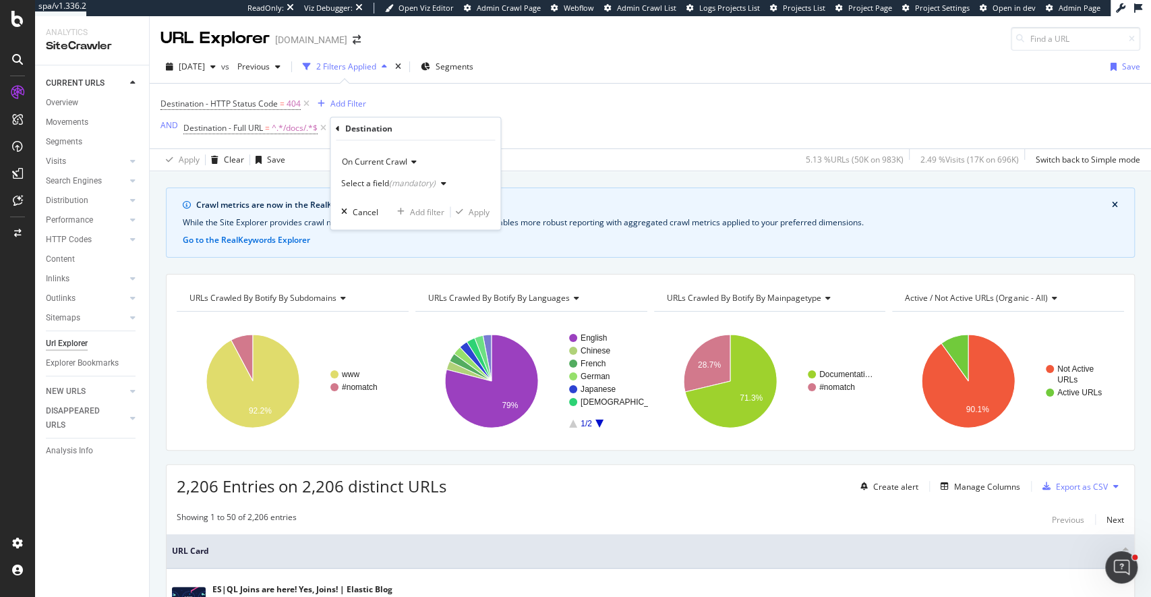
click at [392, 181] on div "(mandatory)" at bounding box center [412, 182] width 47 height 11
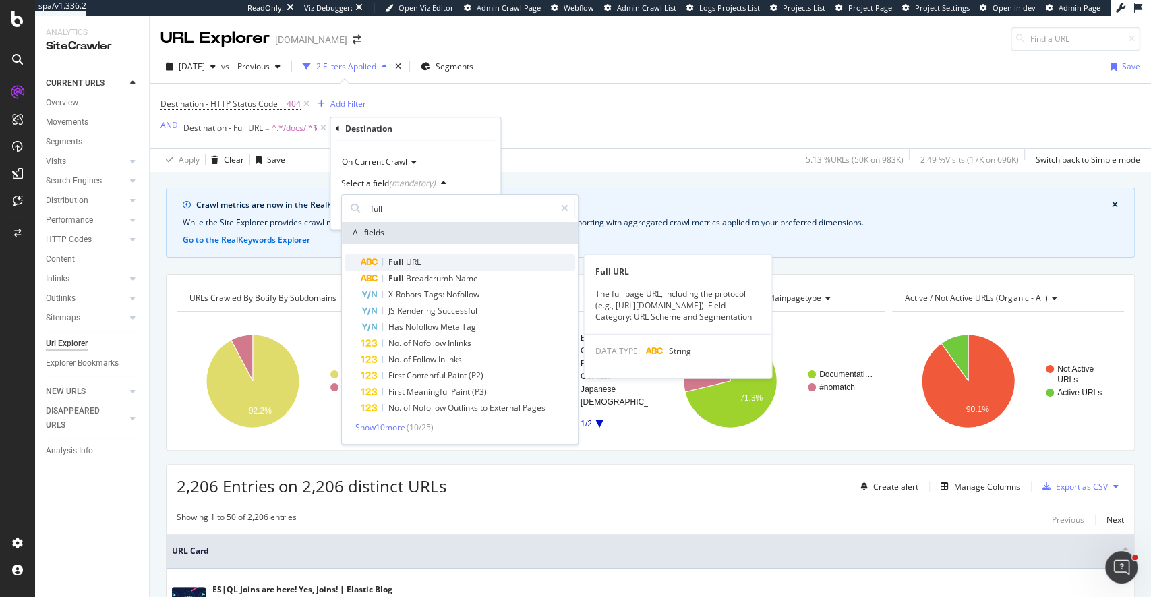
type input "full"
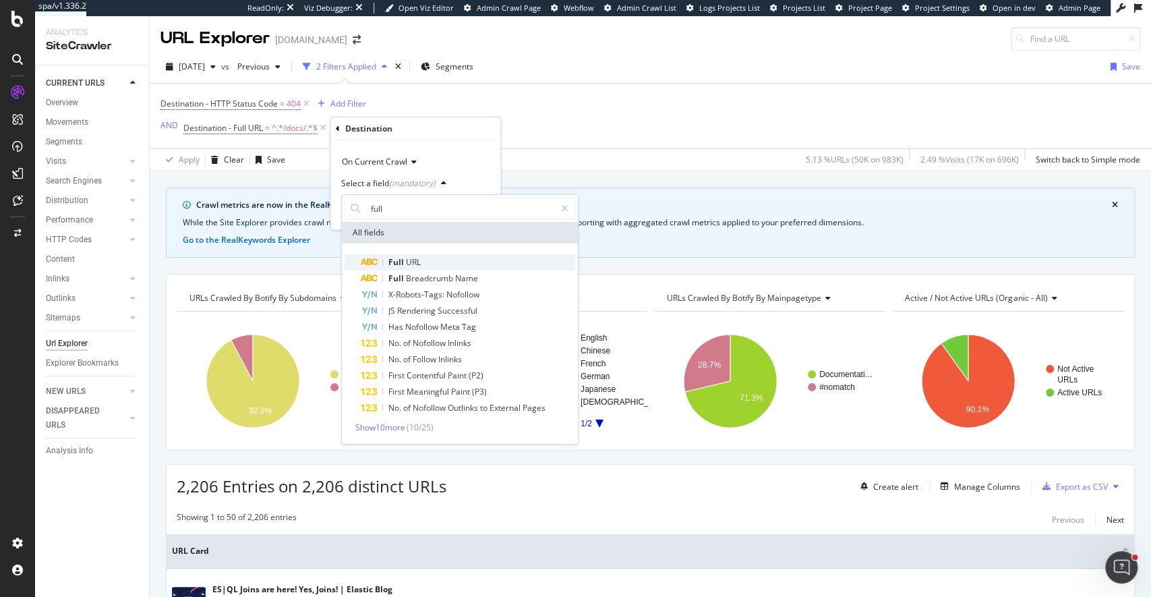
click at [413, 265] on span "URL" at bounding box center [413, 261] width 15 height 11
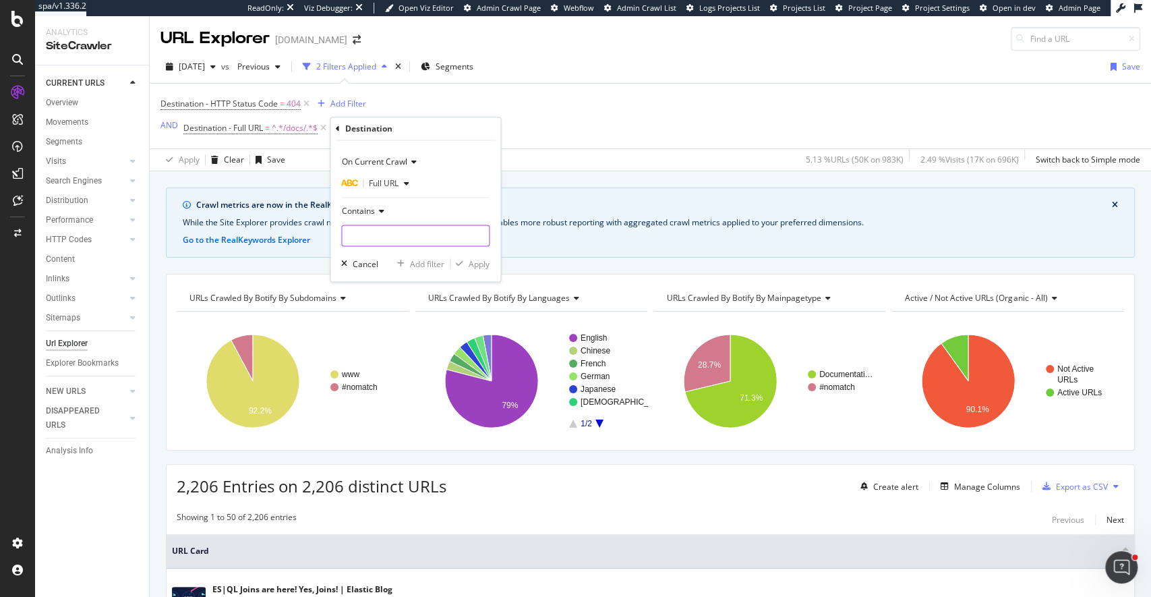
click at [384, 233] on input "text" at bounding box center [415, 236] width 147 height 22
type input "/guide/"
click at [477, 264] on div "Apply" at bounding box center [479, 263] width 21 height 11
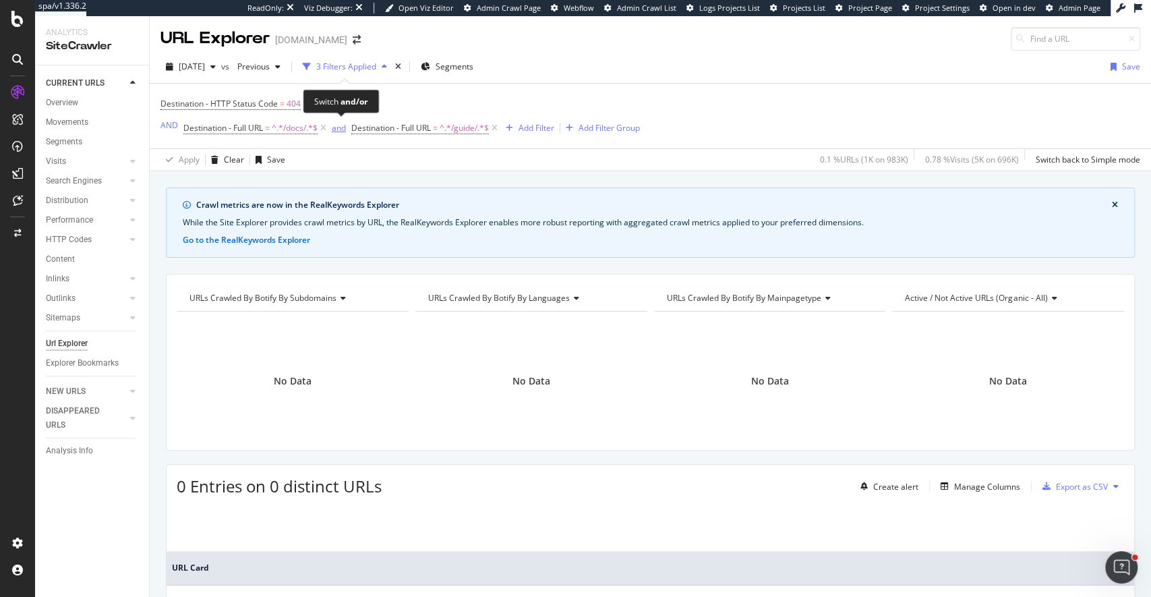
click at [341, 129] on div "and" at bounding box center [339, 127] width 14 height 11
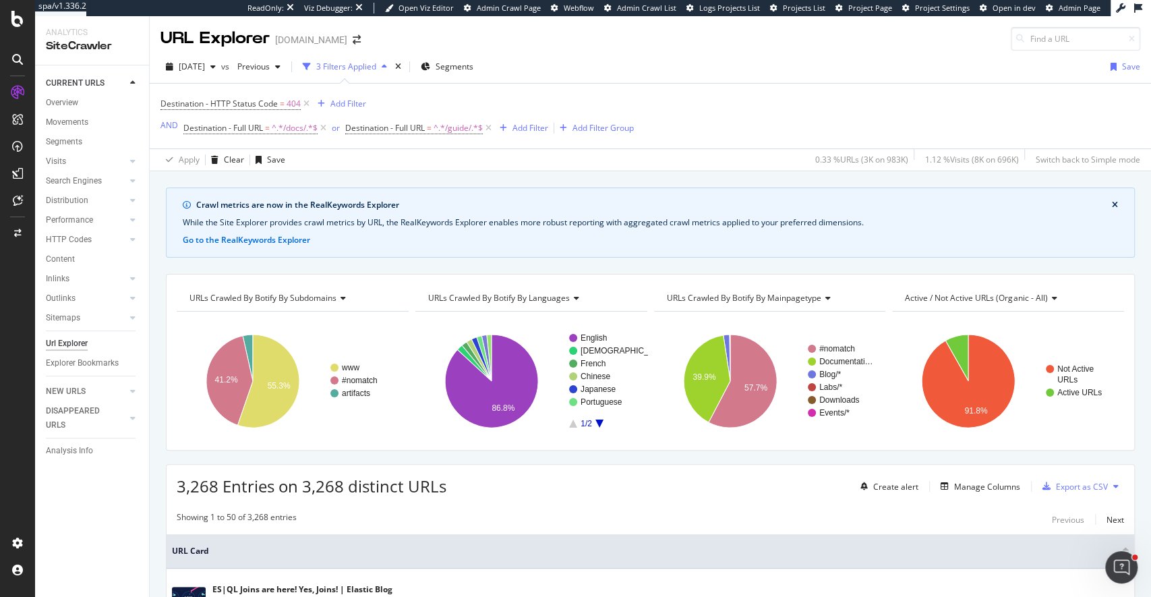
scroll to position [115, 0]
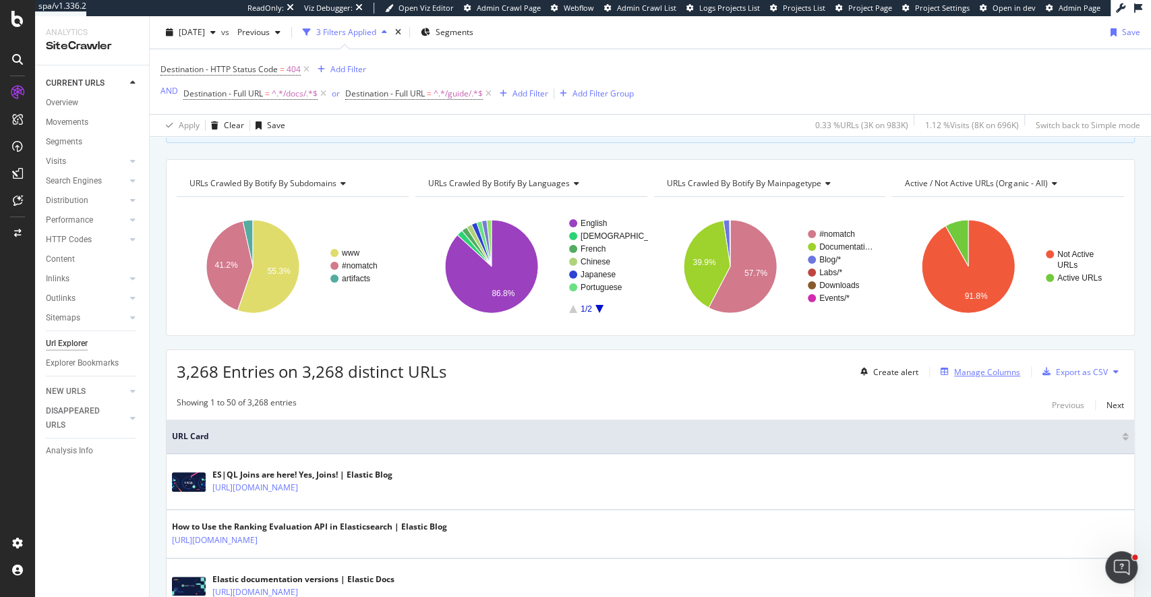
click at [987, 370] on div "Manage Columns" at bounding box center [987, 371] width 66 height 11
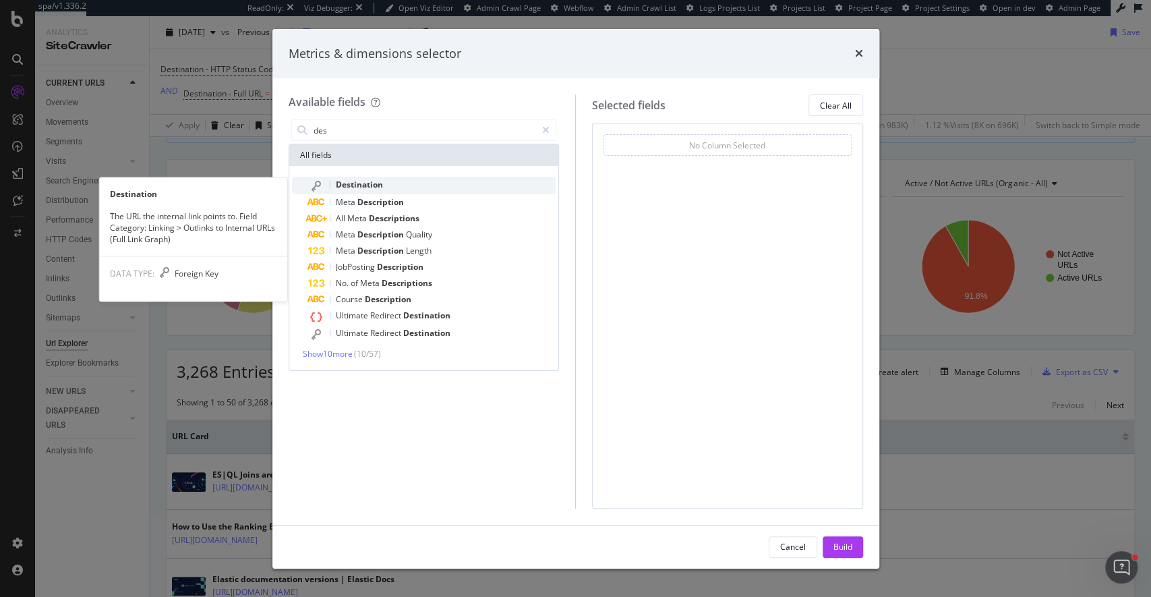
type input "des"
click at [383, 183] on div "Destination" at bounding box center [432, 186] width 248 height 18
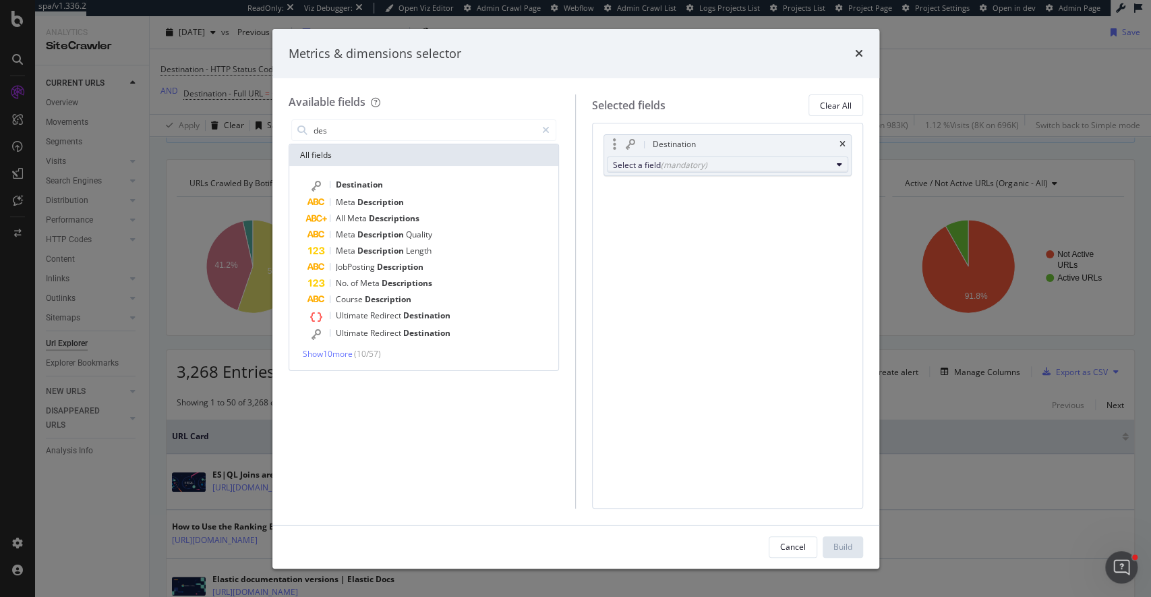
click at [667, 164] on div "(mandatory)" at bounding box center [684, 164] width 47 height 11
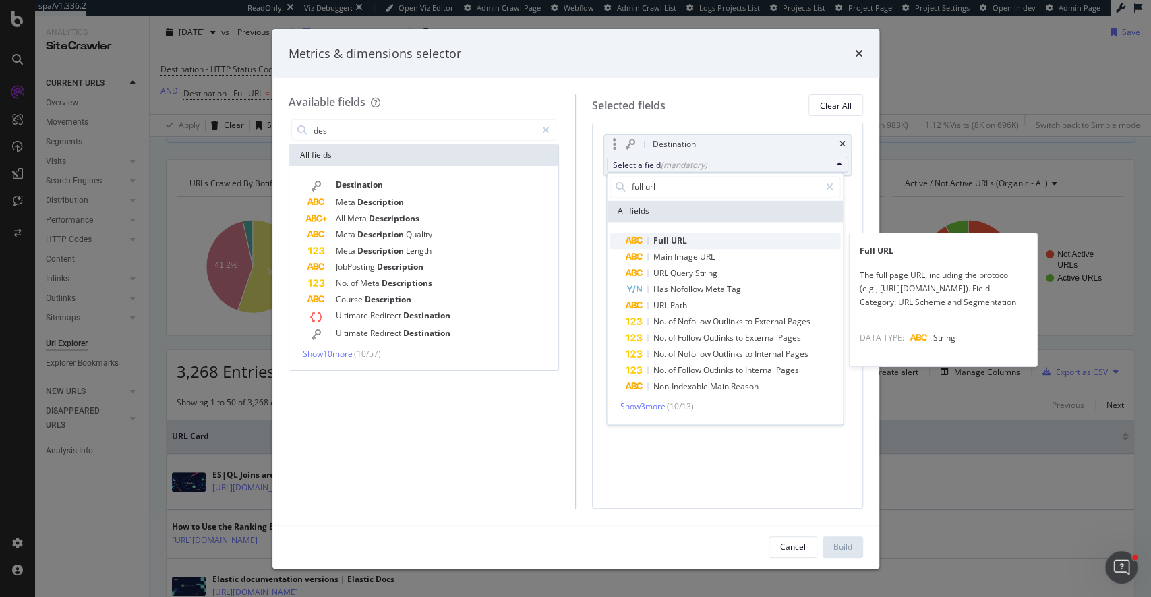
type input "full url"
click at [666, 240] on span "Full" at bounding box center [662, 240] width 18 height 11
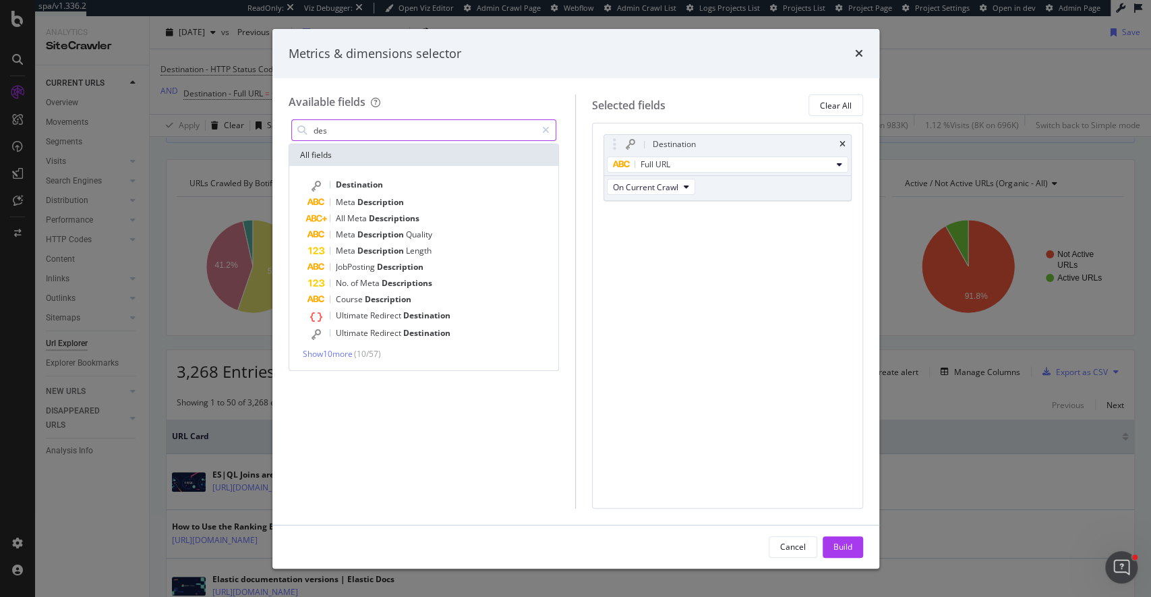
click at [387, 132] on input "des" at bounding box center [424, 130] width 225 height 20
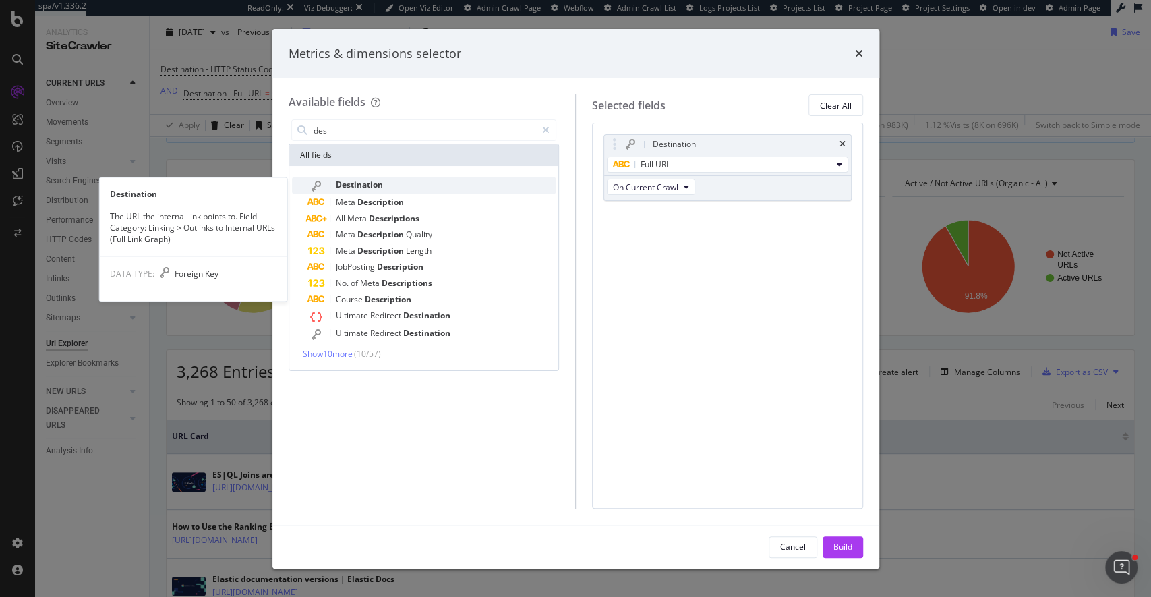
click at [374, 187] on span "Destination" at bounding box center [359, 184] width 47 height 11
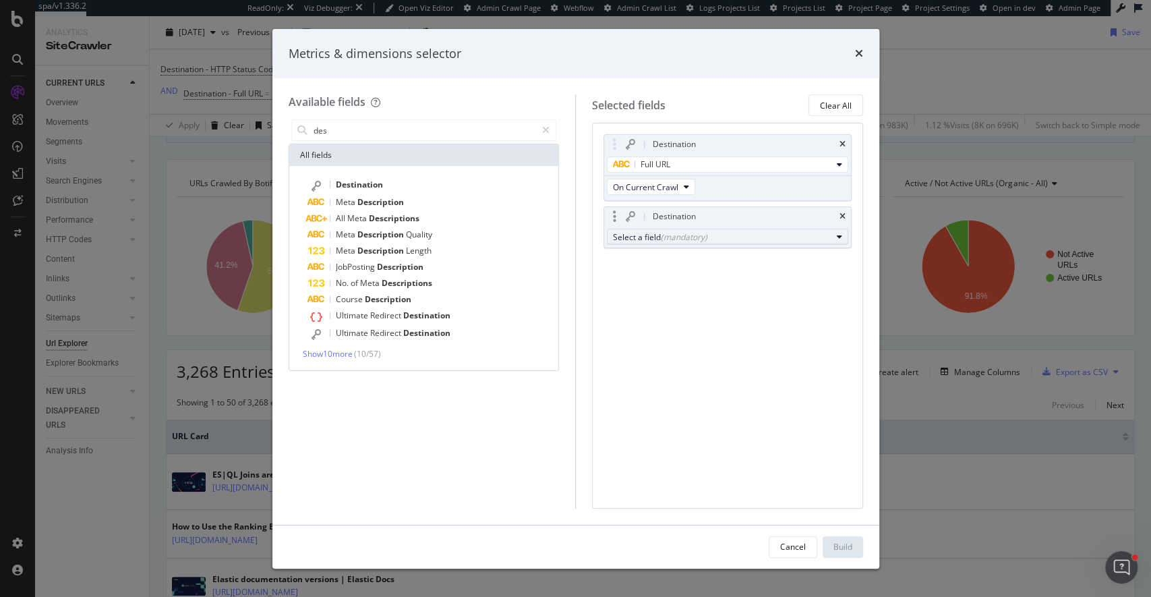
click at [691, 235] on div "(mandatory)" at bounding box center [684, 236] width 47 height 11
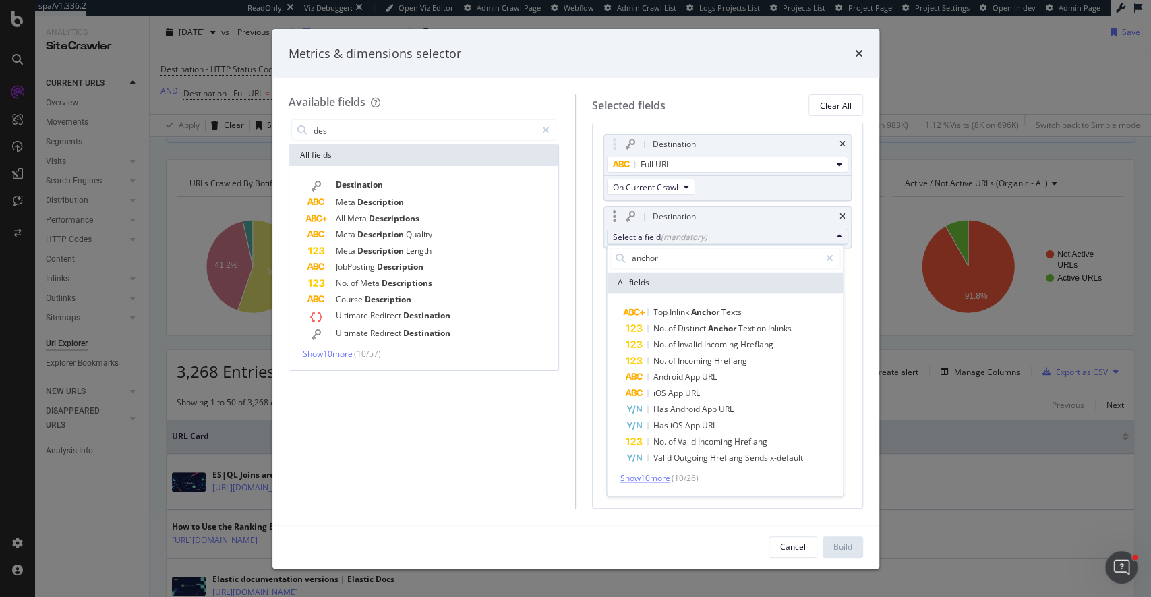
type input "anchor"
click at [653, 476] on span "Show 10 more" at bounding box center [645, 477] width 50 height 11
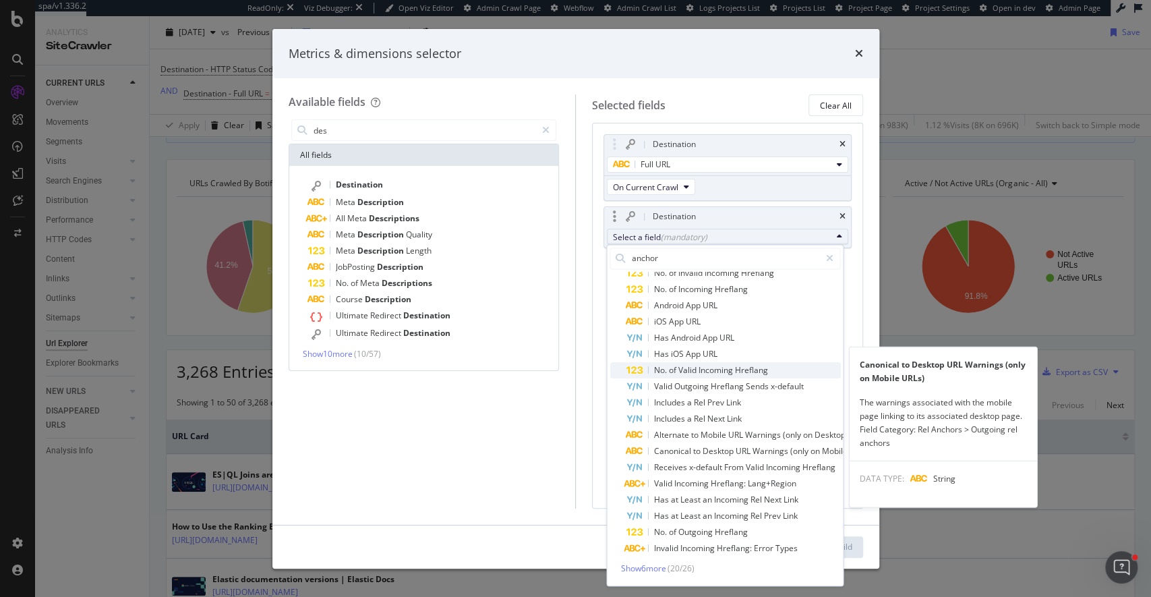
scroll to position [0, 0]
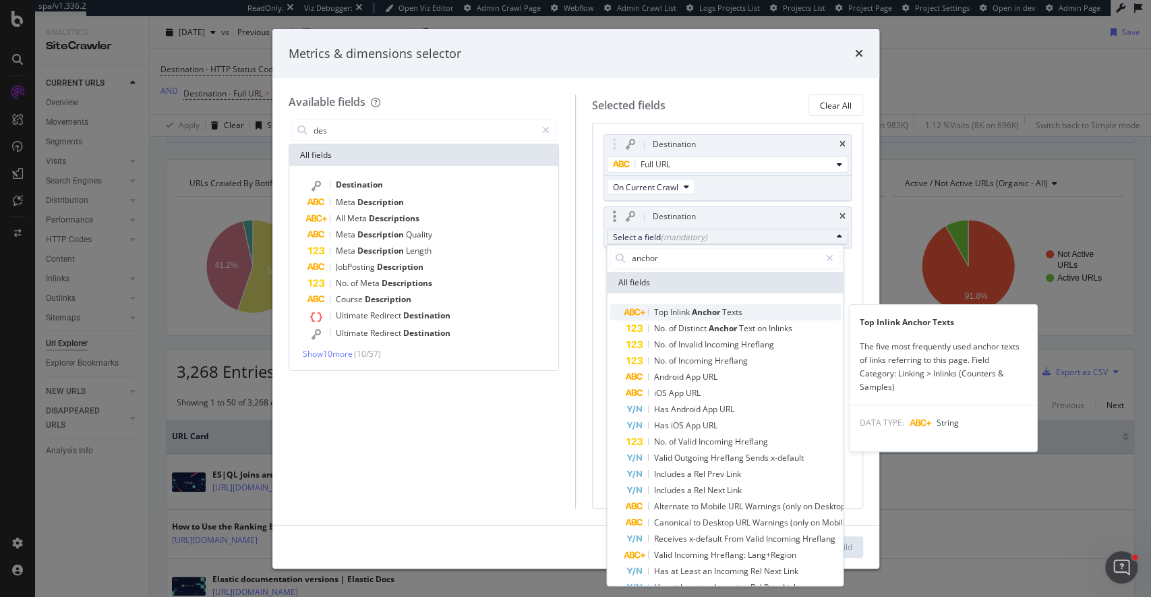
click at [704, 305] on div "Top Inlink Anchor Texts" at bounding box center [684, 312] width 116 height 16
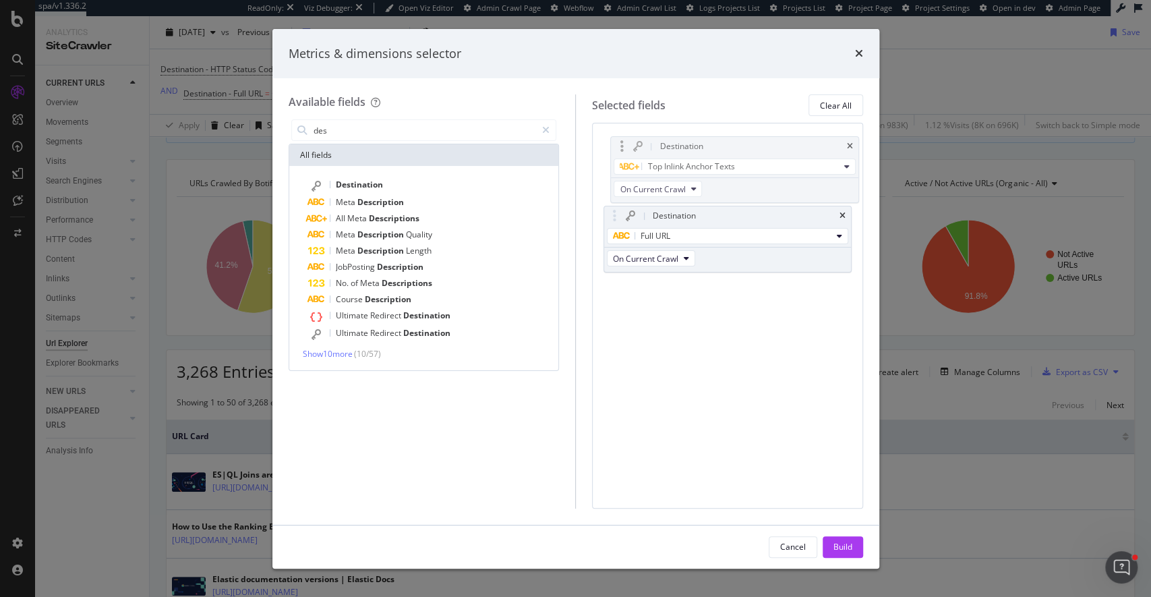
drag, startPoint x: 617, startPoint y: 215, endPoint x: 622, endPoint y: 129, distance: 85.8
click at [622, 129] on body "spa/v1.336.2 ReadOnly: Viz Debugger: Open Viz Editor Admin Crawl Page Webflow A…" at bounding box center [575, 298] width 1151 height 597
click at [841, 537] on div "Build" at bounding box center [843, 547] width 19 height 20
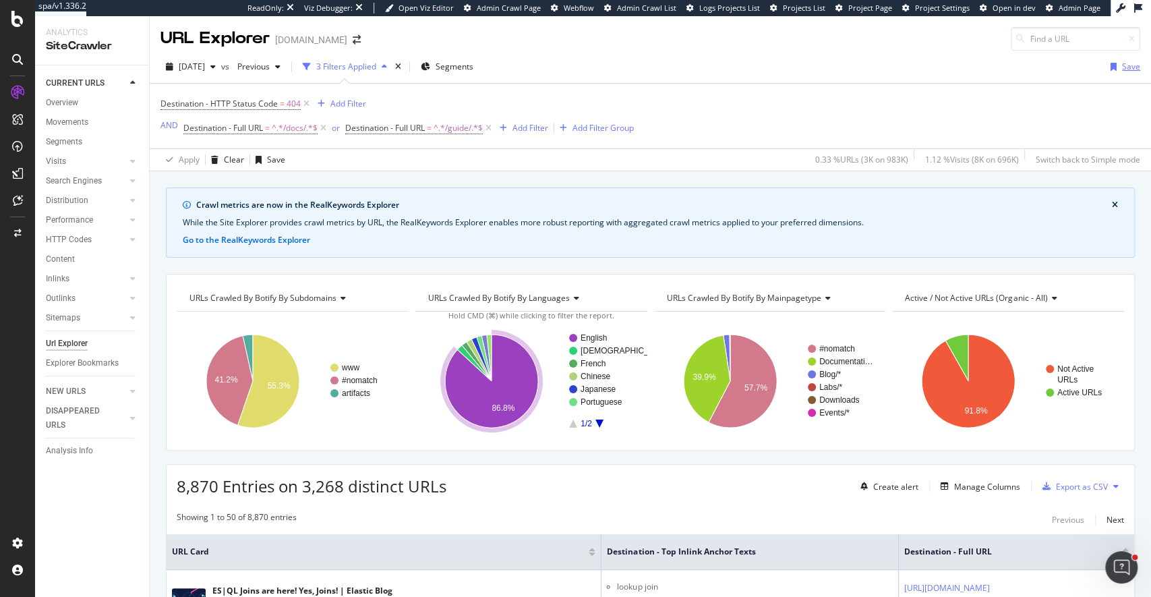
click at [1132, 70] on div "Save" at bounding box center [1131, 66] width 18 height 11
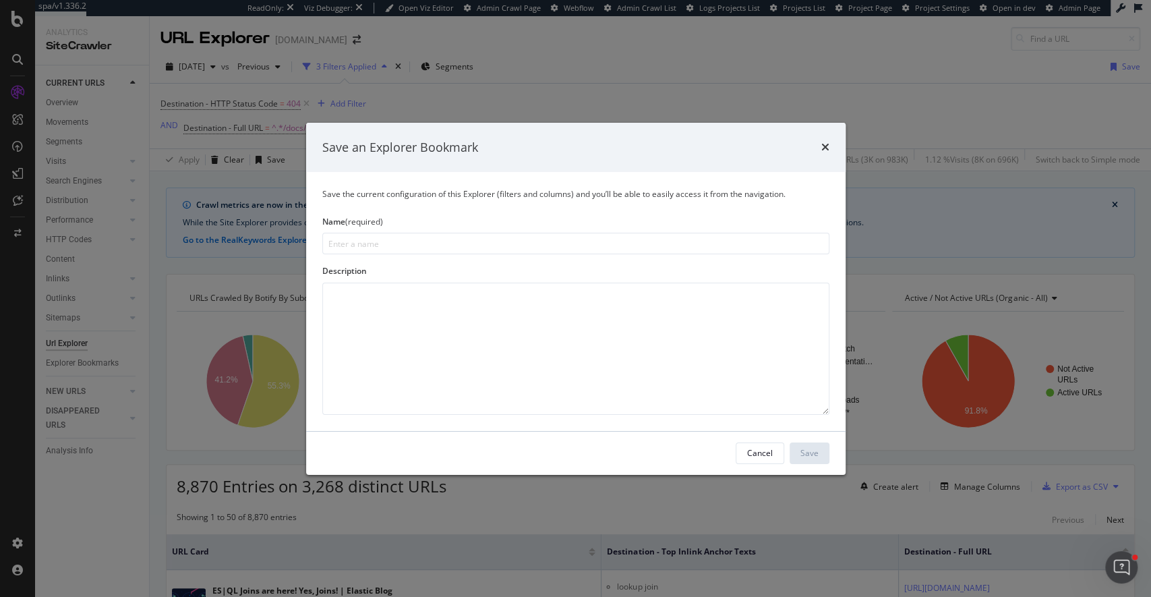
type input "D"
type input "I"
type input "404 Links to Docs and Guide Pages"
click at [810, 452] on div "Save" at bounding box center [810, 452] width 18 height 11
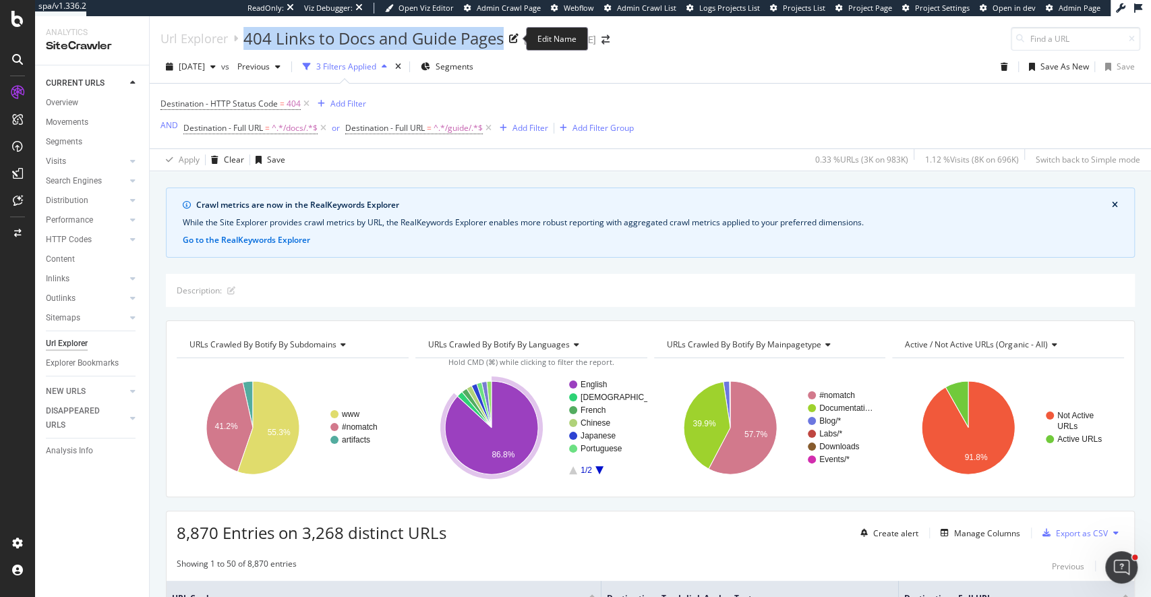
drag, startPoint x: 245, startPoint y: 38, endPoint x: 505, endPoint y: 45, distance: 260.4
click at [505, 45] on div "404 Links to Docs and Guide Pages" at bounding box center [380, 38] width 275 height 23
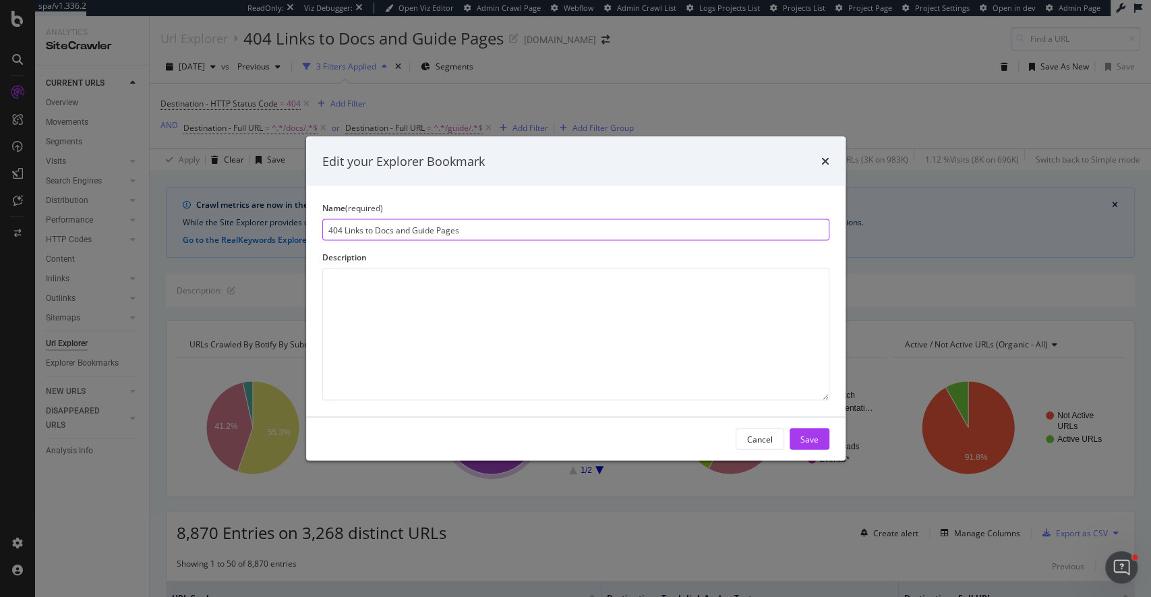
click at [432, 222] on input "404 Links to Docs and Guide Pages" at bounding box center [575, 230] width 507 height 22
click at [830, 156] on div "Edit your Explorer Bookmark" at bounding box center [576, 161] width 540 height 50
click at [823, 161] on icon "times" at bounding box center [825, 161] width 8 height 11
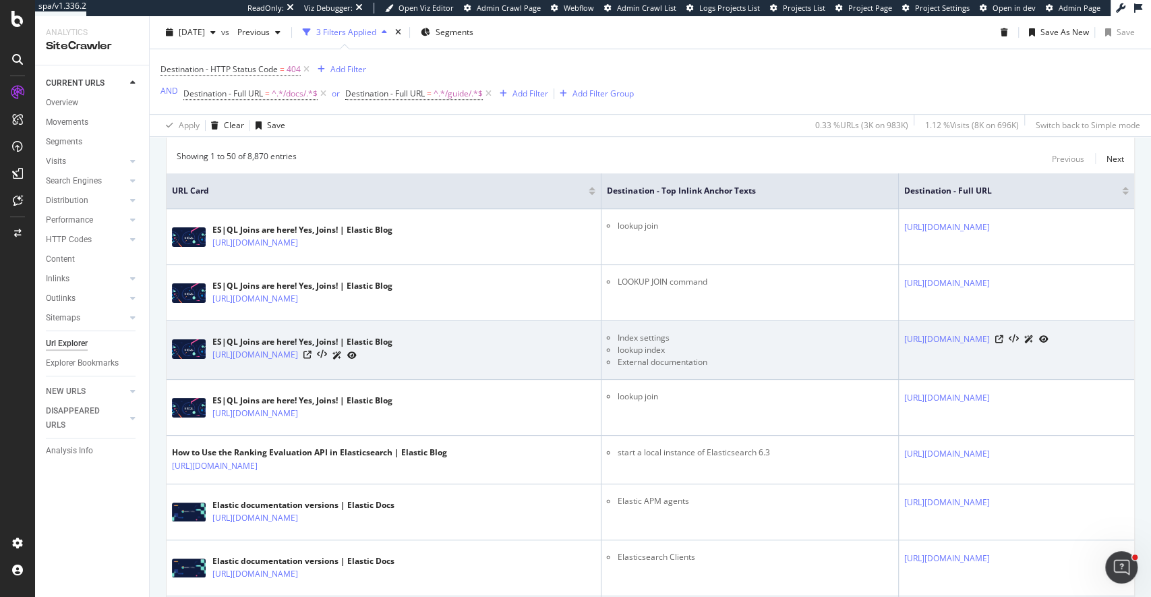
scroll to position [390, 0]
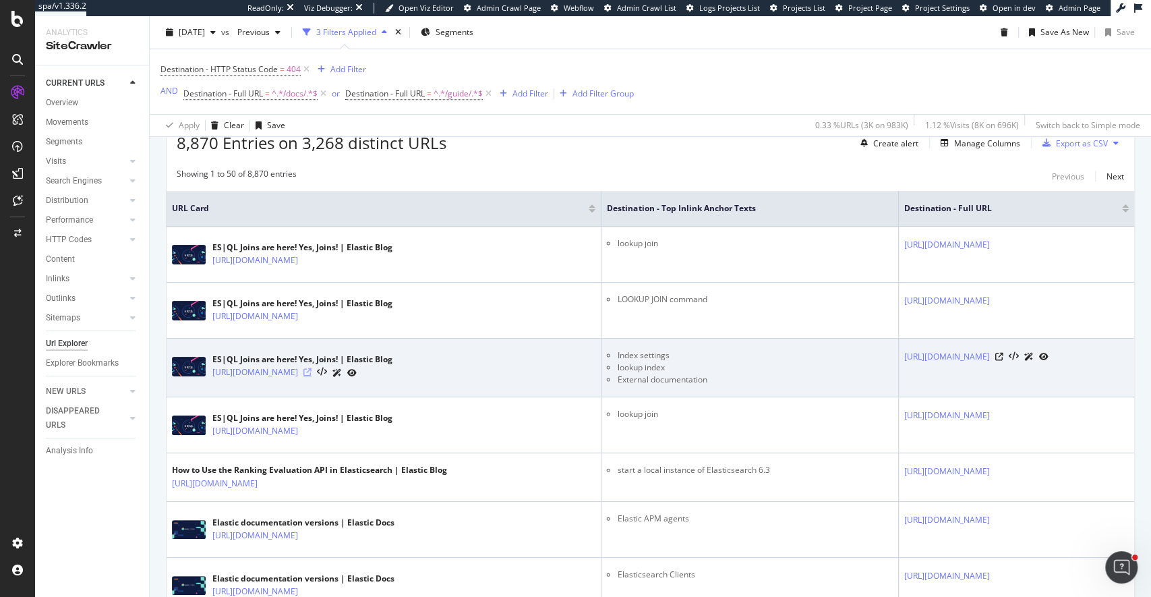
click at [312, 371] on icon at bounding box center [307, 372] width 8 height 8
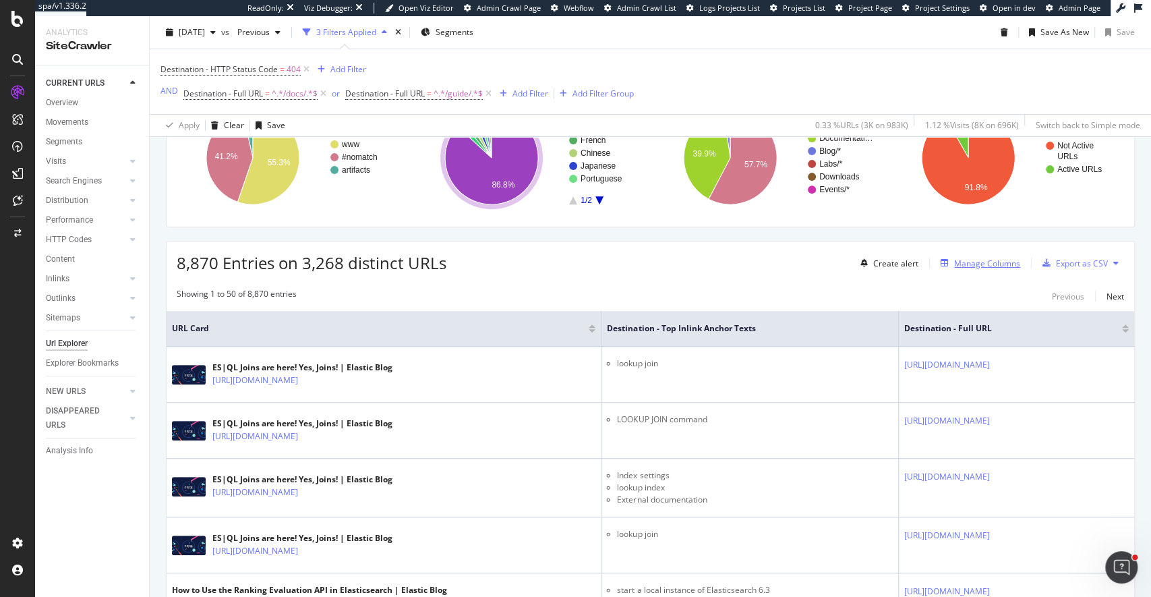
scroll to position [270, 0]
click at [960, 262] on div "Manage Columns" at bounding box center [987, 263] width 66 height 11
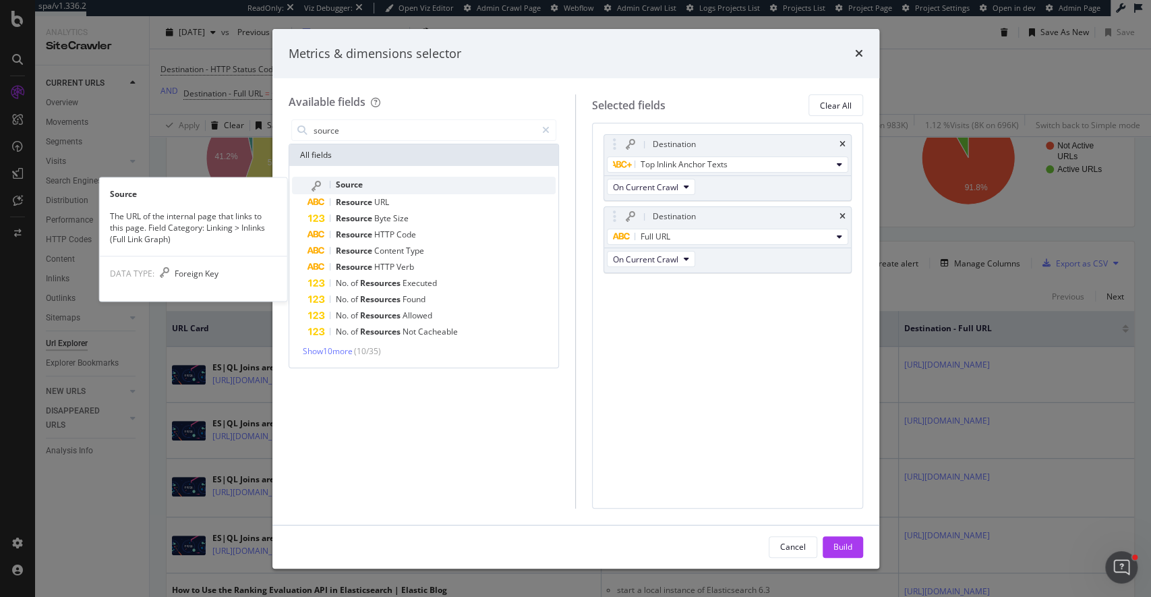
type input "source"
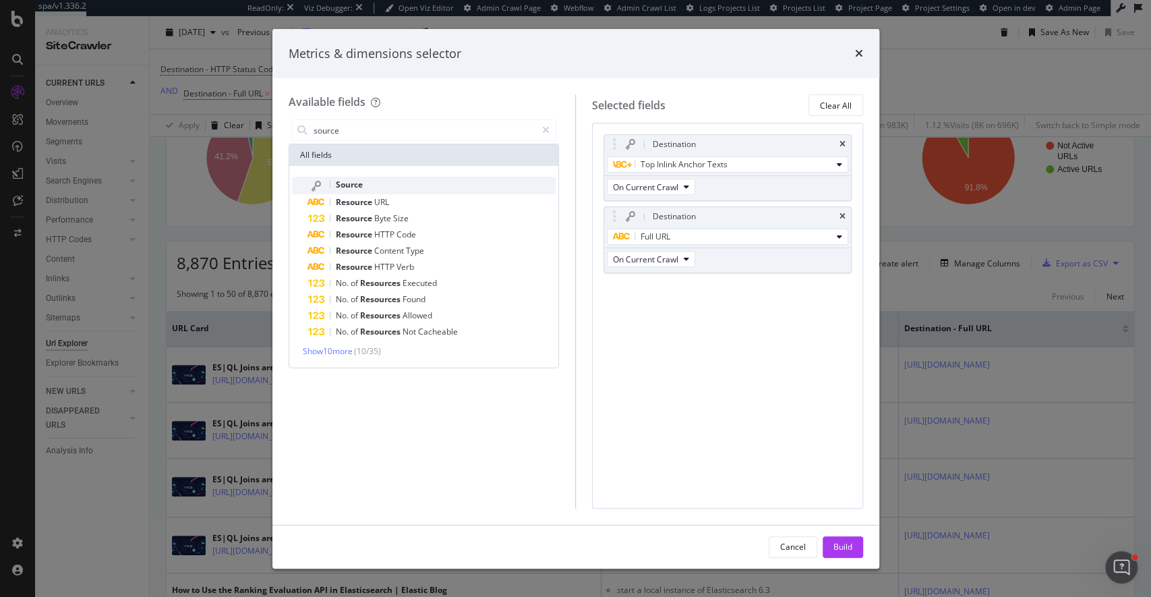
click at [405, 192] on div "Source" at bounding box center [432, 186] width 248 height 18
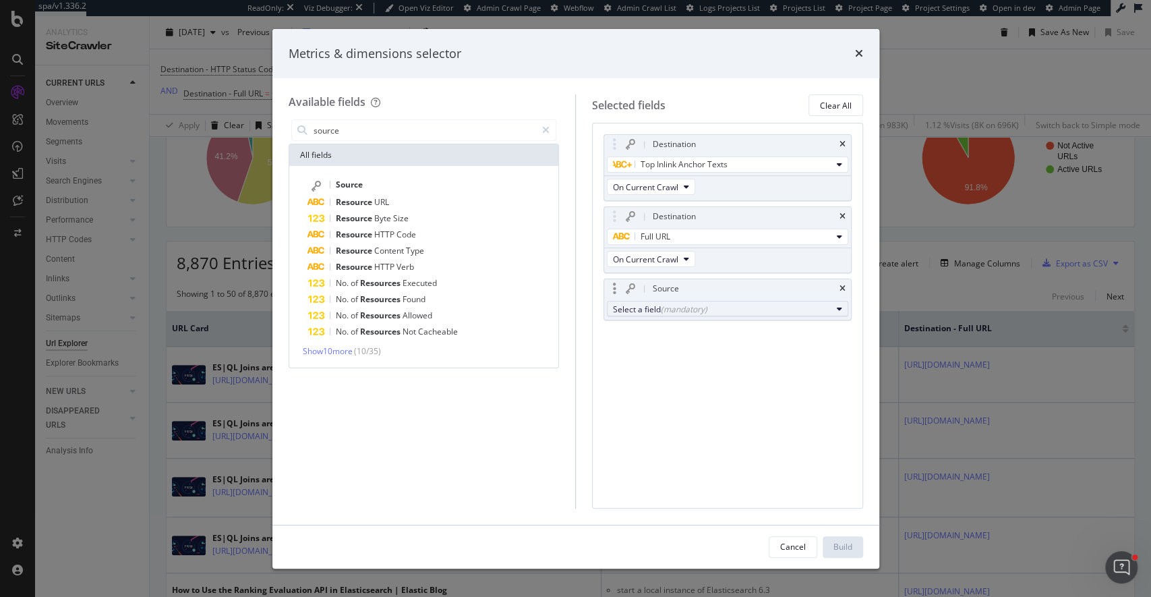
click at [771, 312] on div "Select a field (mandatory)" at bounding box center [722, 308] width 219 height 11
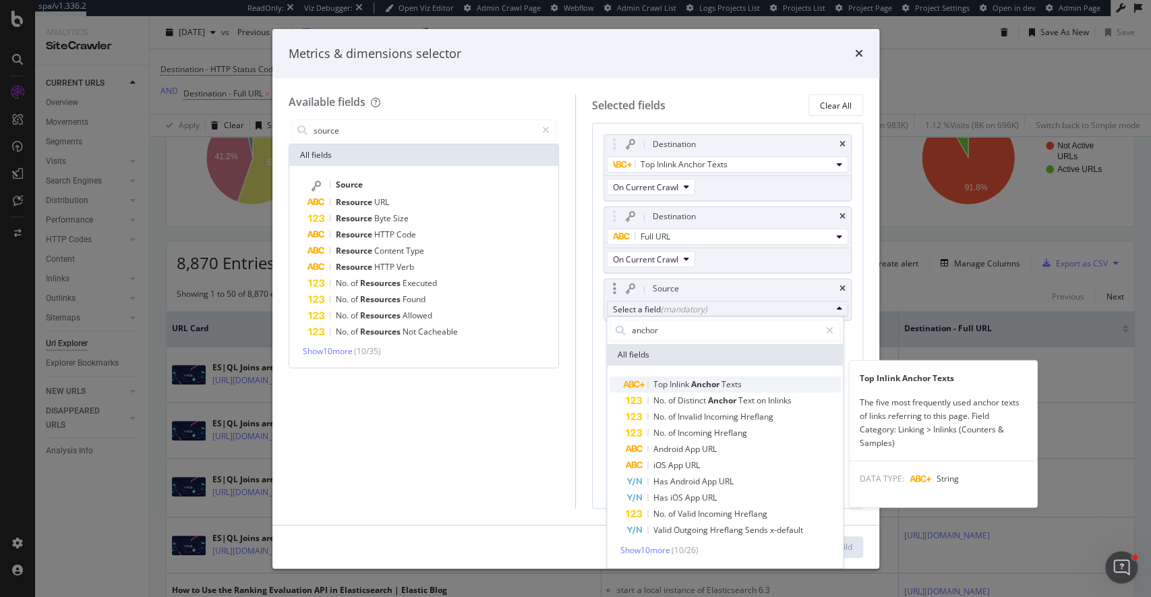
type input "anchor"
click at [722, 381] on span "Anchor" at bounding box center [706, 383] width 30 height 11
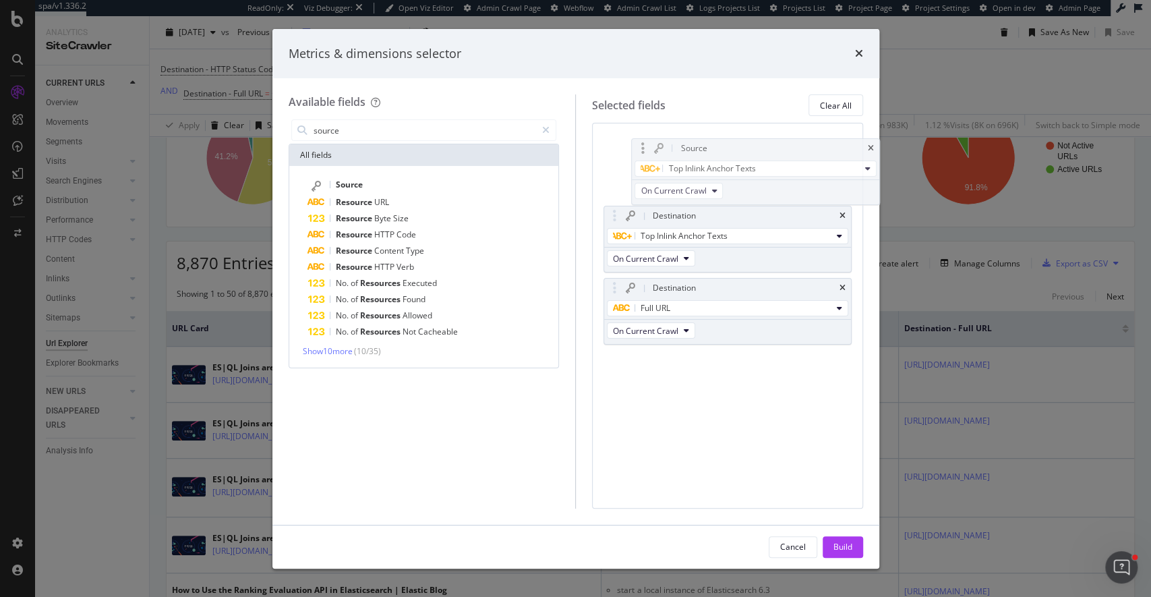
drag, startPoint x: 625, startPoint y: 285, endPoint x: 655, endPoint y: 144, distance: 143.4
click at [652, 136] on body "spa/v1.336.2 ReadOnly: Viz Debugger: Open Viz Editor Admin Crawl Page Webflow A…" at bounding box center [575, 298] width 1151 height 597
click at [846, 543] on div "Build" at bounding box center [843, 546] width 19 height 11
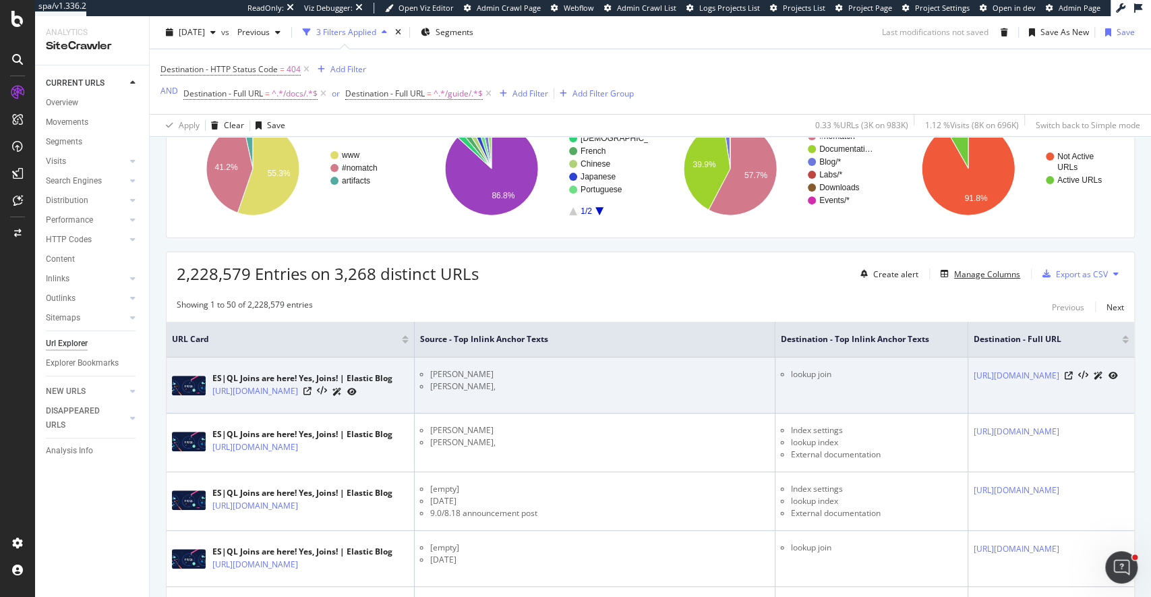
scroll to position [0, 146]
click at [303, 391] on icon at bounding box center [307, 391] width 8 height 8
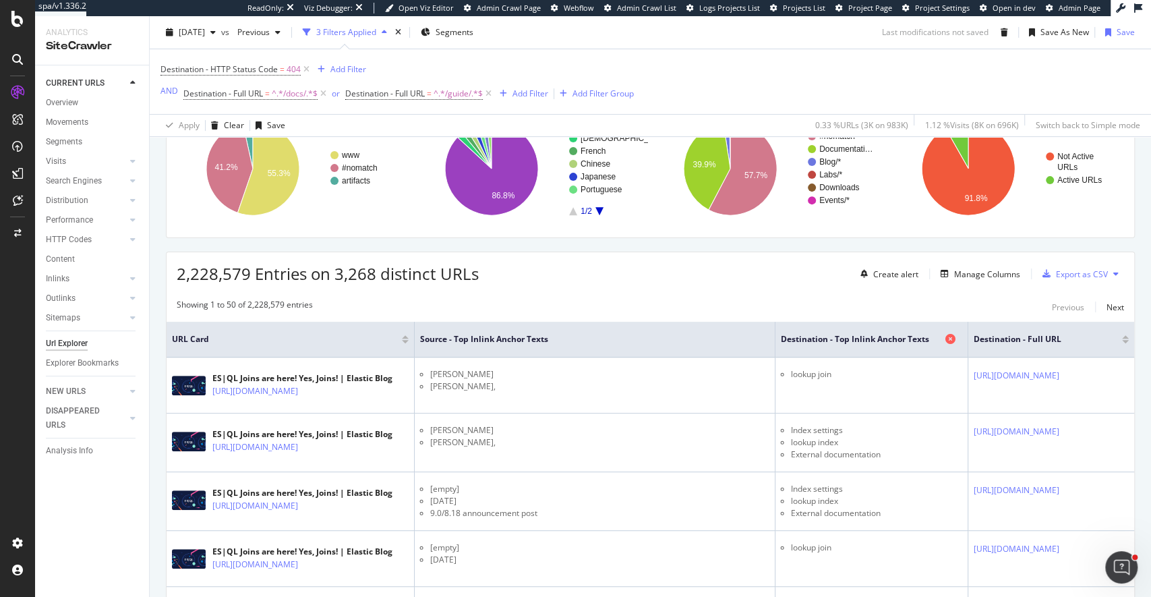
scroll to position [0, 143]
click at [969, 268] on div "Manage Columns" at bounding box center [987, 273] width 66 height 11
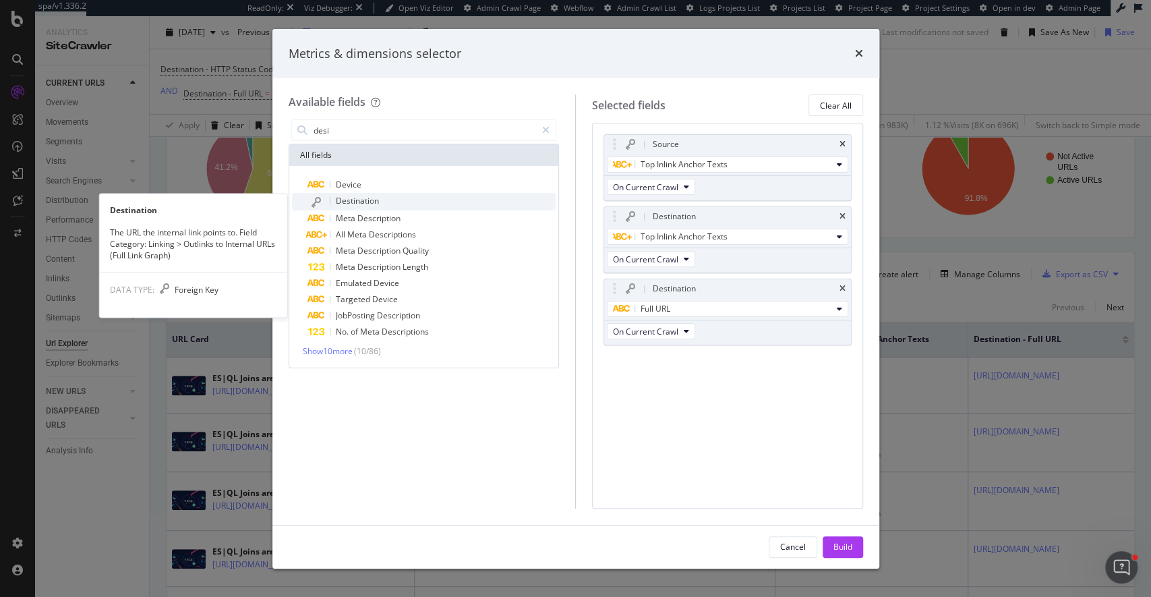
type input "desi"
click at [368, 199] on span "Destination" at bounding box center [357, 200] width 43 height 11
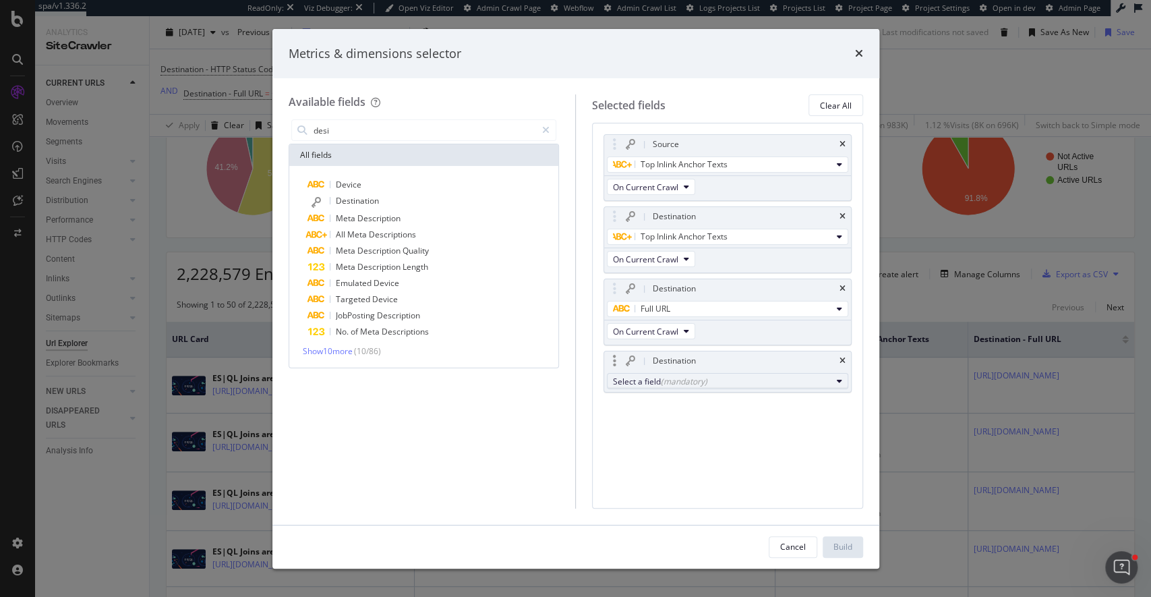
click at [678, 377] on div "(mandatory)" at bounding box center [684, 381] width 47 height 11
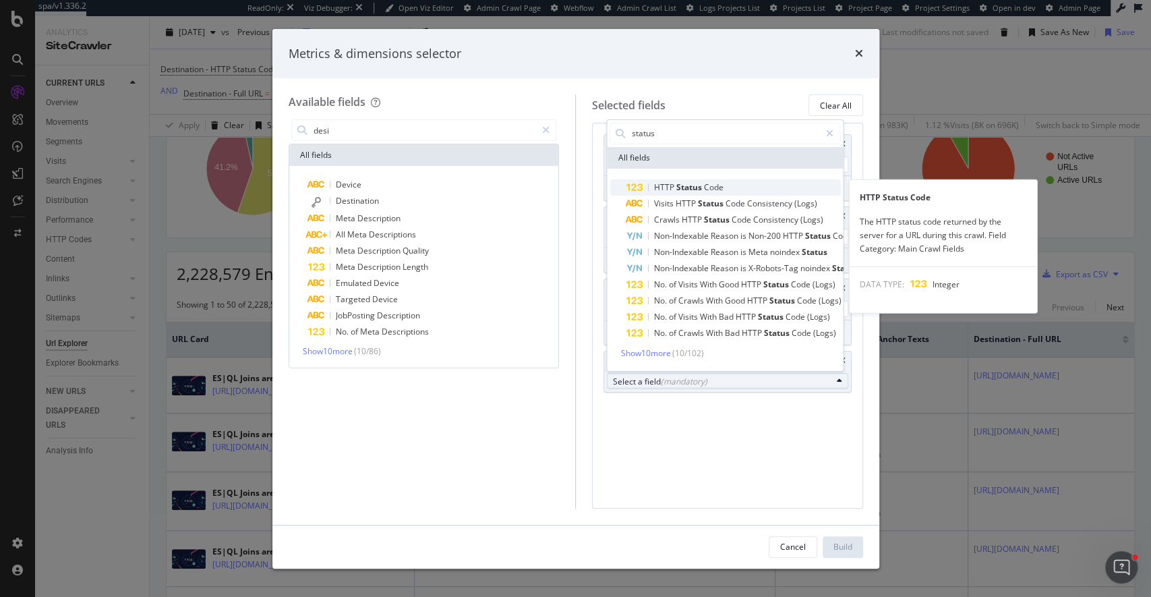
type input "status"
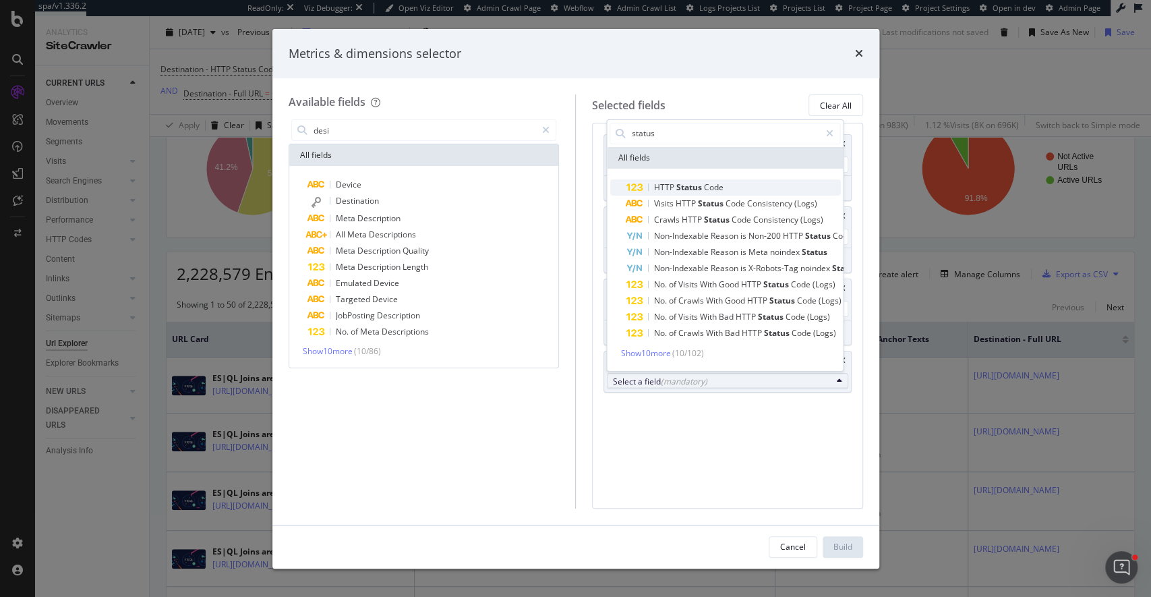
click at [695, 187] on span "Status" at bounding box center [690, 186] width 28 height 11
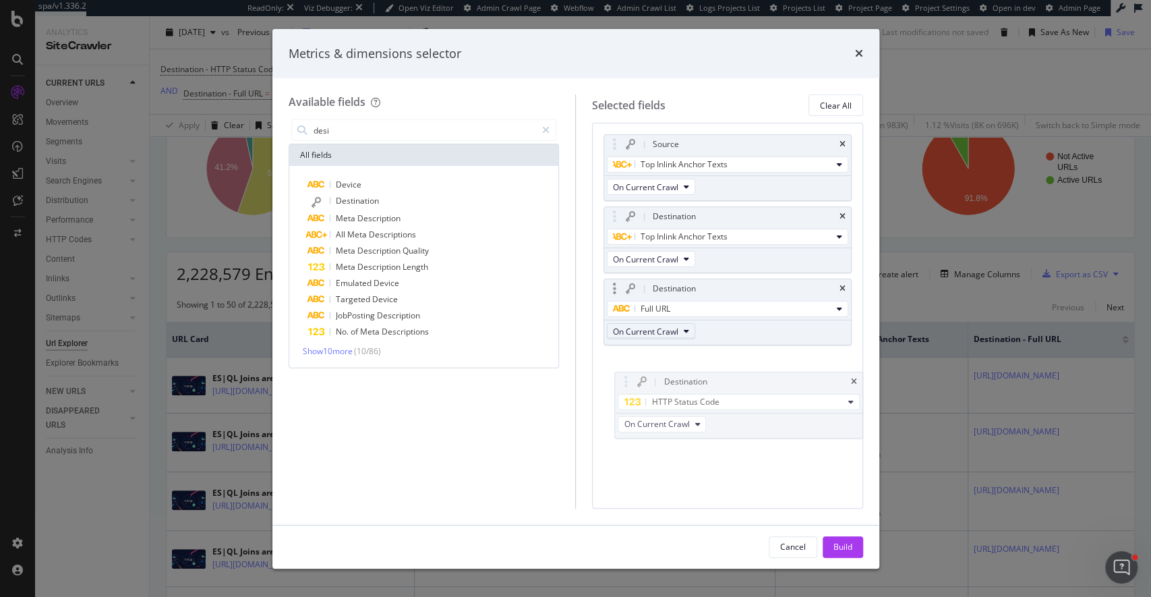
drag, startPoint x: 610, startPoint y: 359, endPoint x: 662, endPoint y: 322, distance: 63.8
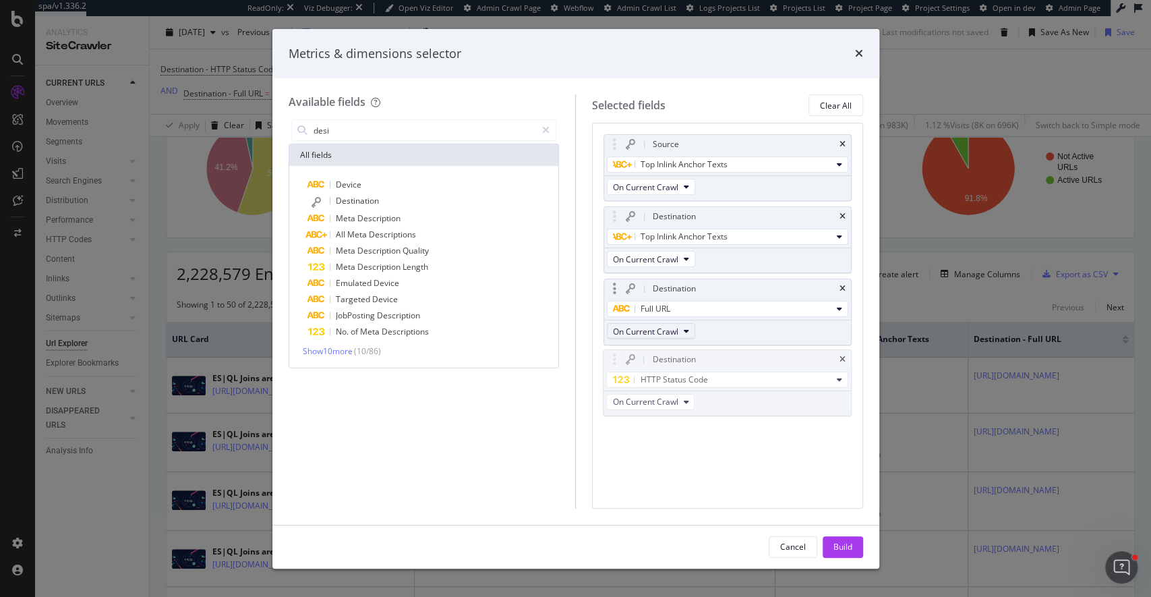
click at [621, 380] on body "spa/v1.336.2 ReadOnly: Viz Debugger: Open Viz Editor Admin Crawl Page Webflow A…" at bounding box center [575, 298] width 1151 height 597
click at [838, 145] on div "Source" at bounding box center [727, 144] width 247 height 19
click at [765, 109] on div "Selected fields Clear All" at bounding box center [727, 105] width 271 height 22
click at [844, 143] on icon "times" at bounding box center [843, 144] width 6 height 8
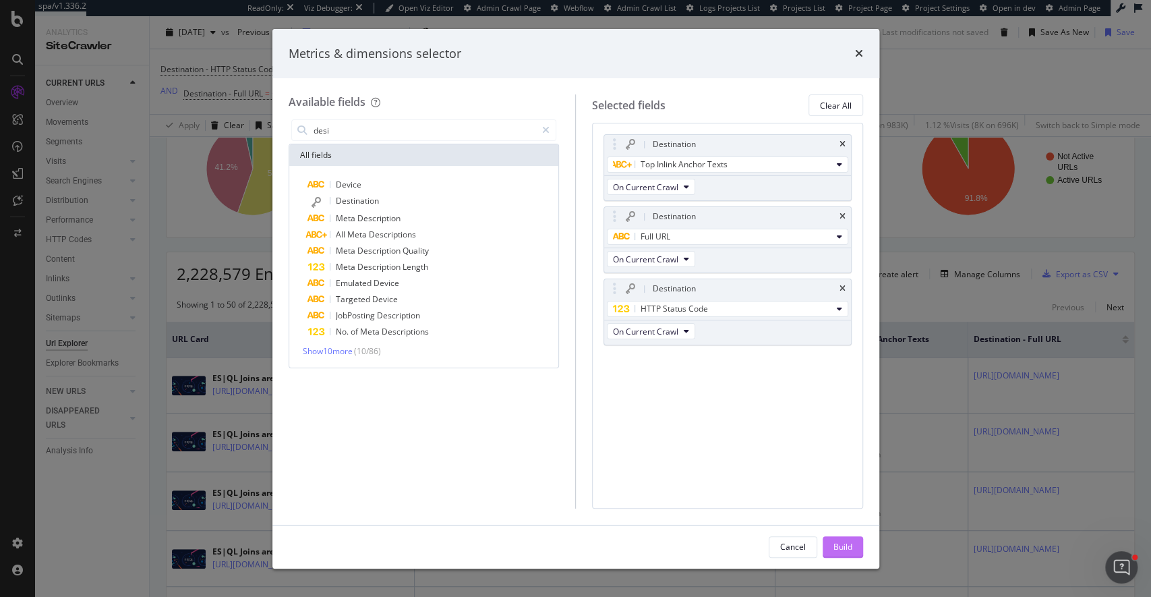
click at [844, 545] on div "Build" at bounding box center [843, 546] width 19 height 11
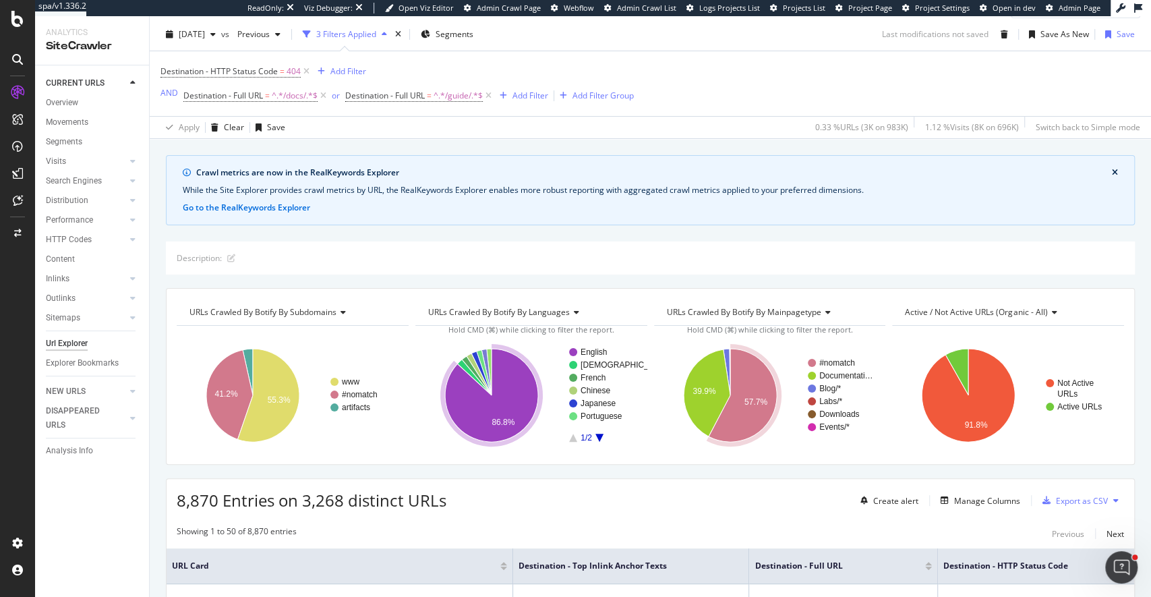
scroll to position [13, 0]
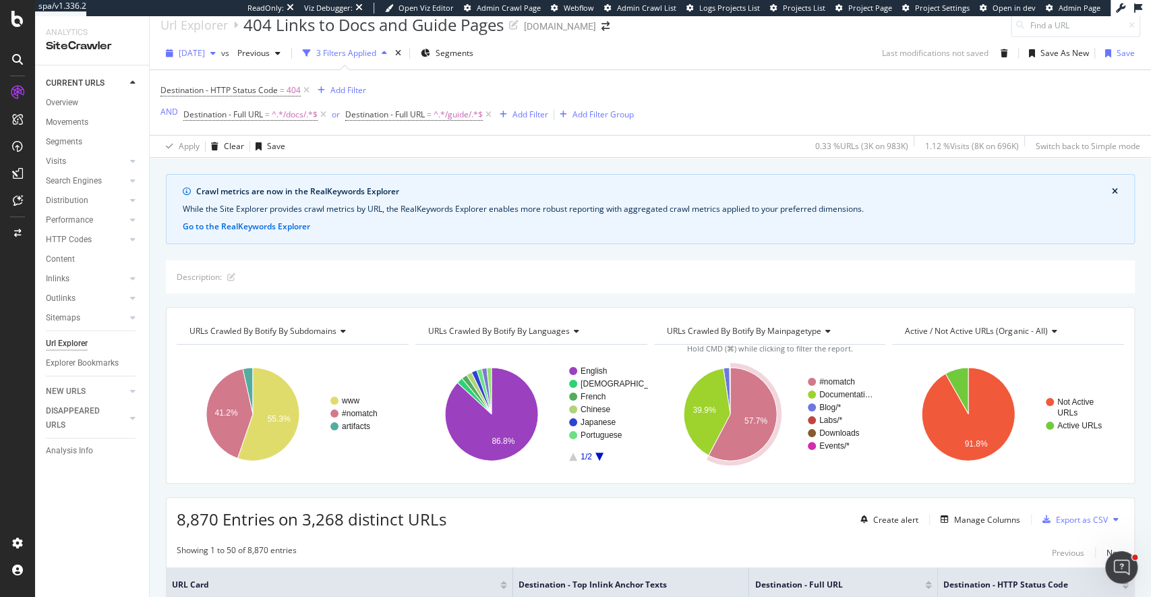
click at [205, 55] on span "[DATE]" at bounding box center [192, 52] width 26 height 11
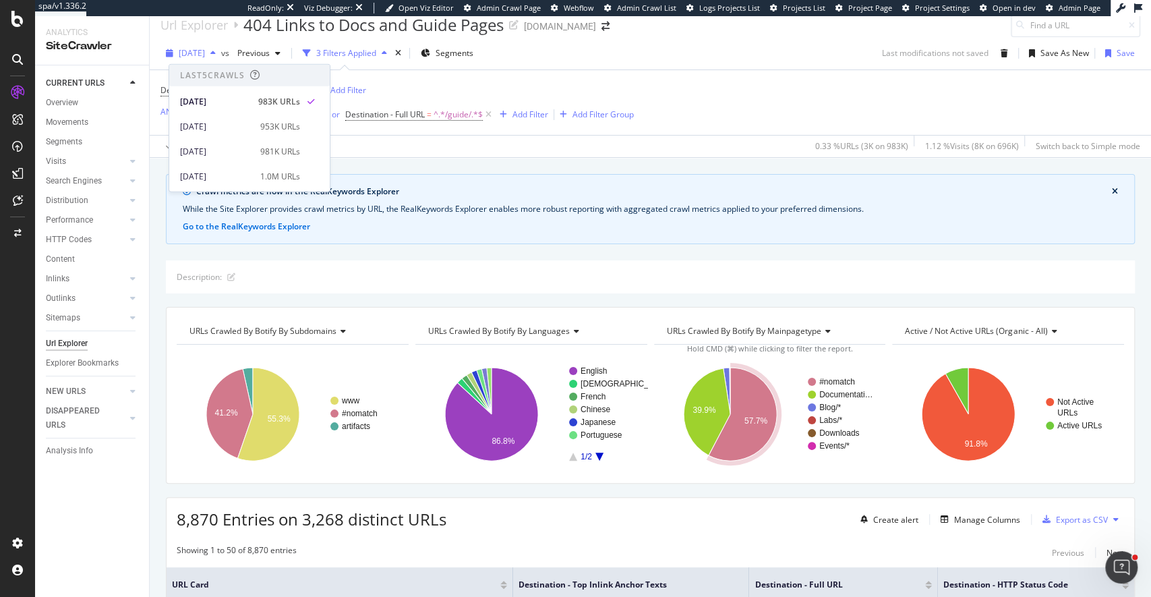
click at [205, 55] on span "[DATE]" at bounding box center [192, 52] width 26 height 11
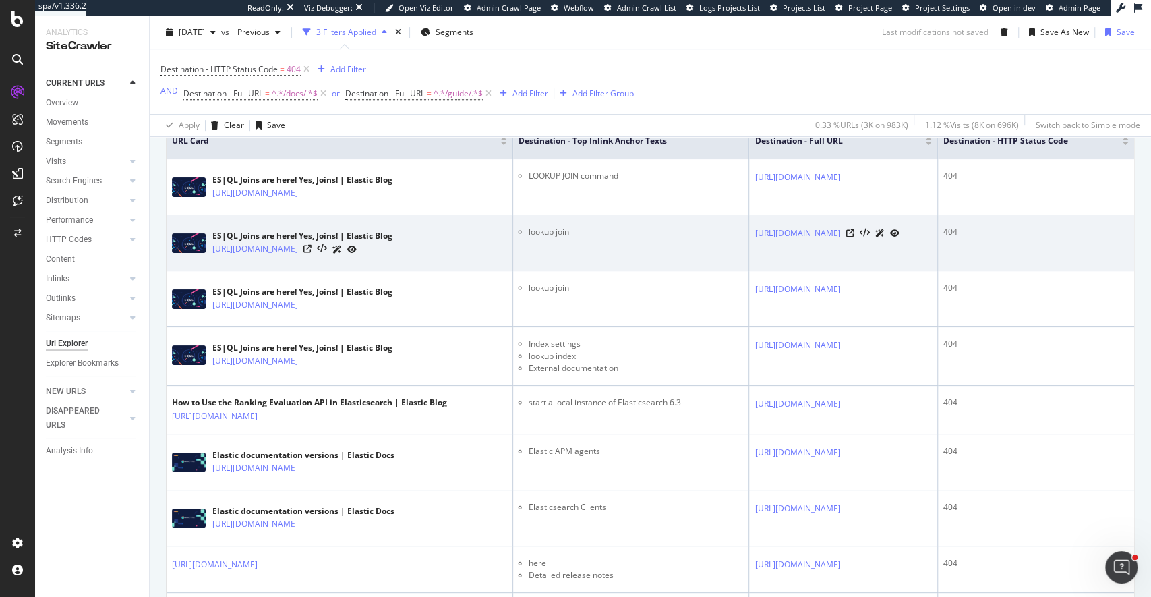
scroll to position [459, 0]
click at [312, 245] on icon at bounding box center [307, 247] width 8 height 8
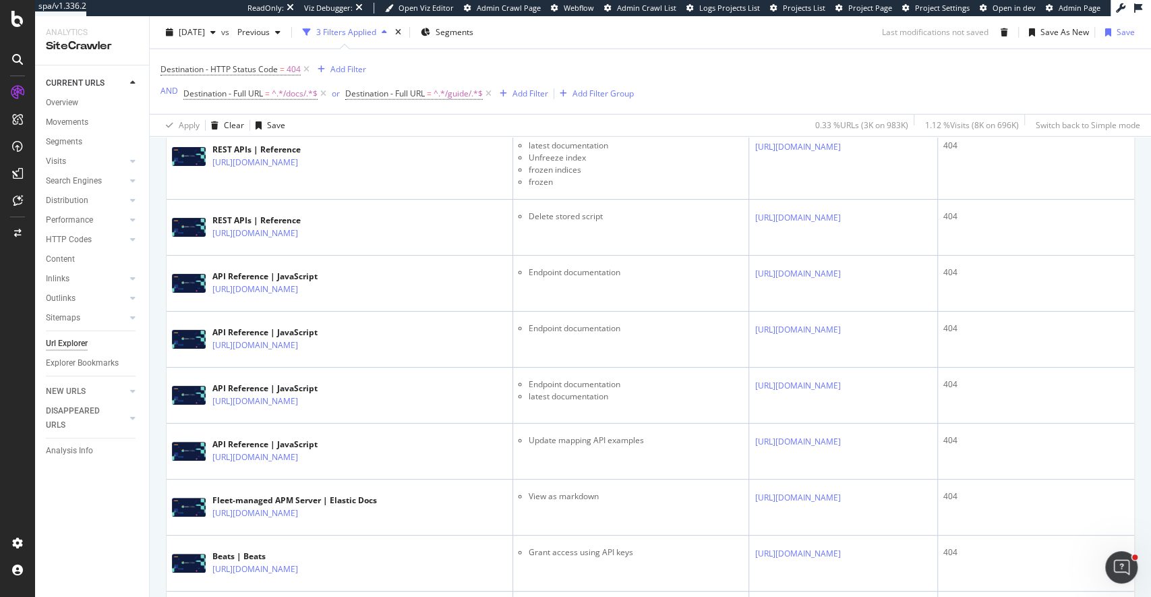
scroll to position [2853, 0]
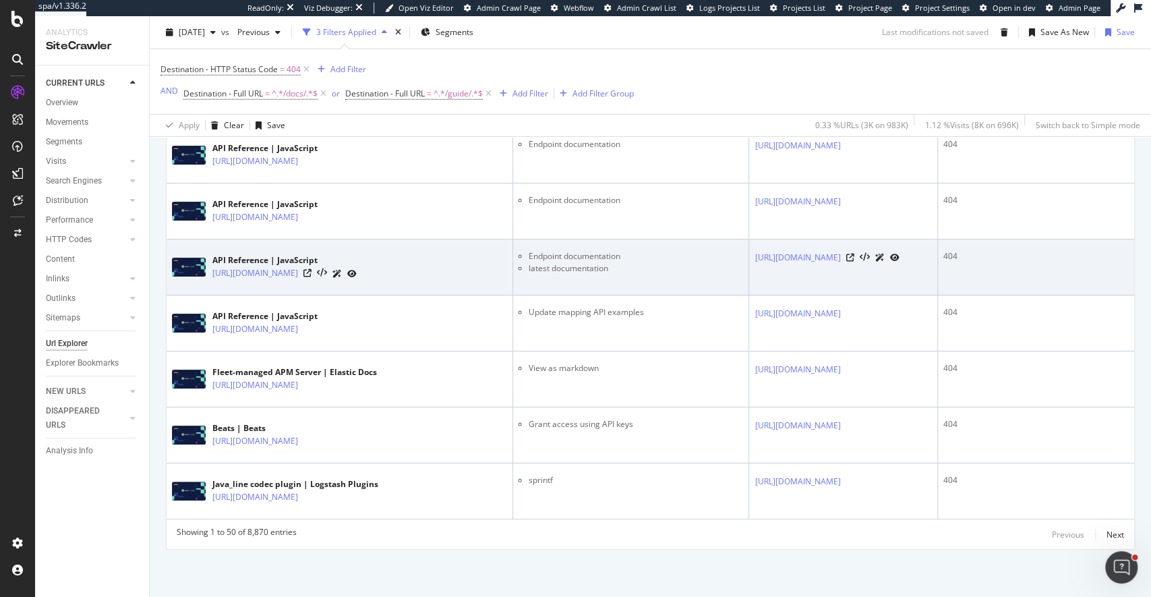
click at [357, 281] on div "[URL][DOMAIN_NAME]" at bounding box center [284, 273] width 144 height 14
click at [312, 277] on icon at bounding box center [307, 273] width 8 height 8
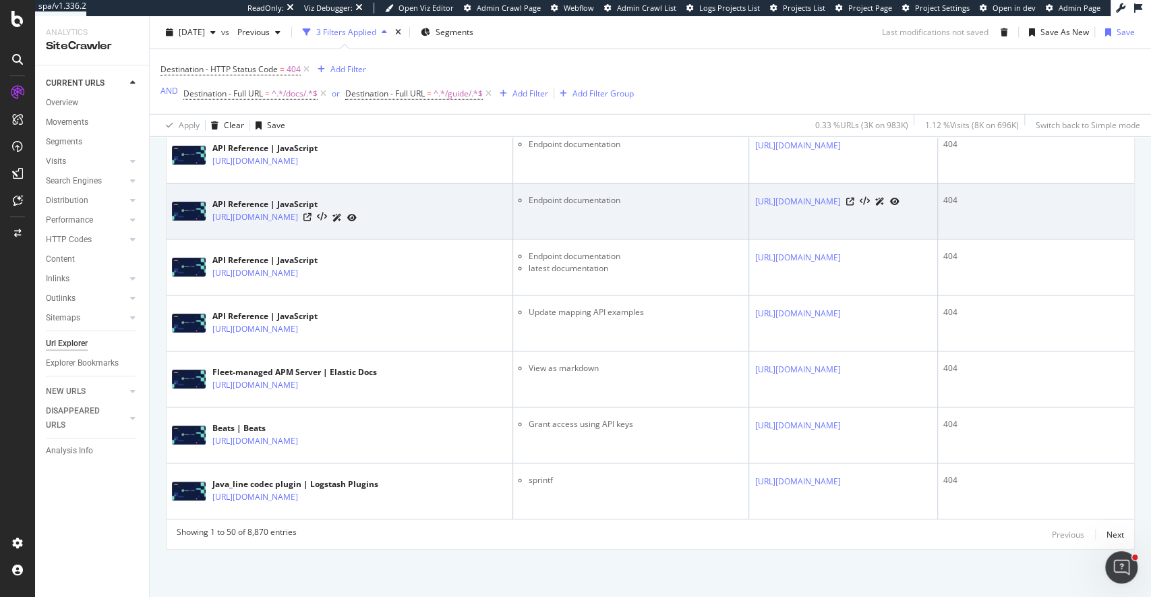
scroll to position [2854, 0]
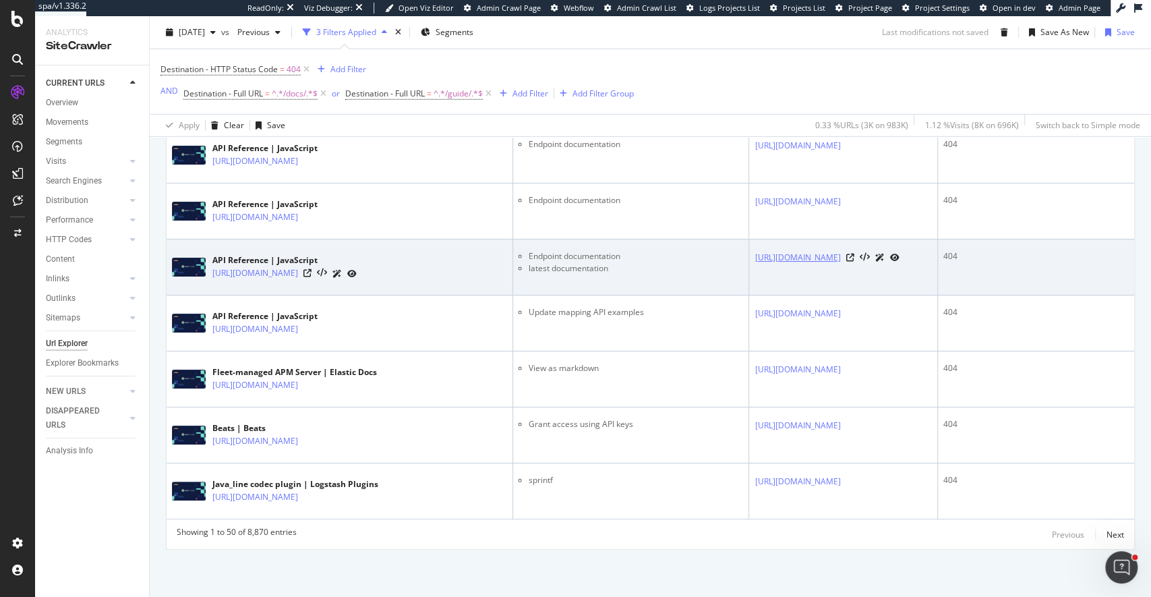
copy link "[URL][DOMAIN_NAME]"
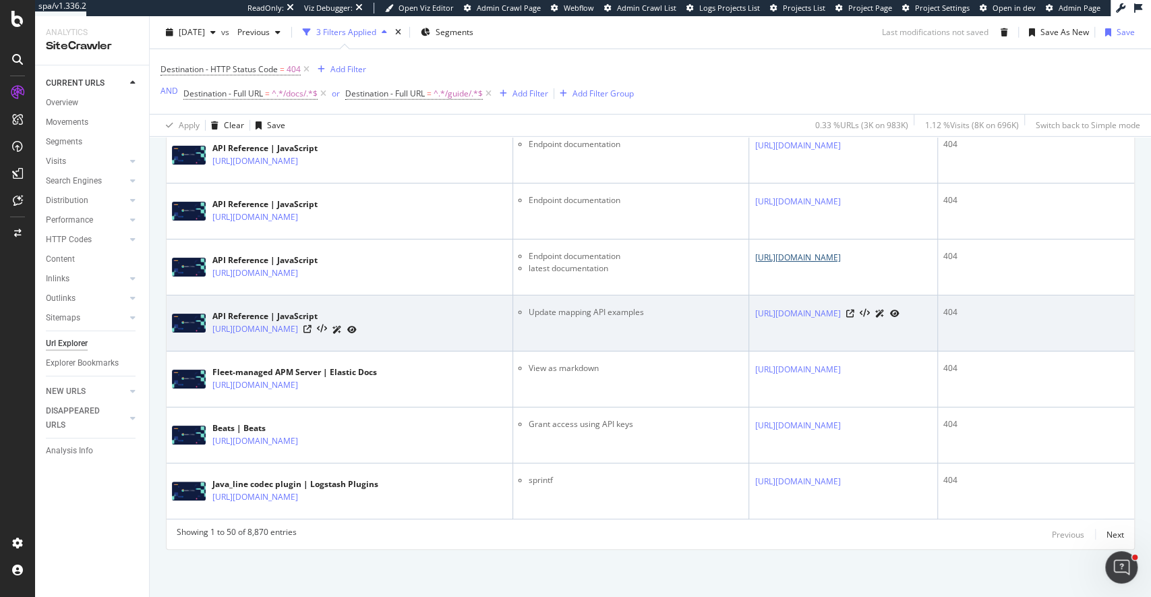
scroll to position [2858, 0]
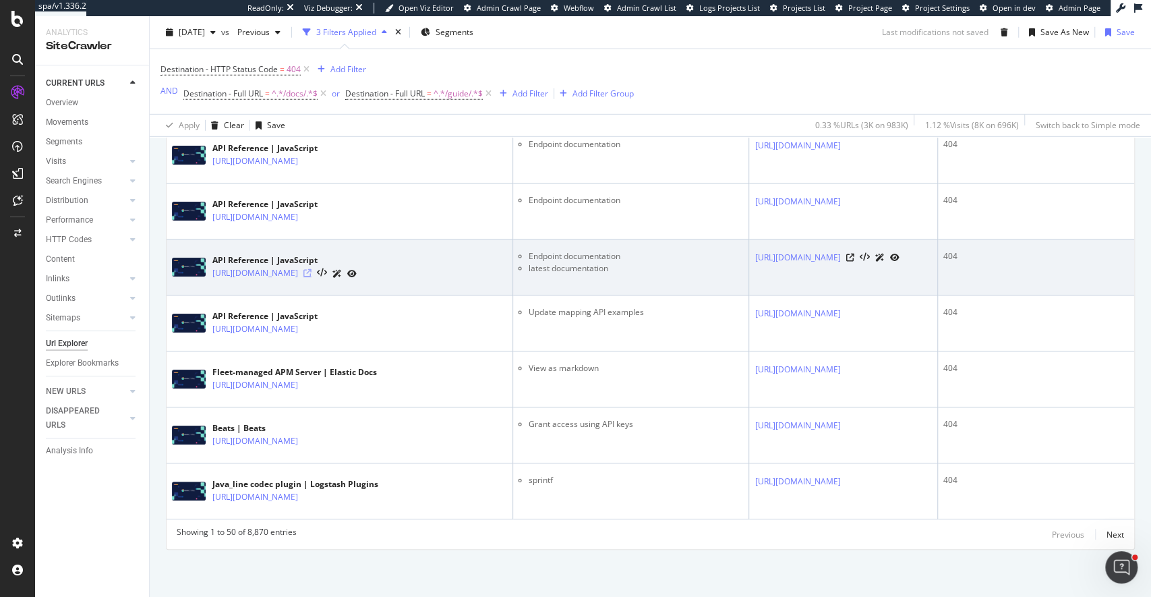
click at [312, 277] on icon at bounding box center [307, 273] width 8 height 8
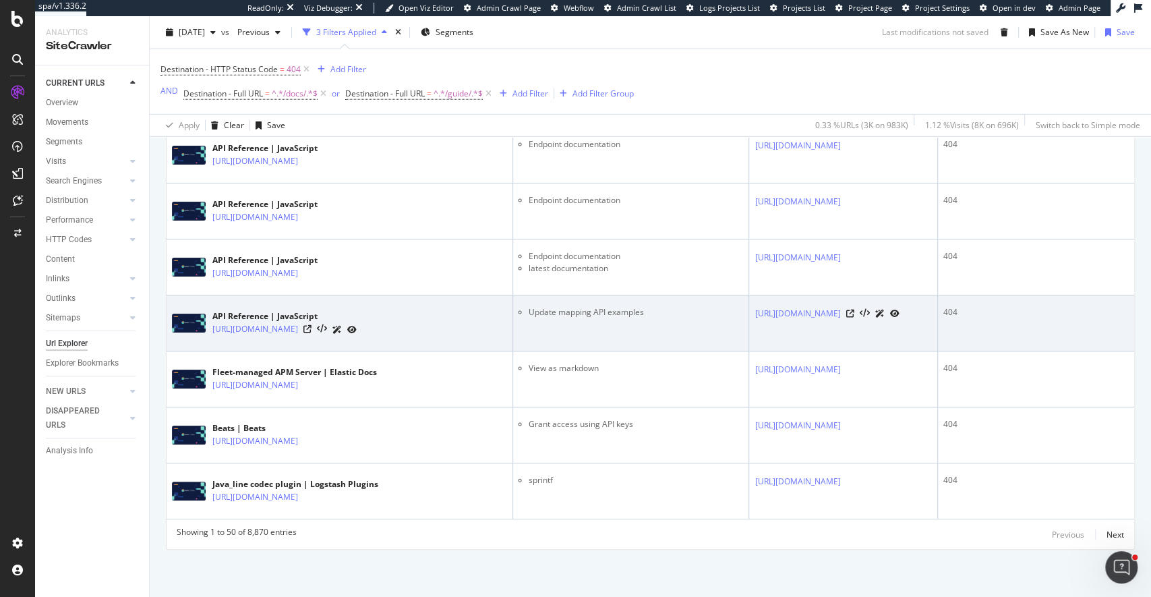
scroll to position [2865, 0]
